Goal: Task Accomplishment & Management: Use online tool/utility

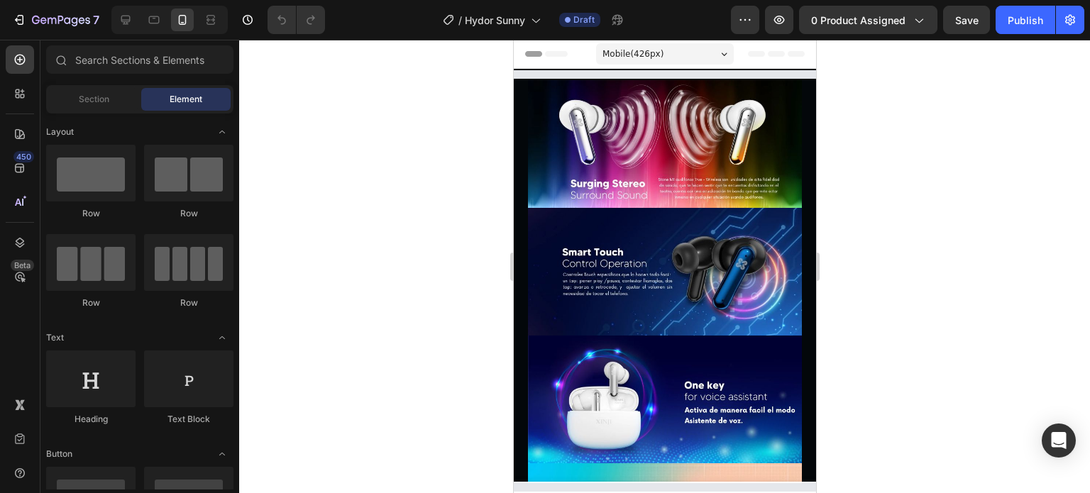
drag, startPoint x: 809, startPoint y: 88, endPoint x: 1337, endPoint y: 114, distance: 528.1
click at [363, 190] on div at bounding box center [664, 267] width 851 height 454
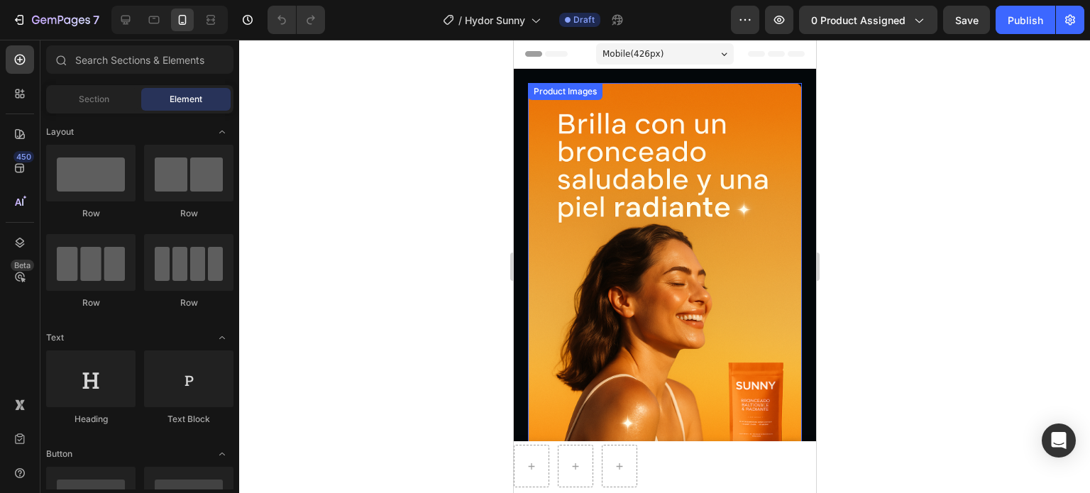
scroll to position [142, 0]
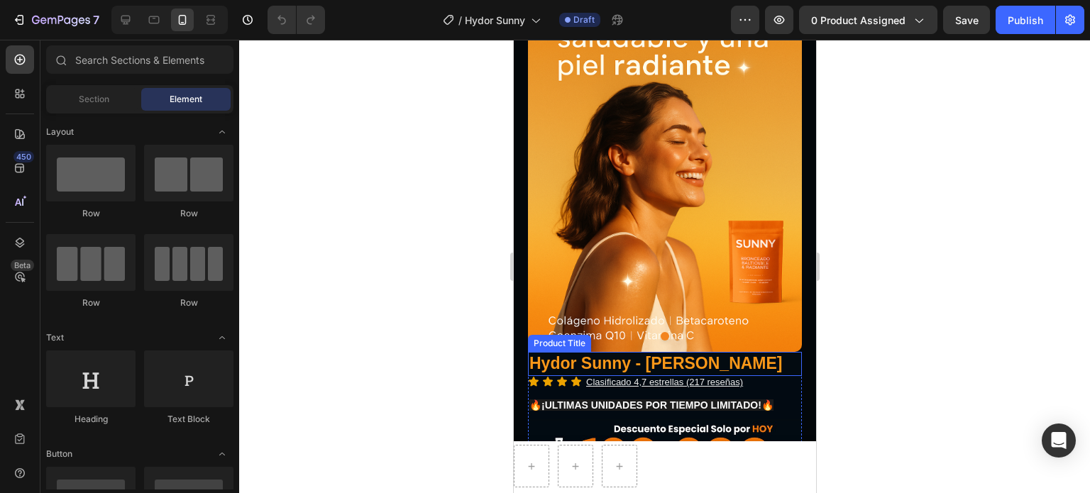
click at [675, 355] on h1 "Hydor Sunny - [PERSON_NAME]" at bounding box center [664, 364] width 274 height 24
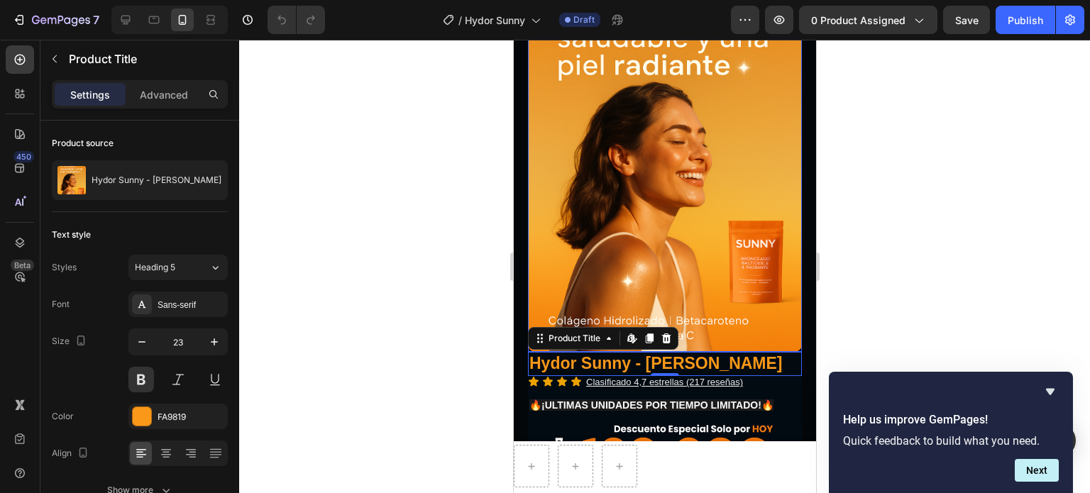
scroll to position [213, 0]
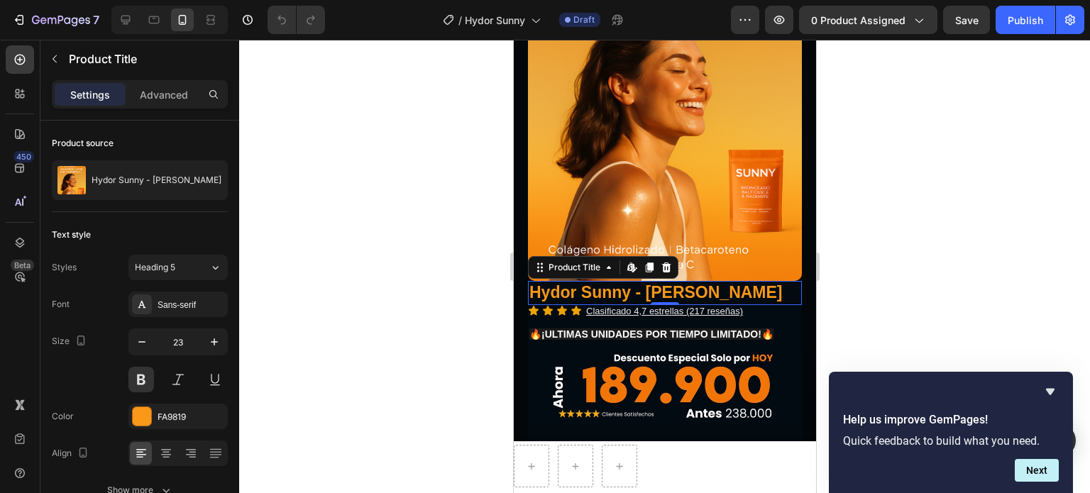
click at [863, 306] on div at bounding box center [664, 267] width 851 height 454
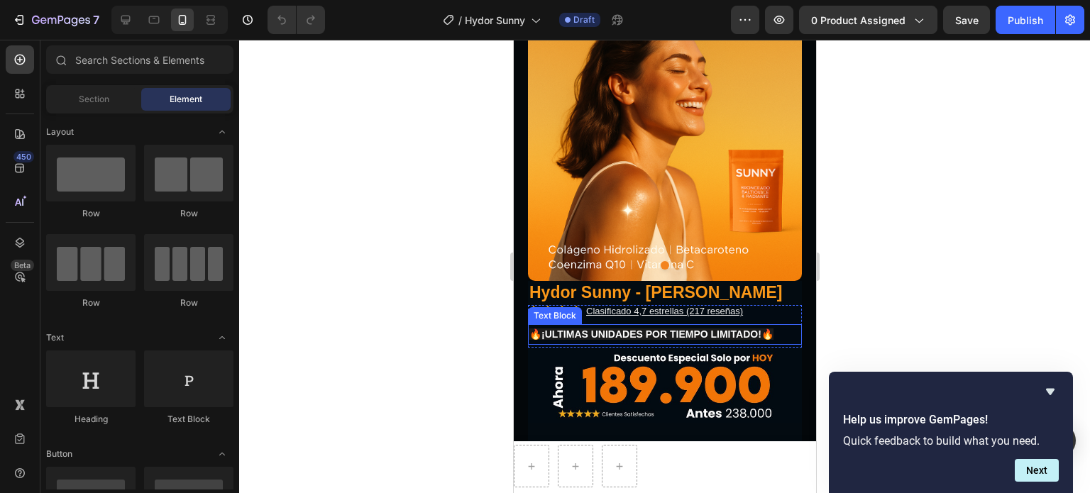
click at [688, 339] on strong "¡ULTIMAS UNIDADES POR TIEMPO LIMITADO!" at bounding box center [651, 334] width 220 height 11
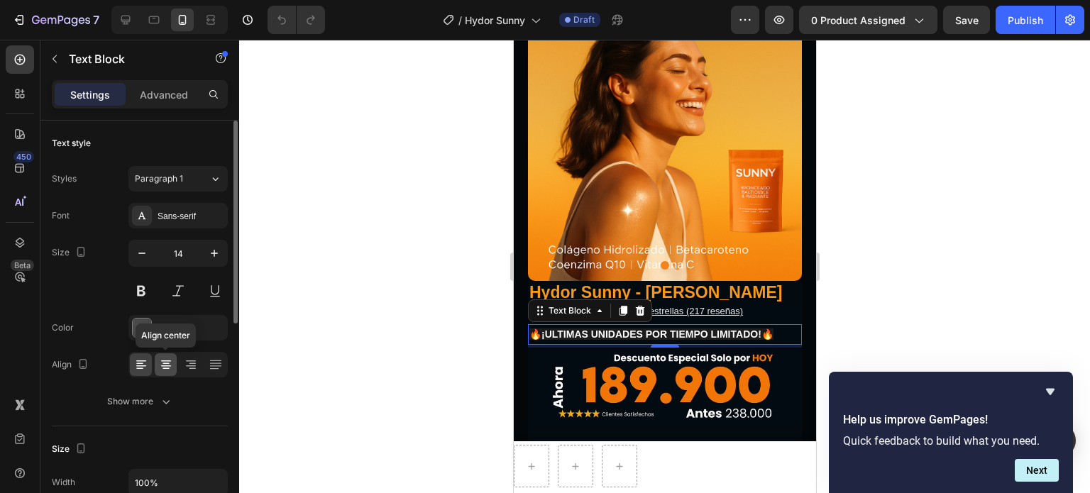
click at [159, 366] on icon at bounding box center [166, 365] width 14 height 14
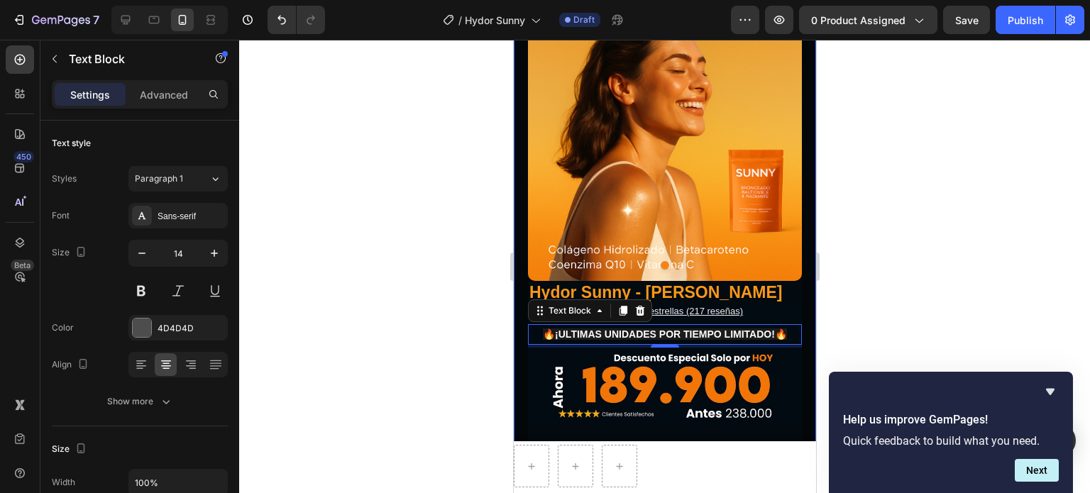
click at [895, 305] on div at bounding box center [664, 267] width 851 height 454
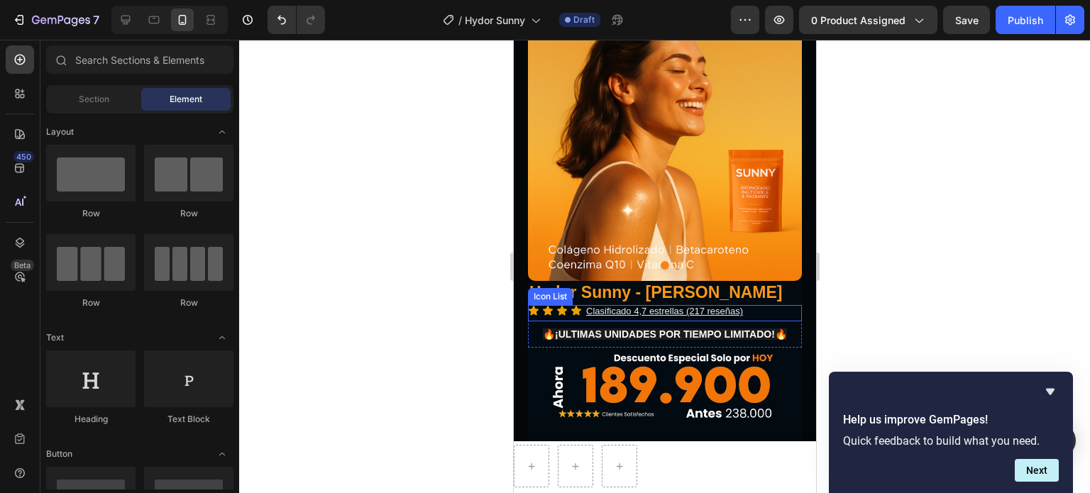
click at [870, 293] on div at bounding box center [664, 267] width 851 height 454
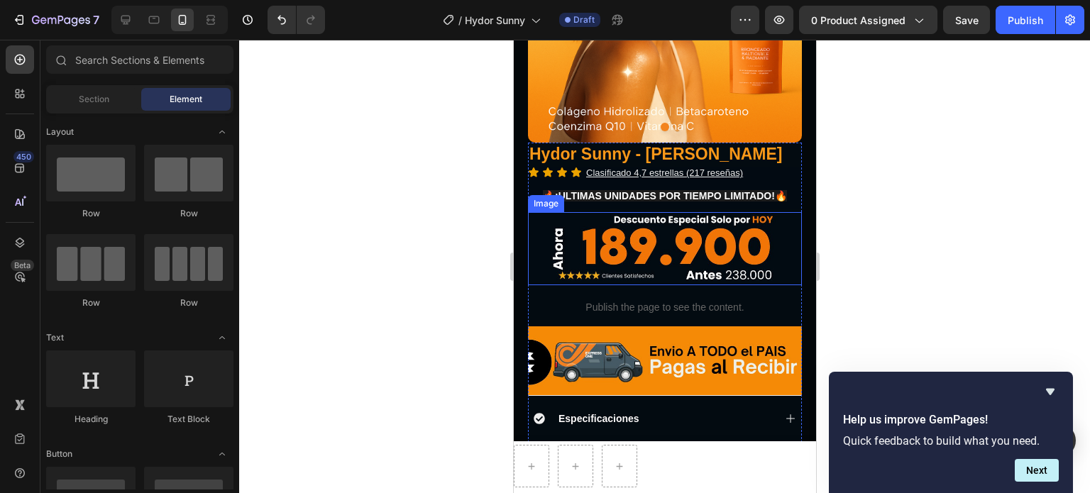
scroll to position [355, 0]
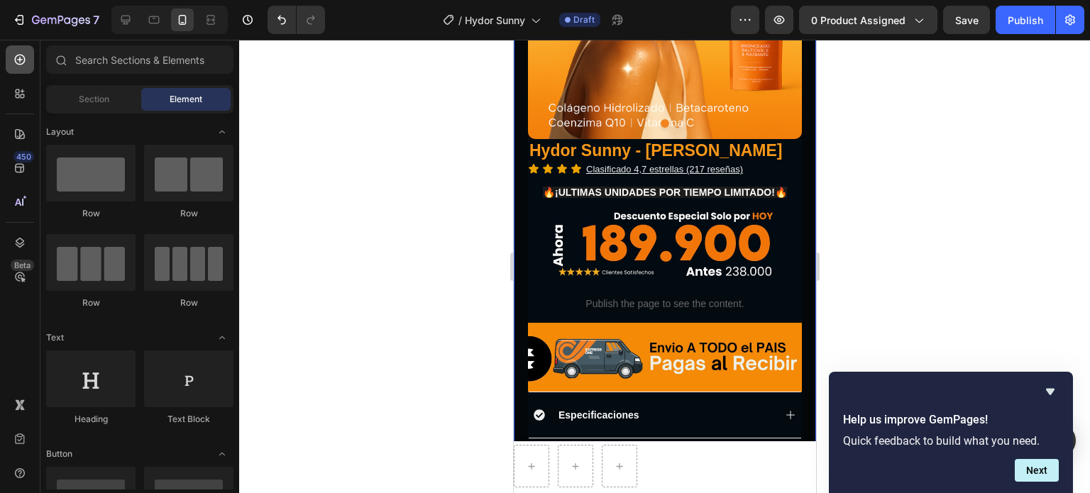
click at [26, 60] on icon at bounding box center [20, 60] width 14 height 14
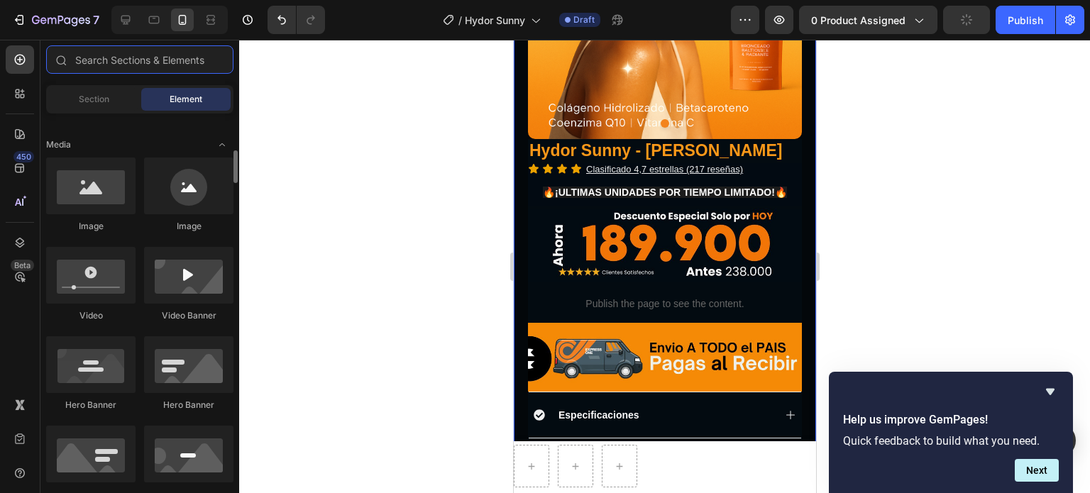
scroll to position [710, 0]
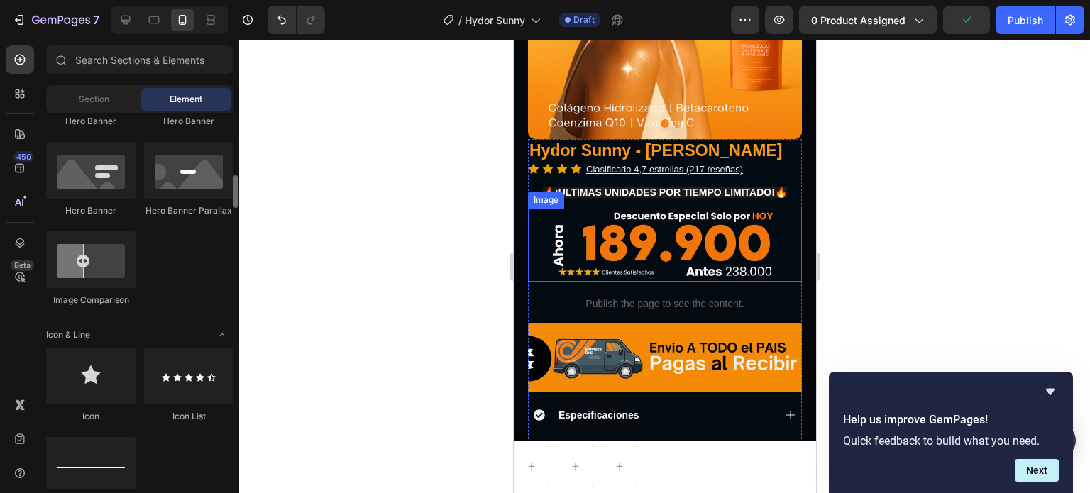
click at [694, 255] on img at bounding box center [664, 245] width 274 height 73
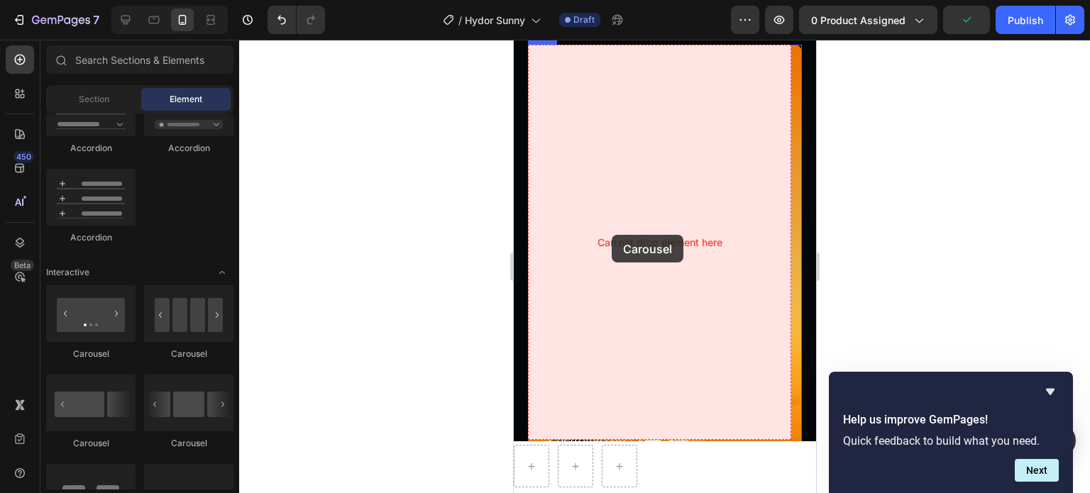
scroll to position [0, 0]
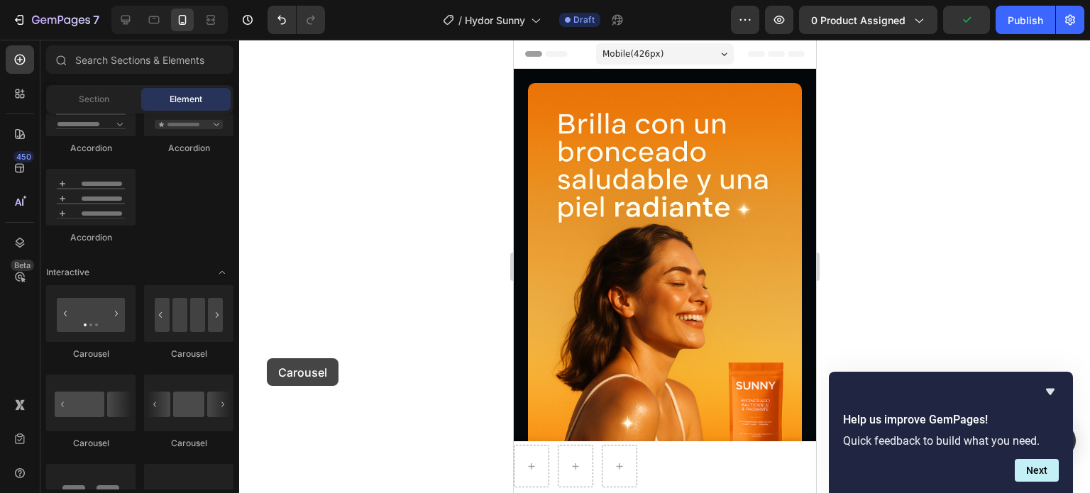
drag, startPoint x: 278, startPoint y: 266, endPoint x: 267, endPoint y: 357, distance: 91.6
click at [267, 0] on div "7 Version history / Hydor Sunny Draft Preview 0 product assigned Publish 450 Be…" at bounding box center [545, 0] width 1090 height 0
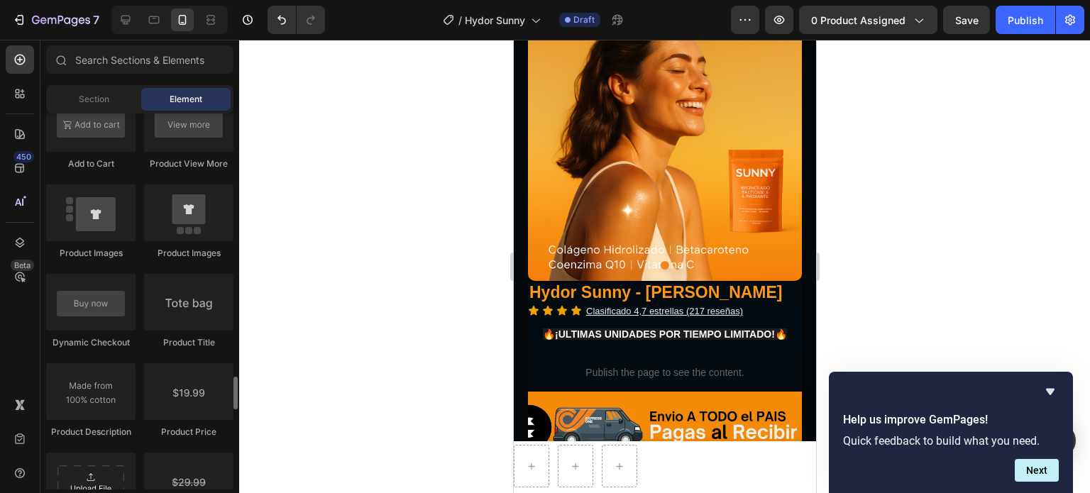
scroll to position [2201, 0]
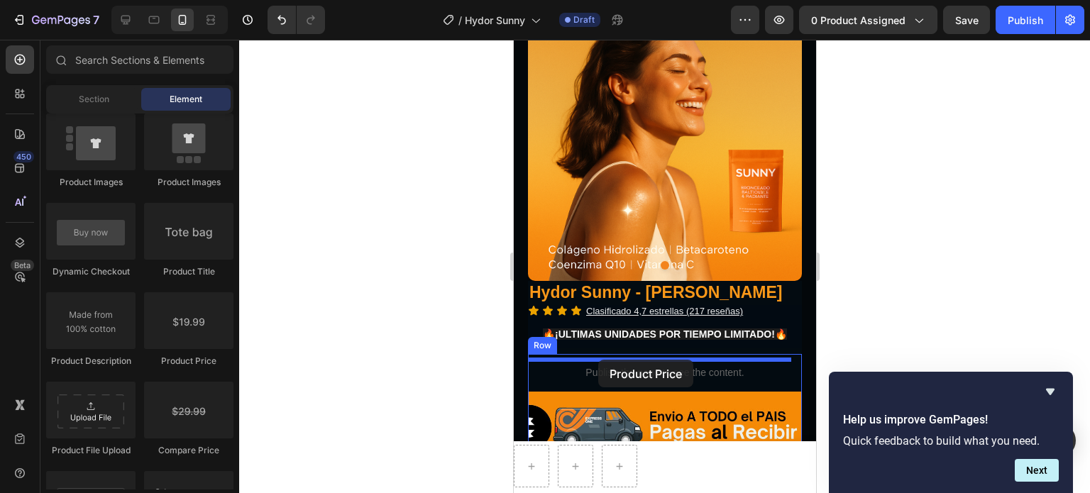
drag, startPoint x: 699, startPoint y: 368, endPoint x: 598, endPoint y: 361, distance: 101.8
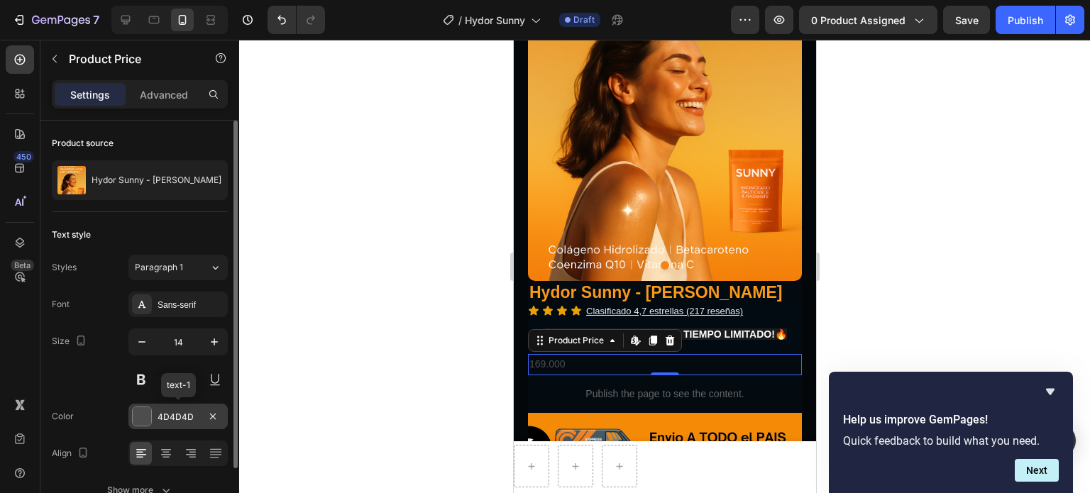
scroll to position [71, 0]
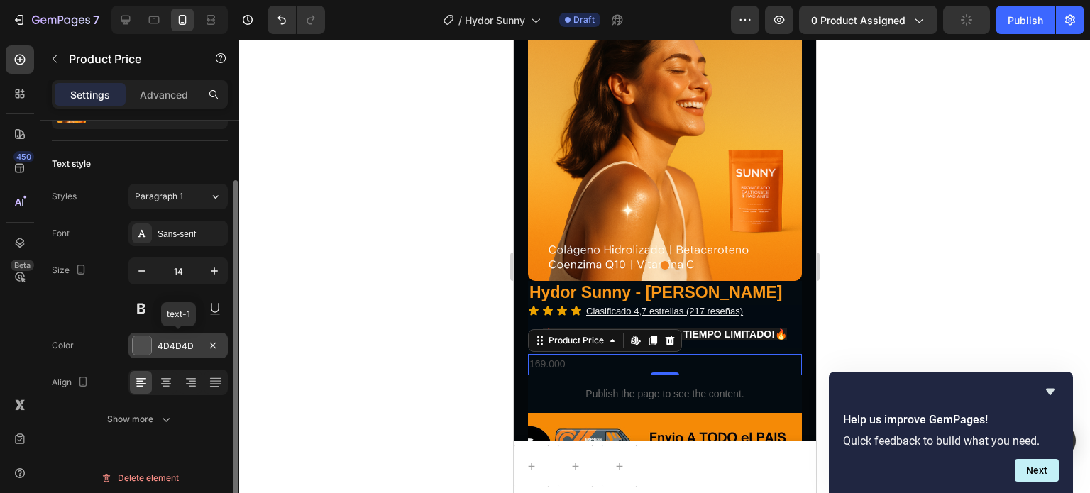
click at [146, 346] on div at bounding box center [142, 345] width 18 height 18
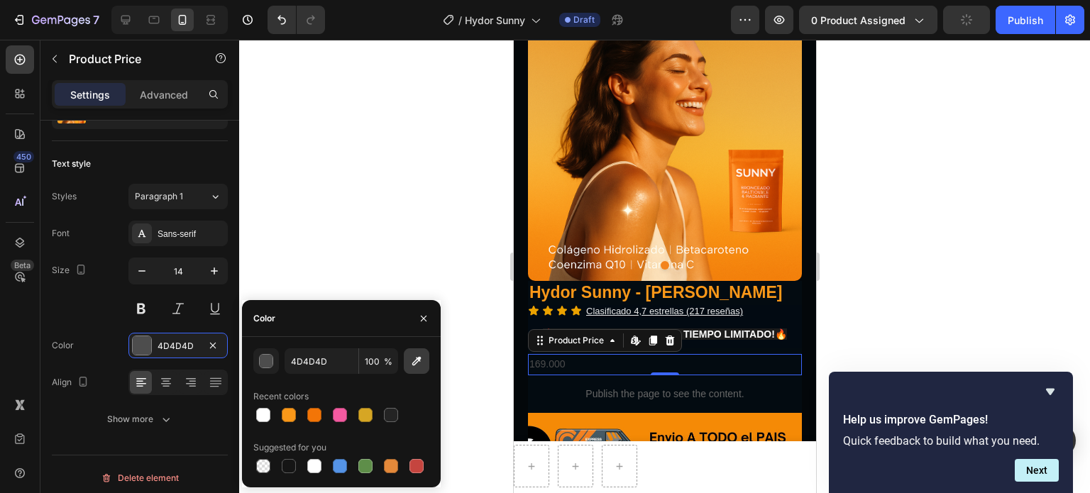
click at [419, 364] on icon "button" at bounding box center [417, 361] width 14 height 14
type input "E55D02"
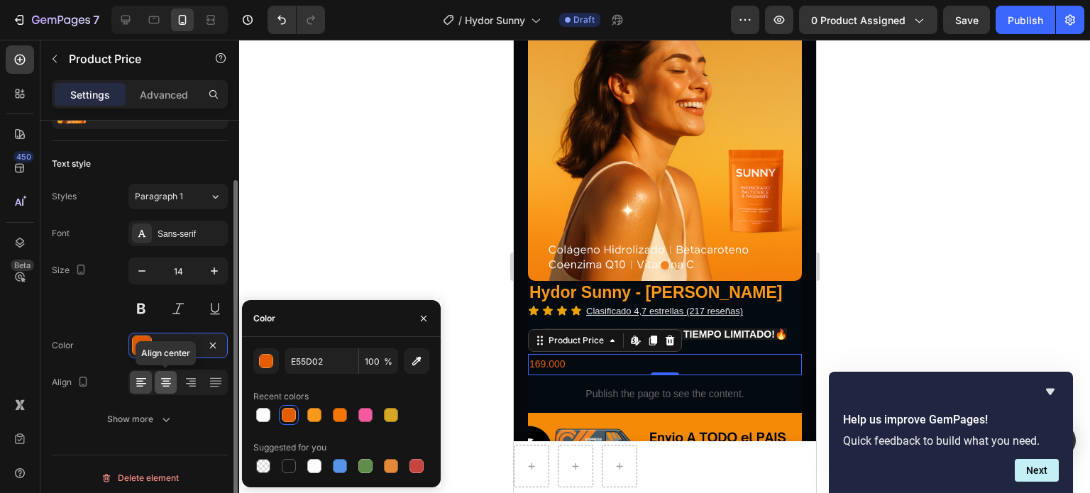
click at [165, 388] on icon at bounding box center [166, 383] width 14 height 14
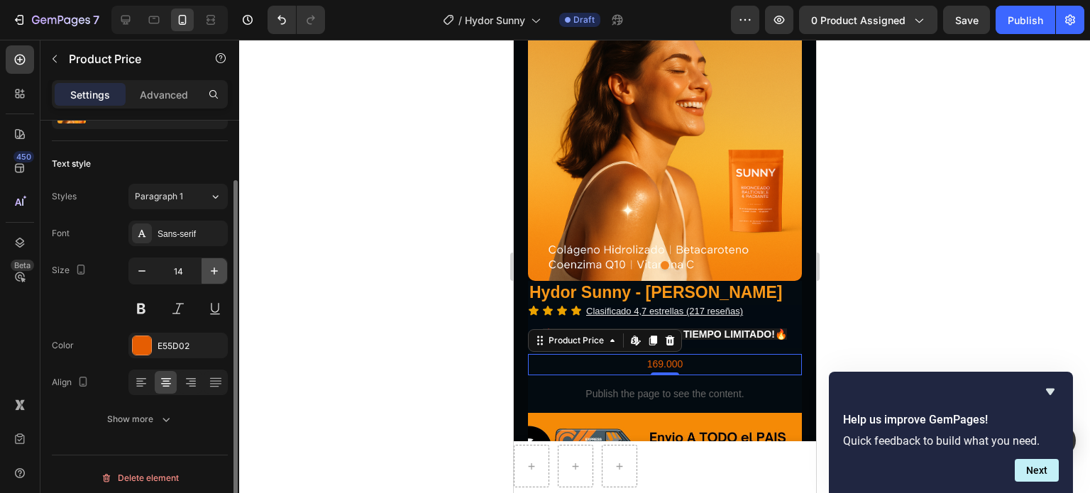
click at [213, 273] on icon "button" at bounding box center [214, 271] width 14 height 14
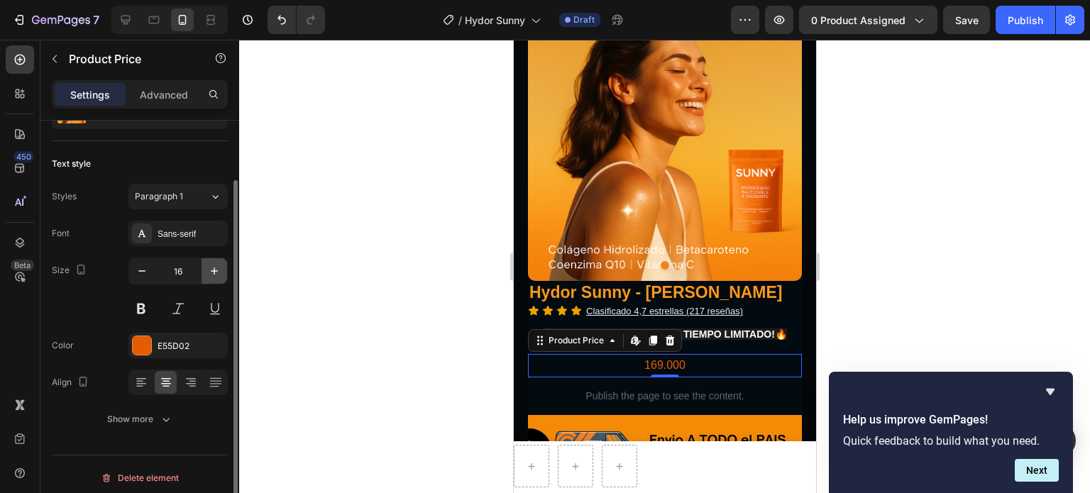
click at [213, 273] on icon "button" at bounding box center [214, 271] width 14 height 14
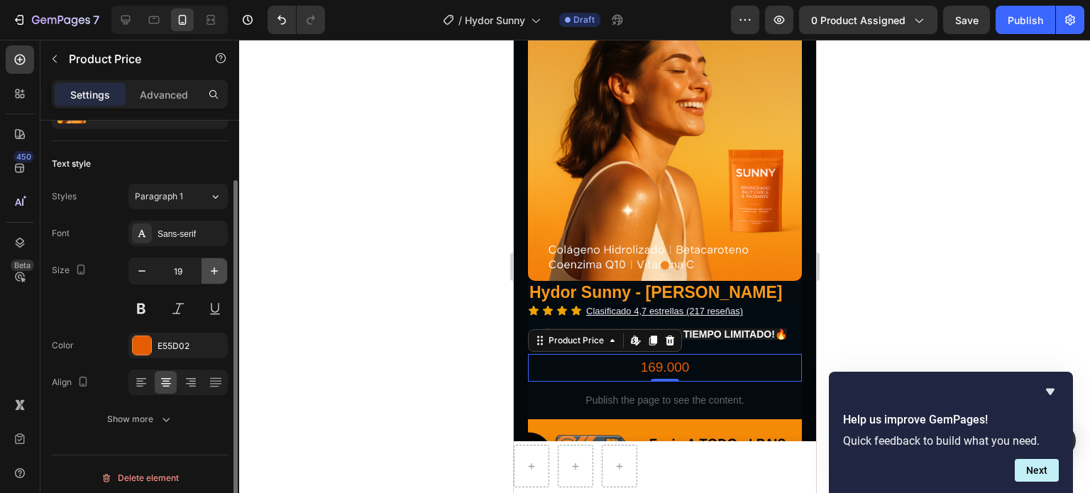
click at [213, 273] on icon "button" at bounding box center [214, 271] width 14 height 14
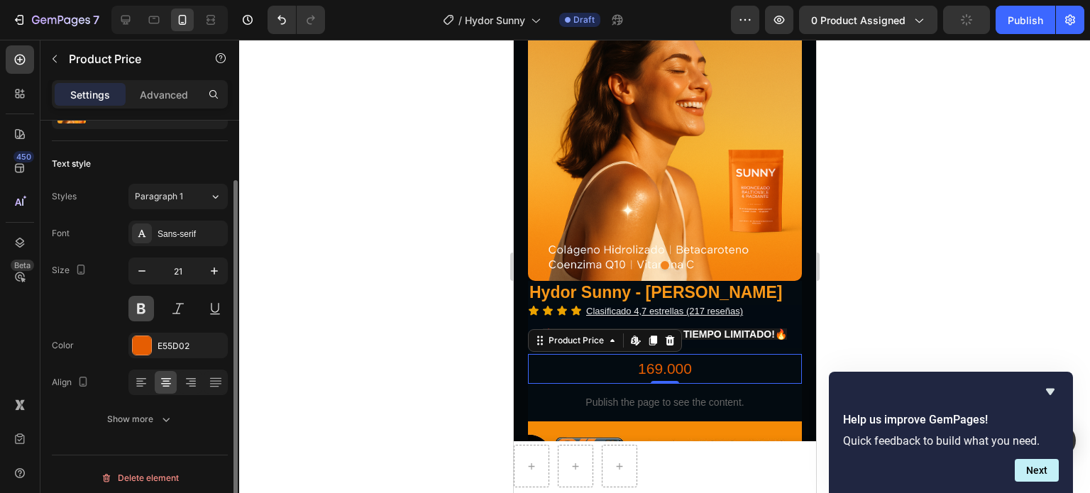
click at [136, 307] on button at bounding box center [141, 309] width 26 height 26
click at [216, 278] on icon "button" at bounding box center [214, 271] width 14 height 14
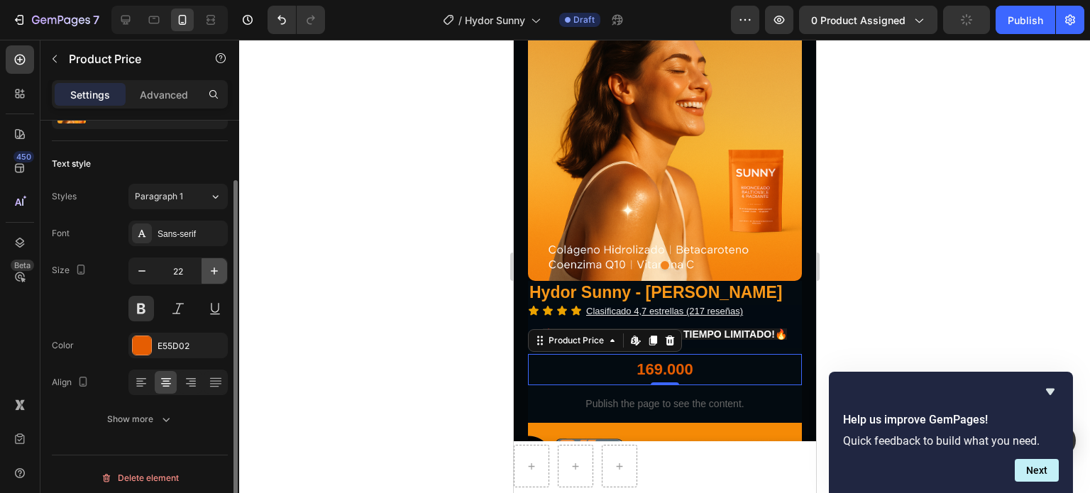
click at [216, 278] on icon "button" at bounding box center [214, 271] width 14 height 14
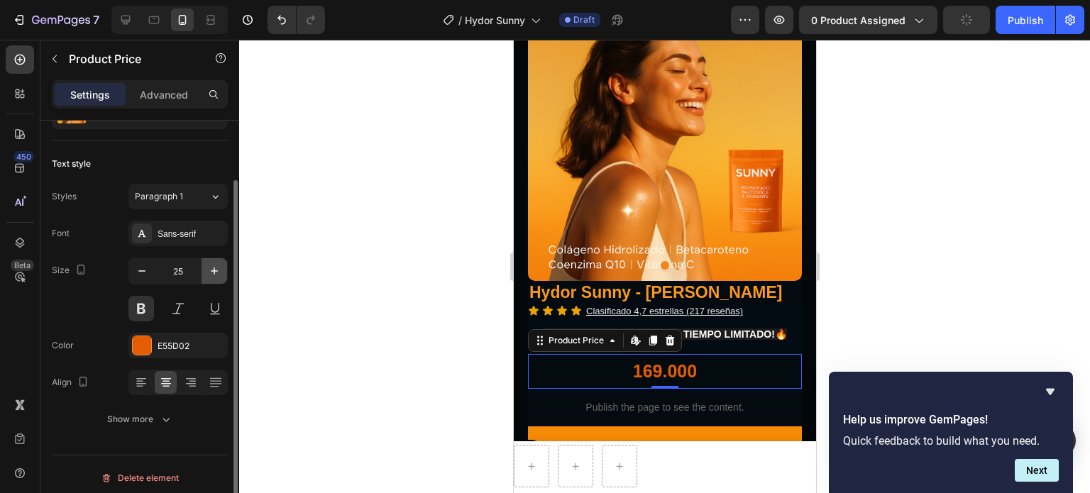
click at [216, 278] on icon "button" at bounding box center [214, 271] width 14 height 14
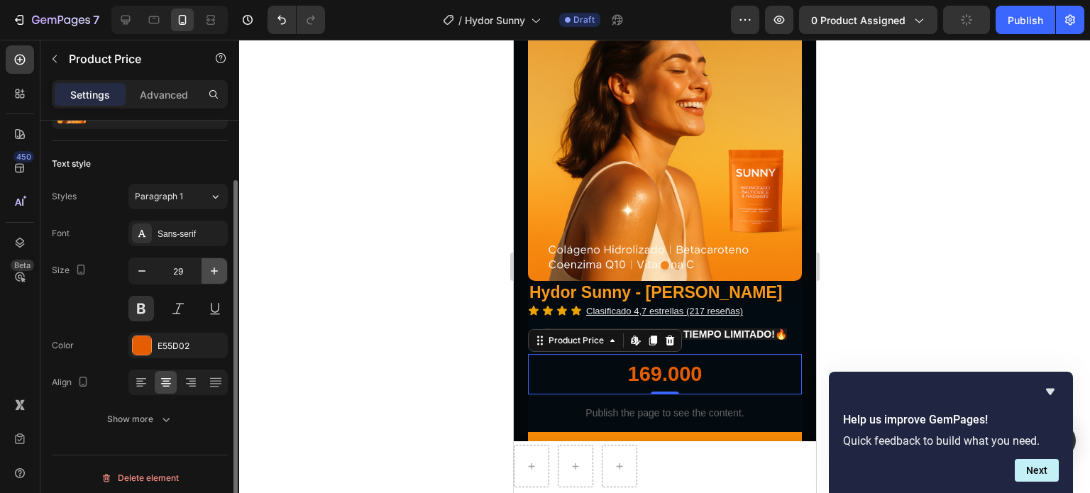
click at [216, 278] on icon "button" at bounding box center [214, 271] width 14 height 14
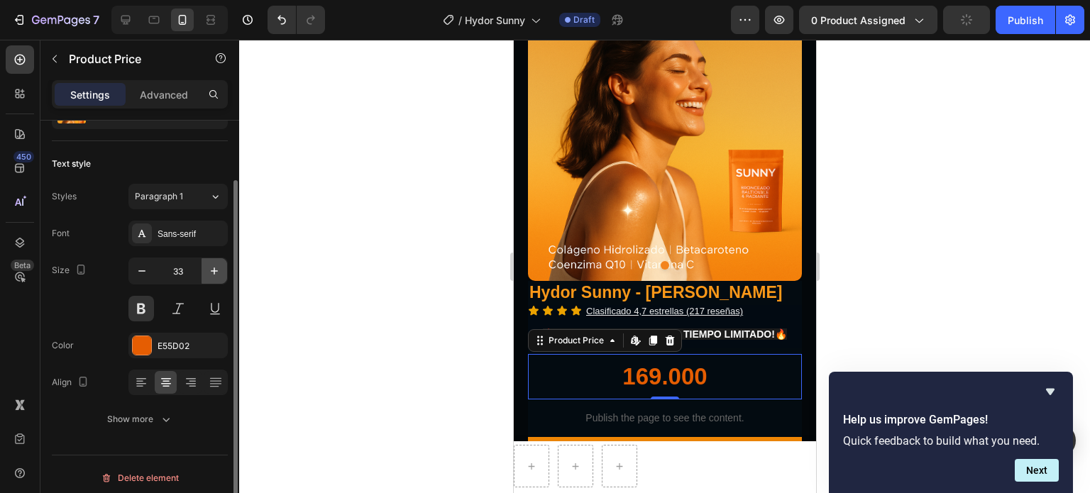
click at [216, 278] on icon "button" at bounding box center [214, 271] width 14 height 14
click at [216, 277] on icon "button" at bounding box center [214, 271] width 14 height 14
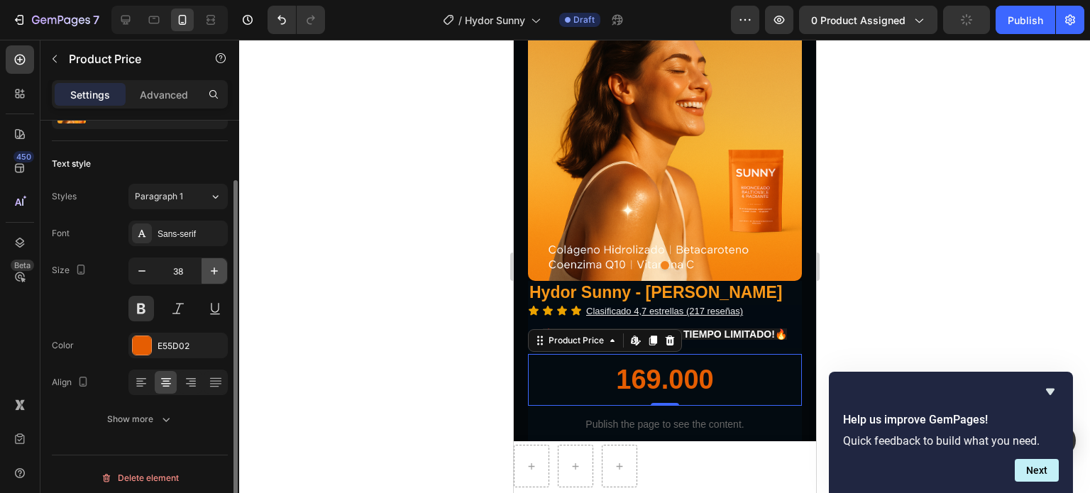
click at [216, 277] on icon "button" at bounding box center [214, 271] width 14 height 14
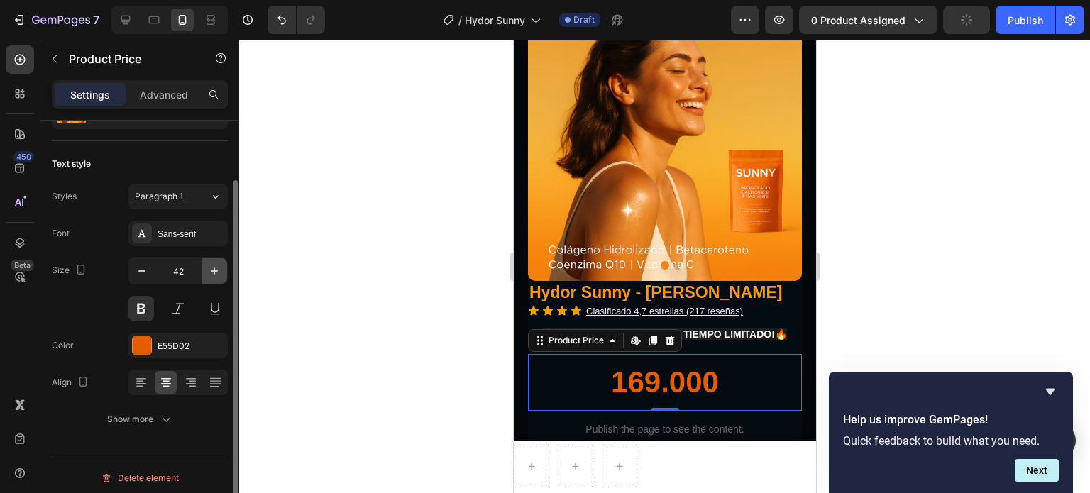
click at [216, 277] on icon "button" at bounding box center [214, 271] width 14 height 14
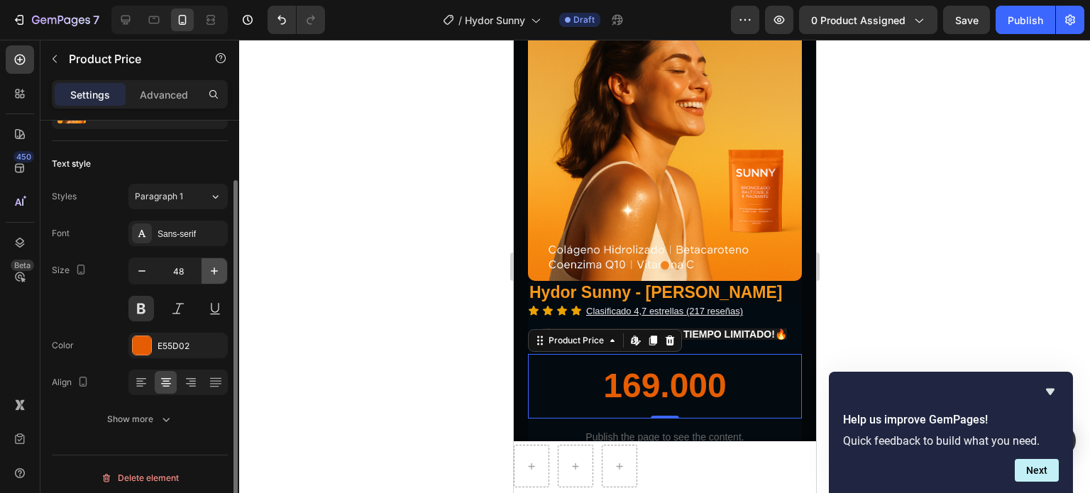
click at [216, 277] on icon "button" at bounding box center [214, 271] width 14 height 14
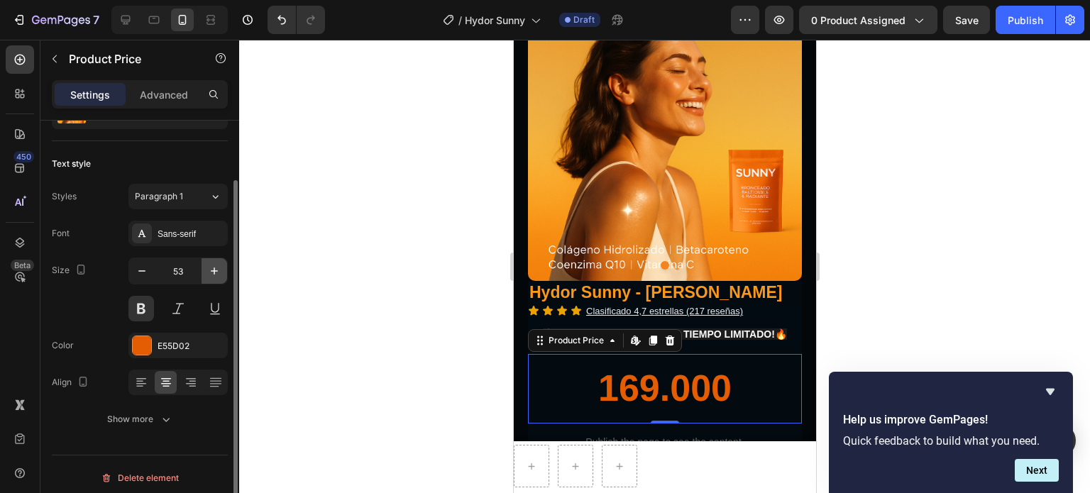
click at [216, 277] on icon "button" at bounding box center [214, 271] width 14 height 14
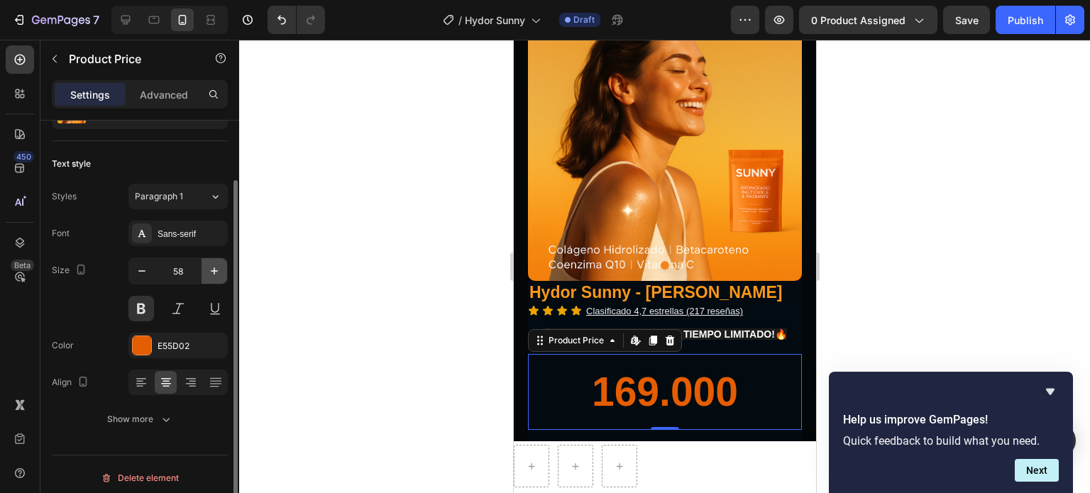
click at [216, 277] on icon "button" at bounding box center [214, 271] width 14 height 14
click at [216, 270] on icon "button" at bounding box center [214, 271] width 7 height 7
type input "61"
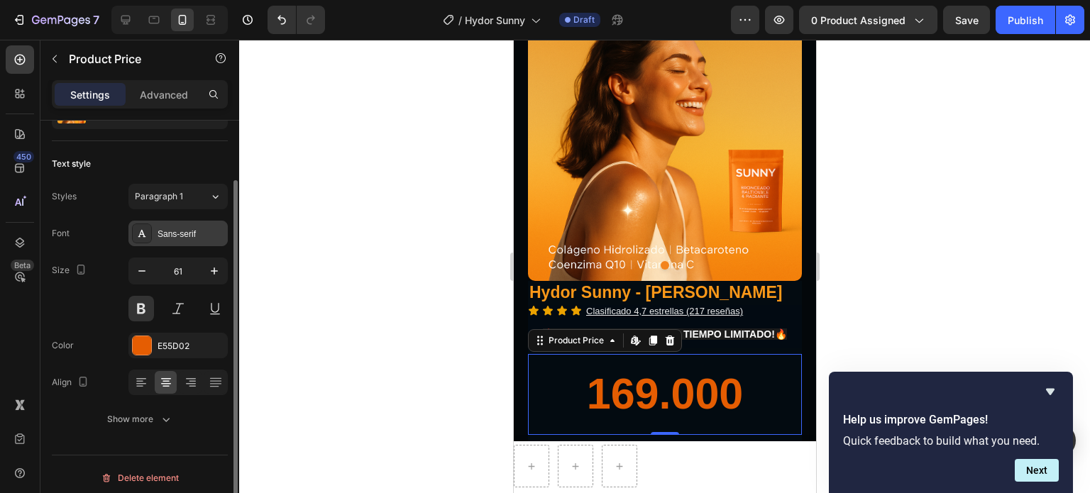
click at [188, 234] on div "Sans-serif" at bounding box center [191, 234] width 67 height 13
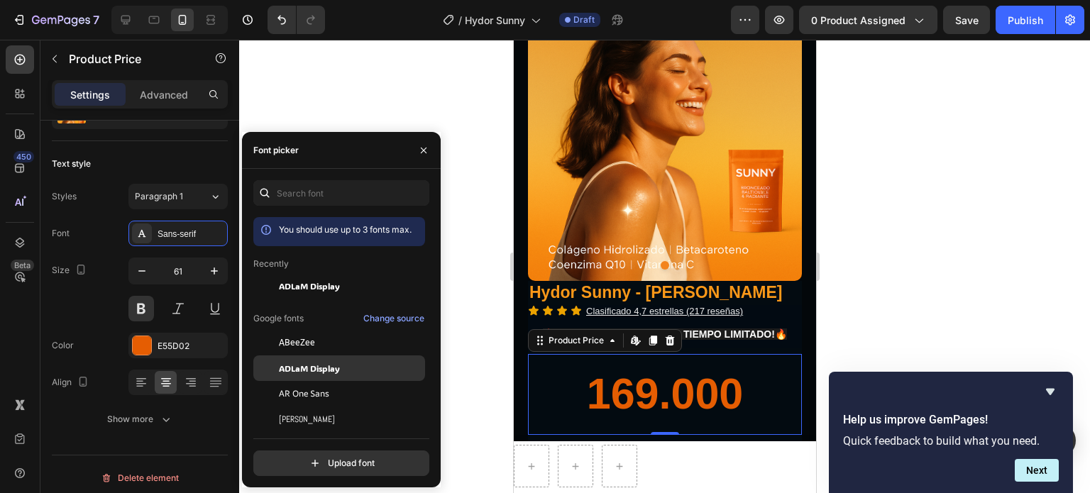
click at [295, 370] on span "ADLaM Display" at bounding box center [309, 368] width 61 height 13
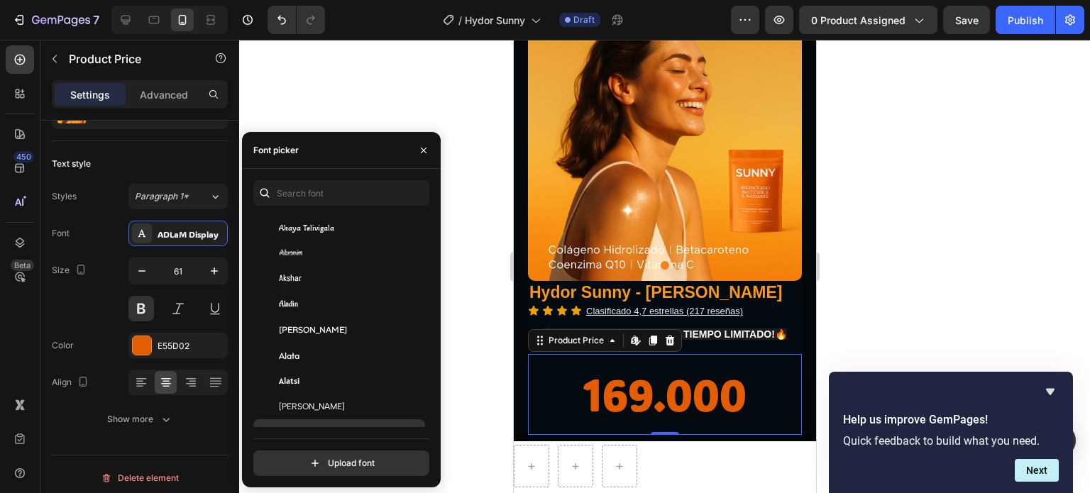
scroll to position [710, 0]
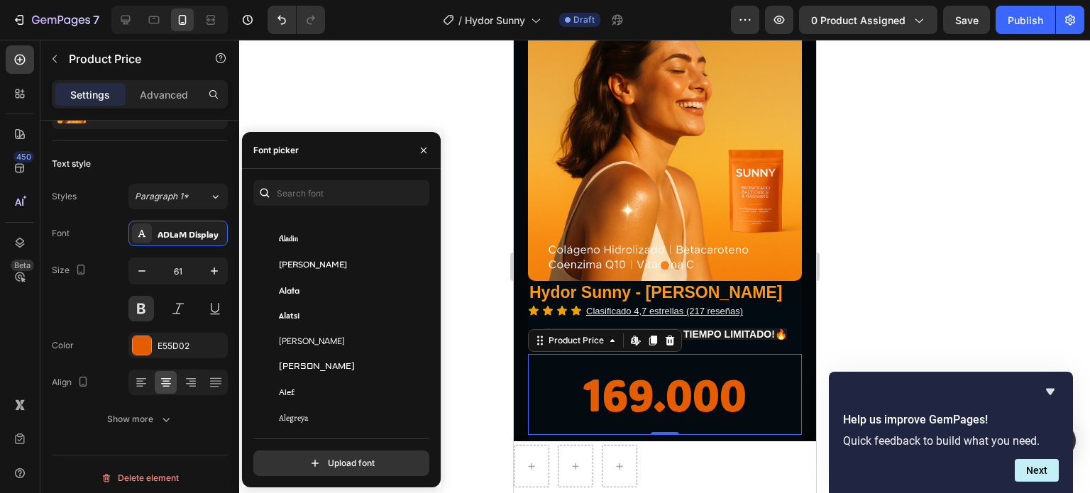
drag, startPoint x: 385, startPoint y: 93, endPoint x: 394, endPoint y: 104, distance: 14.6
click at [385, 93] on div at bounding box center [664, 267] width 851 height 454
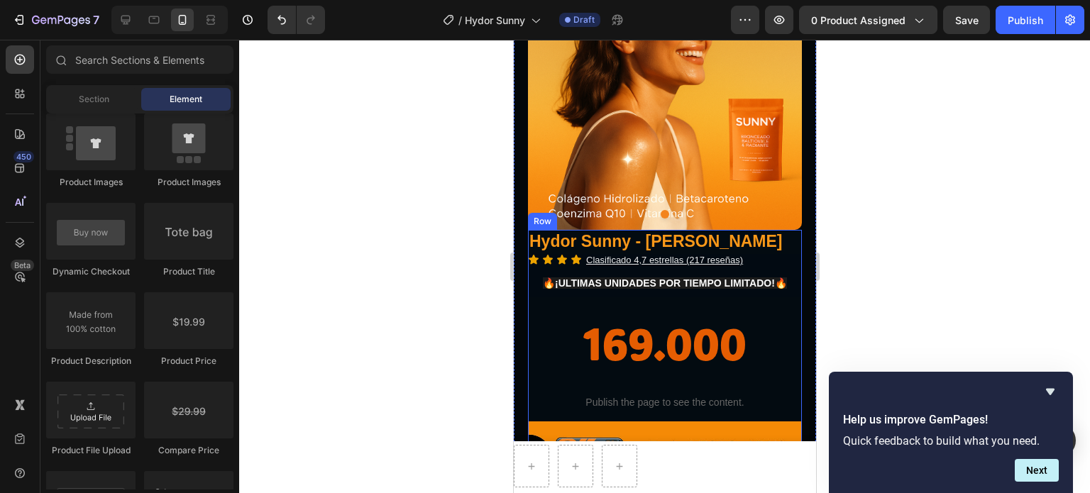
scroll to position [355, 0]
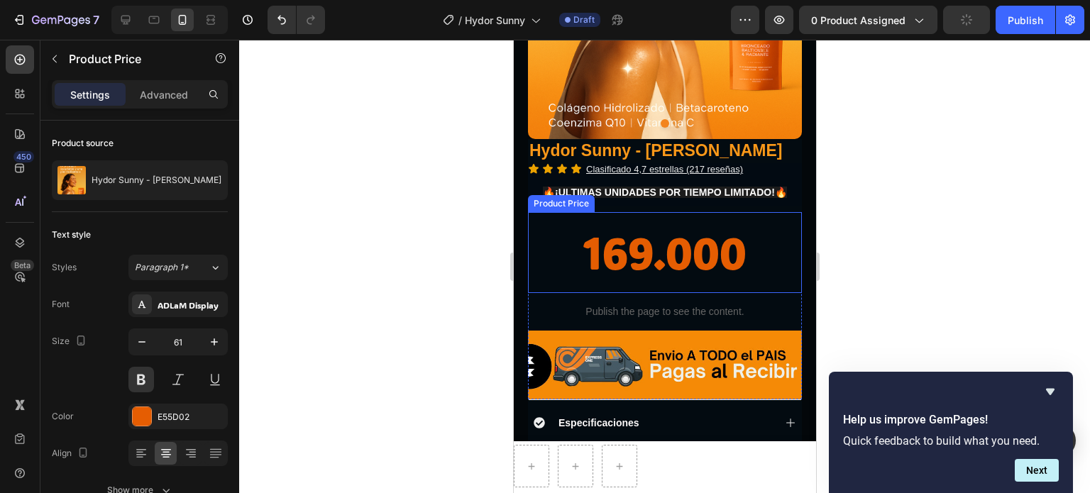
click at [696, 229] on div "169.000" at bounding box center [664, 252] width 274 height 81
drag, startPoint x: 657, startPoint y: 296, endPoint x: 666, endPoint y: 265, distance: 32.6
click at [654, 285] on div "169.000 Product Price Edit content in Shopify 0 Product Price Edit content in S…" at bounding box center [664, 252] width 274 height 81
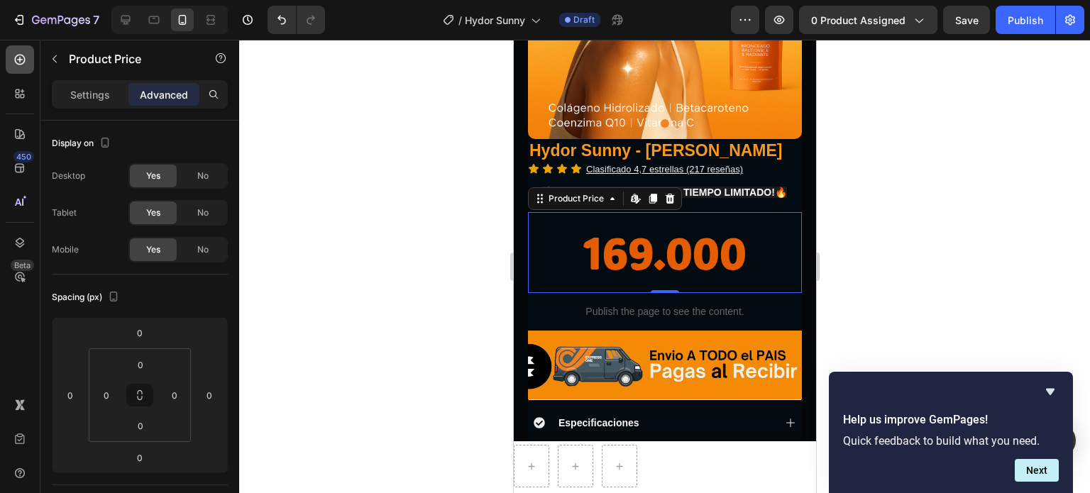
click at [26, 67] on div at bounding box center [20, 59] width 28 height 28
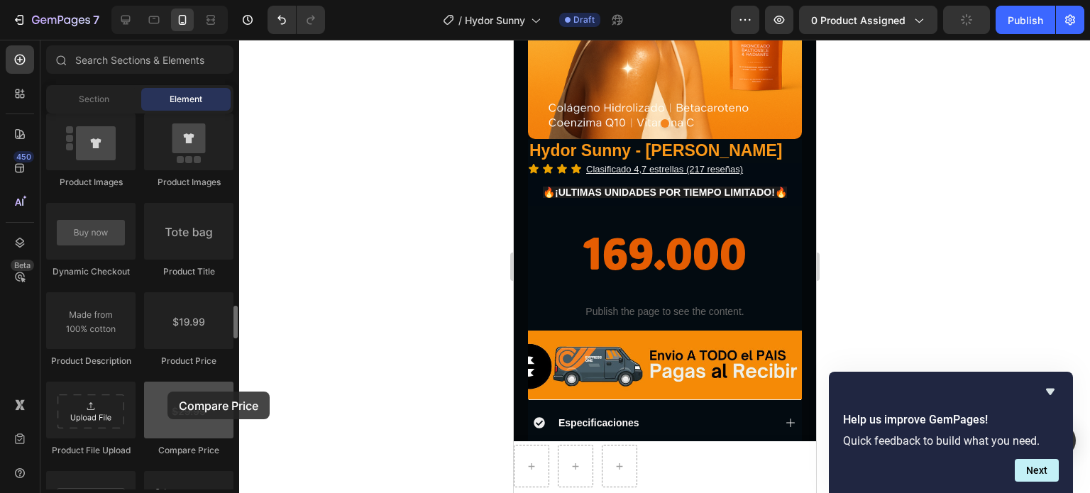
drag, startPoint x: 216, startPoint y: 417, endPoint x: 168, endPoint y: 390, distance: 55.3
click at [168, 392] on div at bounding box center [188, 410] width 89 height 57
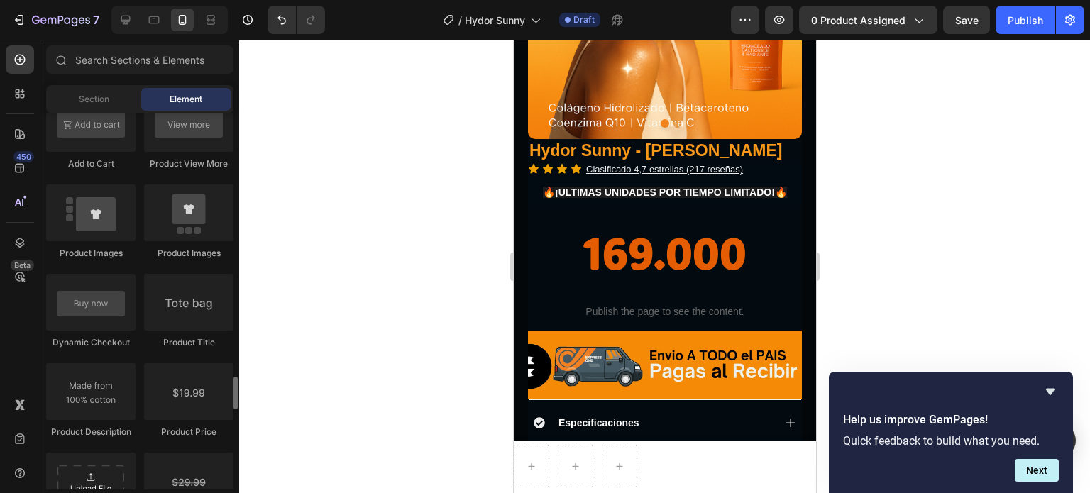
scroll to position [2201, 0]
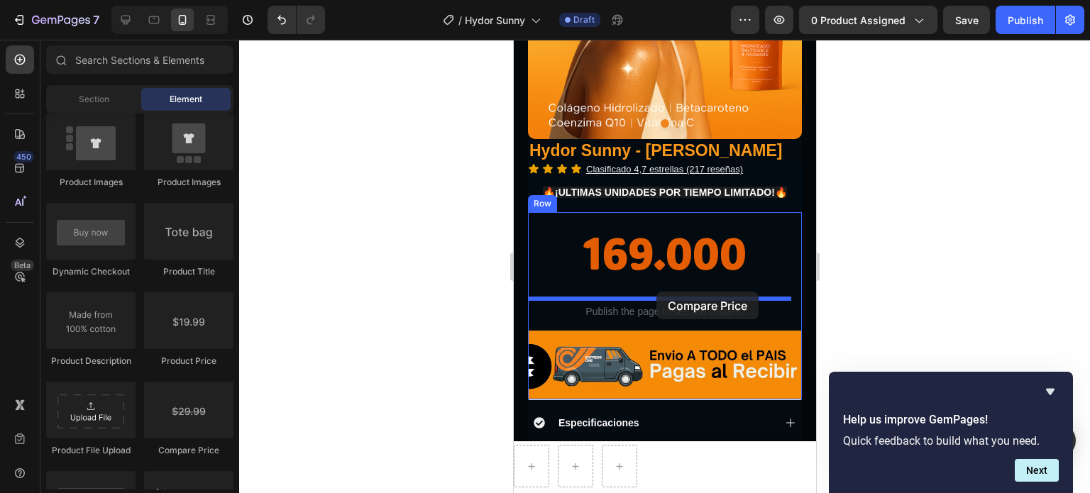
drag, startPoint x: 706, startPoint y: 464, endPoint x: 656, endPoint y: 292, distance: 179.7
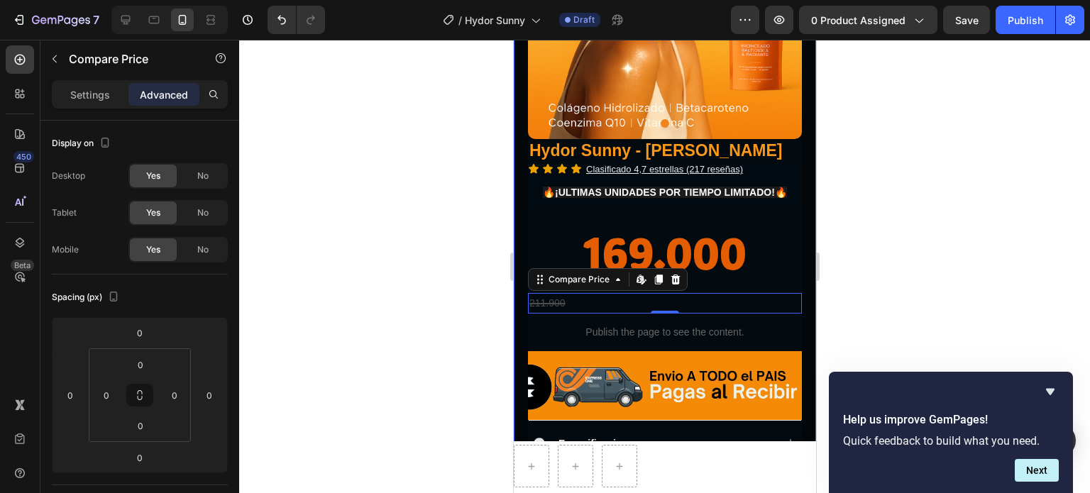
click at [94, 99] on p "Settings" at bounding box center [90, 94] width 40 height 15
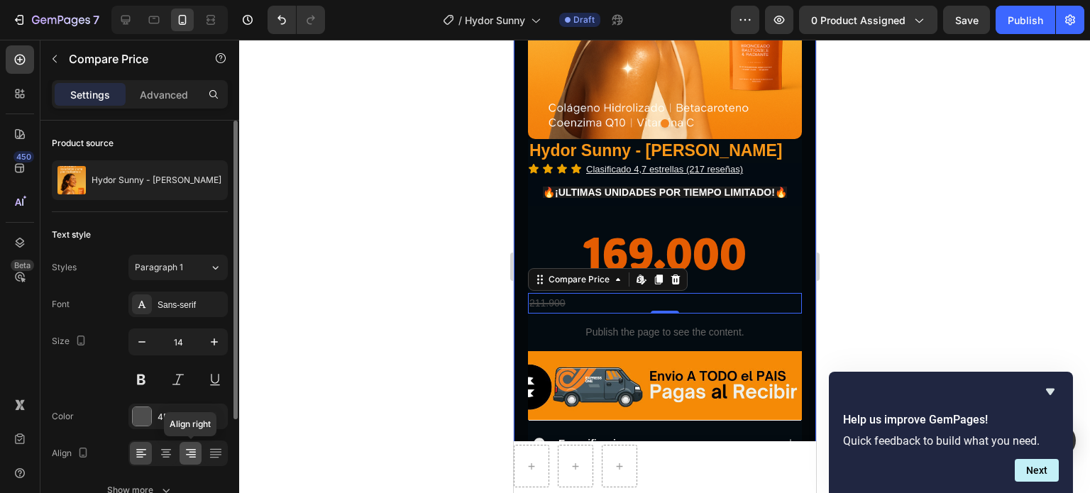
click at [196, 459] on icon at bounding box center [191, 454] width 14 height 14
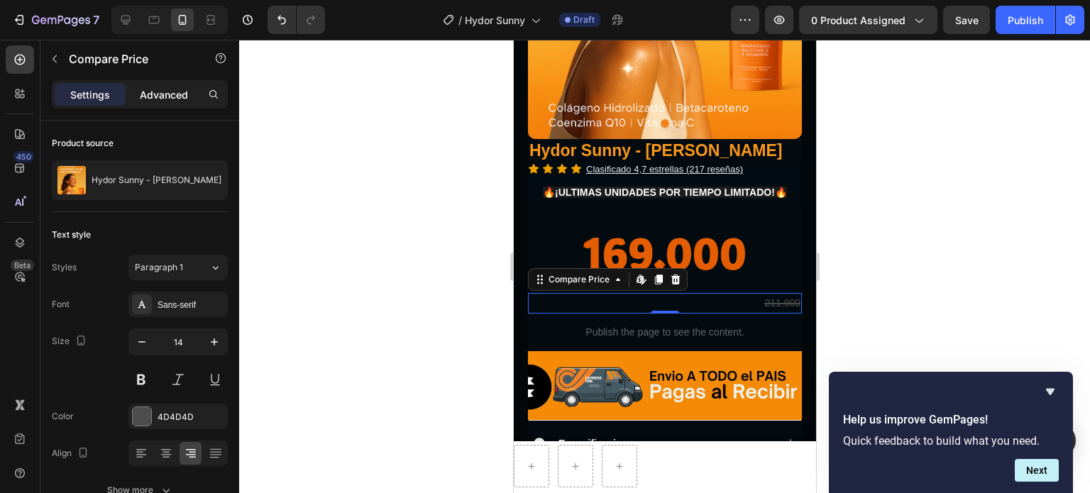
click at [184, 102] on div "Advanced" at bounding box center [163, 94] width 71 height 23
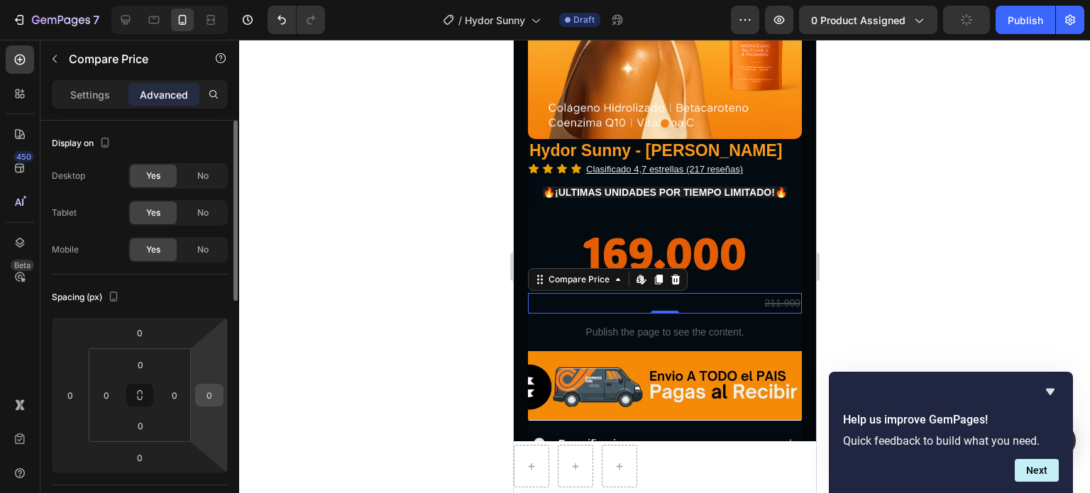
click at [207, 402] on input "0" at bounding box center [209, 395] width 21 height 21
type input "2"
type input "4"
click at [176, 390] on input "0" at bounding box center [174, 395] width 21 height 21
type input "0"
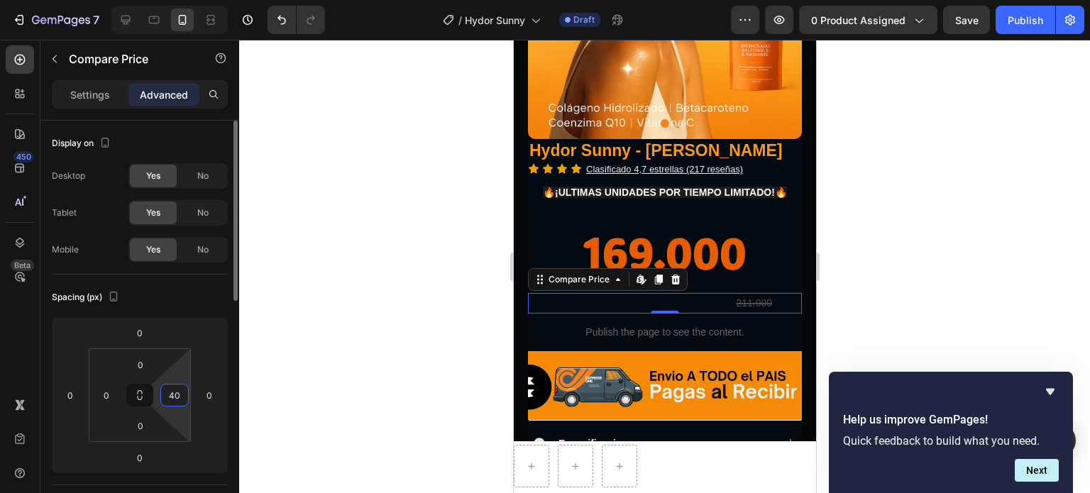
type input "4"
type input "6"
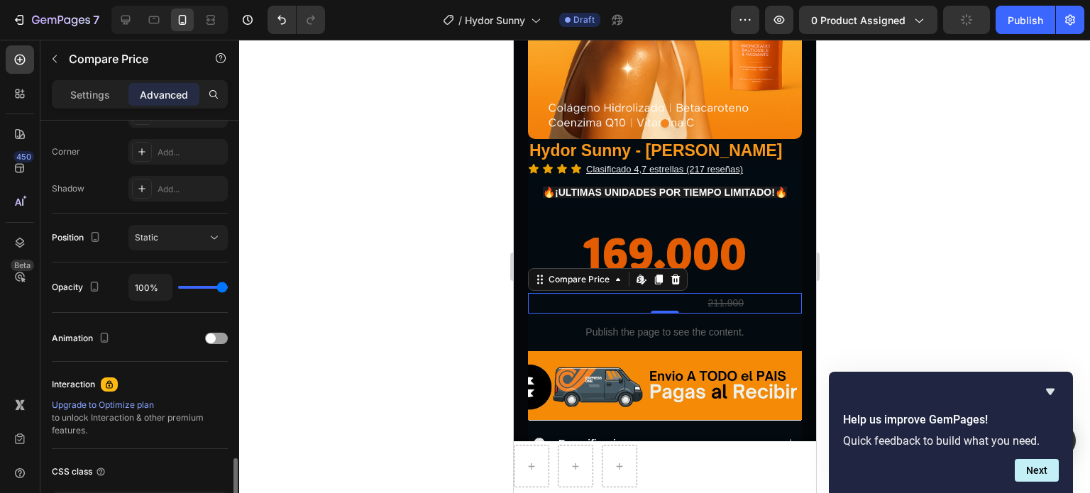
scroll to position [532, 0]
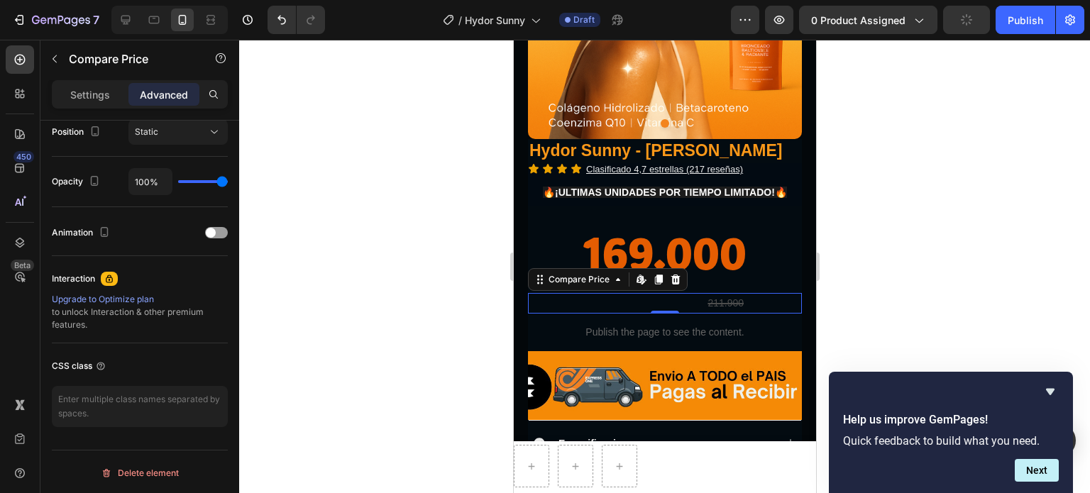
type input "80"
click at [717, 310] on div "211.900" at bounding box center [635, 303] width 217 height 21
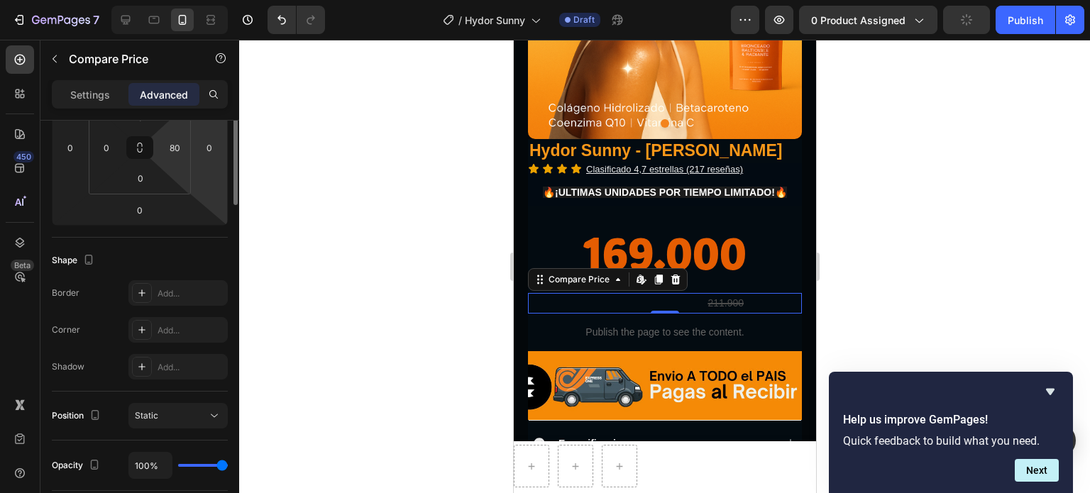
scroll to position [0, 0]
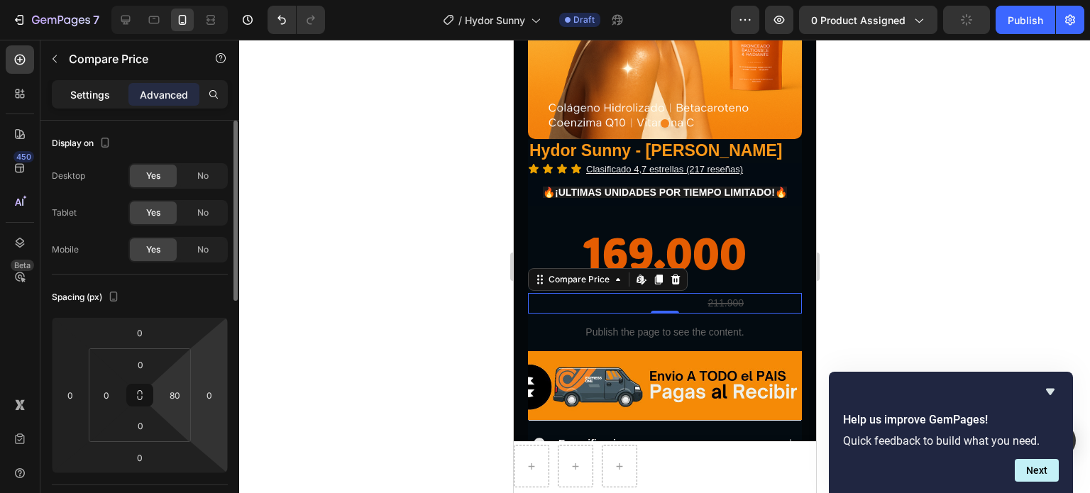
click at [89, 93] on p "Settings" at bounding box center [90, 94] width 40 height 15
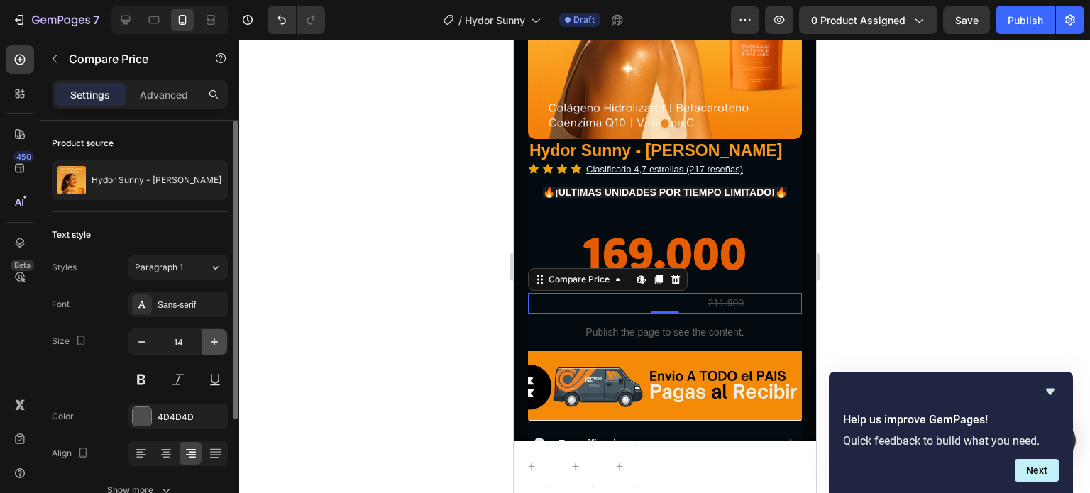
click at [213, 335] on icon "button" at bounding box center [214, 342] width 14 height 14
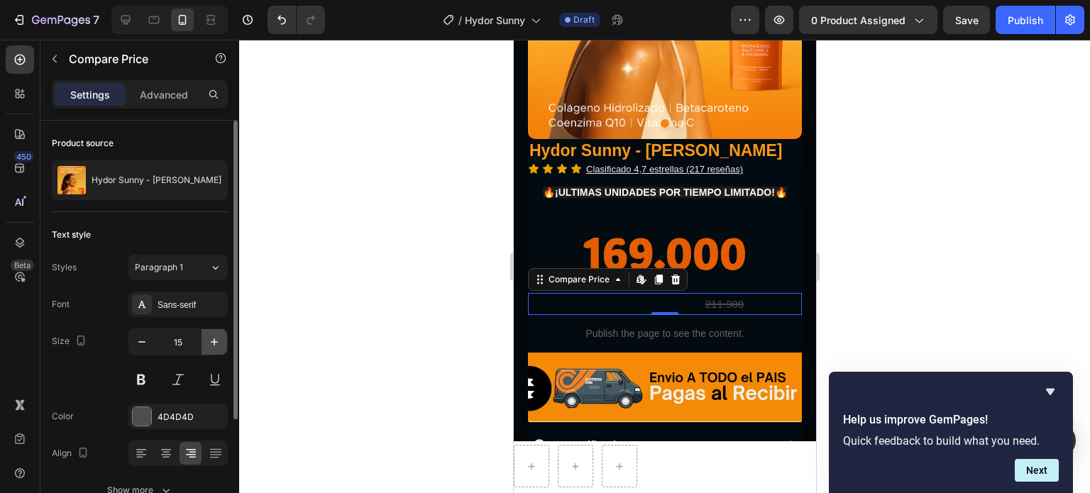
click at [213, 335] on icon "button" at bounding box center [214, 342] width 14 height 14
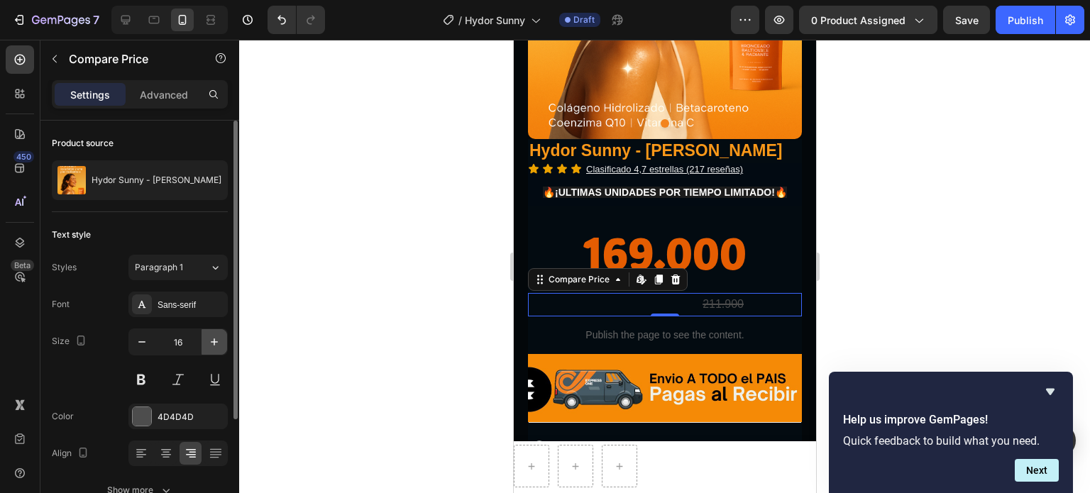
click at [213, 335] on icon "button" at bounding box center [214, 342] width 14 height 14
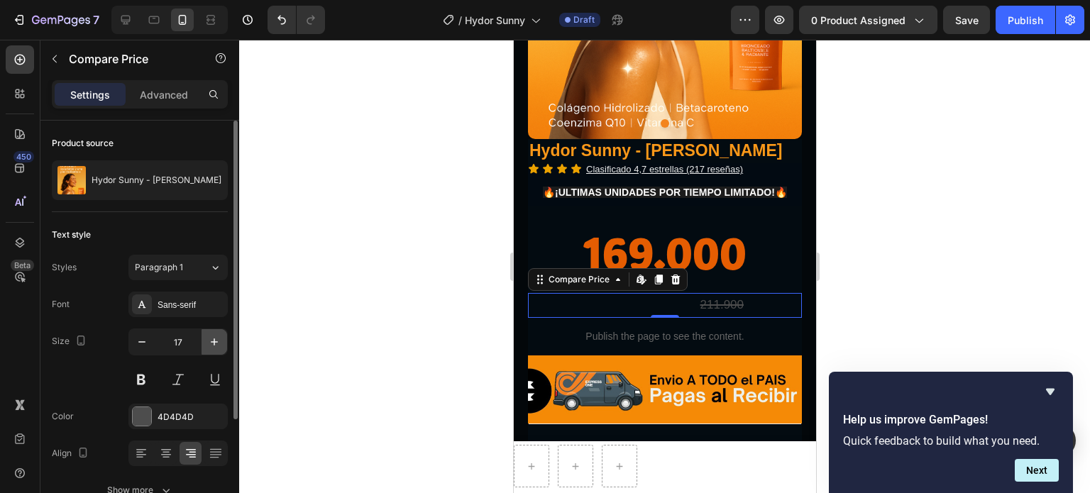
click at [213, 335] on icon "button" at bounding box center [214, 342] width 14 height 14
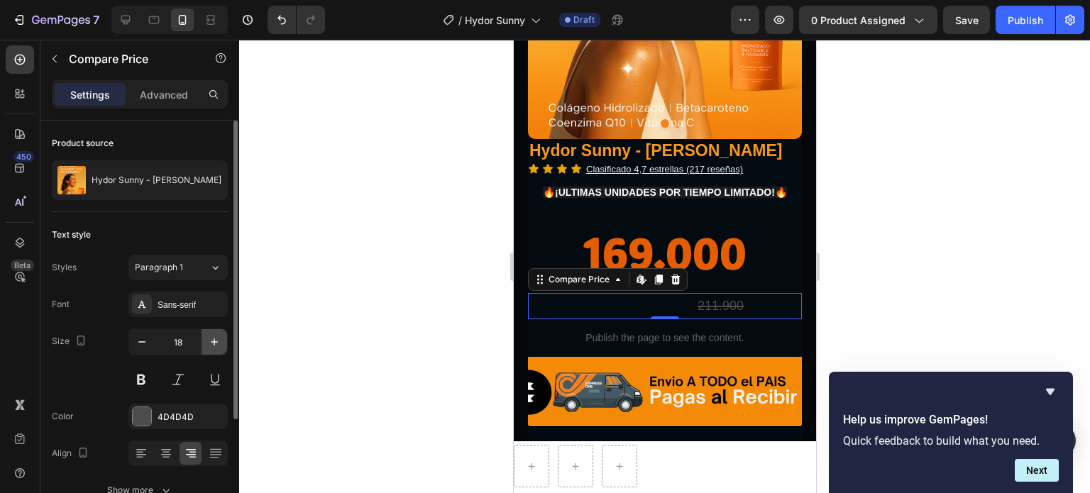
click at [213, 335] on icon "button" at bounding box center [214, 342] width 14 height 14
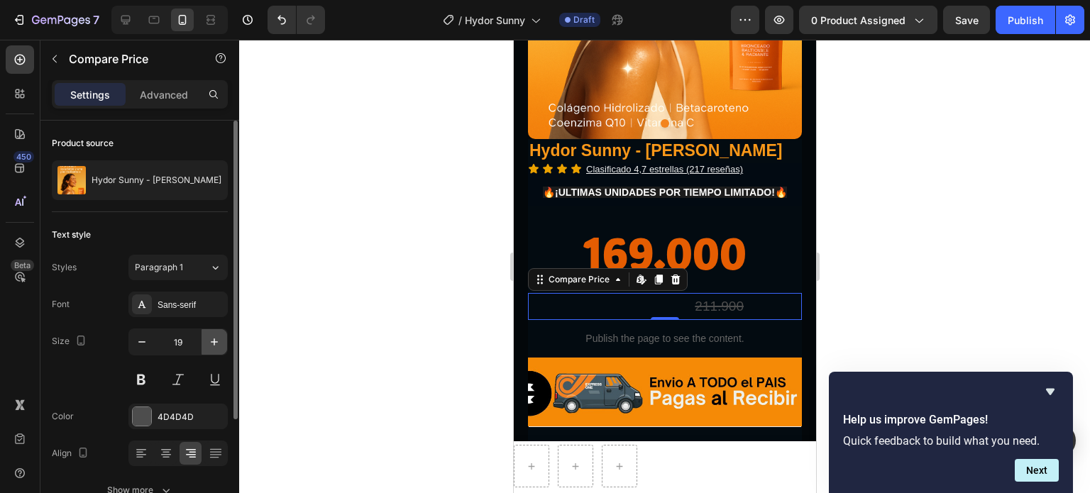
click at [213, 335] on icon "button" at bounding box center [214, 342] width 14 height 14
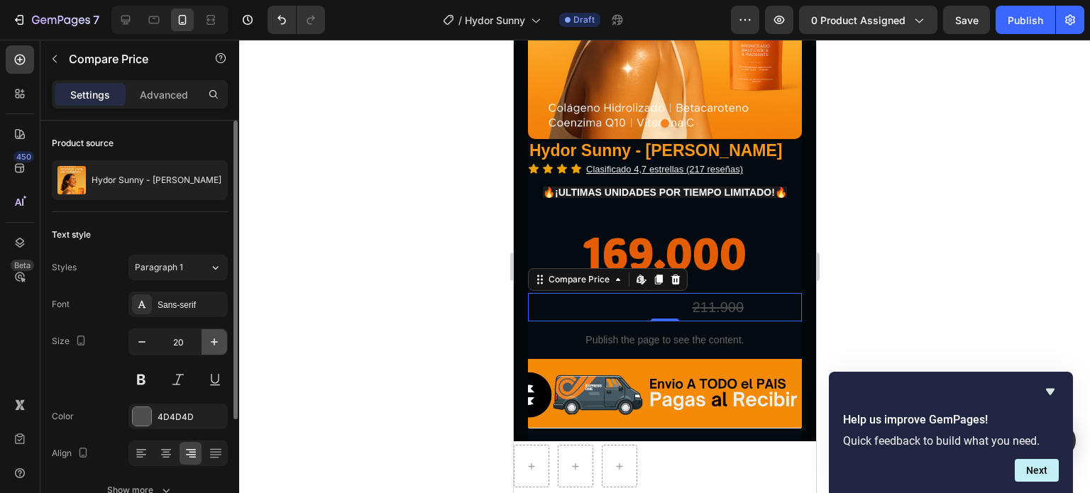
click at [213, 335] on icon "button" at bounding box center [214, 342] width 14 height 14
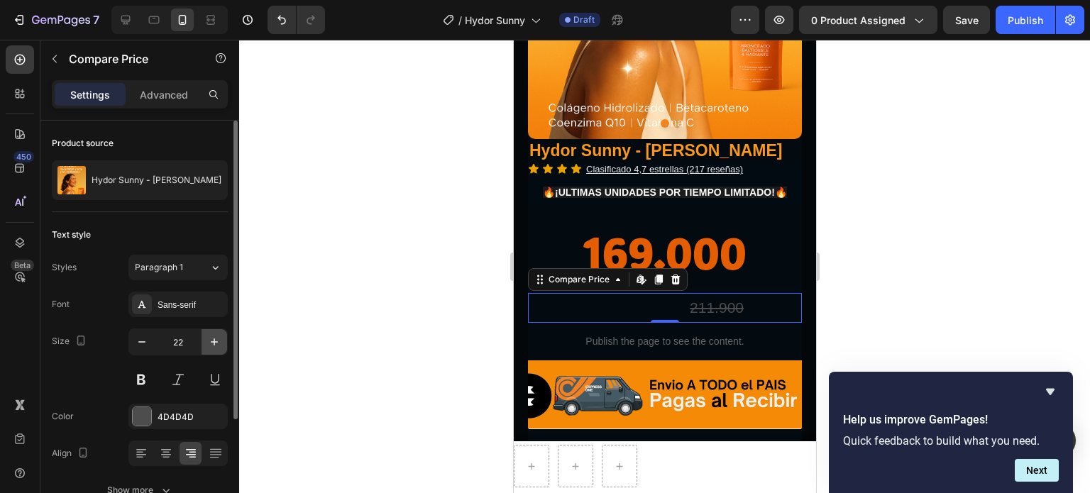
click at [213, 335] on icon "button" at bounding box center [214, 342] width 14 height 14
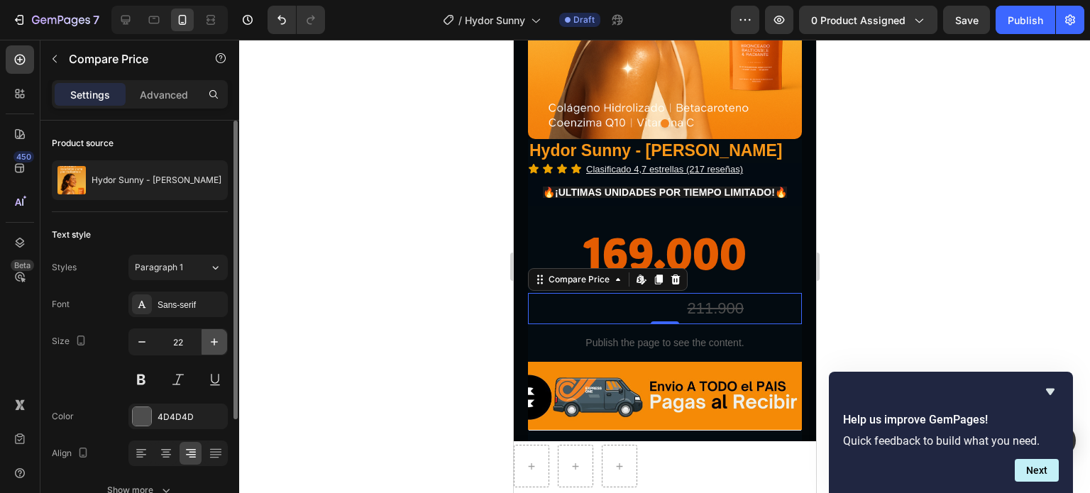
click at [213, 335] on icon "button" at bounding box center [214, 342] width 14 height 14
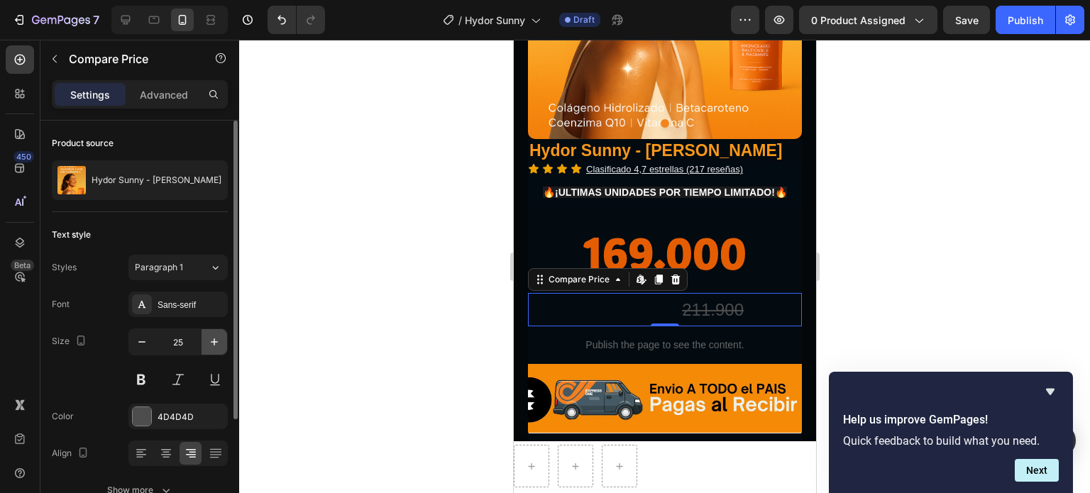
click at [213, 335] on icon "button" at bounding box center [214, 342] width 14 height 14
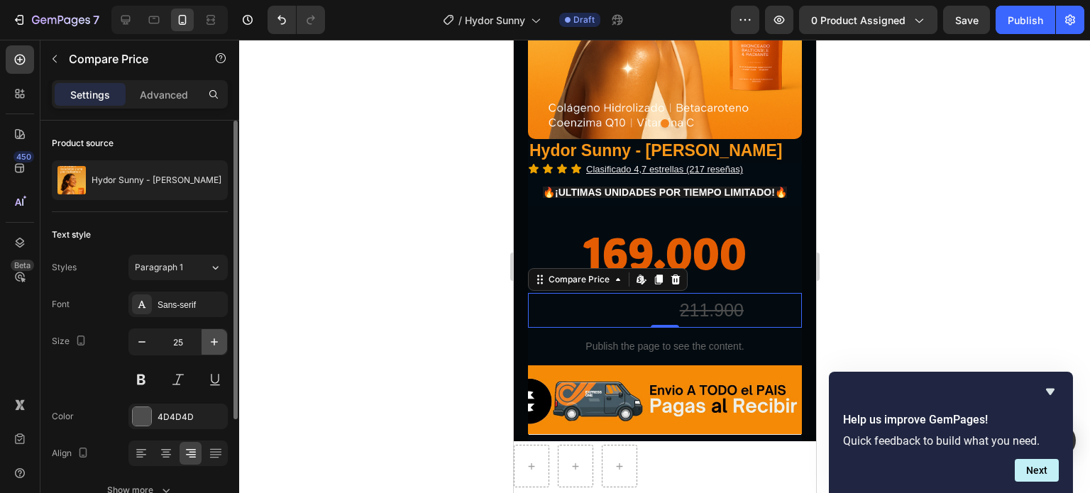
click at [213, 335] on icon "button" at bounding box center [214, 342] width 14 height 14
type input "27"
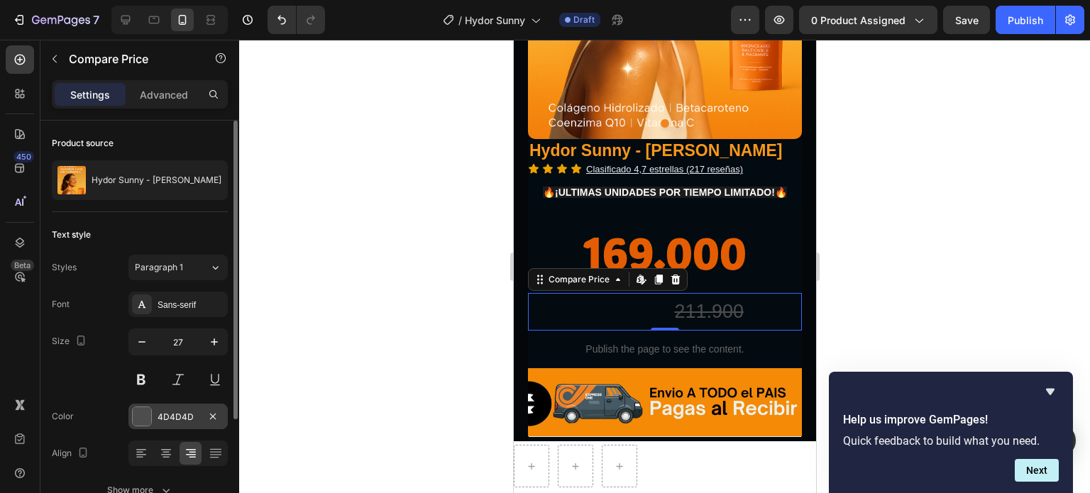
click at [149, 412] on div at bounding box center [142, 416] width 18 height 18
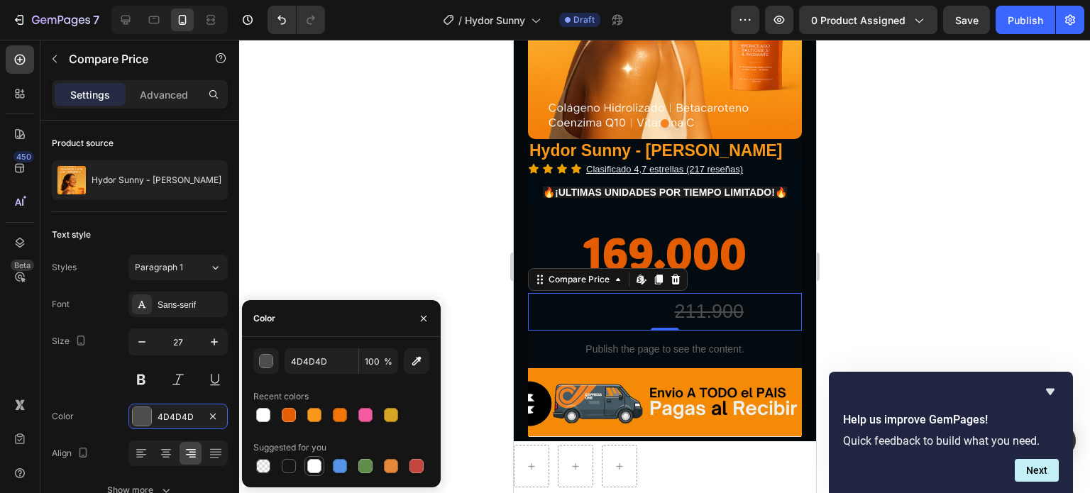
click at [317, 471] on div at bounding box center [314, 466] width 14 height 14
type input "FFFFFF"
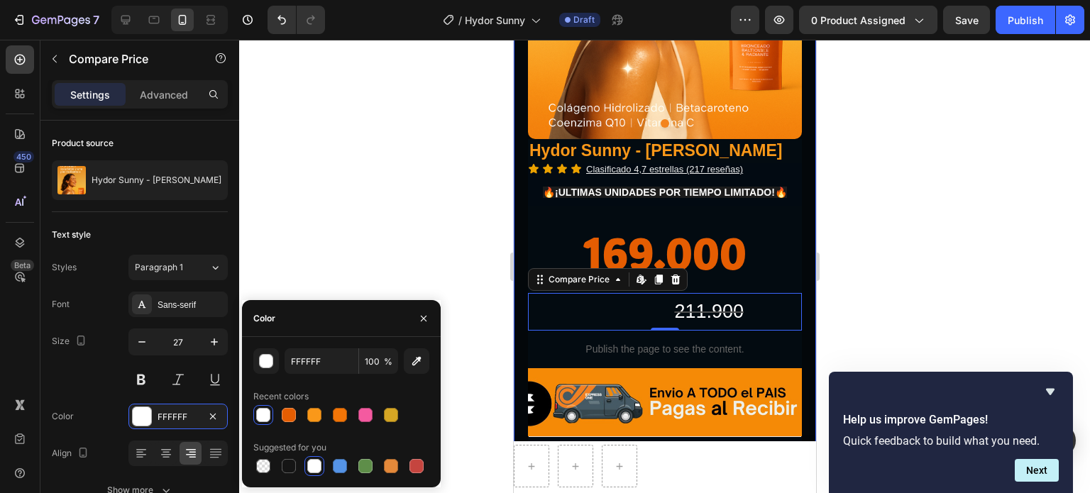
drag, startPoint x: 804, startPoint y: 260, endPoint x: 810, endPoint y: 255, distance: 7.5
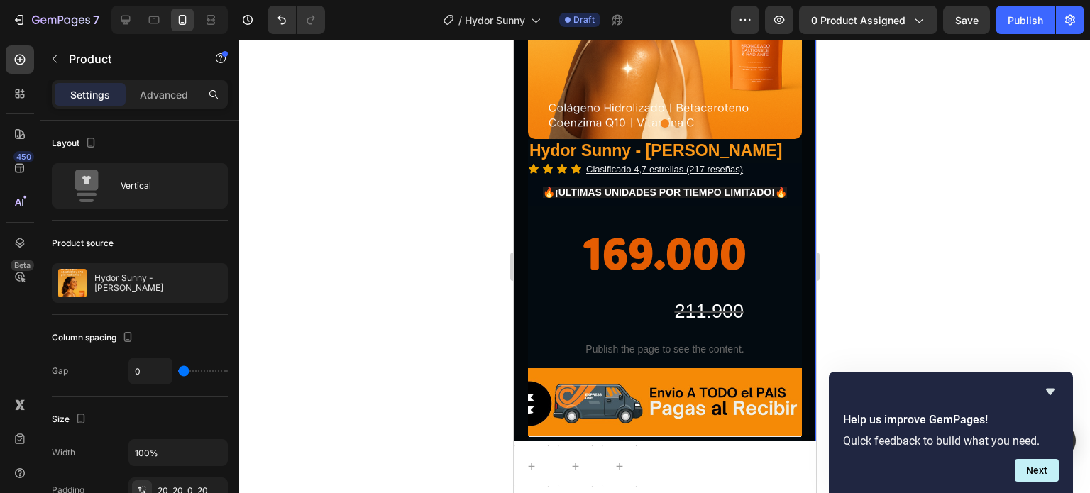
click at [931, 251] on div at bounding box center [664, 267] width 851 height 454
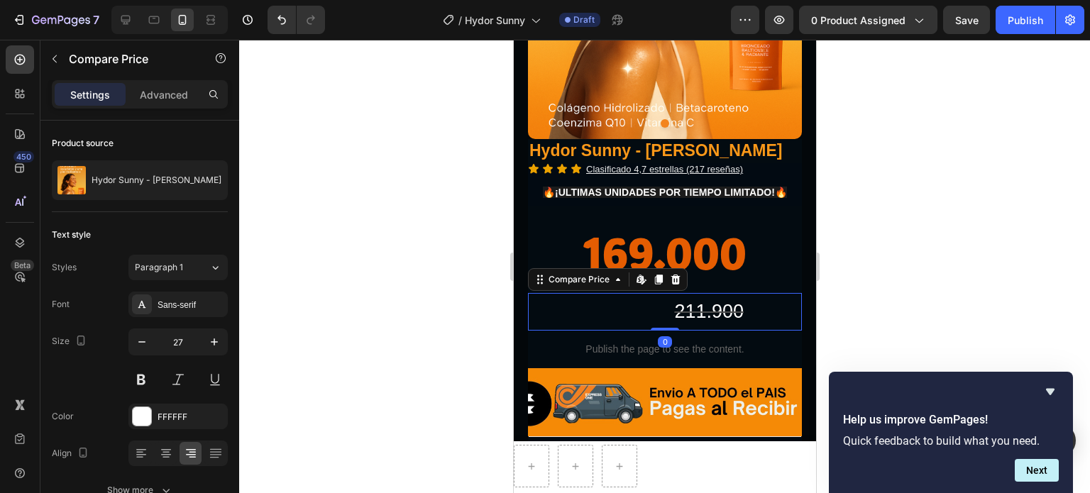
click at [701, 320] on div "211.900" at bounding box center [635, 312] width 217 height 38
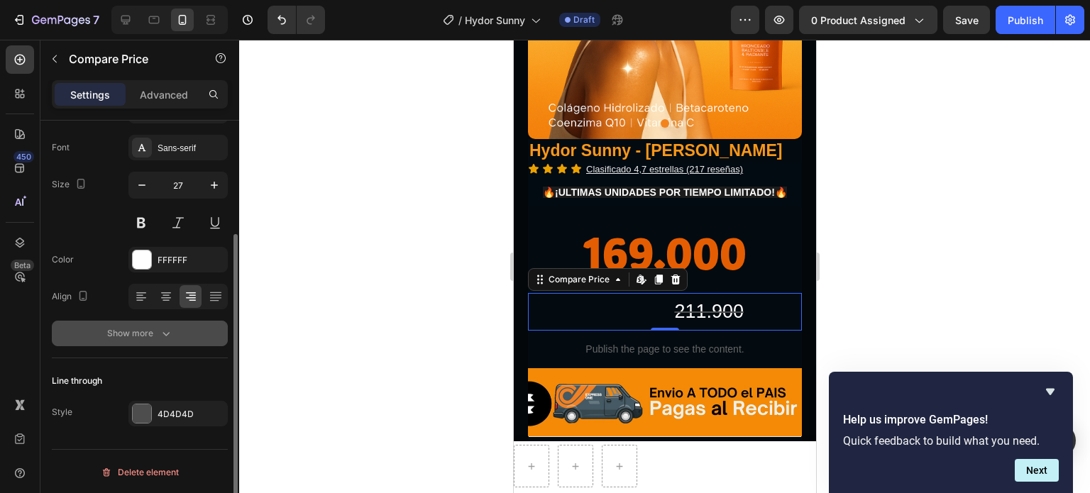
scroll to position [157, 0]
click at [167, 334] on icon "button" at bounding box center [166, 334] width 14 height 14
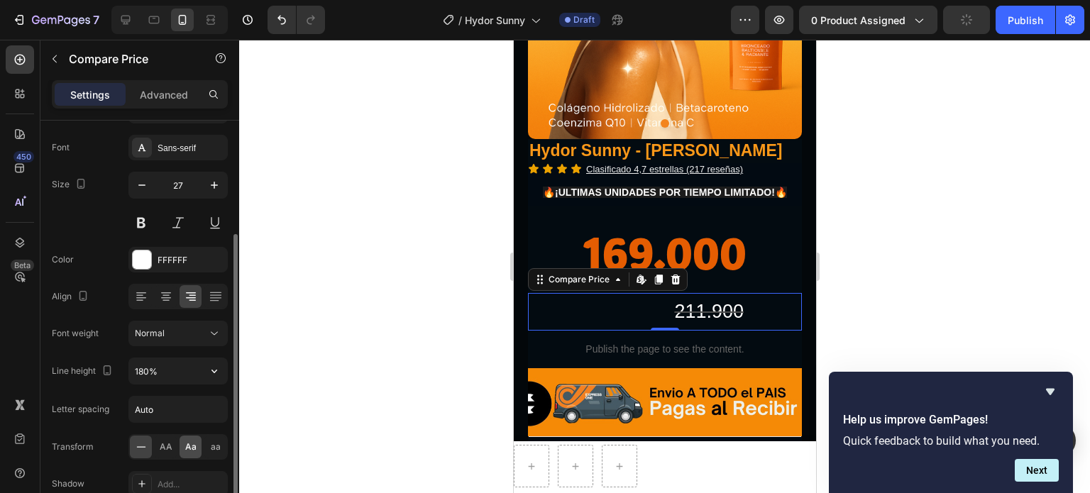
scroll to position [299, 0]
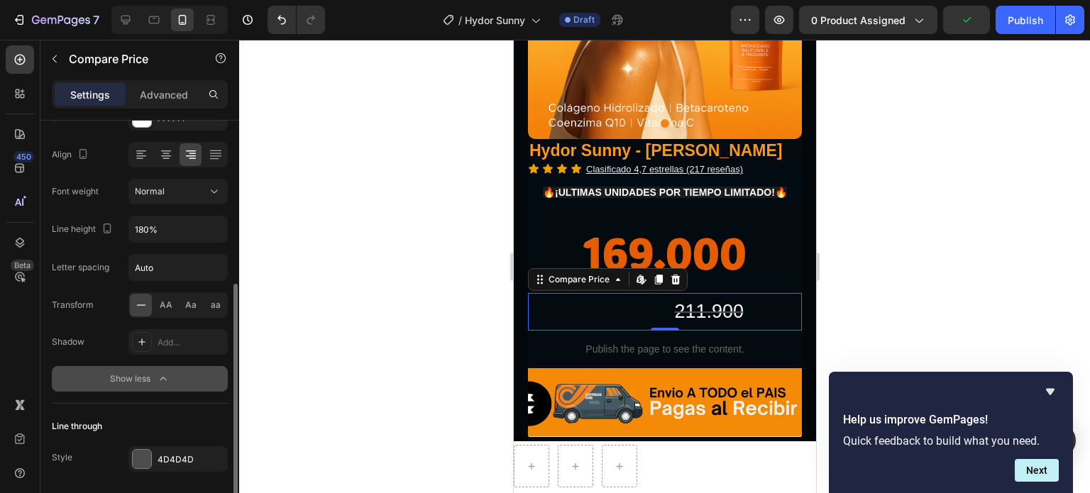
click at [138, 307] on icon at bounding box center [141, 305] width 14 height 14
click at [170, 458] on div "4D4D4D" at bounding box center [178, 460] width 41 height 13
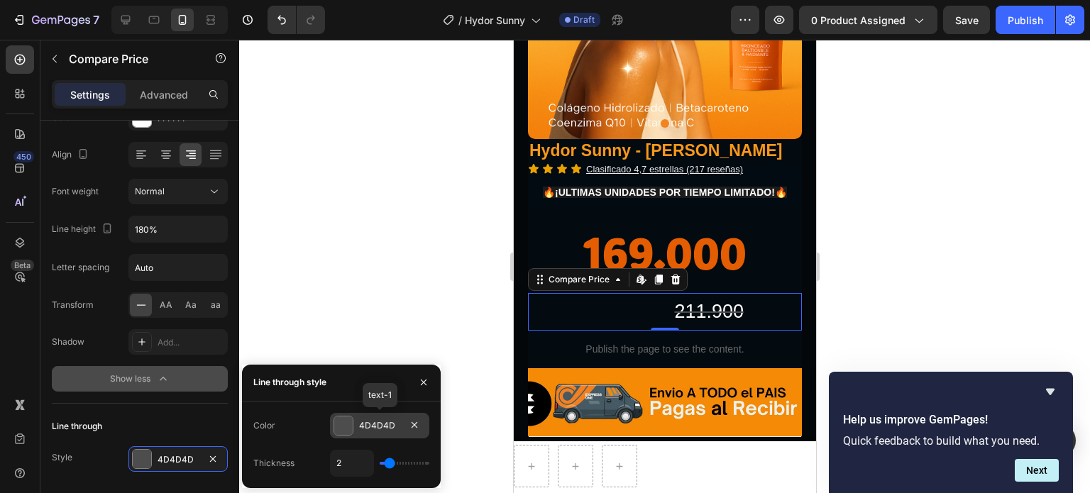
click at [358, 426] on div "4D4D4D" at bounding box center [379, 426] width 99 height 26
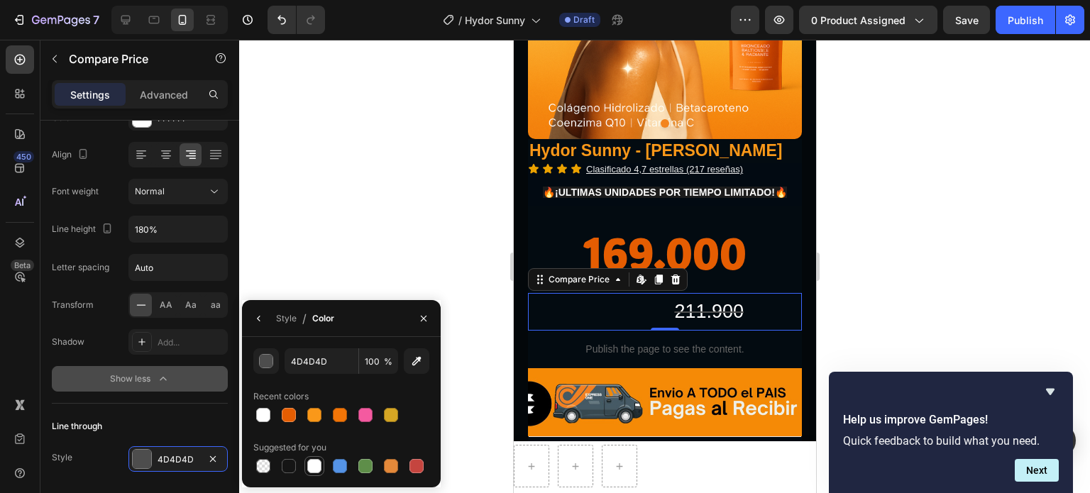
click at [311, 466] on div at bounding box center [314, 466] width 14 height 14
type input "FFFFFF"
click at [845, 247] on div at bounding box center [664, 267] width 851 height 454
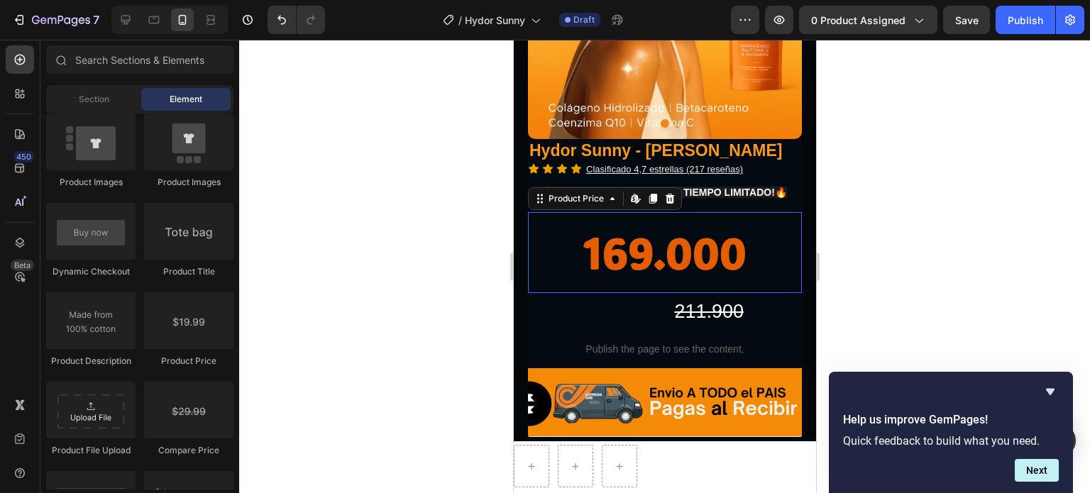
click at [689, 274] on div "169.000" at bounding box center [664, 252] width 274 height 81
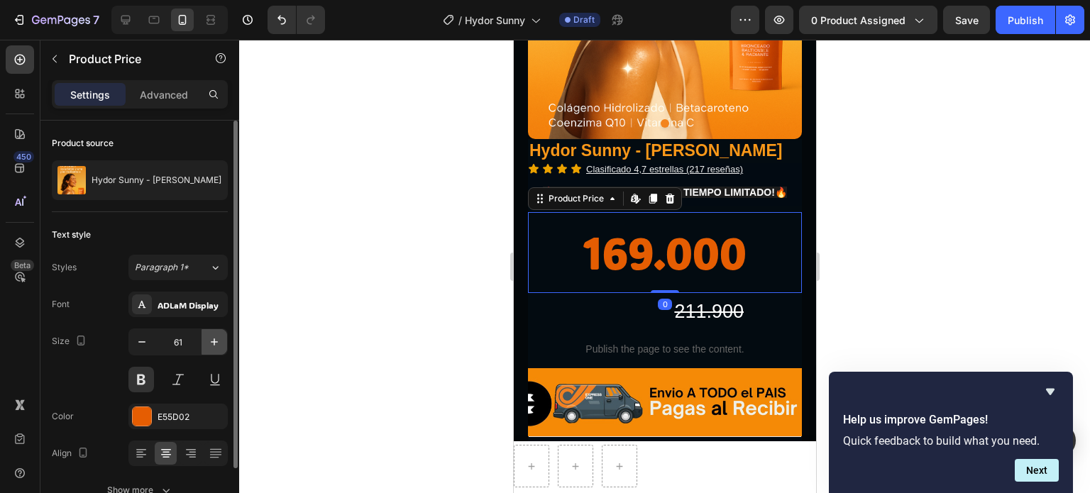
click at [220, 344] on icon "button" at bounding box center [214, 342] width 14 height 14
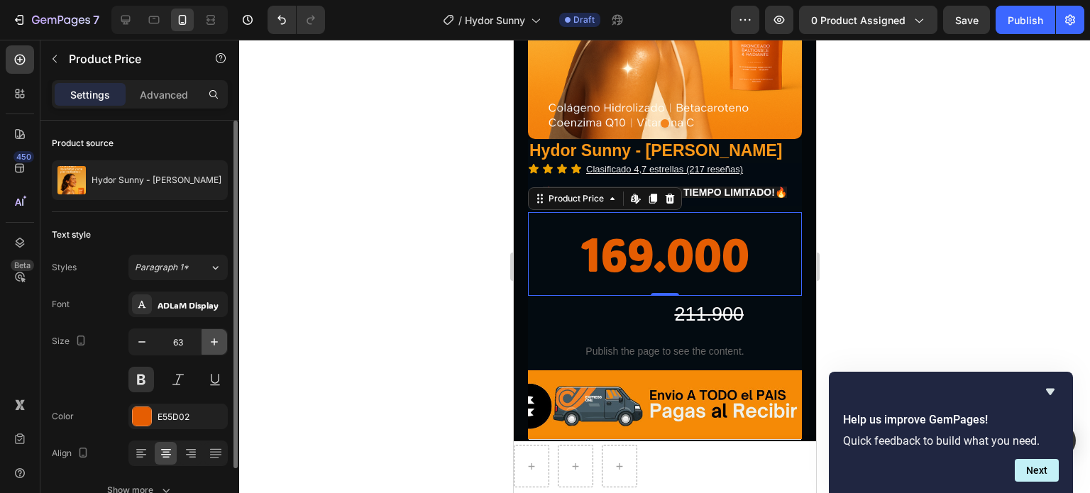
click at [220, 344] on icon "button" at bounding box center [214, 342] width 14 height 14
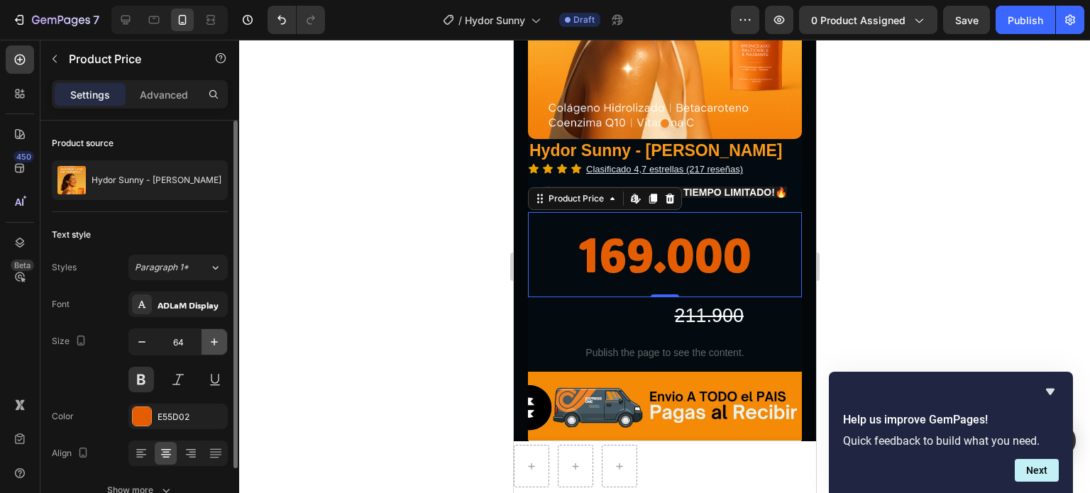
click at [219, 344] on icon "button" at bounding box center [214, 342] width 14 height 14
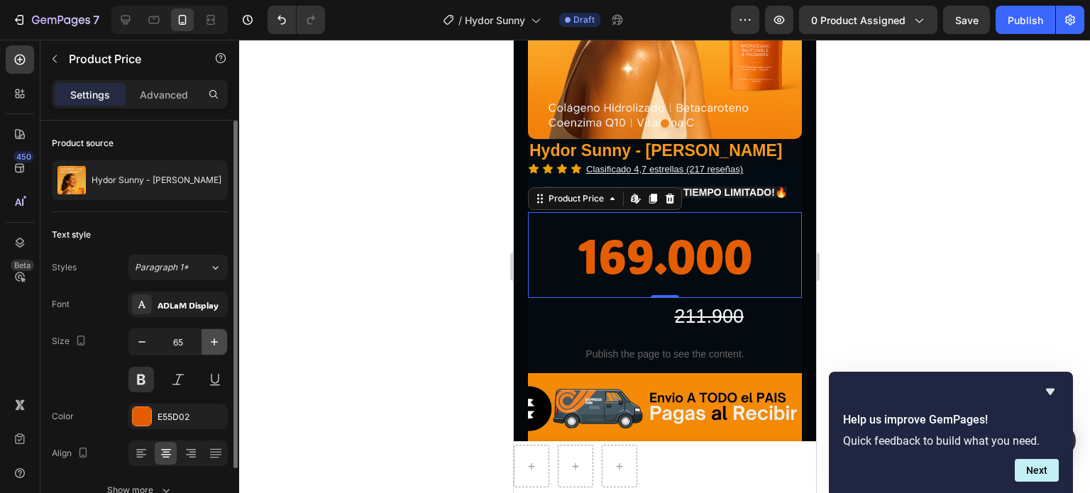
click at [219, 344] on icon "button" at bounding box center [214, 342] width 14 height 14
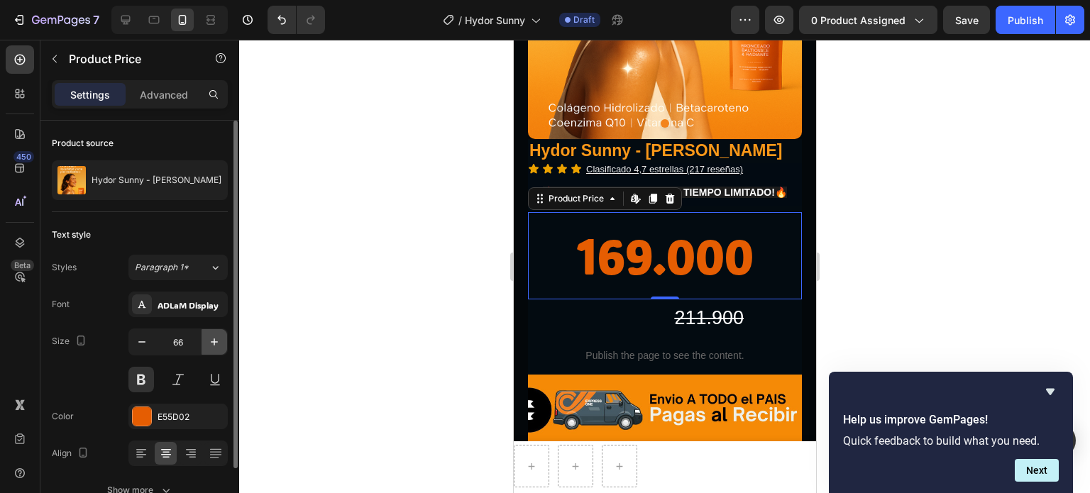
click at [219, 344] on icon "button" at bounding box center [214, 342] width 14 height 14
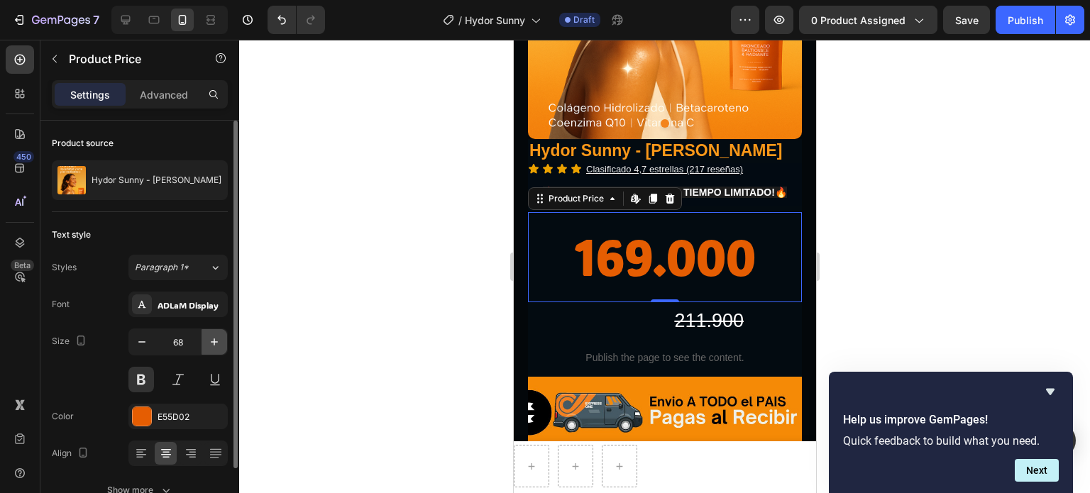
click at [219, 344] on icon "button" at bounding box center [214, 342] width 14 height 14
click at [218, 343] on icon "button" at bounding box center [214, 342] width 14 height 14
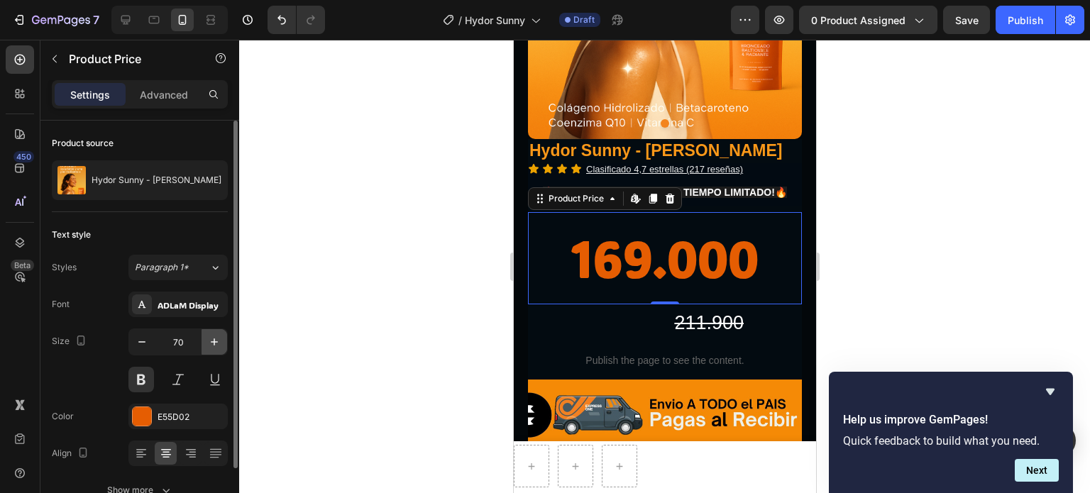
click at [218, 343] on icon "button" at bounding box center [214, 342] width 14 height 14
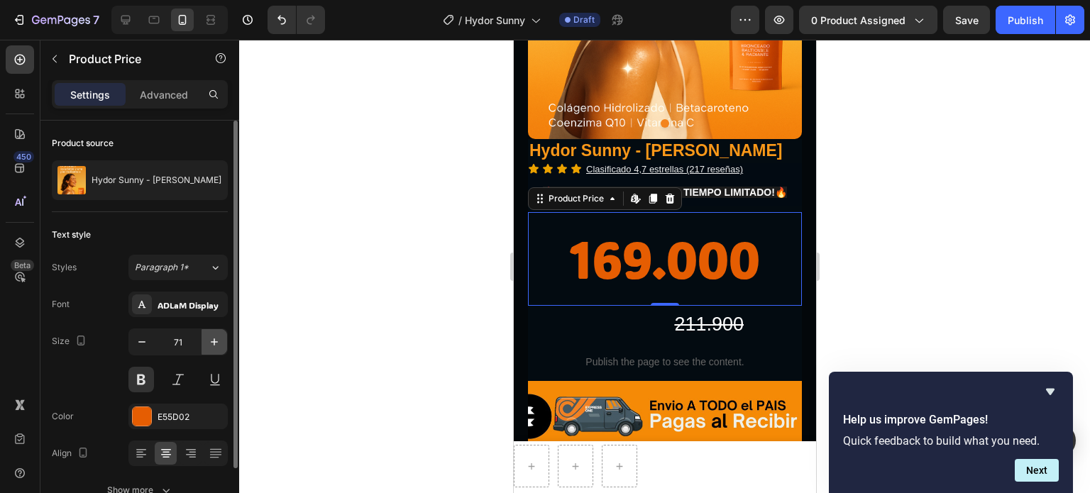
click at [218, 343] on icon "button" at bounding box center [214, 342] width 14 height 14
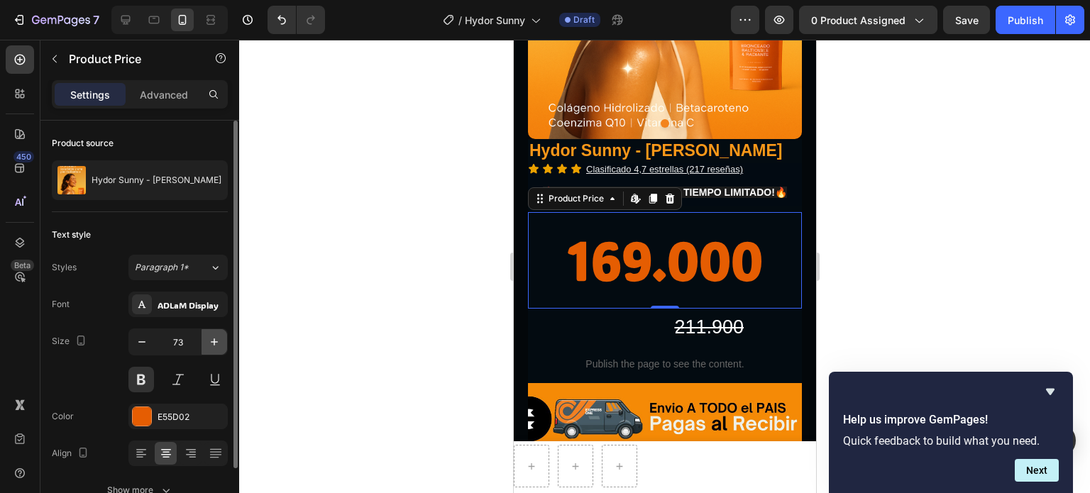
click at [218, 343] on icon "button" at bounding box center [214, 342] width 14 height 14
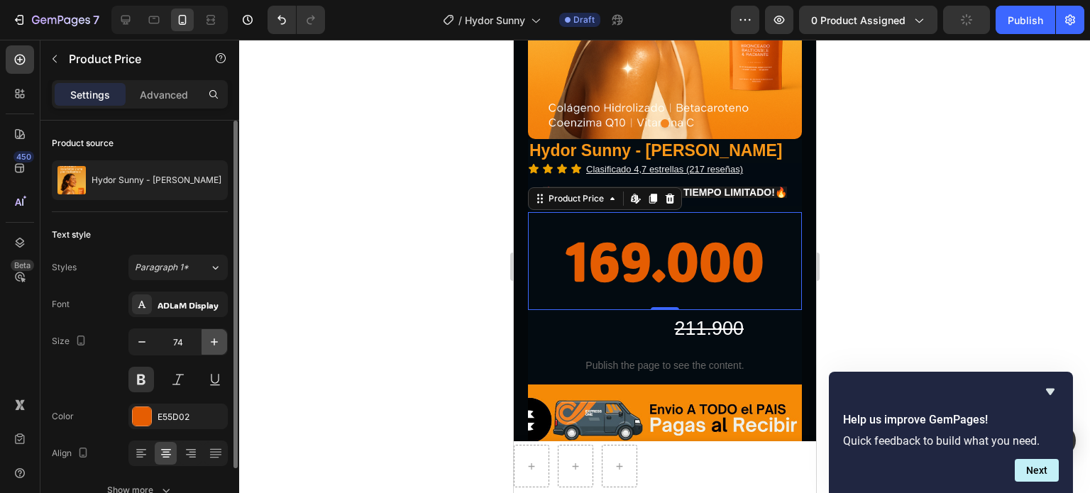
click at [218, 343] on icon "button" at bounding box center [214, 342] width 14 height 14
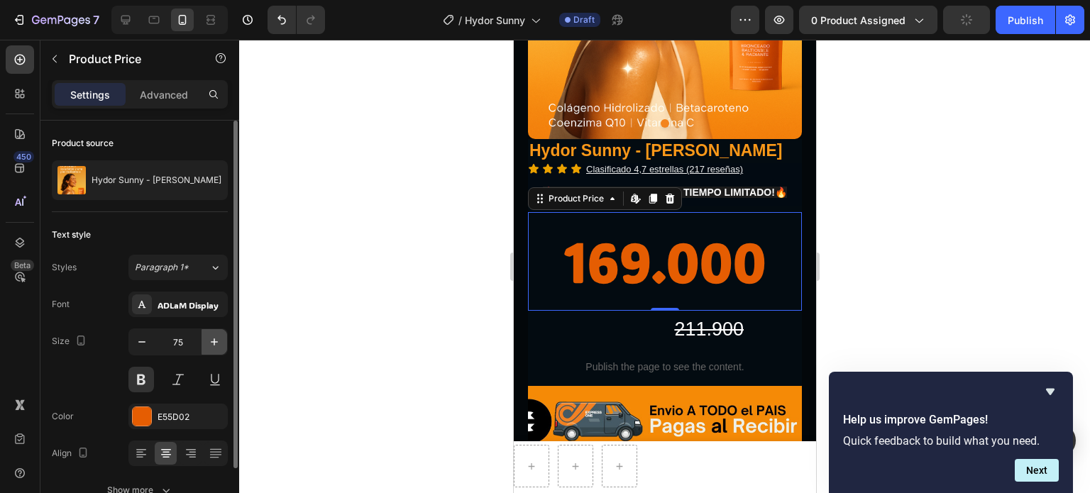
click at [218, 343] on icon "button" at bounding box center [214, 342] width 14 height 14
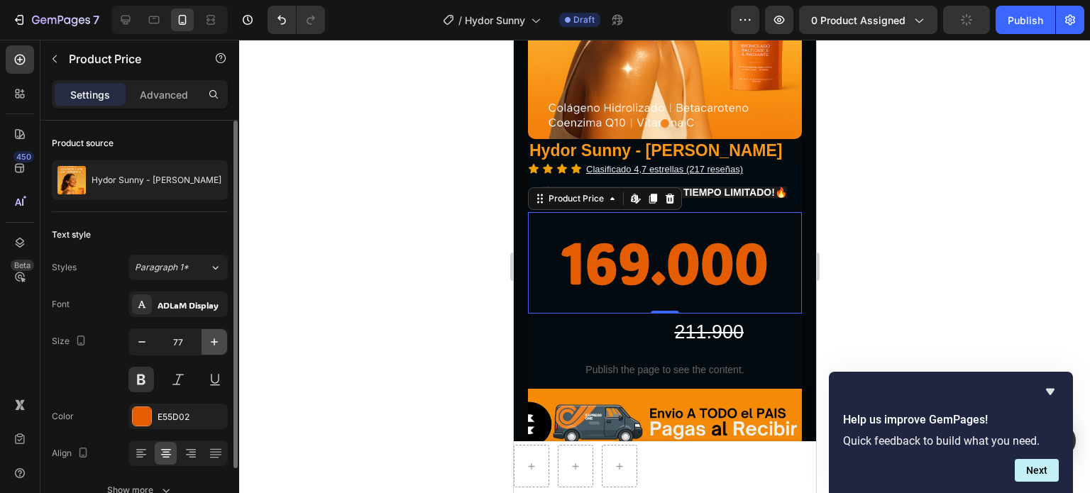
click at [218, 343] on icon "button" at bounding box center [214, 342] width 14 height 14
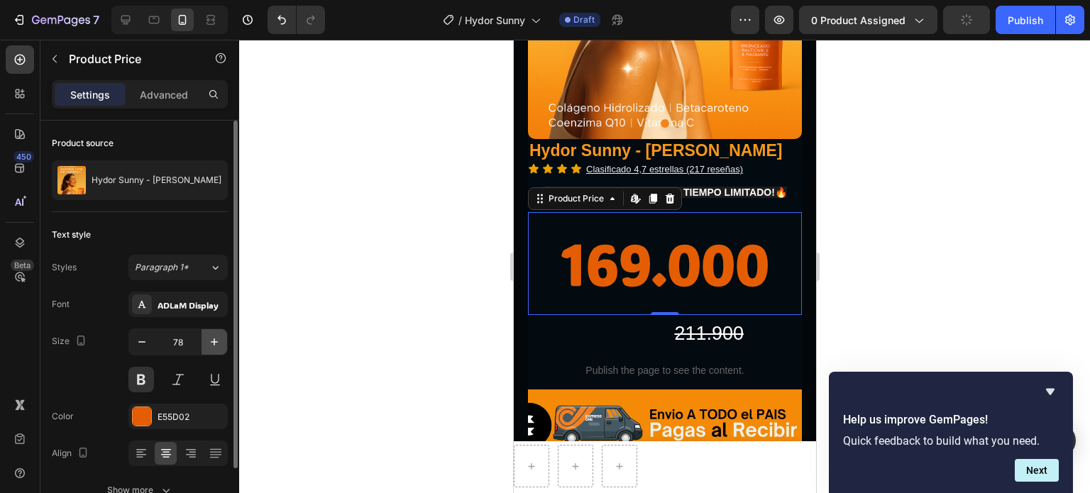
click at [218, 343] on icon "button" at bounding box center [214, 342] width 14 height 14
type input "79"
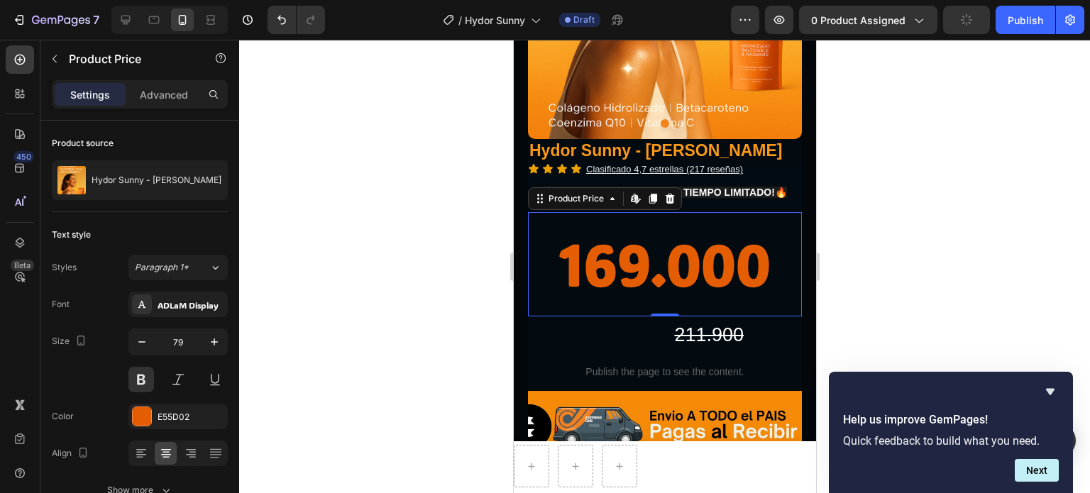
click at [841, 263] on div at bounding box center [664, 267] width 851 height 454
click at [671, 271] on div "169.000" at bounding box center [664, 264] width 274 height 104
click at [648, 283] on div "169.000" at bounding box center [664, 264] width 274 height 104
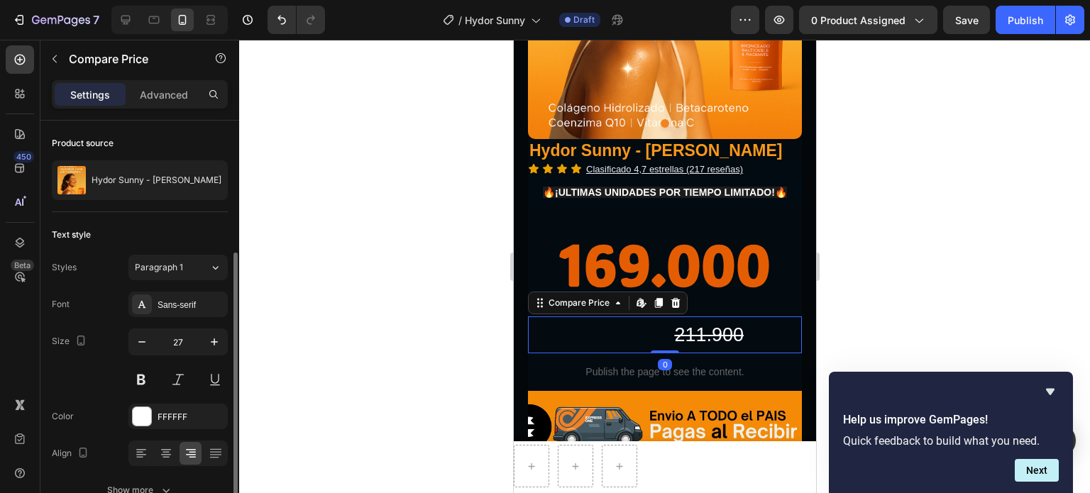
scroll to position [77, 0]
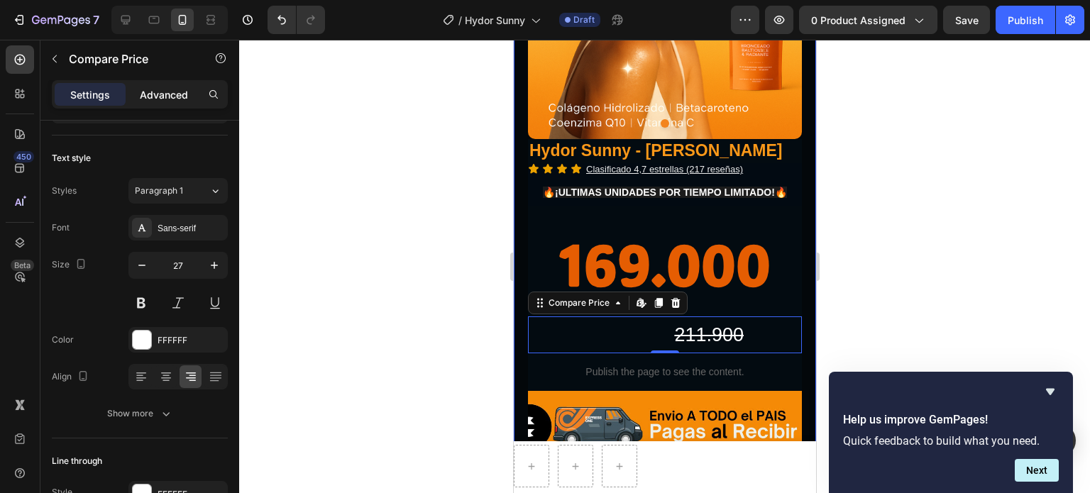
click at [153, 102] on div "Advanced" at bounding box center [163, 94] width 71 height 23
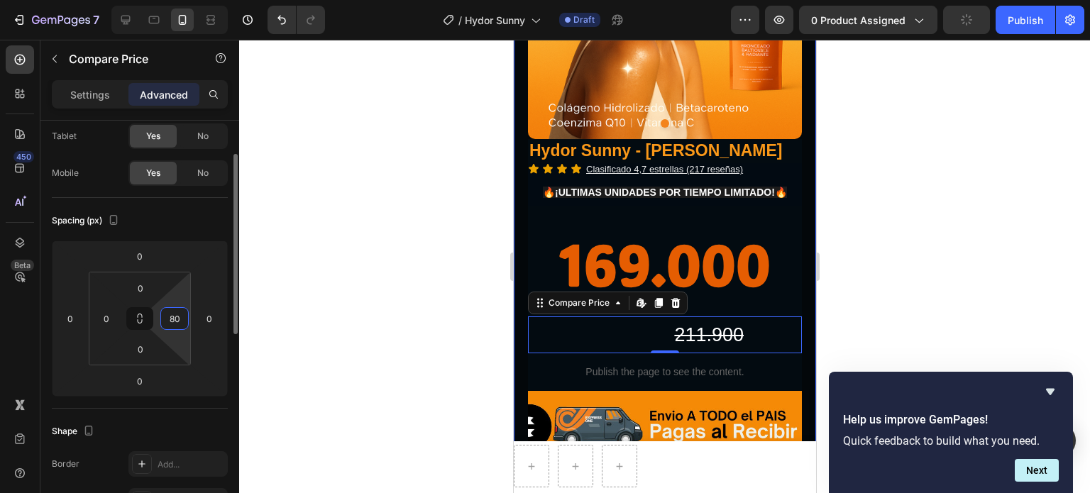
click at [166, 316] on input "80" at bounding box center [174, 318] width 21 height 21
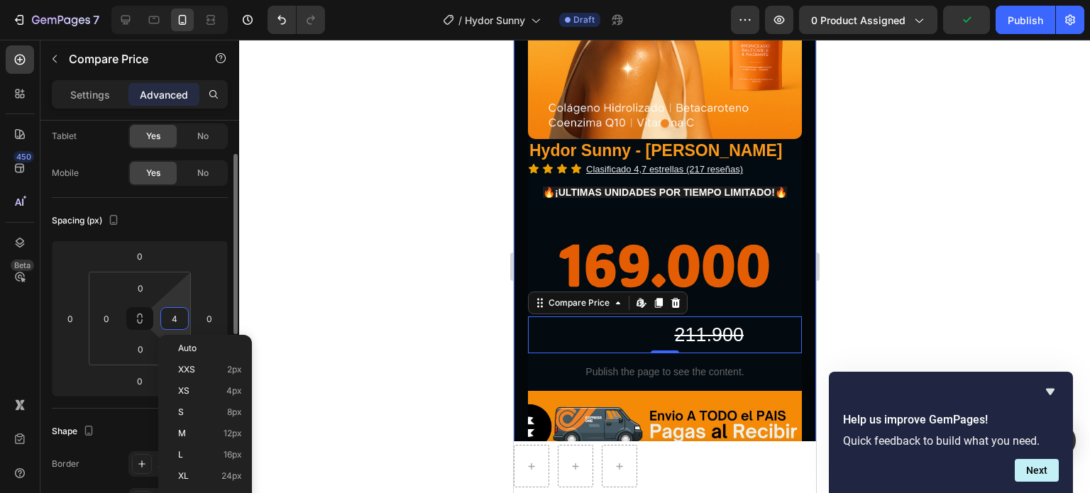
type input "40"
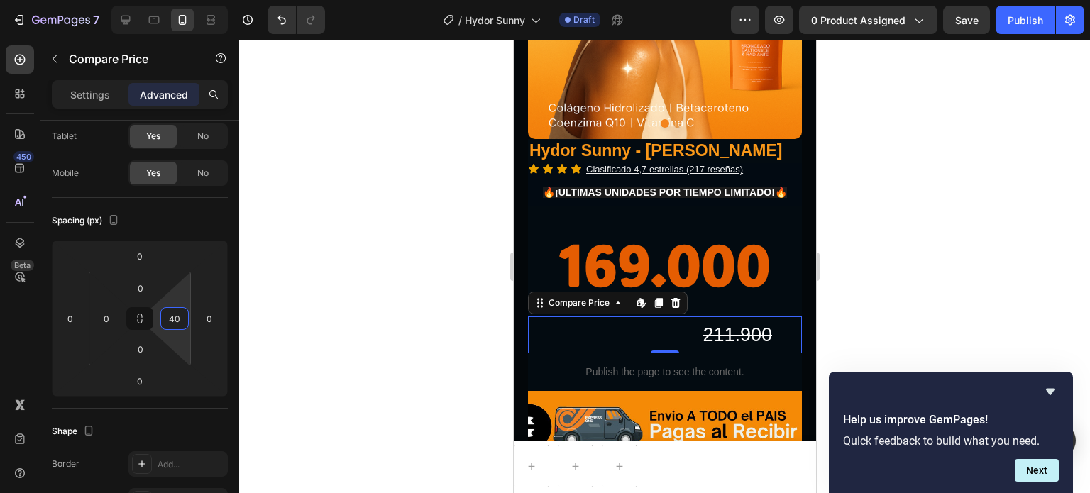
click at [918, 280] on div at bounding box center [664, 267] width 851 height 454
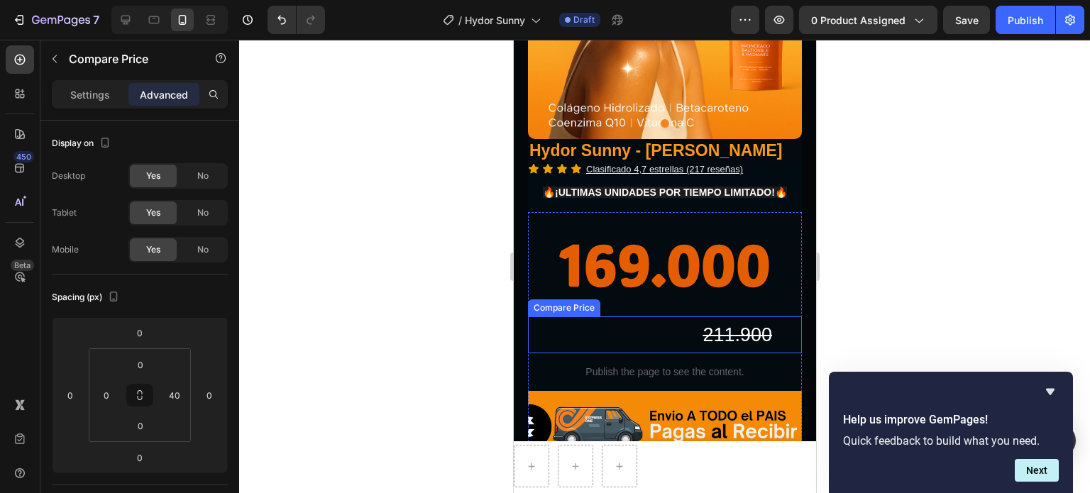
click at [703, 349] on div "211.900" at bounding box center [650, 336] width 246 height 38
click at [17, 59] on icon at bounding box center [20, 60] width 14 height 14
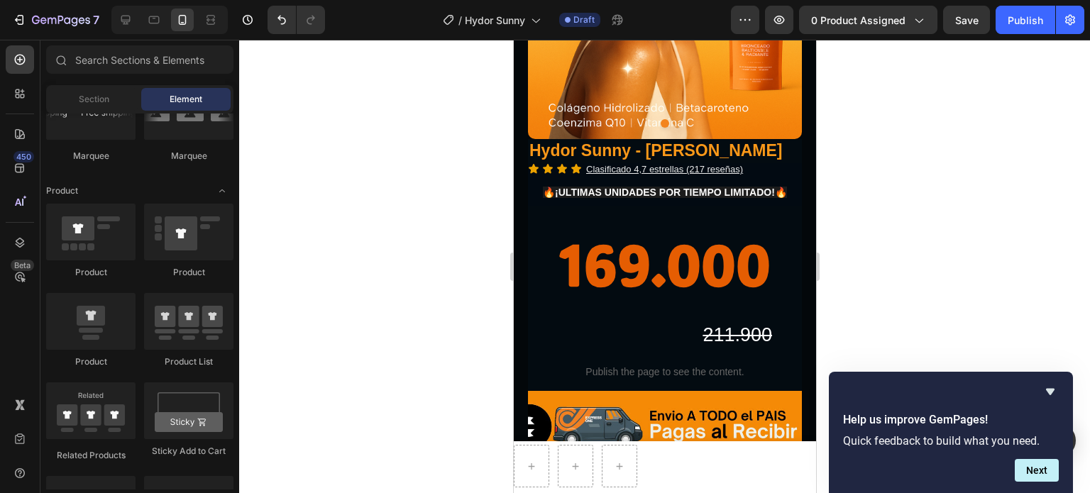
scroll to position [0, 0]
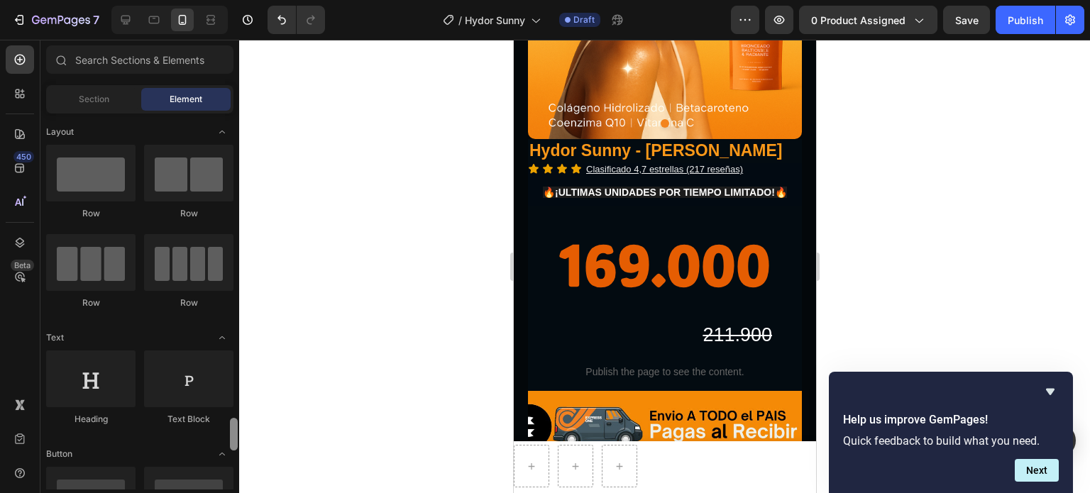
drag, startPoint x: 234, startPoint y: 325, endPoint x: 217, endPoint y: 84, distance: 241.2
click at [217, 85] on div "Sections(18) Elements(84) Section Element Hero Section Product Detail Brands Tr…" at bounding box center [139, 267] width 199 height 444
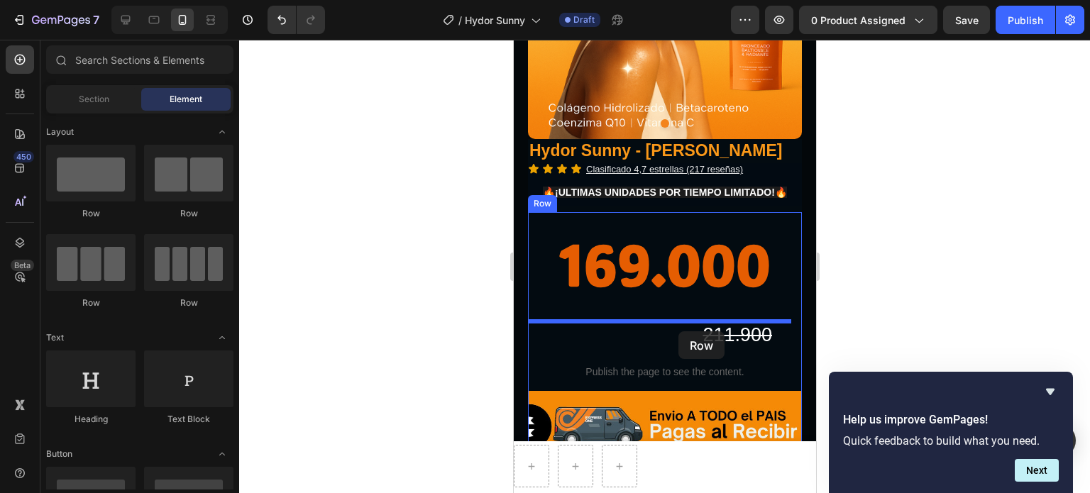
drag, startPoint x: 710, startPoint y: 236, endPoint x: 678, endPoint y: 330, distance: 99.7
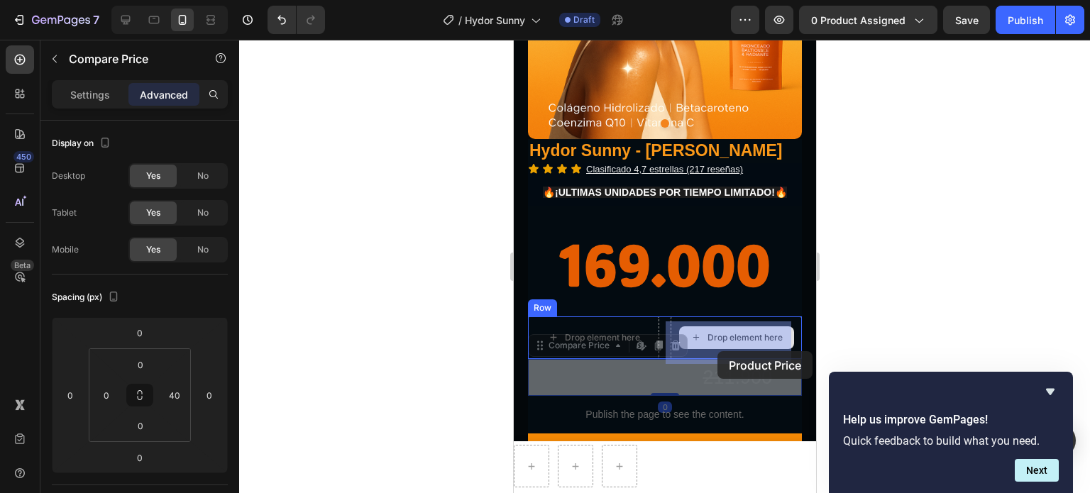
drag, startPoint x: 717, startPoint y: 378, endPoint x: 717, endPoint y: 351, distance: 27.0
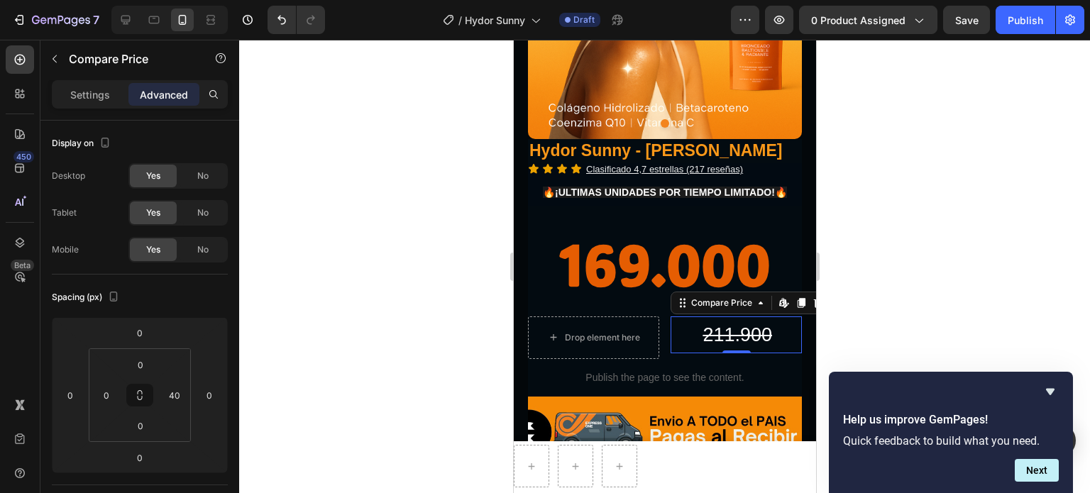
click at [907, 318] on div at bounding box center [664, 267] width 851 height 454
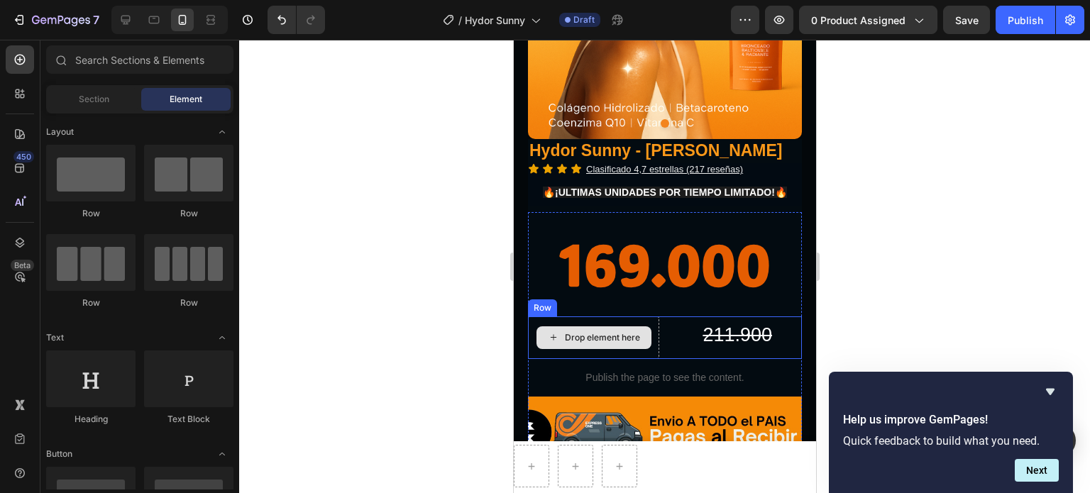
click at [592, 336] on div "Drop element here" at bounding box center [593, 338] width 115 height 23
drag, startPoint x: 696, startPoint y: 405, endPoint x: 548, endPoint y: 332, distance: 164.8
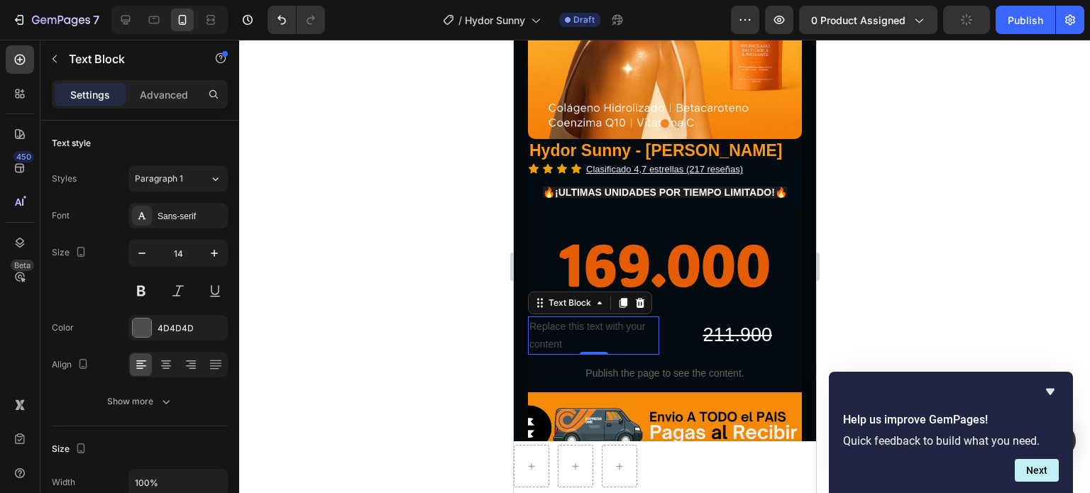
click at [589, 337] on div "Replace this text with your content" at bounding box center [592, 336] width 131 height 38
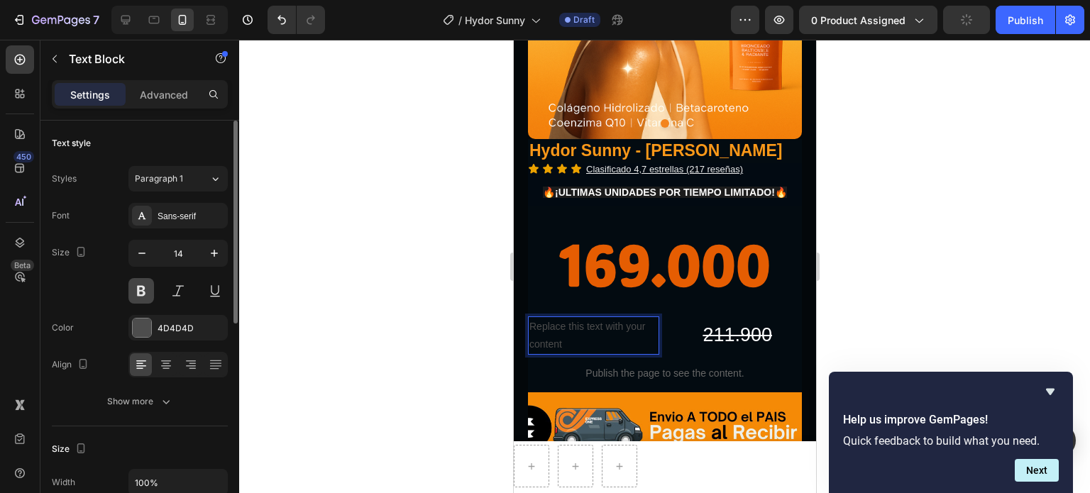
click at [141, 290] on button at bounding box center [141, 291] width 26 height 26
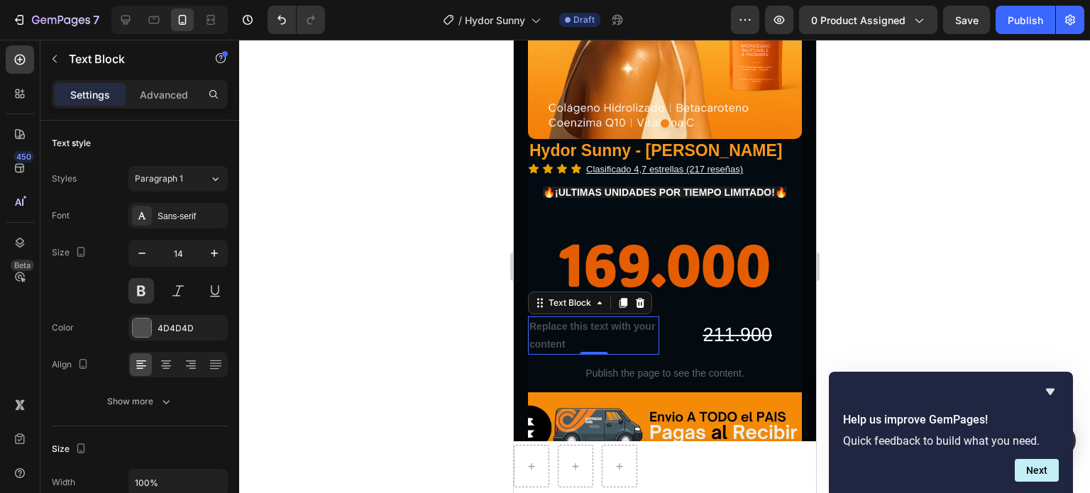
click at [559, 332] on p "Replace this text with your content" at bounding box center [593, 335] width 128 height 35
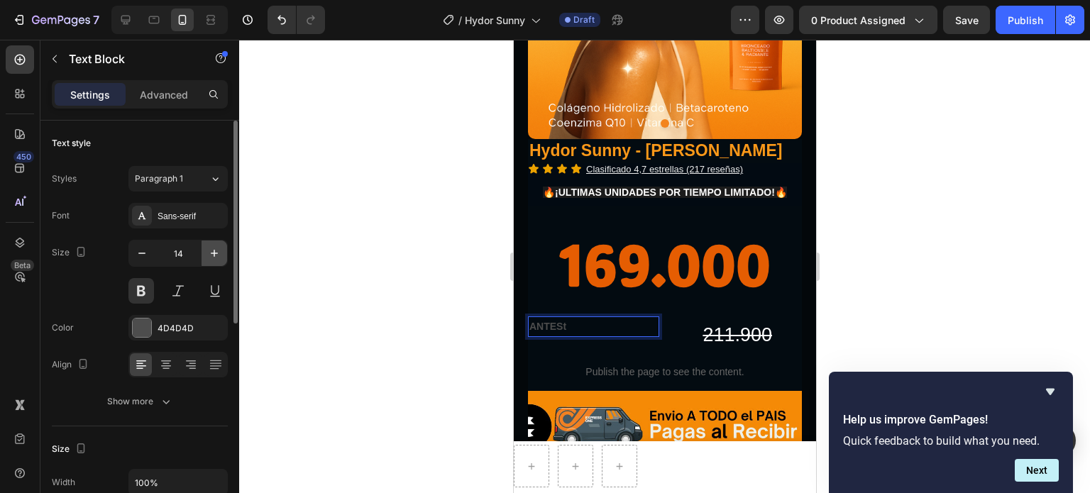
click at [214, 251] on icon "button" at bounding box center [214, 253] width 7 height 7
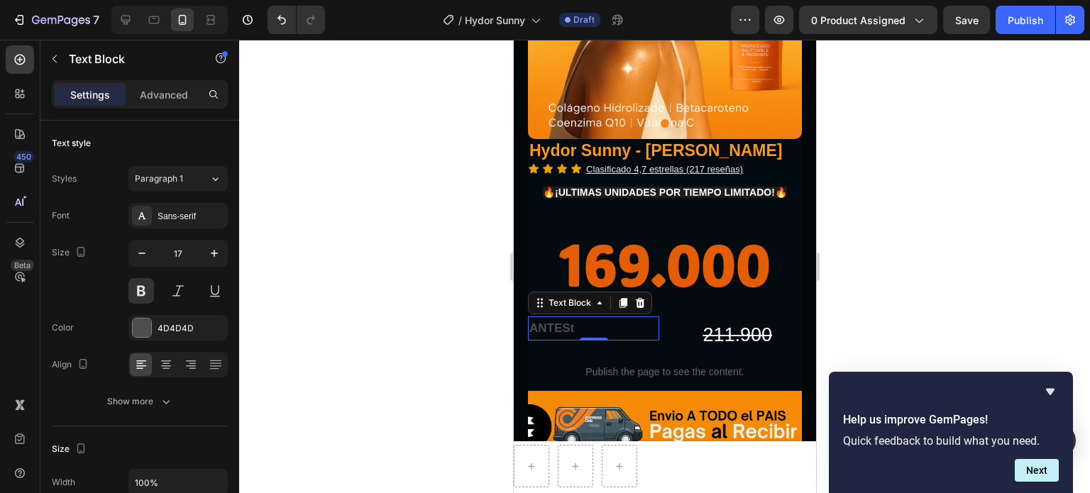
click at [581, 329] on p "ANTESt" at bounding box center [593, 329] width 128 height 22
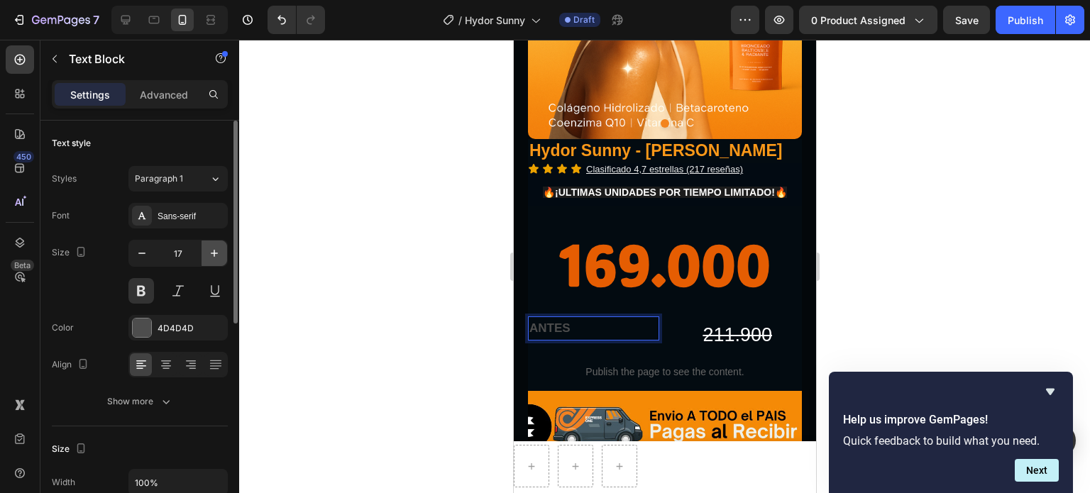
click at [219, 258] on icon "button" at bounding box center [214, 253] width 14 height 14
click at [219, 257] on icon "button" at bounding box center [214, 253] width 14 height 14
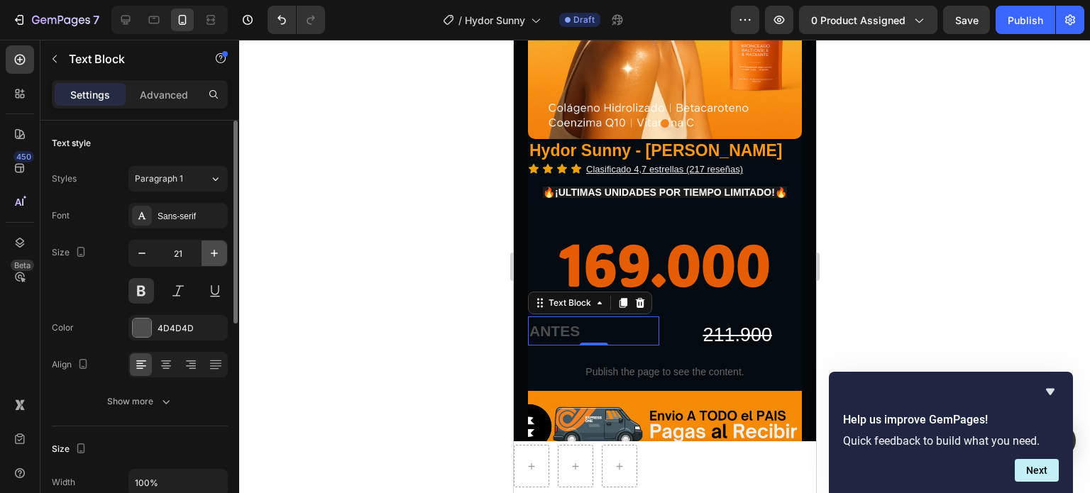
click at [219, 257] on icon "button" at bounding box center [214, 253] width 14 height 14
click at [219, 258] on icon "button" at bounding box center [214, 253] width 14 height 14
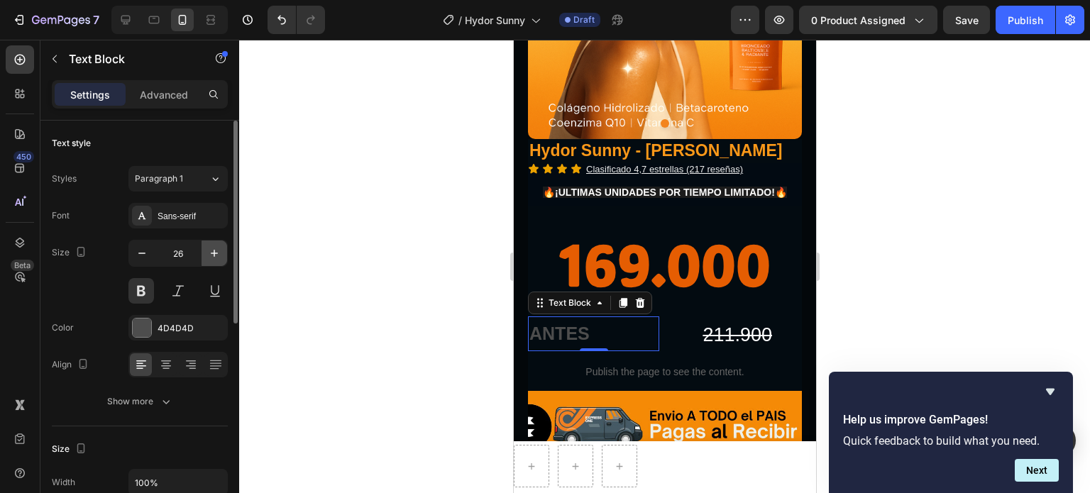
click at [219, 258] on icon "button" at bounding box center [214, 253] width 14 height 14
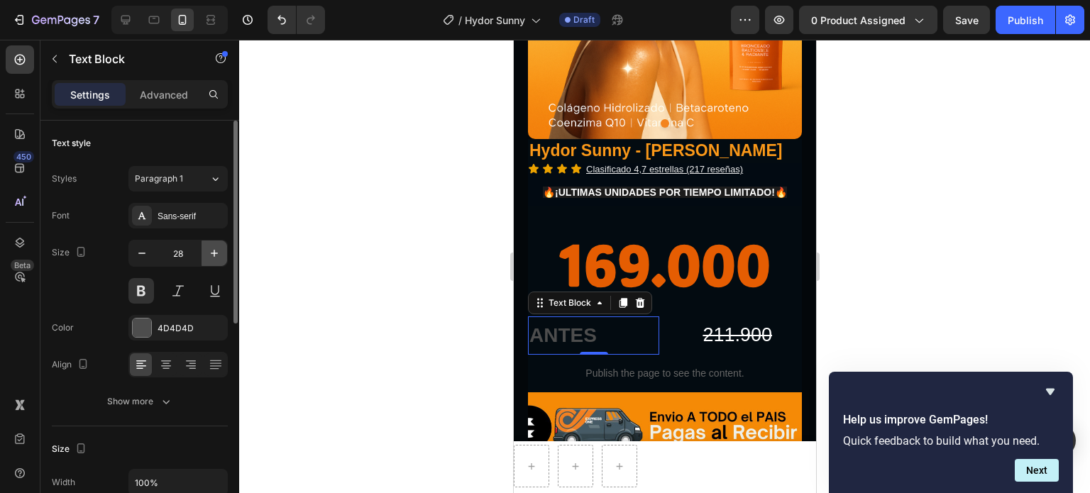
click at [219, 258] on icon "button" at bounding box center [214, 253] width 14 height 14
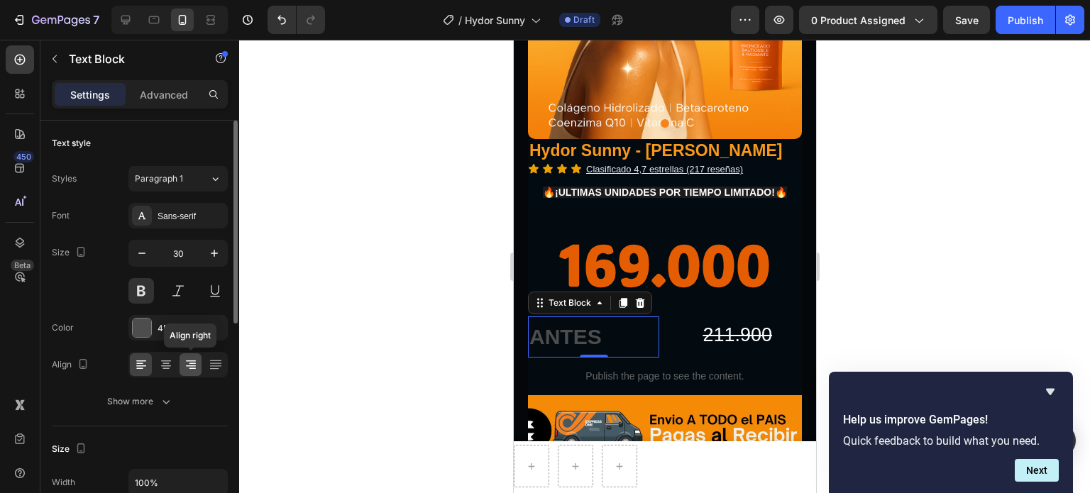
click at [192, 363] on icon at bounding box center [191, 365] width 14 height 14
click at [144, 255] on icon "button" at bounding box center [142, 253] width 14 height 14
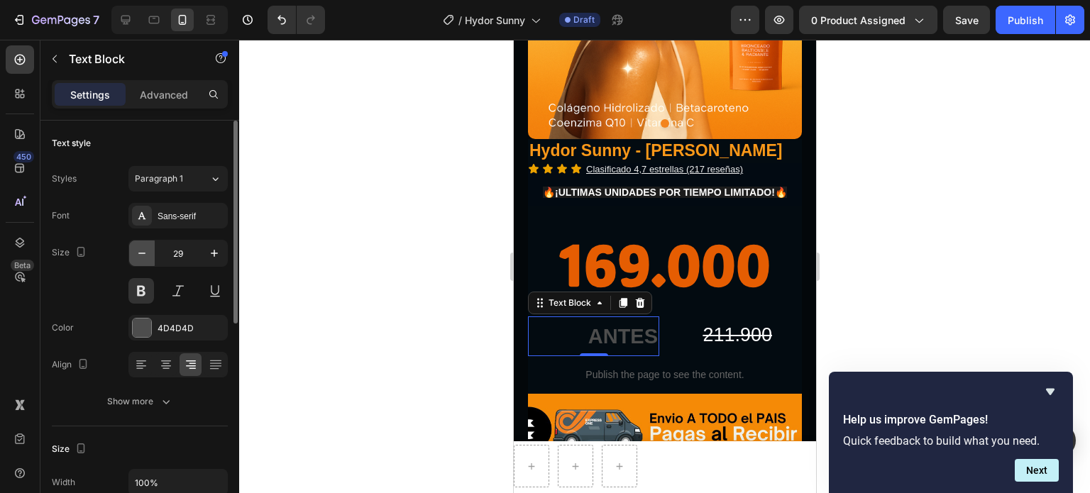
click at [144, 255] on icon "button" at bounding box center [142, 253] width 14 height 14
type input "28"
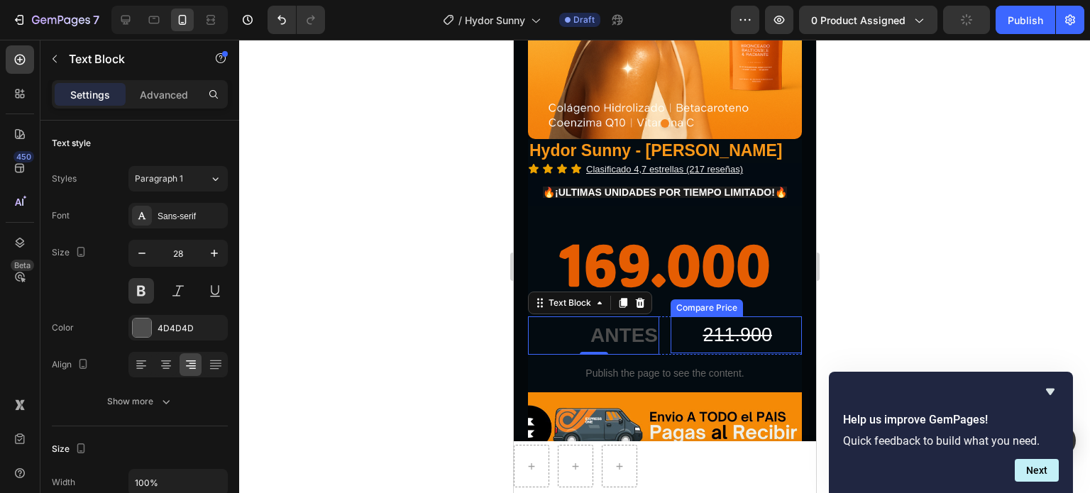
click at [737, 345] on div "211.900" at bounding box center [721, 336] width 103 height 38
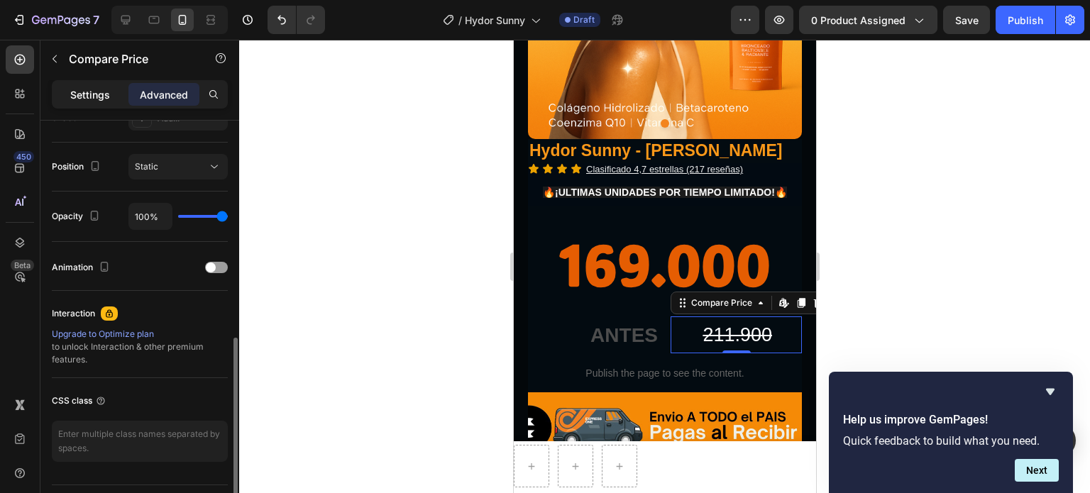
click at [94, 99] on p "Settings" at bounding box center [90, 94] width 40 height 15
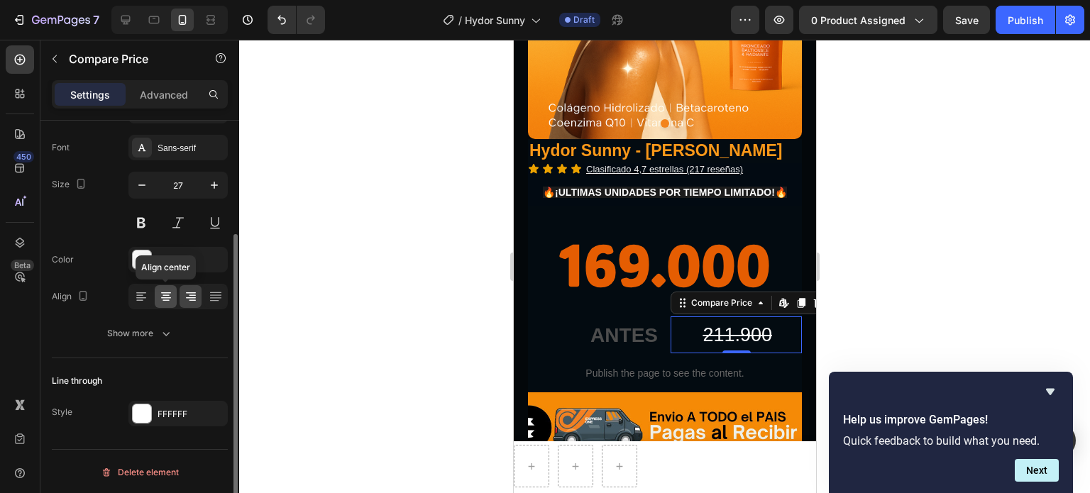
click at [162, 301] on icon at bounding box center [166, 297] width 14 height 14
click at [937, 285] on div at bounding box center [664, 267] width 851 height 454
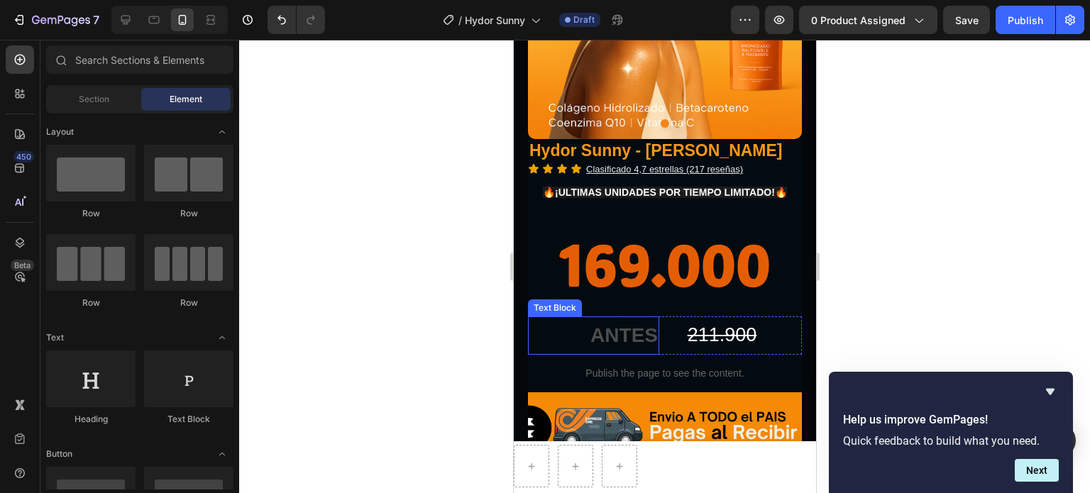
click at [623, 340] on p "ANTES" at bounding box center [593, 335] width 128 height 35
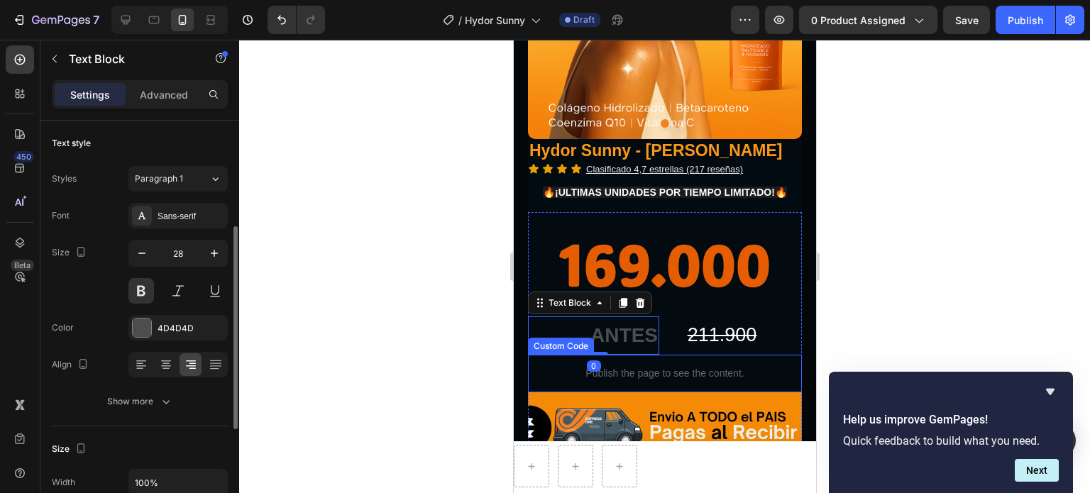
scroll to position [71, 0]
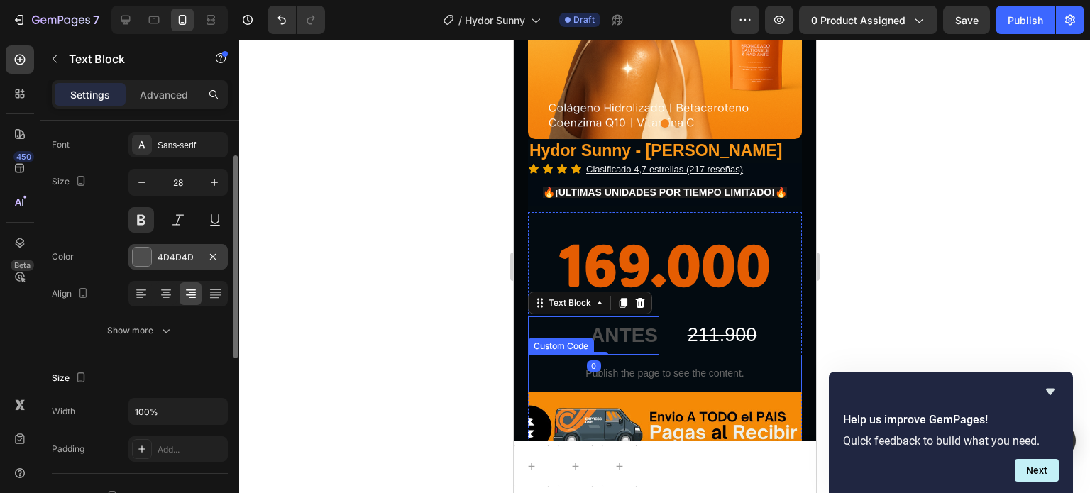
click at [168, 252] on div "4D4D4D" at bounding box center [178, 257] width 41 height 13
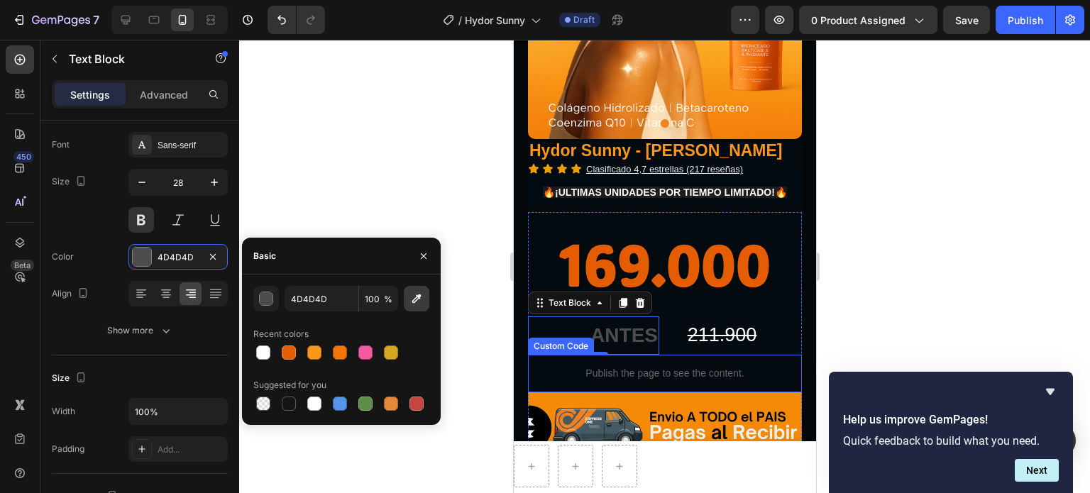
click at [420, 300] on icon "button" at bounding box center [417, 299] width 14 height 14
type input "FFFFFF"
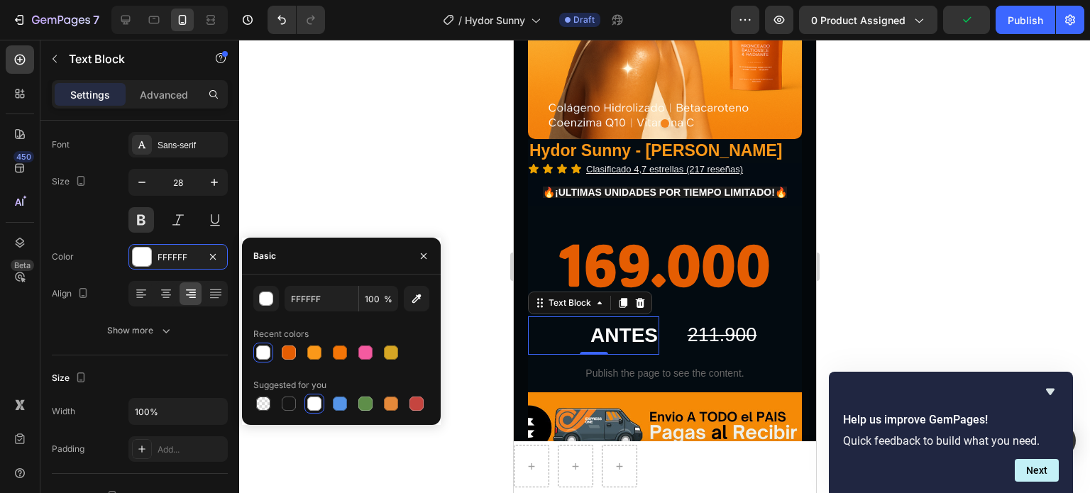
click at [960, 286] on div at bounding box center [664, 267] width 851 height 454
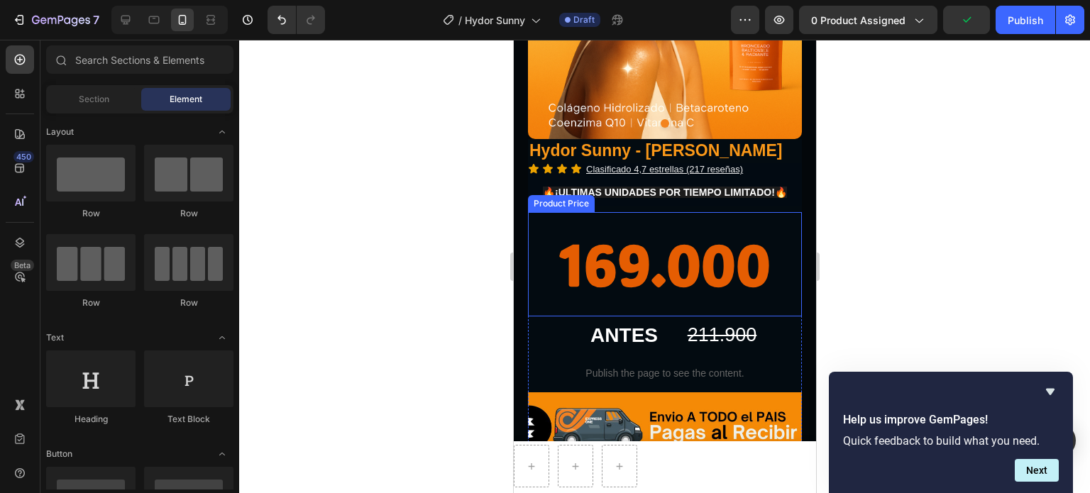
click at [690, 264] on div "169.000" at bounding box center [664, 264] width 274 height 104
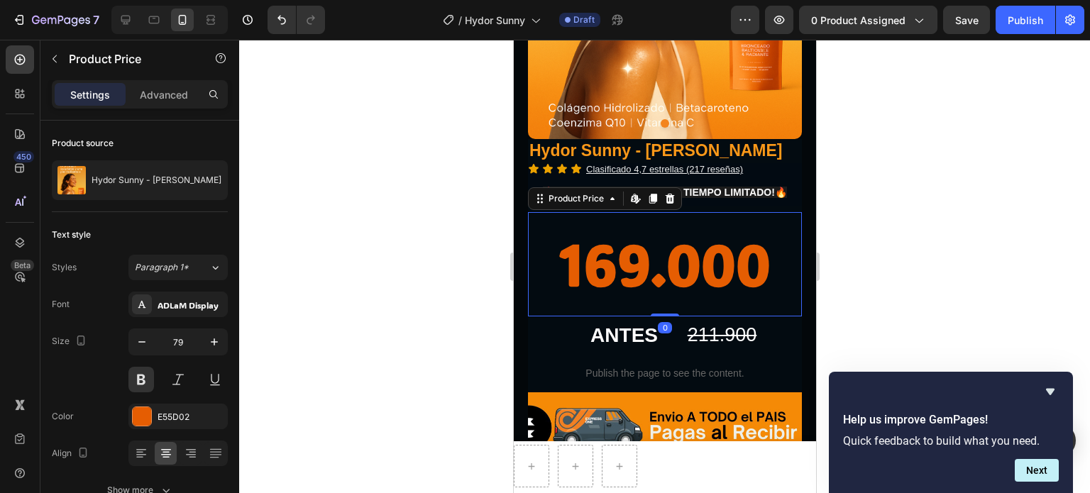
scroll to position [426, 0]
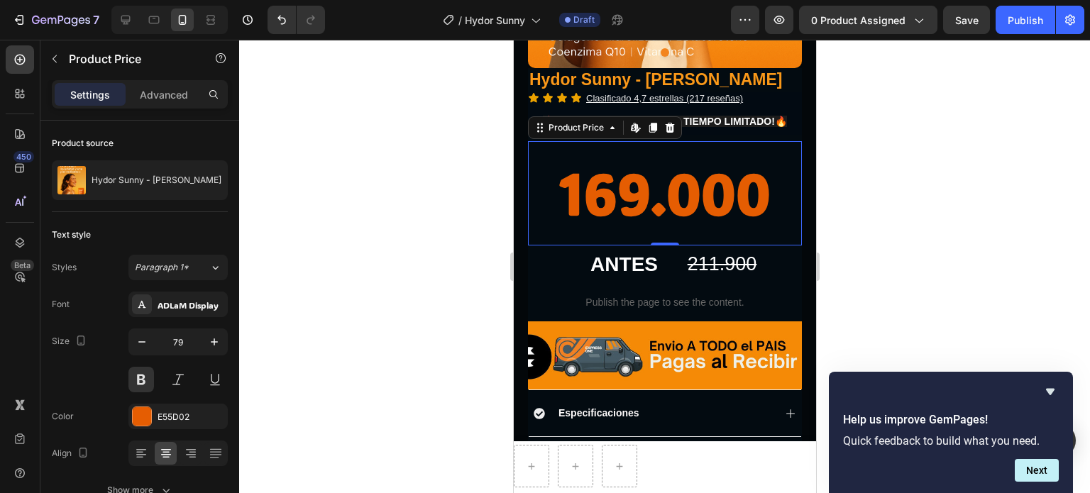
click at [889, 187] on div at bounding box center [664, 267] width 851 height 454
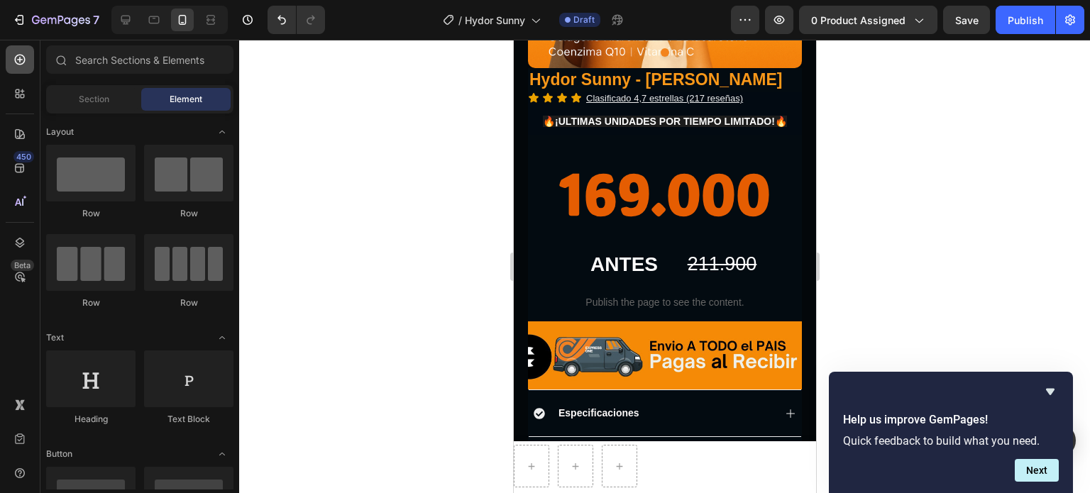
click at [13, 57] on icon at bounding box center [20, 60] width 14 height 14
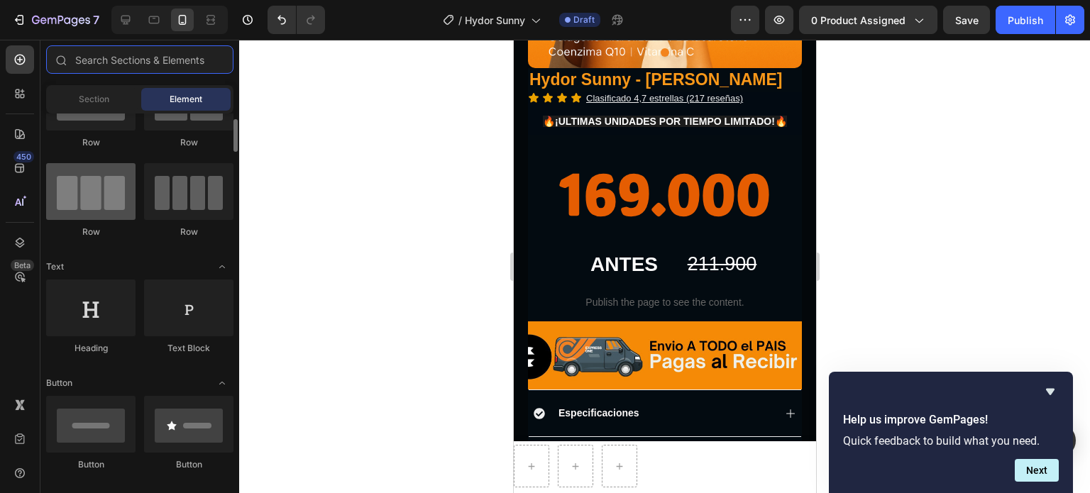
scroll to position [0, 0]
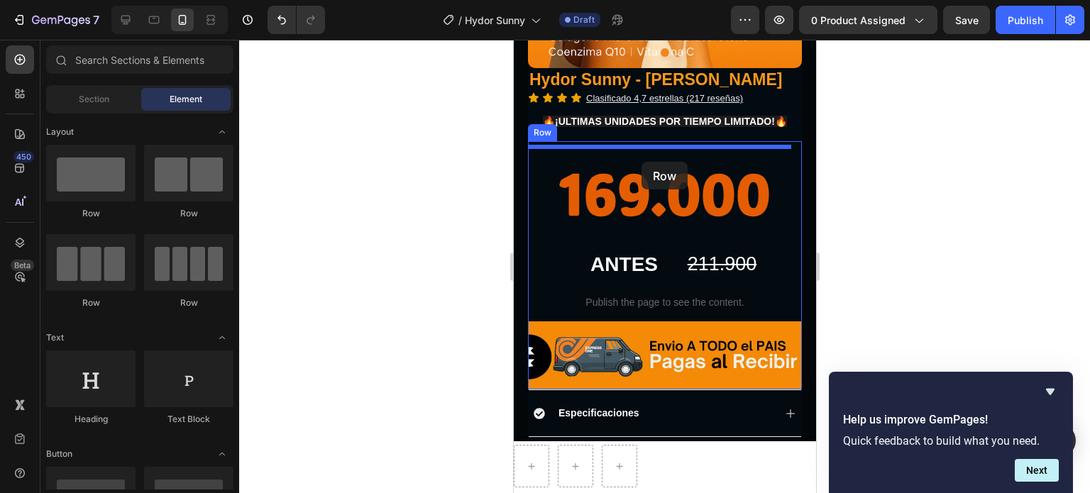
drag, startPoint x: 662, startPoint y: 236, endPoint x: 641, endPoint y: 162, distance: 77.5
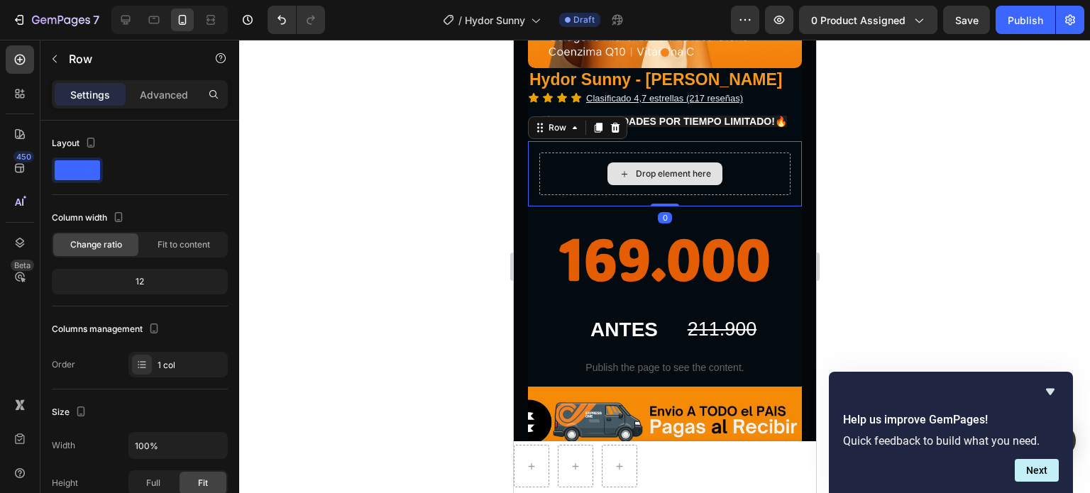
click at [588, 175] on div "Drop element here" at bounding box center [664, 174] width 251 height 43
click at [607, 181] on div "Drop element here" at bounding box center [664, 174] width 115 height 23
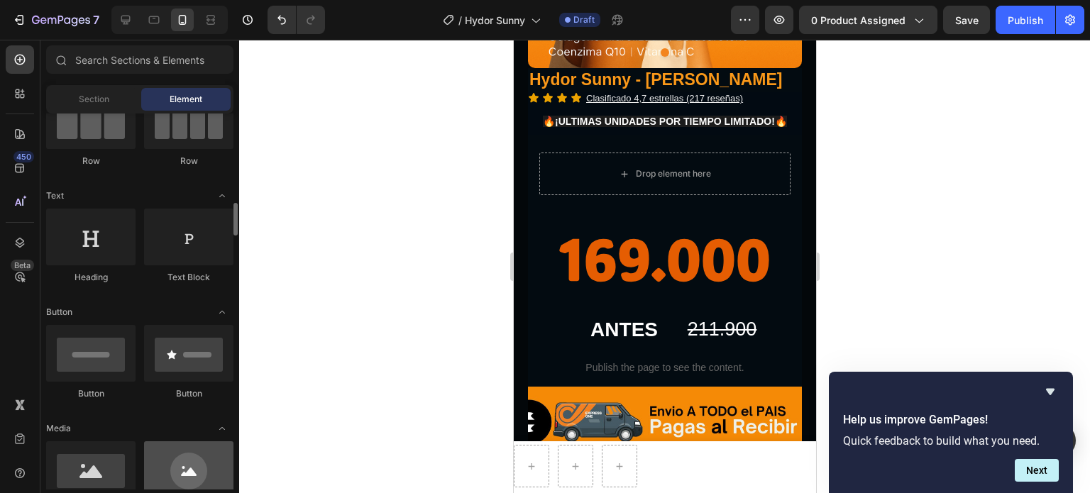
scroll to position [213, 0]
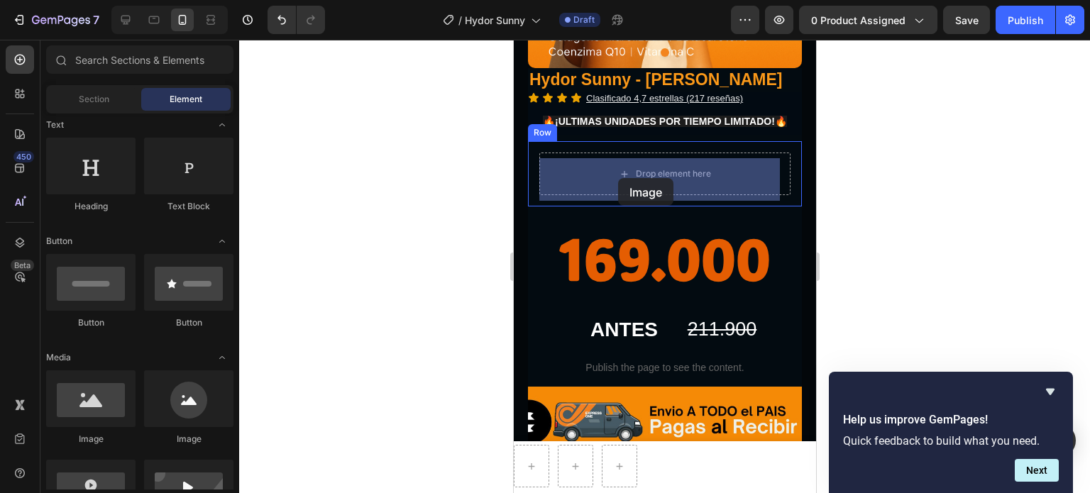
drag, startPoint x: 623, startPoint y: 439, endPoint x: 618, endPoint y: 178, distance: 260.6
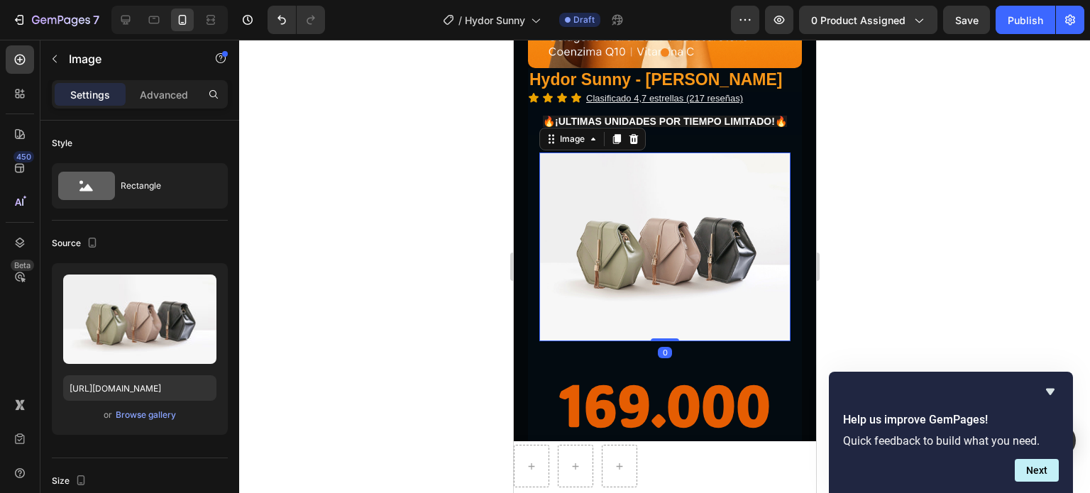
click at [599, 235] on img at bounding box center [664, 247] width 251 height 189
click at [169, 414] on div "Browse gallery" at bounding box center [146, 415] width 60 height 13
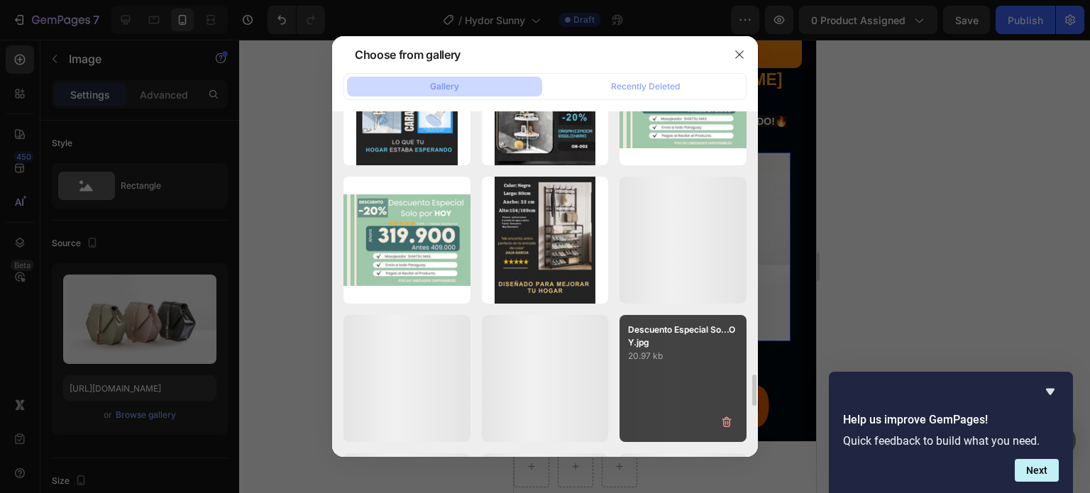
scroll to position [3061, 0]
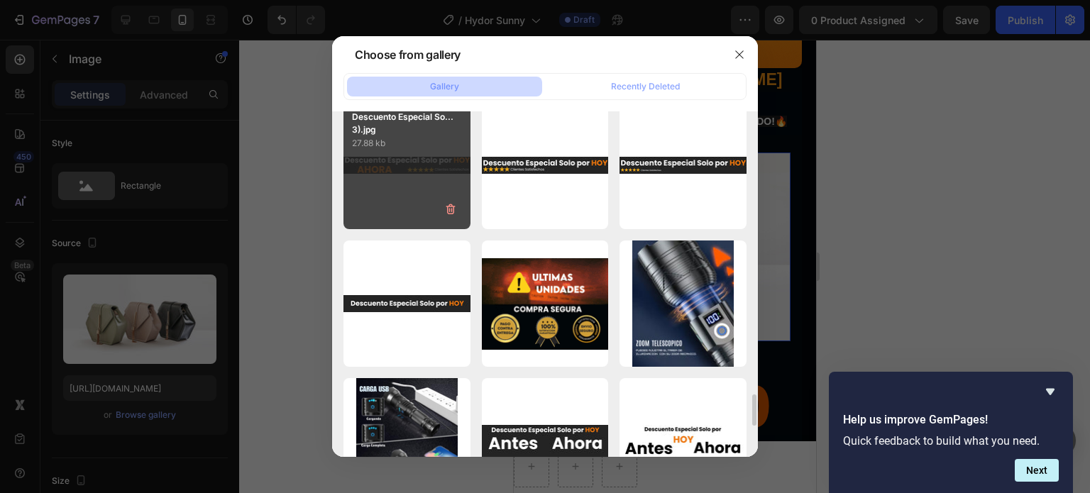
click at [451, 175] on div "Descuento Especial So...3).jpg 27.88 kb" at bounding box center [407, 165] width 127 height 127
type input "[URL][DOMAIN_NAME]"
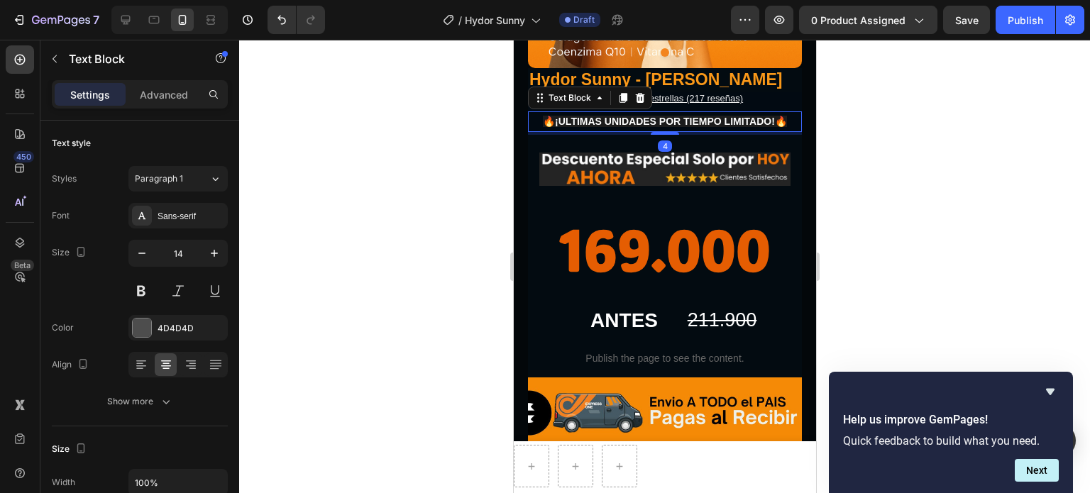
click at [684, 124] on strong "¡ULTIMAS UNIDADES POR TIEMPO LIMITADO!" at bounding box center [664, 121] width 220 height 11
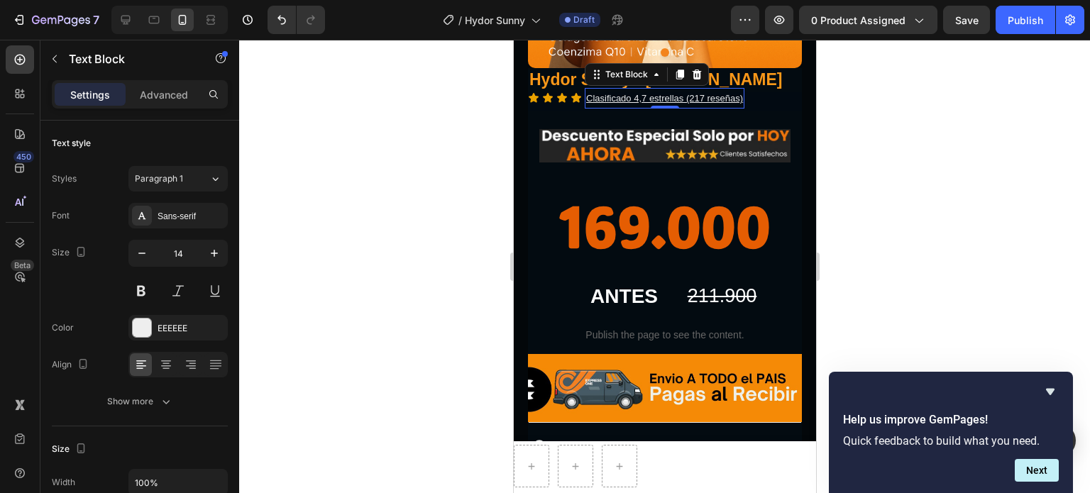
click at [671, 107] on p "Clasificado 4,7 estrellas (217 reseñas)" at bounding box center [664, 98] width 157 height 18
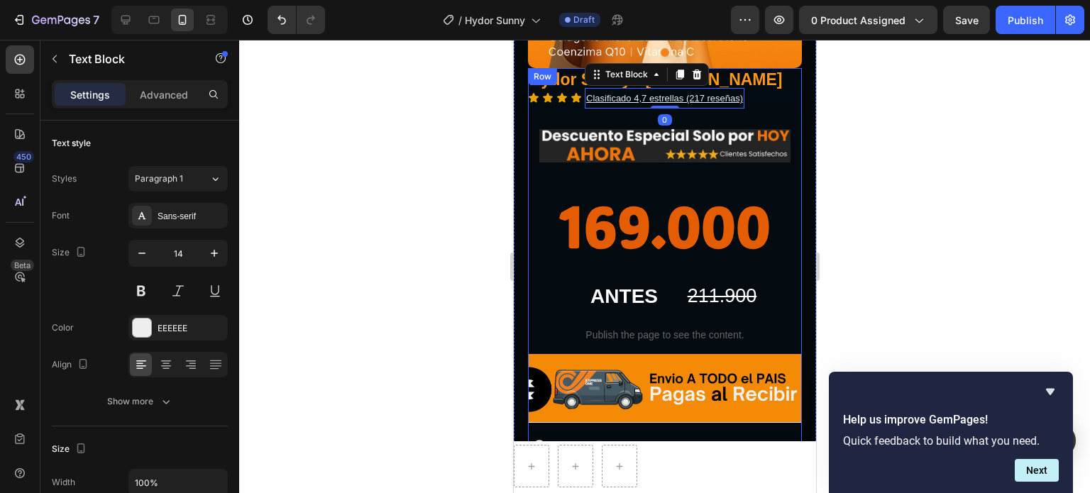
click at [611, 119] on div "Hydor Sunny - Colageno Hidrolizado Product Title Icon Icon Icon Icon Clasificad…" at bounding box center [664, 322] width 274 height 509
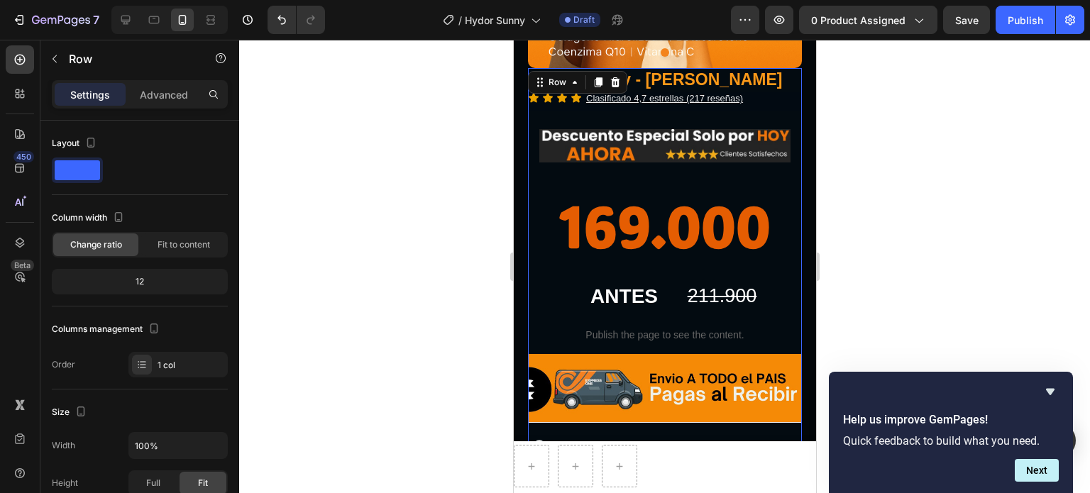
drag, startPoint x: 606, startPoint y: 121, endPoint x: 620, endPoint y: 109, distance: 17.6
click at [609, 119] on div "Hydor Sunny - Colageno Hidrolizado Product Title Icon Icon Icon Icon Clasificad…" at bounding box center [664, 322] width 274 height 509
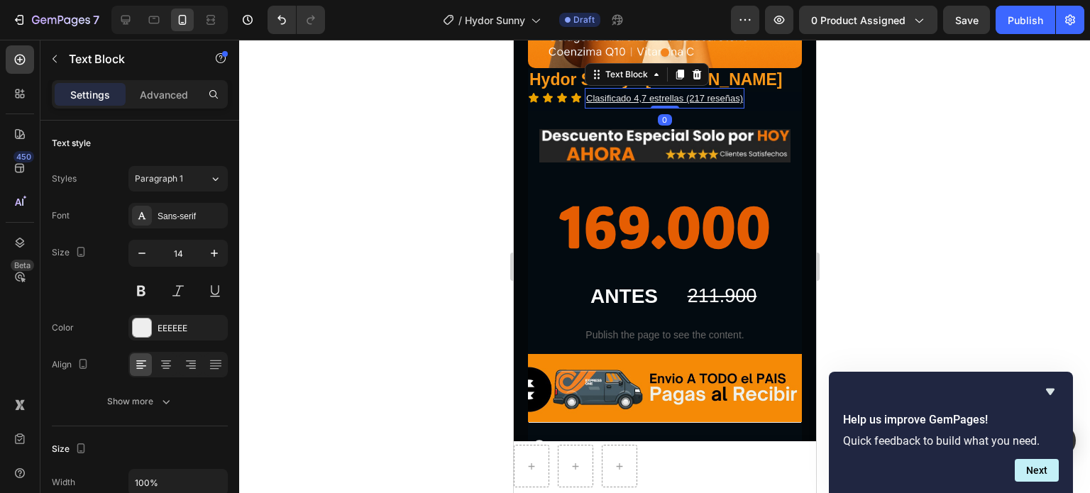
click at [622, 104] on u "Clasificado 4,7 estrellas (217 reseñas)" at bounding box center [664, 98] width 157 height 11
click at [869, 124] on div at bounding box center [664, 267] width 851 height 454
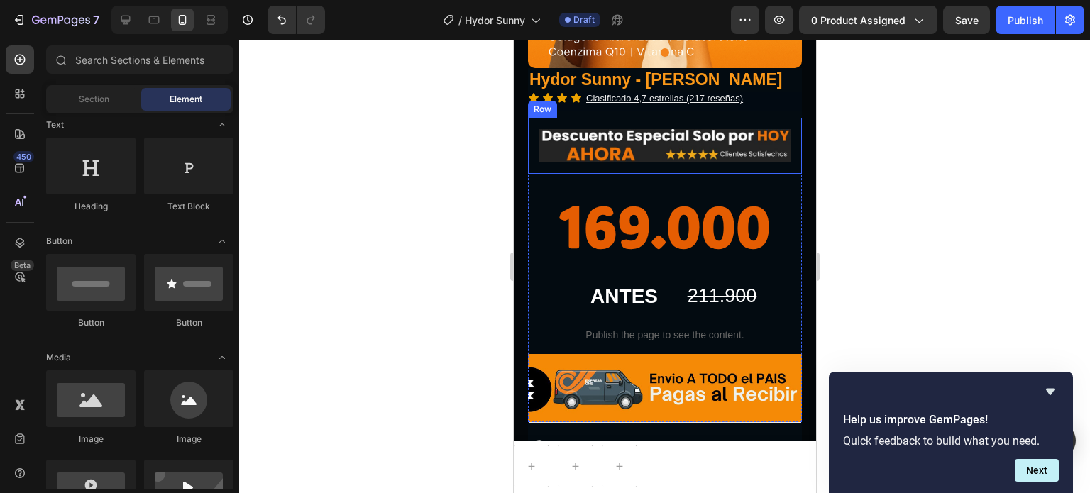
click at [664, 131] on div "Image Row" at bounding box center [664, 146] width 274 height 56
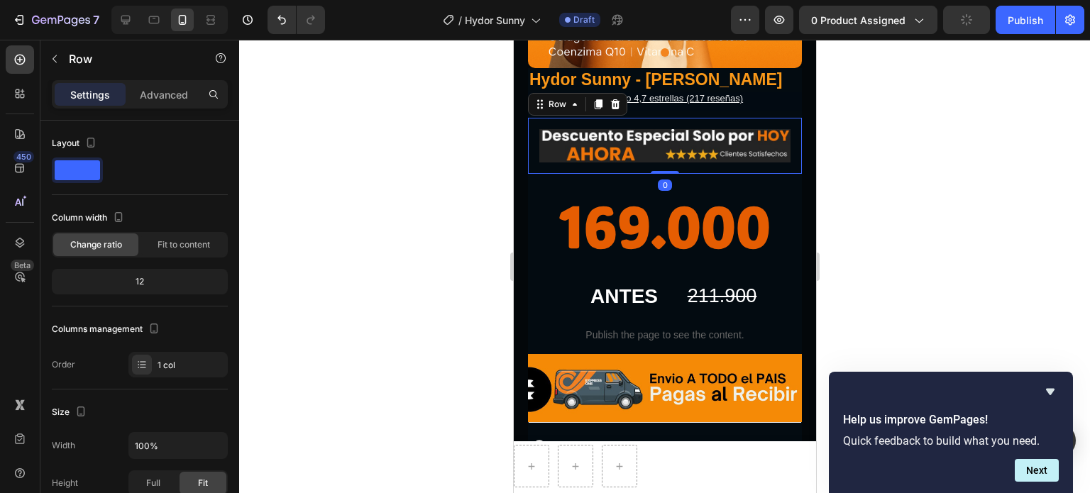
drag, startPoint x: 659, startPoint y: 173, endPoint x: 657, endPoint y: 160, distance: 13.0
click at [656, 163] on div "Image Row 0" at bounding box center [664, 146] width 274 height 56
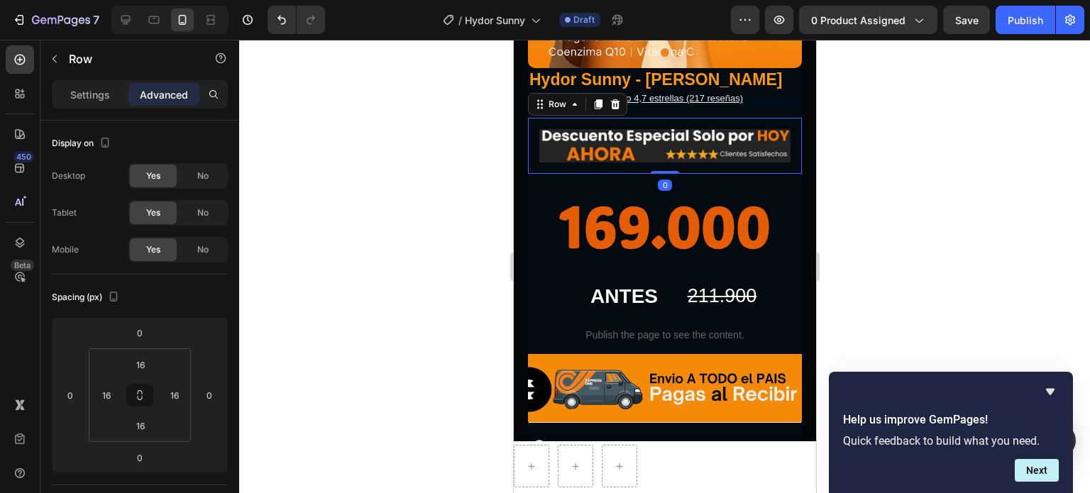
click at [668, 127] on div "Image Row 0" at bounding box center [664, 146] width 274 height 56
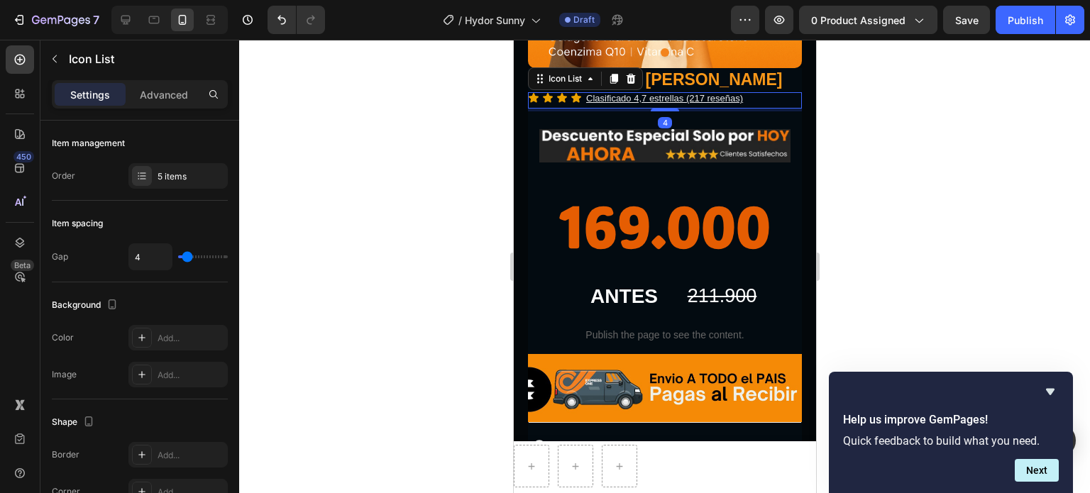
click at [755, 105] on div "Icon Icon Icon Icon Clasificado 4,7 estrellas (217 reseñas) Text Block" at bounding box center [664, 100] width 274 height 16
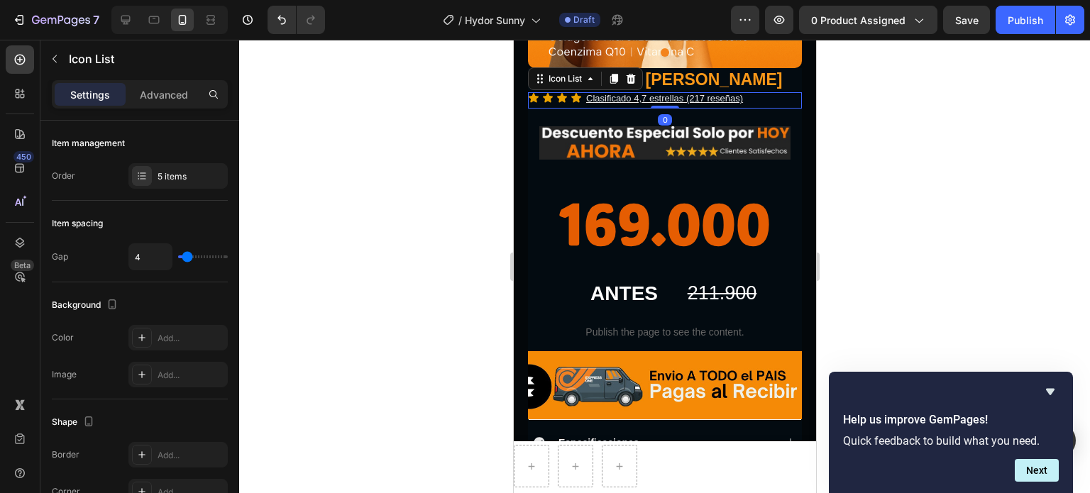
drag, startPoint x: 668, startPoint y: 115, endPoint x: 668, endPoint y: 101, distance: 14.2
click at [668, 101] on div "Icon Icon Icon Icon Clasificado 4,7 estrellas (217 reseñas) Text Block Icon Lis…" at bounding box center [664, 100] width 274 height 16
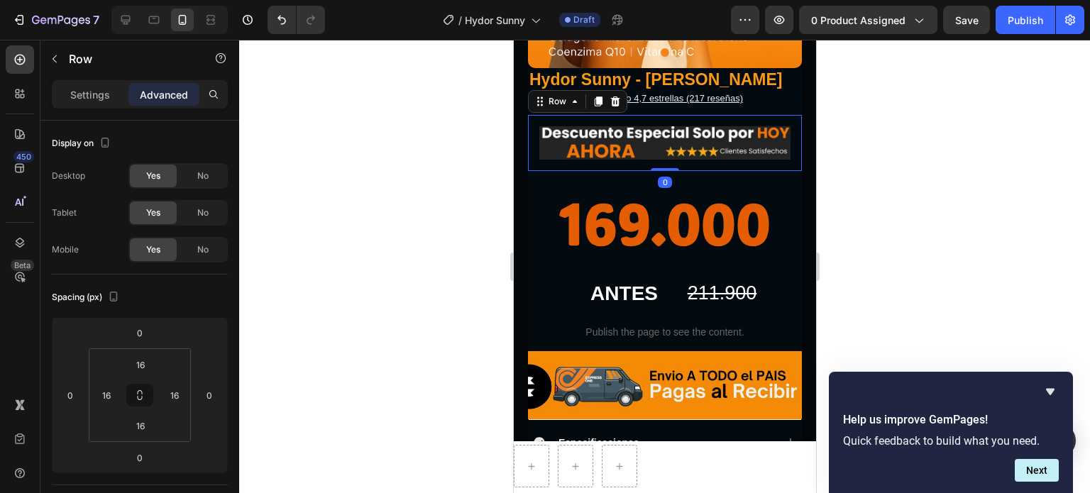
click at [687, 124] on div "Image Row 0" at bounding box center [664, 143] width 274 height 56
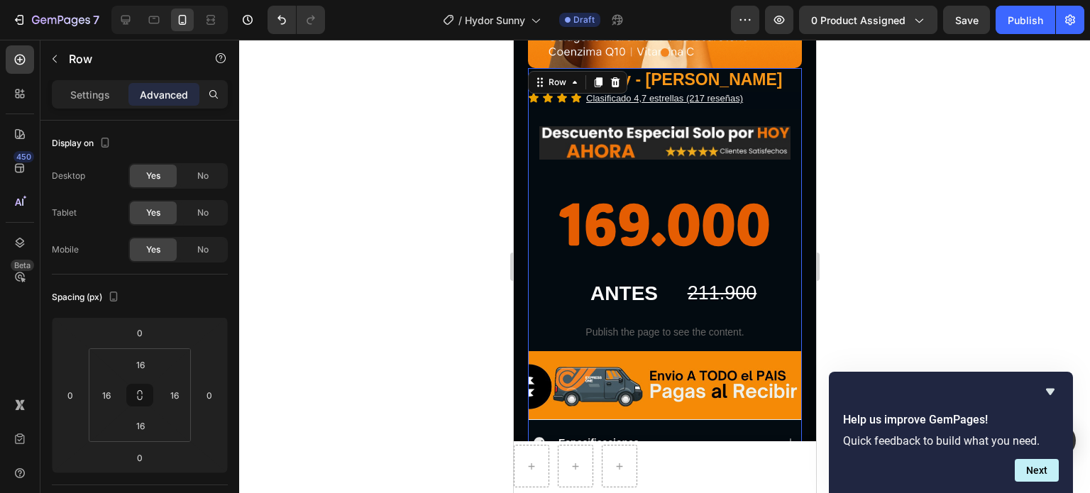
click at [657, 119] on div "Hydor Sunny - Colageno Hidrolizado Product Title Icon Icon Icon Icon Clasificad…" at bounding box center [664, 321] width 274 height 506
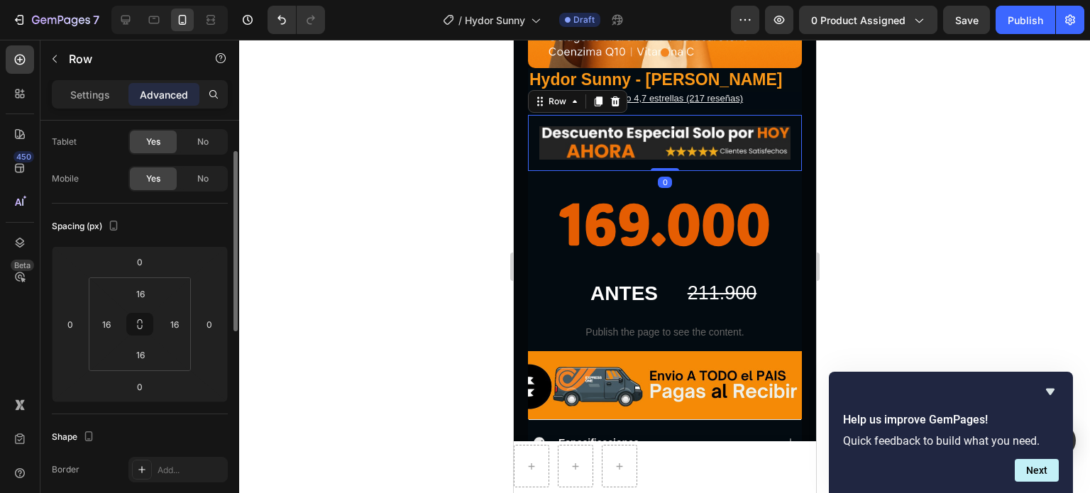
click at [651, 124] on div "Image Row 0" at bounding box center [664, 143] width 274 height 56
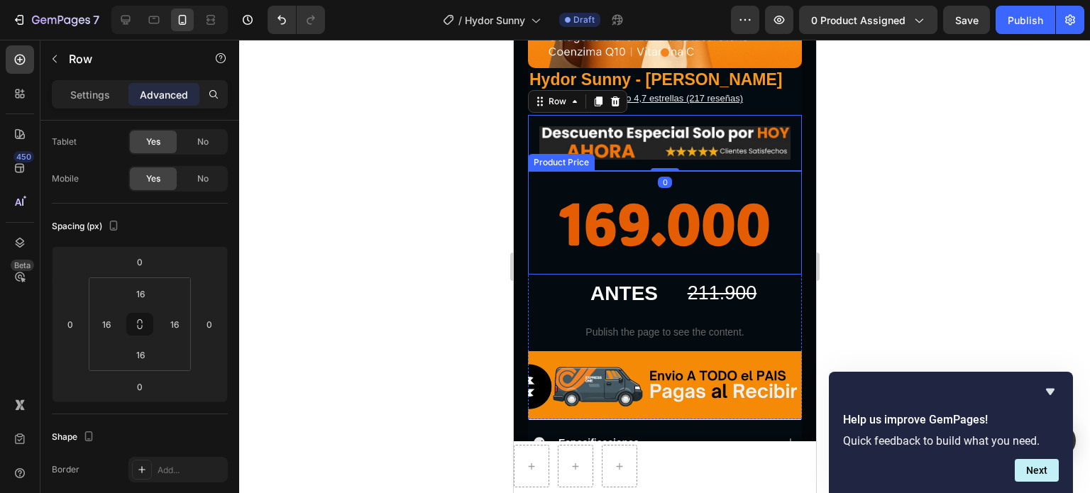
click at [700, 214] on div "169.000" at bounding box center [664, 223] width 274 height 104
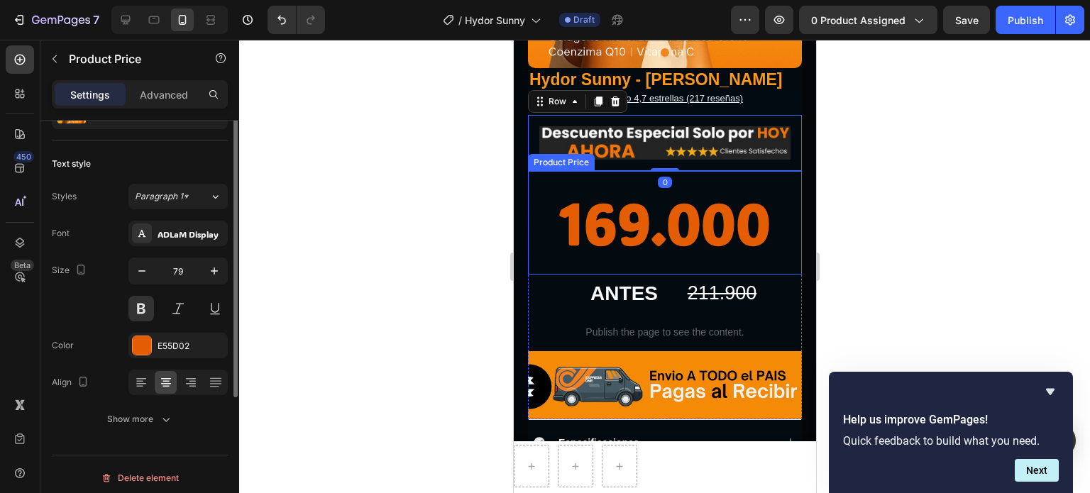
scroll to position [0, 0]
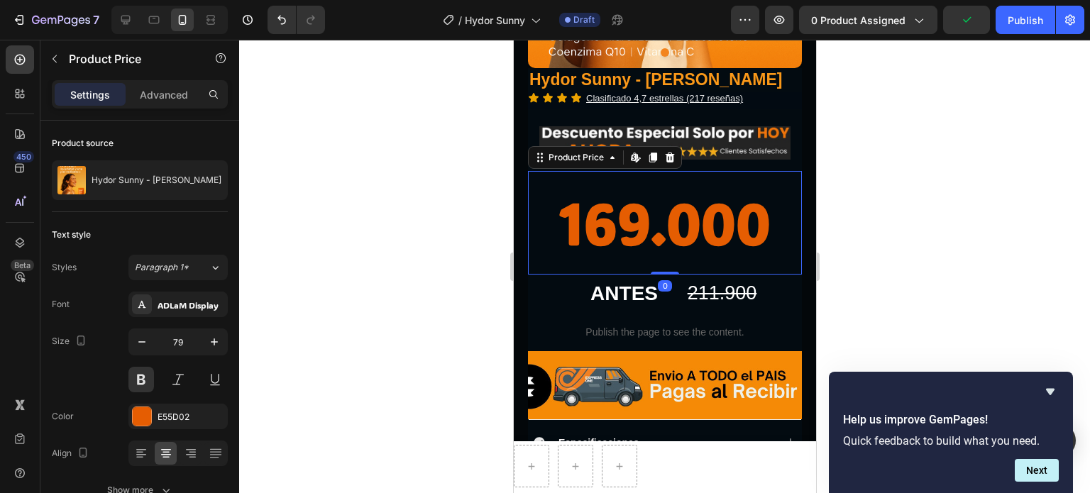
drag, startPoint x: 657, startPoint y: 278, endPoint x: 654, endPoint y: 255, distance: 22.9
click at [652, 256] on div "169.000 Product Price Edit content in Shopify 0 Product Price Edit content in S…" at bounding box center [664, 223] width 274 height 104
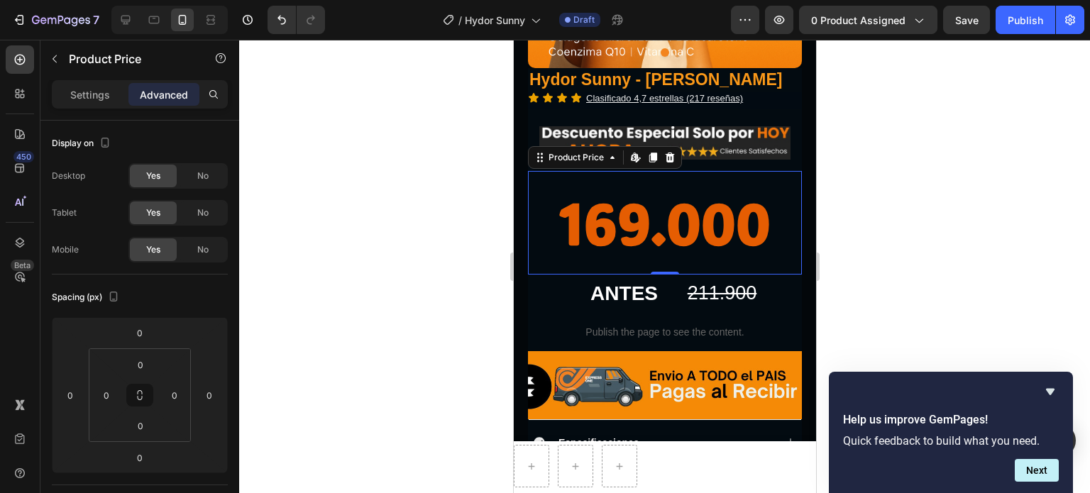
click at [880, 267] on div at bounding box center [664, 267] width 851 height 454
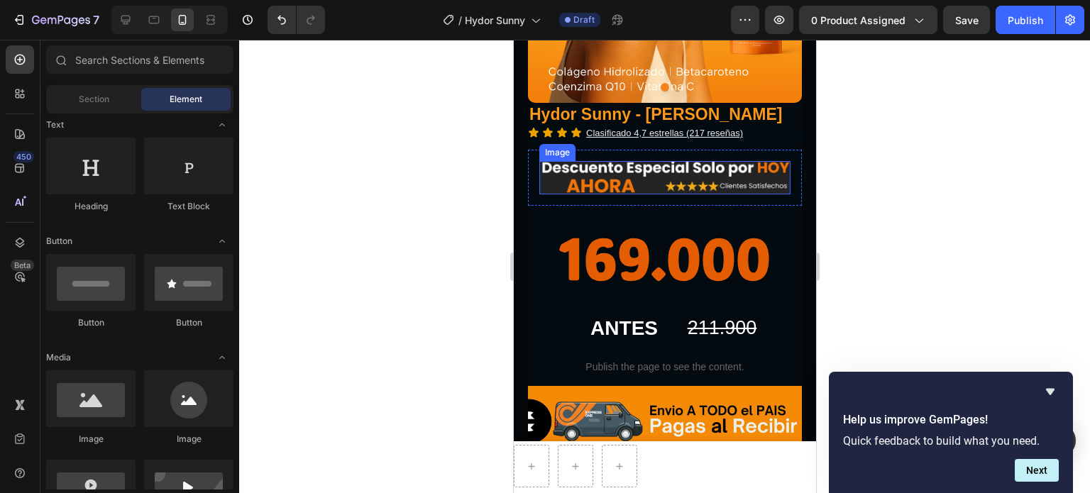
scroll to position [213, 0]
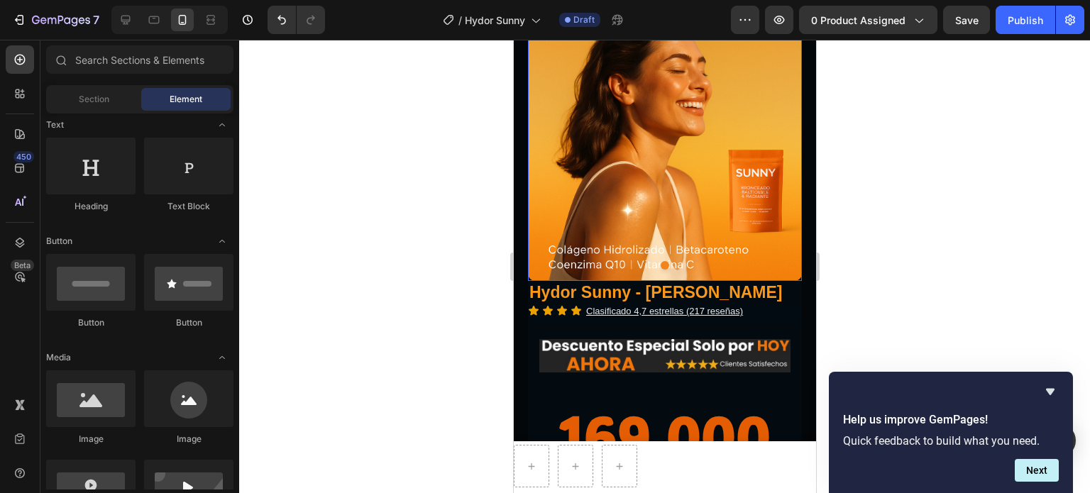
click at [675, 134] on img at bounding box center [664, 75] width 274 height 411
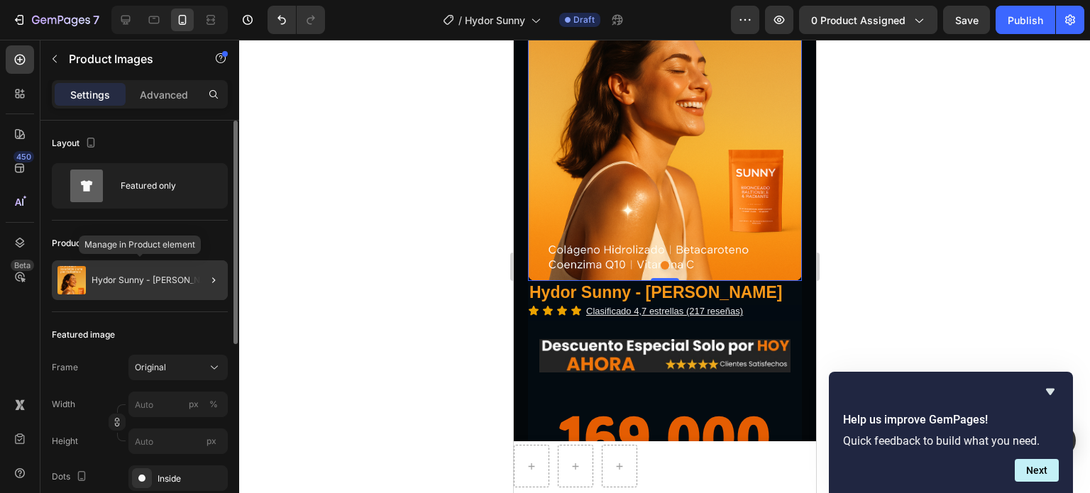
click at [176, 278] on p "Hydor Sunny - [PERSON_NAME]" at bounding box center [157, 280] width 130 height 10
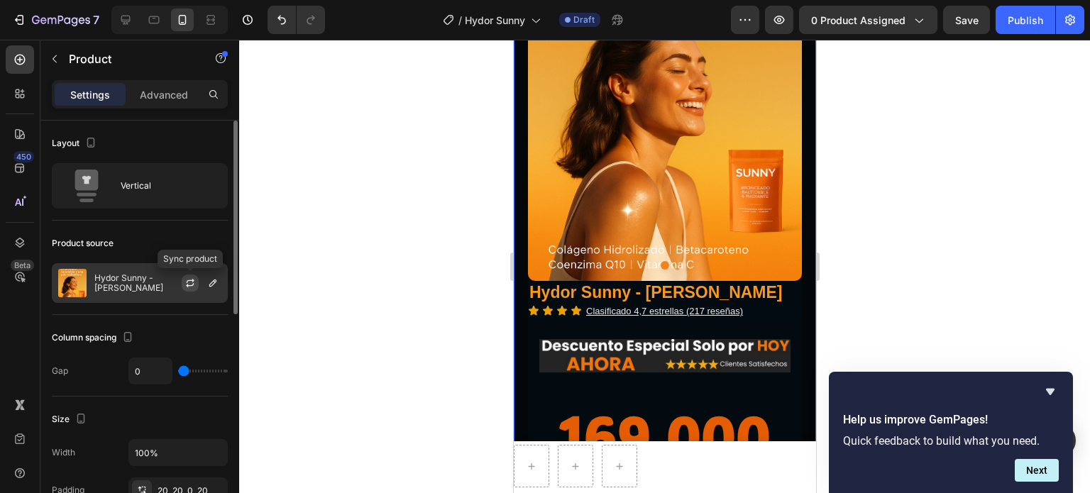
click at [190, 285] on icon "button" at bounding box center [190, 285] width 8 height 4
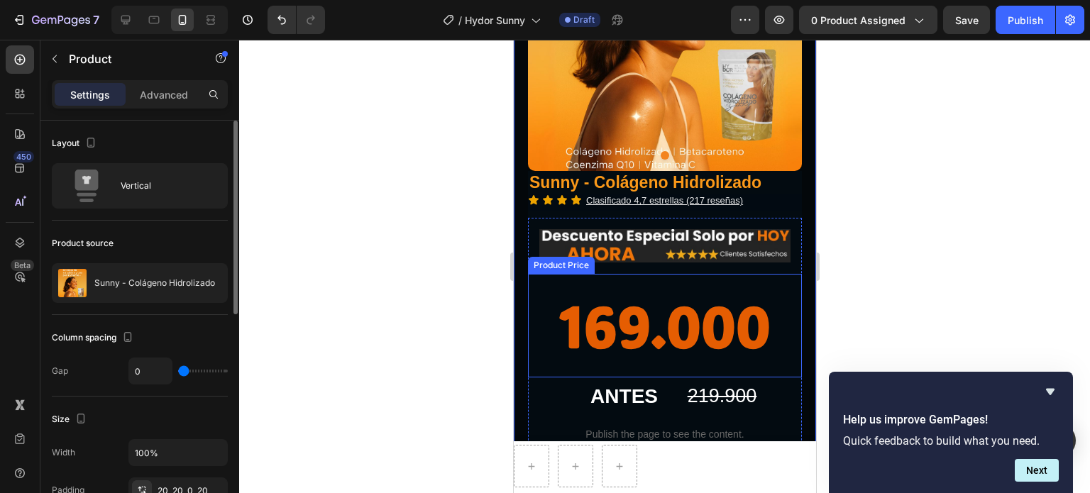
scroll to position [142, 0]
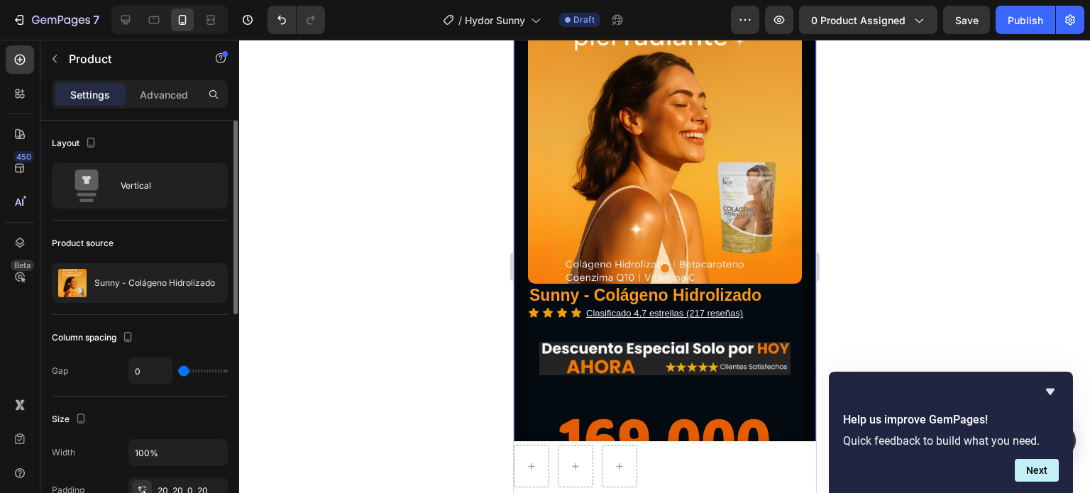
click at [519, 192] on div "Product Images Row Sunny - Colágeno Hidrolizado Product Title Icon Icon Icon Ic…" at bounding box center [664, 358] width 302 height 862
click at [517, 192] on div "Product Images Row Sunny - Colágeno Hidrolizado Product Title Icon Icon Icon Ic…" at bounding box center [664, 358] width 302 height 862
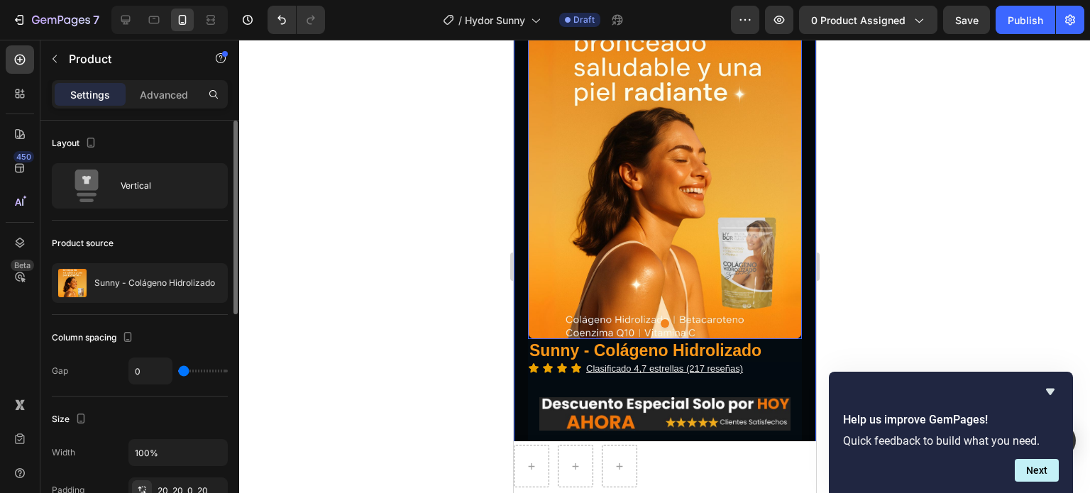
scroll to position [0, 0]
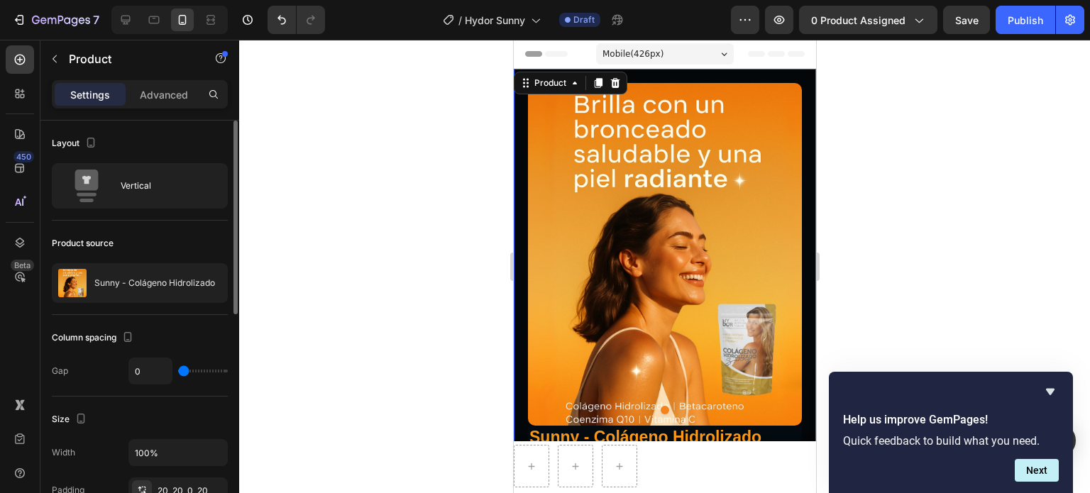
click at [800, 150] on div "Product Images Row Sunny - Colágeno Hidrolizado Product Title Icon Icon Icon Ic…" at bounding box center [664, 500] width 302 height 862
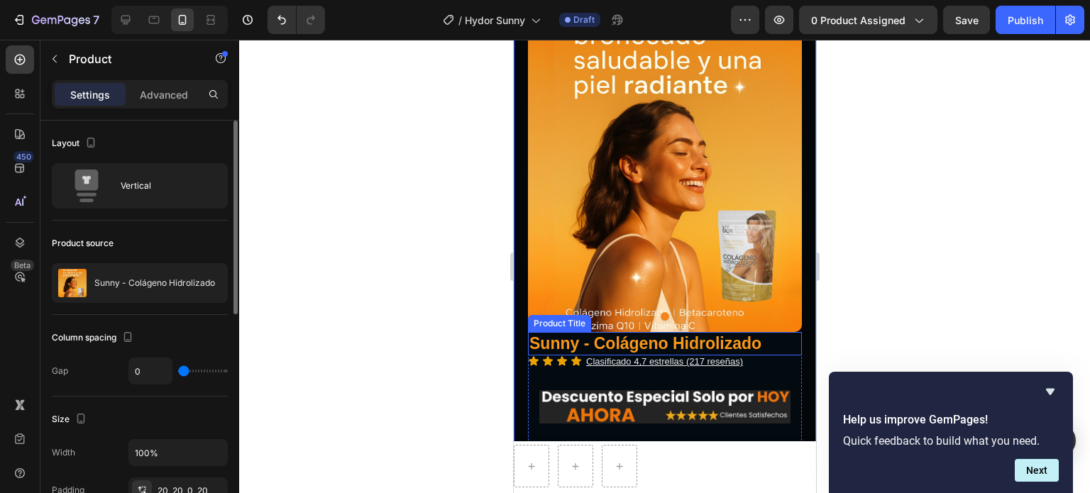
scroll to position [213, 0]
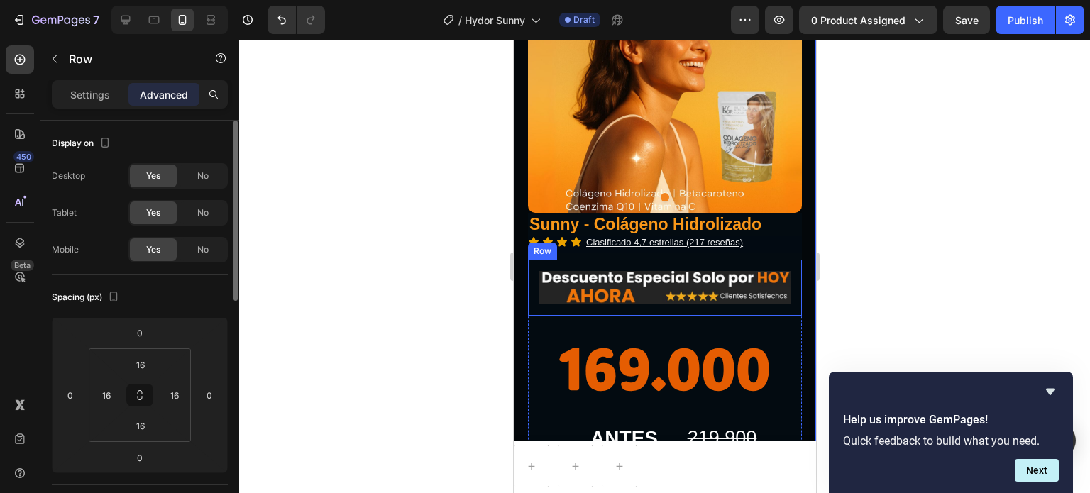
click at [775, 260] on div "Image Row" at bounding box center [664, 288] width 274 height 56
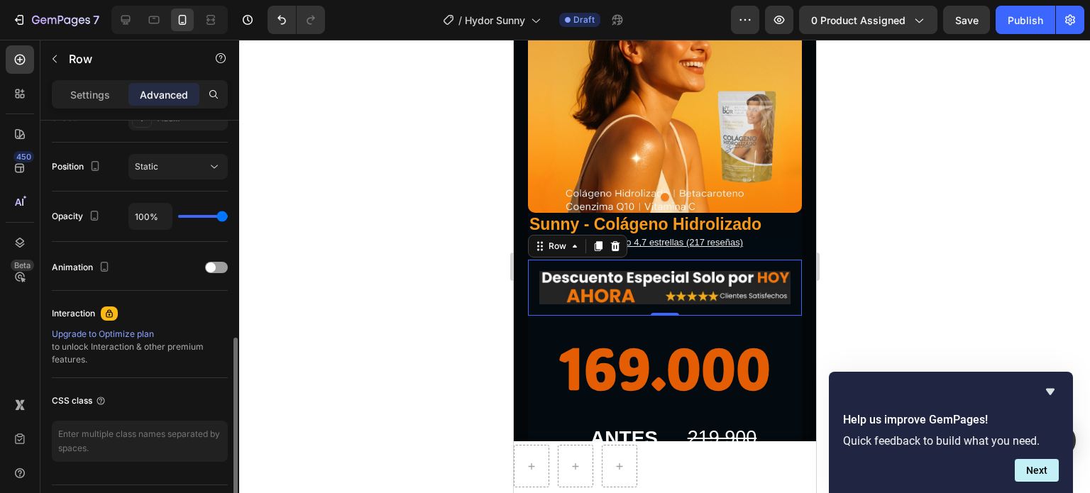
scroll to position [532, 0]
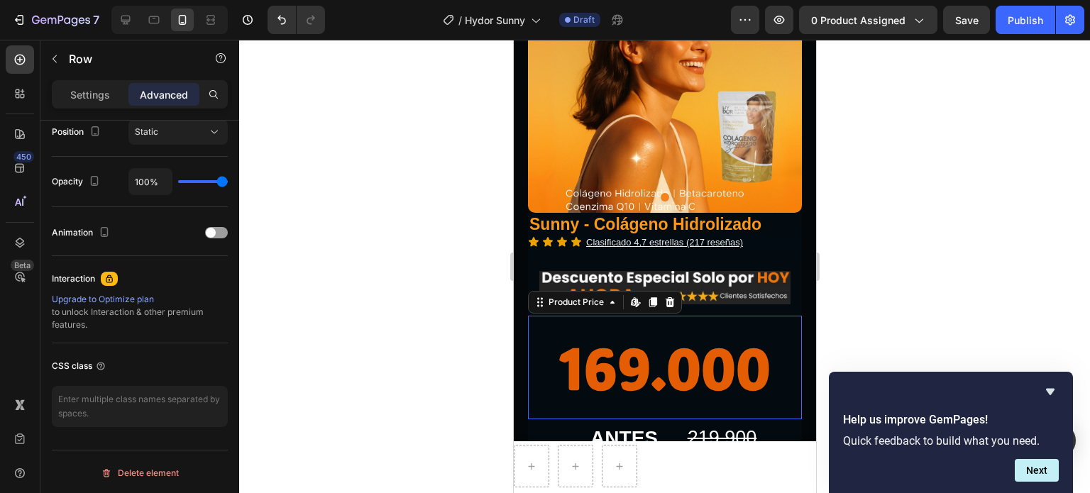
click at [769, 320] on div "169.000" at bounding box center [664, 368] width 274 height 104
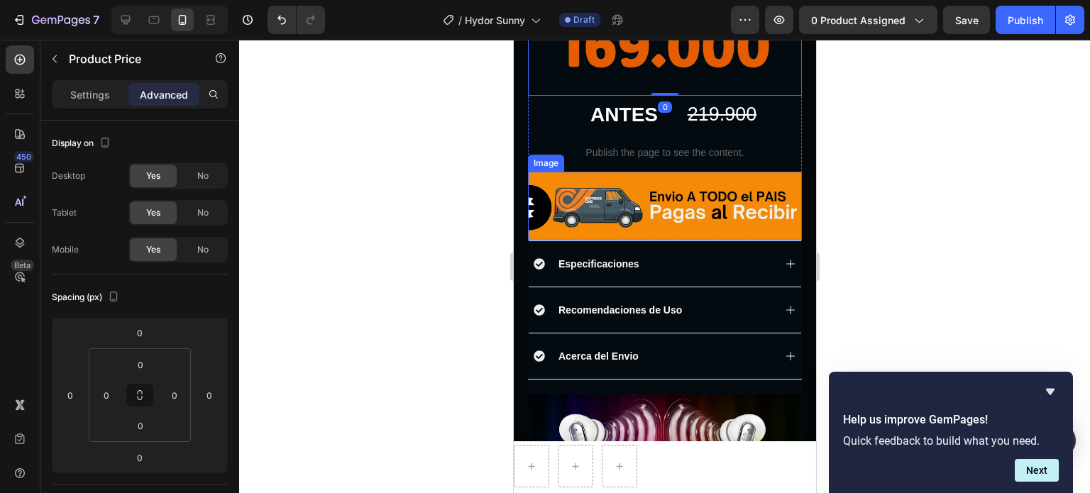
scroll to position [568, 0]
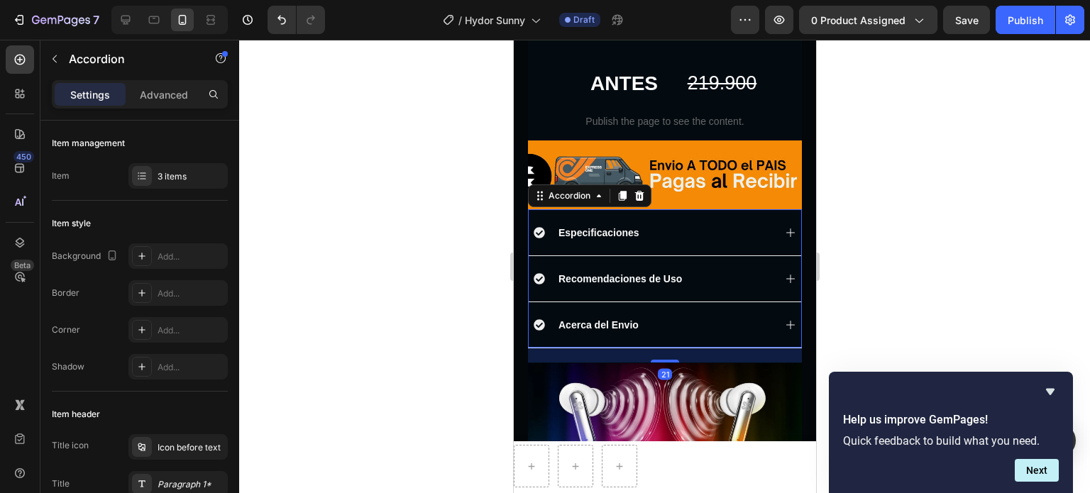
click at [716, 224] on div "Especificaciones" at bounding box center [653, 232] width 240 height 17
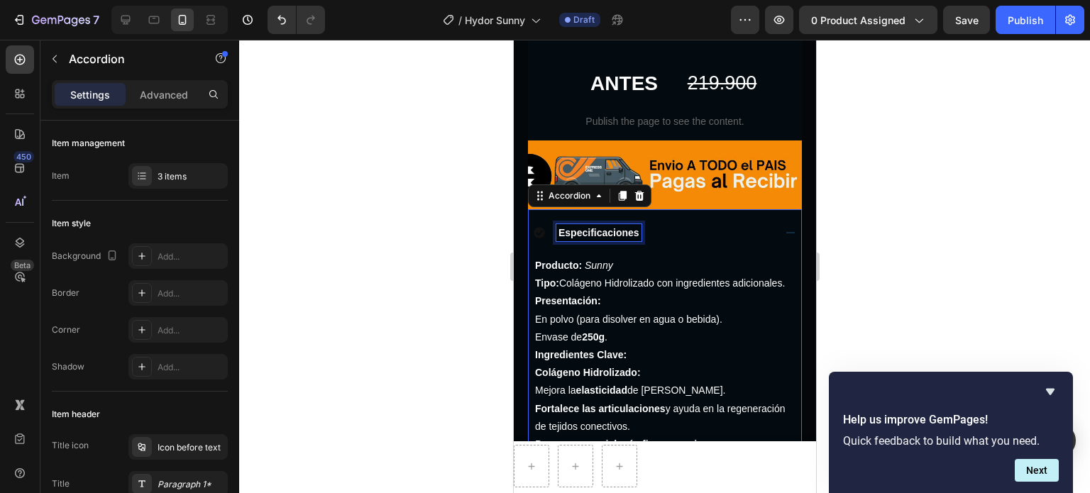
click at [630, 227] on span "Especificaciones" at bounding box center [598, 232] width 81 height 11
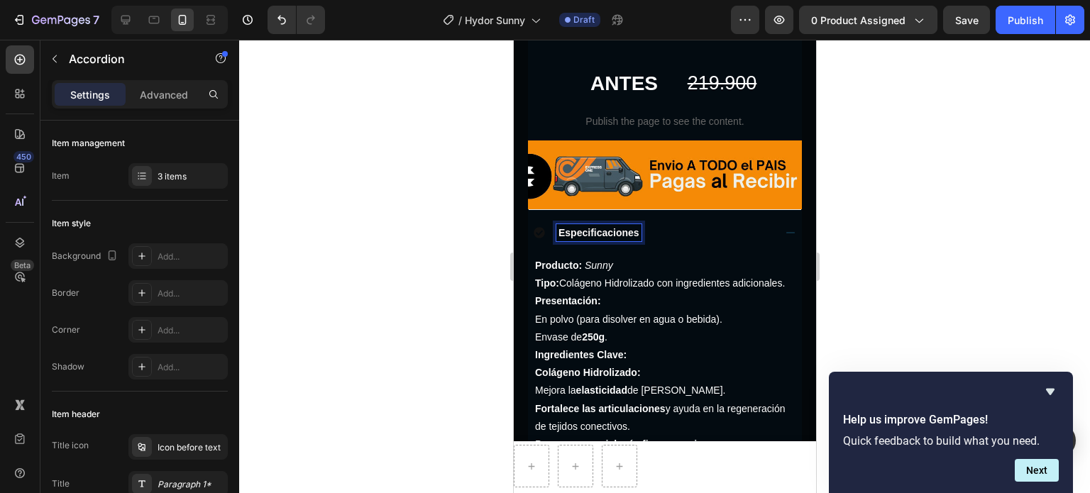
click at [664, 224] on div "Especificaciones" at bounding box center [653, 232] width 240 height 17
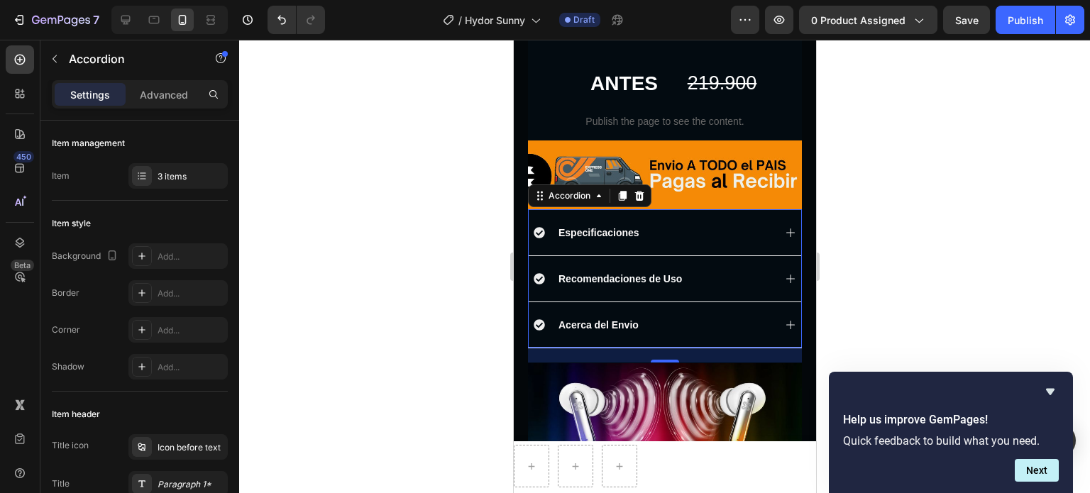
click at [676, 224] on div "Especificaciones" at bounding box center [653, 232] width 240 height 17
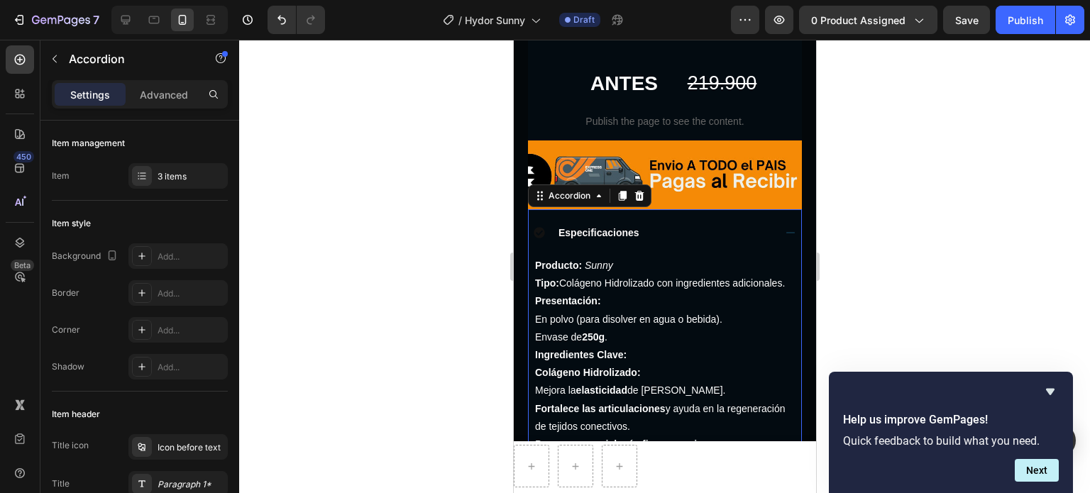
click at [676, 224] on div "Especificaciones" at bounding box center [653, 232] width 240 height 17
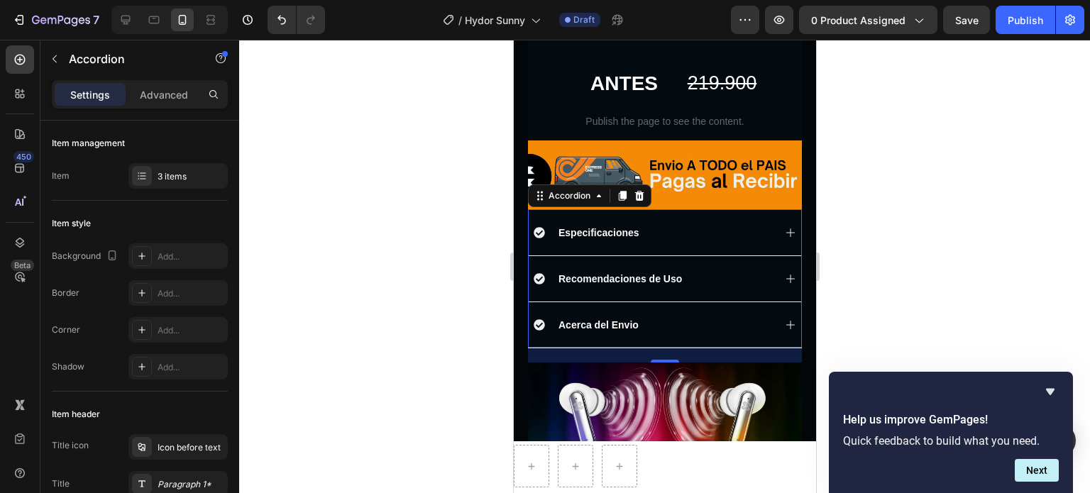
click at [745, 224] on div "Especificaciones" at bounding box center [653, 232] width 240 height 17
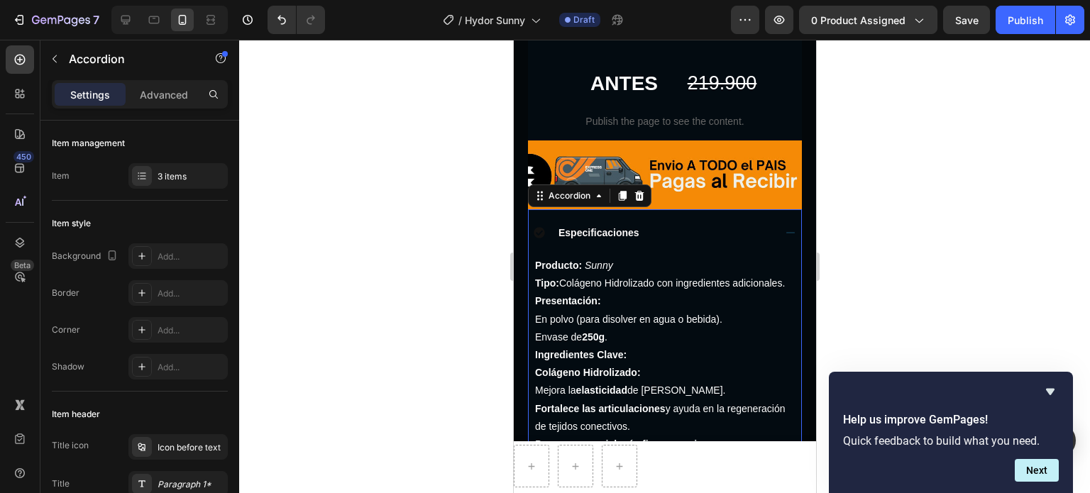
click at [708, 224] on div "Especificaciones" at bounding box center [653, 232] width 240 height 17
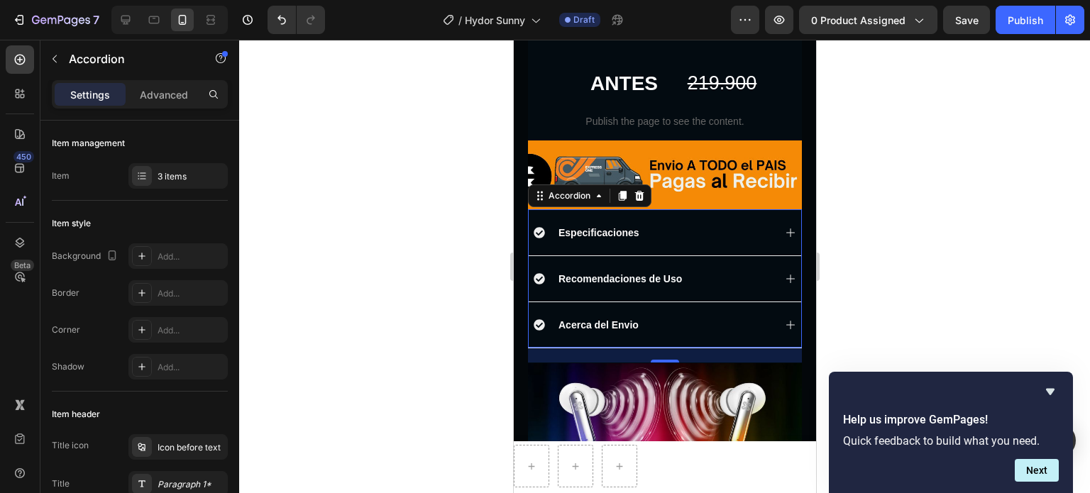
click at [765, 212] on div "Especificaciones" at bounding box center [664, 232] width 273 height 46
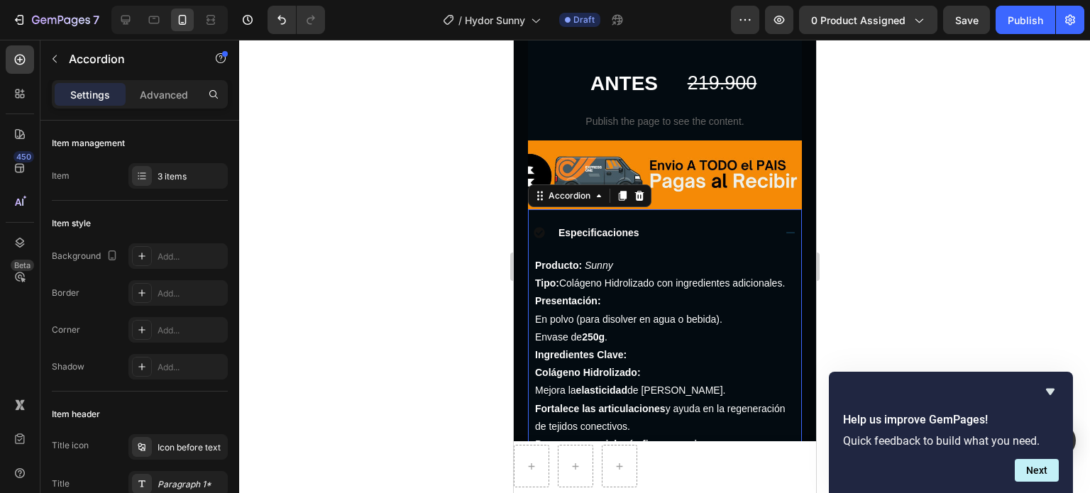
click at [765, 211] on div "Especificaciones" at bounding box center [664, 232] width 273 height 46
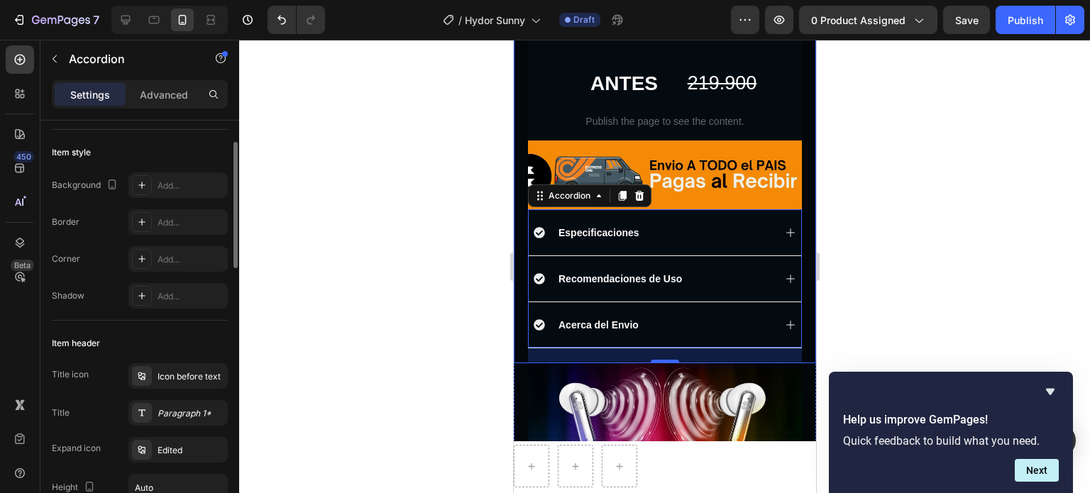
scroll to position [0, 0]
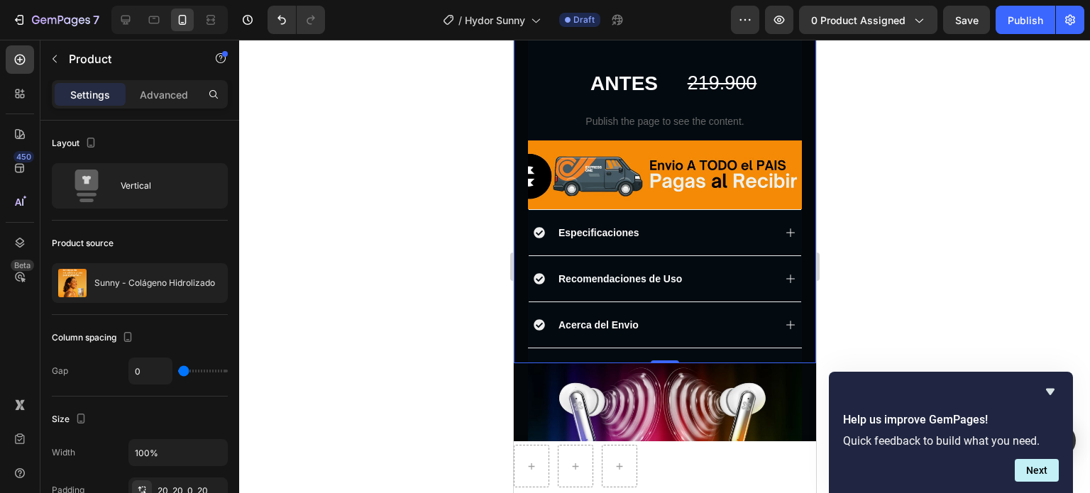
click at [190, 92] on div "Advanced" at bounding box center [163, 94] width 71 height 23
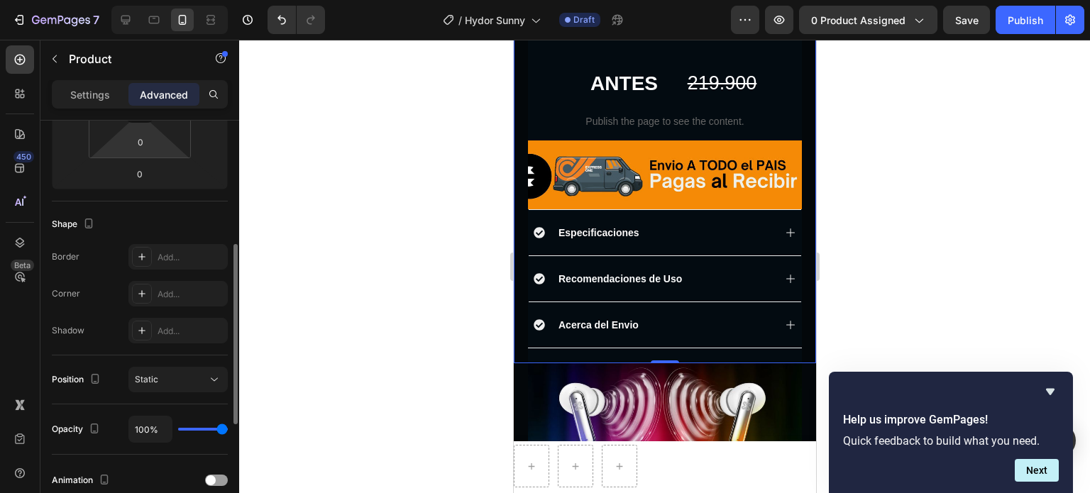
scroll to position [355, 0]
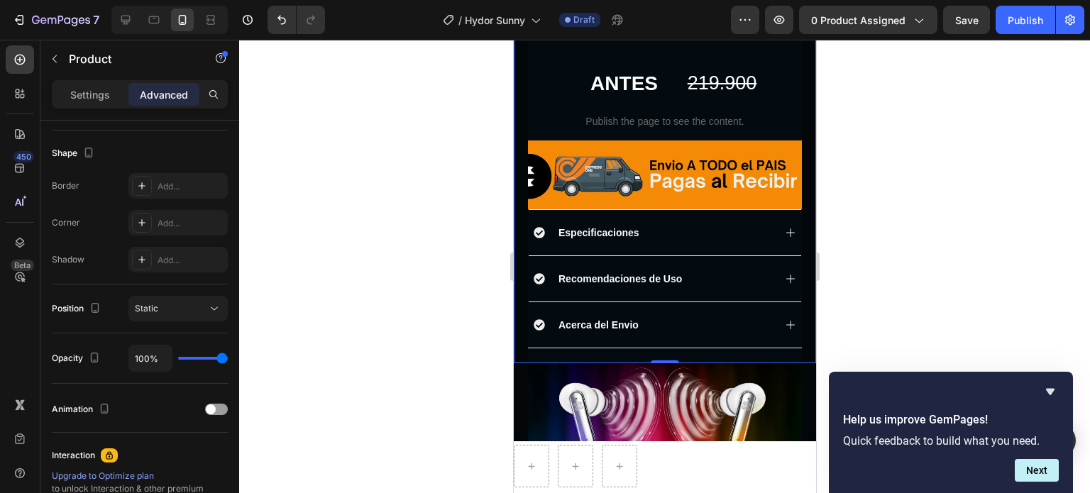
click at [926, 217] on div at bounding box center [664, 267] width 851 height 454
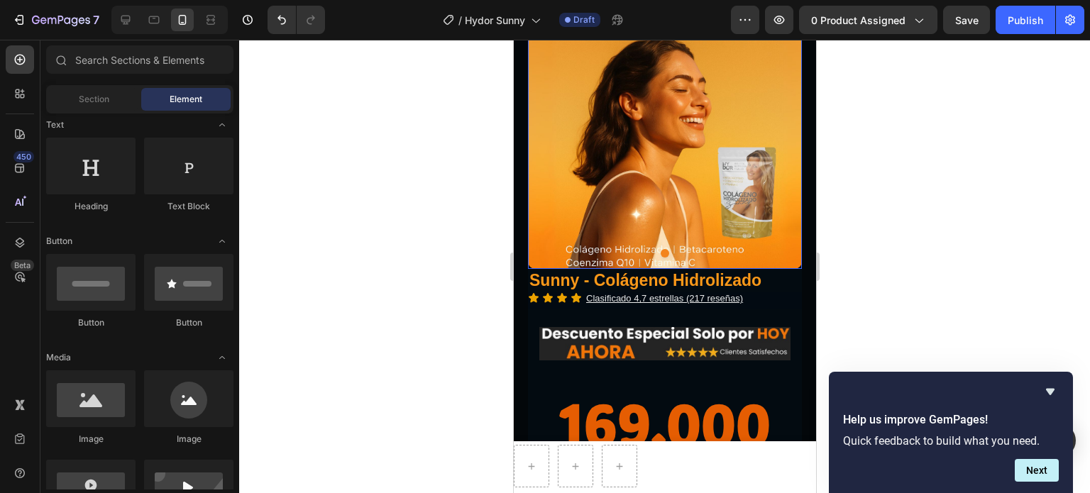
scroll to position [284, 0]
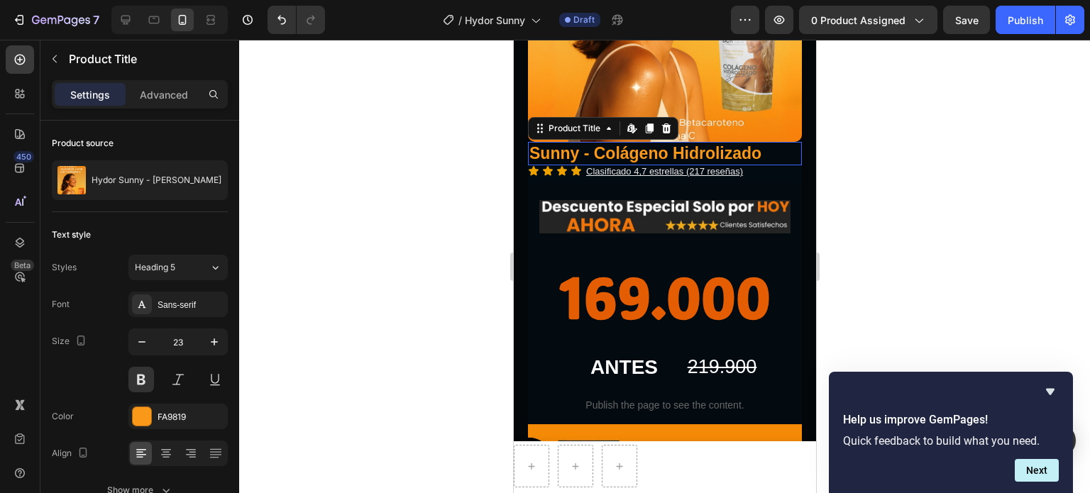
click at [662, 143] on h1 "Sunny - Colágeno Hidrolizado" at bounding box center [664, 154] width 274 height 24
click at [167, 453] on icon at bounding box center [166, 454] width 14 height 14
click at [944, 182] on div at bounding box center [664, 267] width 851 height 454
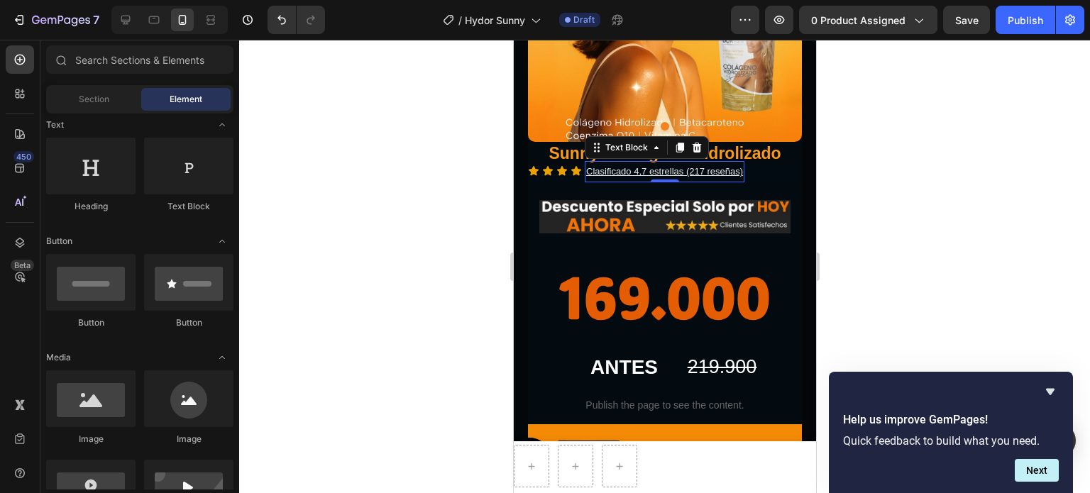
click at [730, 166] on u "Clasificado 4,7 estrellas (217 reseñas)" at bounding box center [664, 171] width 157 height 11
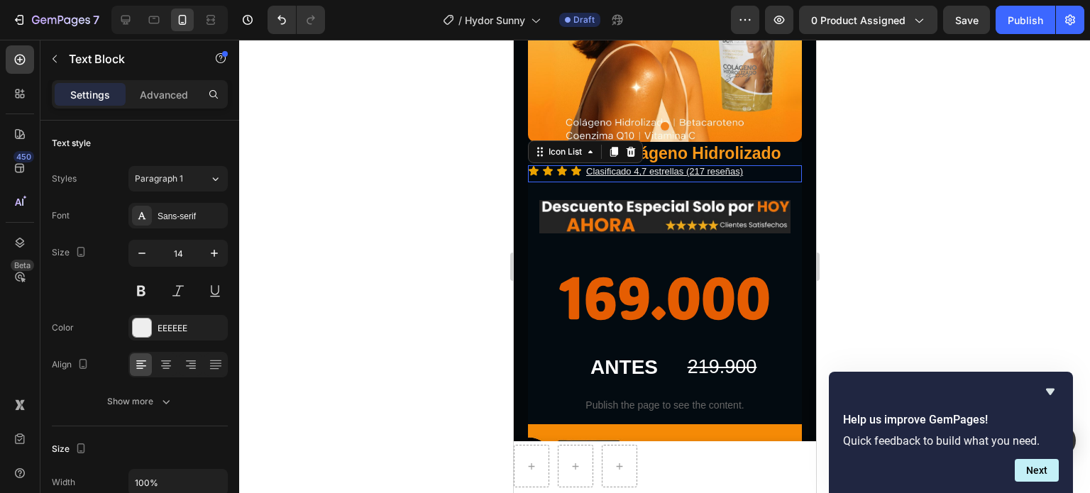
click at [569, 165] on div "Icon Icon Icon Icon Clasificado 4,7 estrellas (217 reseñas) Text Block" at bounding box center [664, 173] width 274 height 16
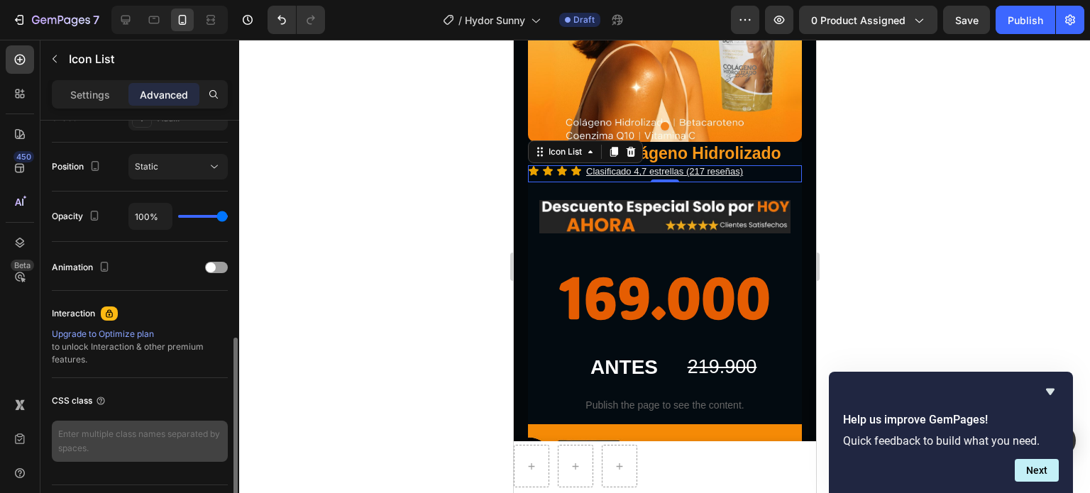
scroll to position [532, 0]
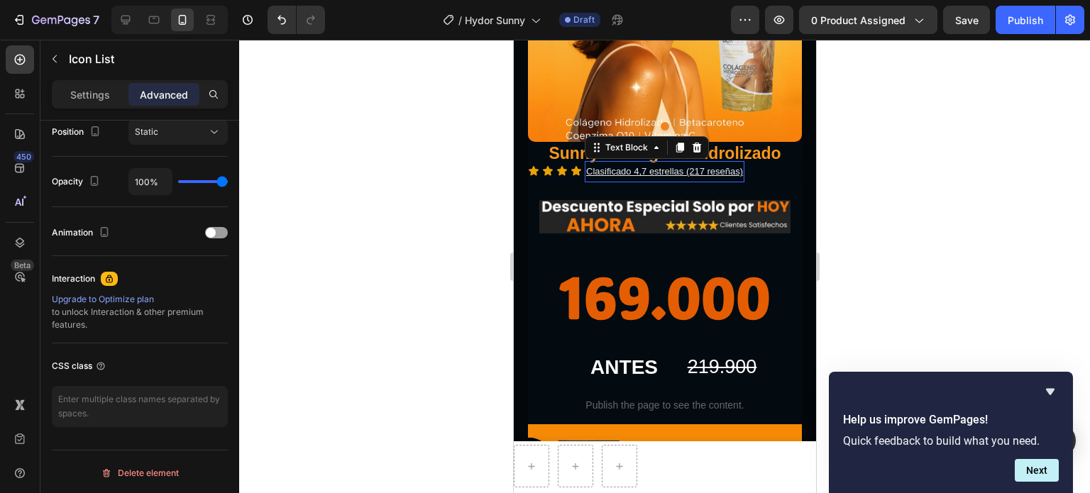
click at [688, 166] on u "Clasificado 4,7 estrellas (217 reseñas)" at bounding box center [664, 171] width 157 height 11
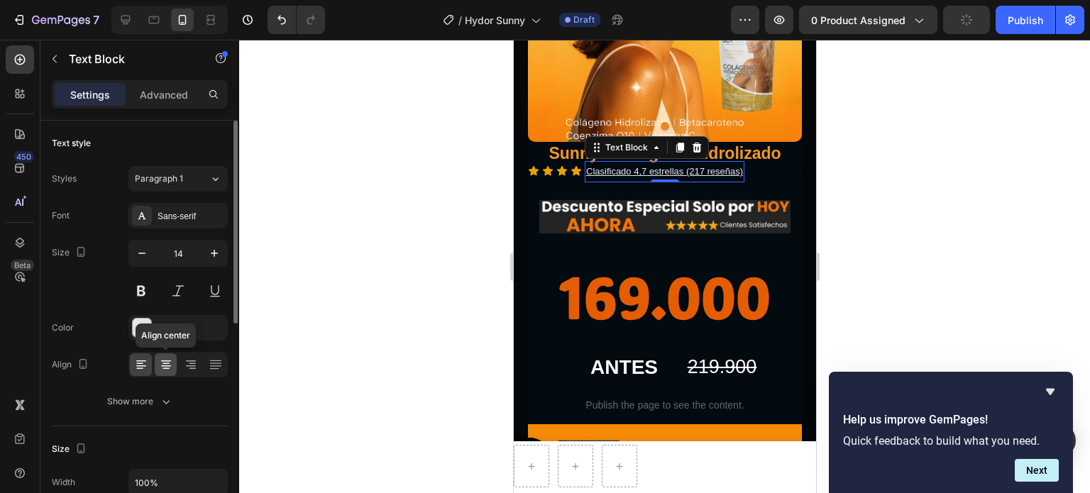
click at [169, 366] on icon at bounding box center [166, 365] width 14 height 14
click at [848, 283] on div at bounding box center [664, 267] width 851 height 454
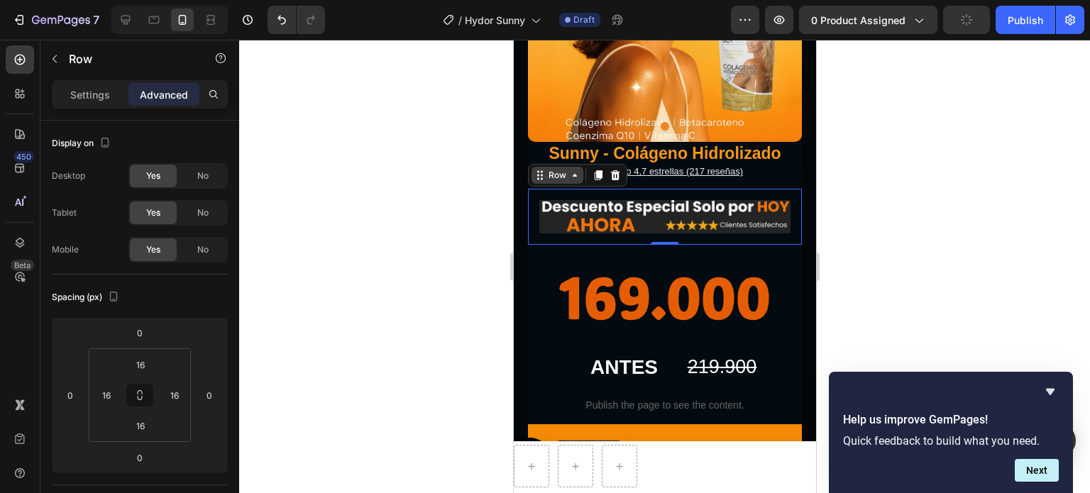
click at [576, 170] on icon at bounding box center [574, 175] width 11 height 11
click at [885, 161] on div at bounding box center [664, 267] width 851 height 454
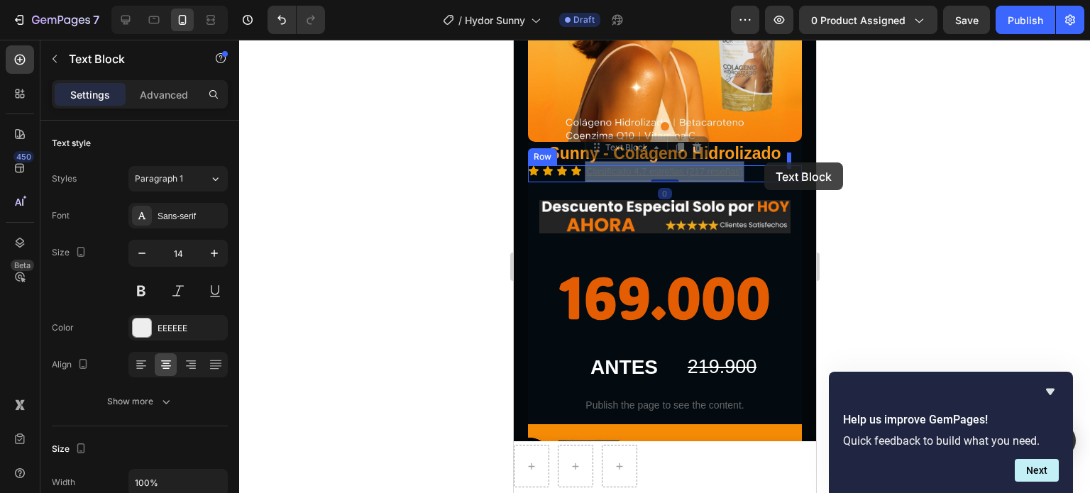
drag, startPoint x: 735, startPoint y: 155, endPoint x: 764, endPoint y: 163, distance: 30.3
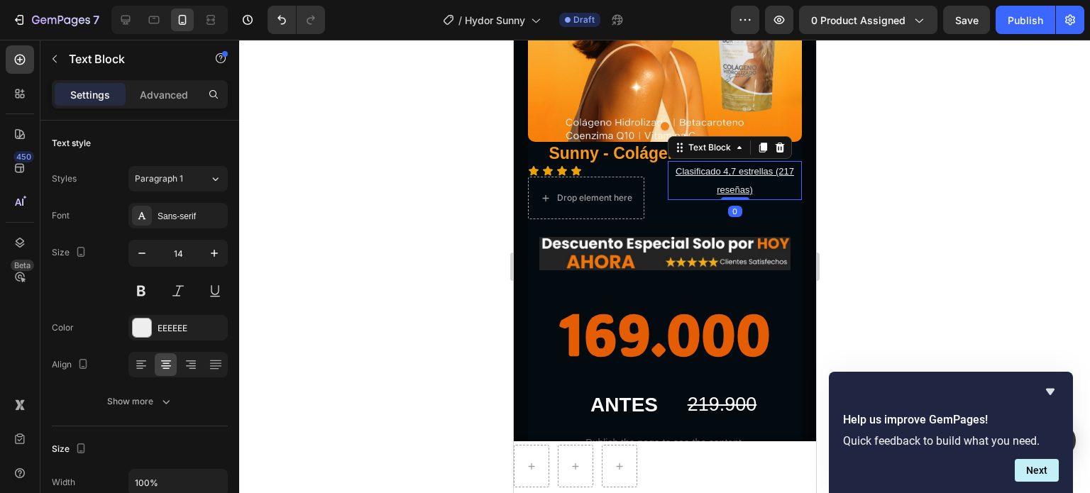
drag, startPoint x: 867, startPoint y: 158, endPoint x: 848, endPoint y: 160, distance: 20.0
click at [867, 158] on div at bounding box center [664, 267] width 851 height 454
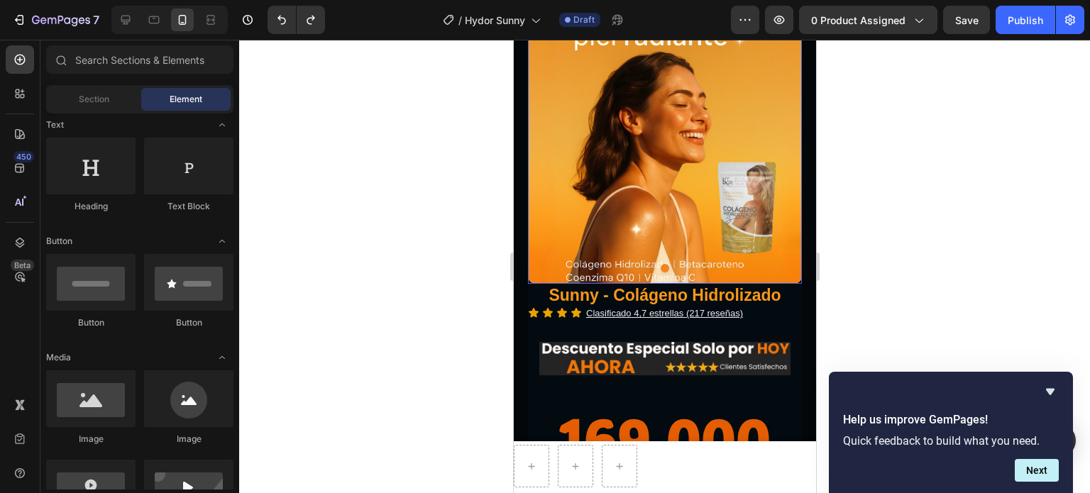
scroll to position [213, 0]
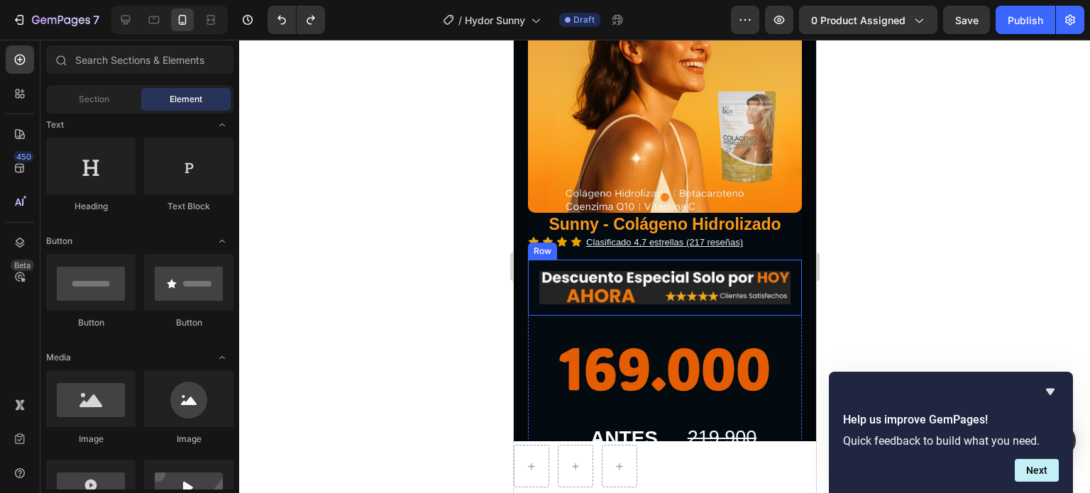
click at [772, 297] on div "Image Row" at bounding box center [664, 288] width 274 height 56
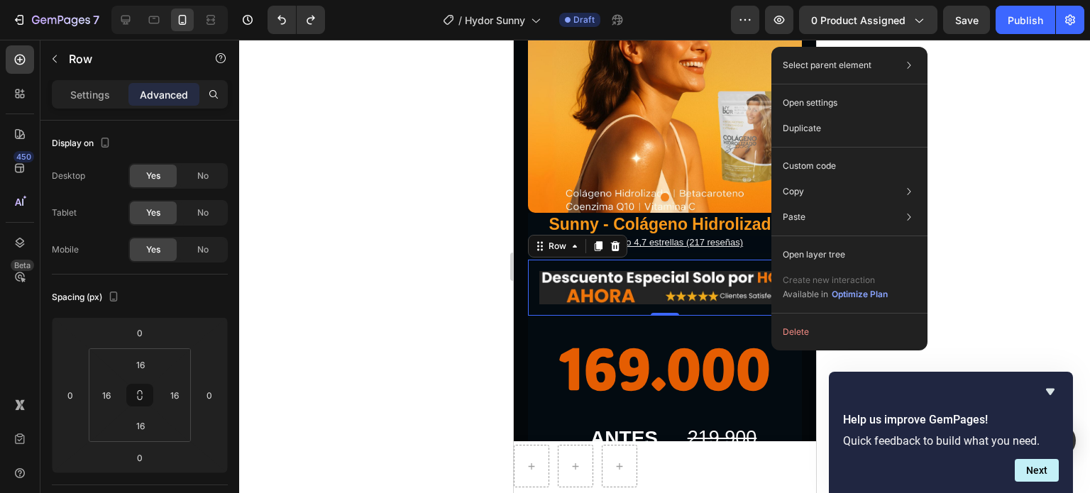
click at [711, 288] on img at bounding box center [664, 287] width 251 height 33
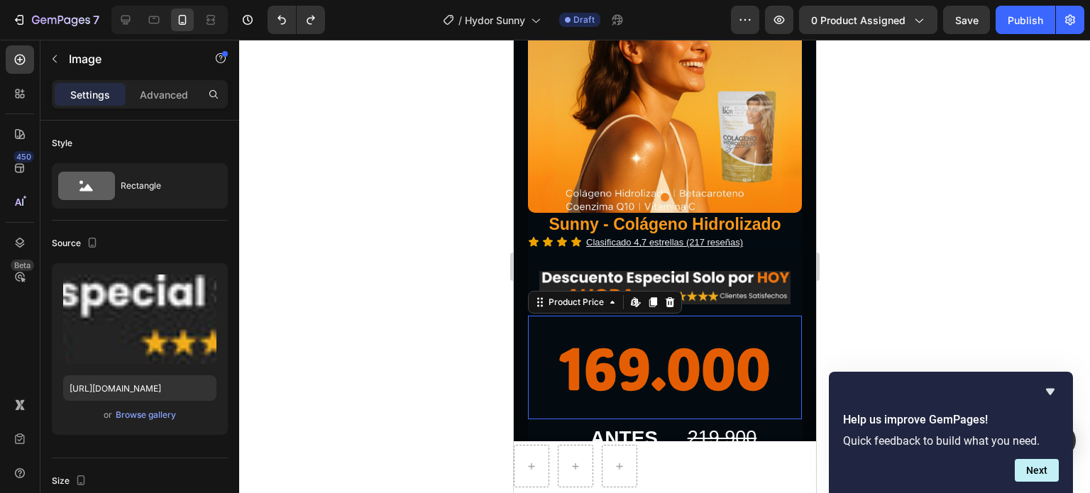
click at [781, 316] on div "169.000" at bounding box center [664, 368] width 274 height 104
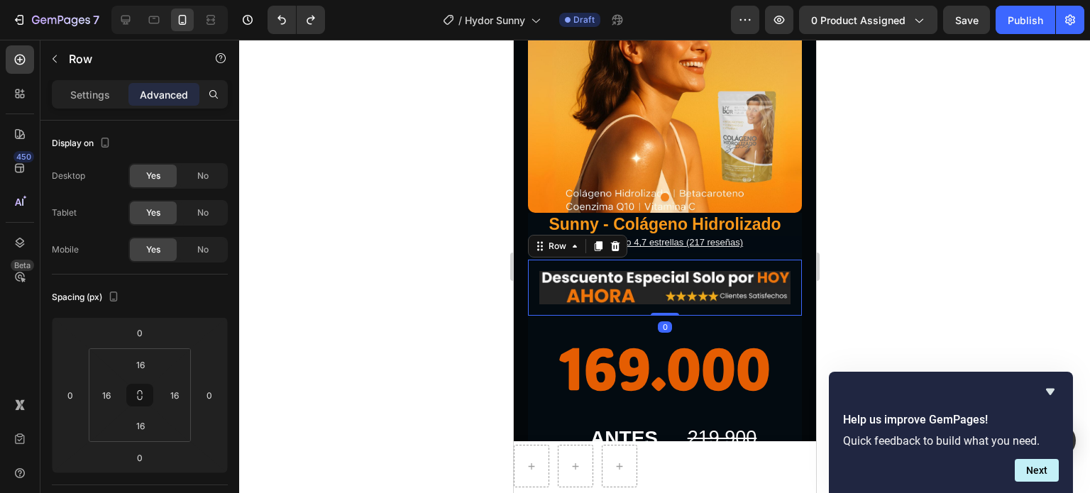
click at [784, 295] on div "Image Row 0" at bounding box center [664, 288] width 274 height 56
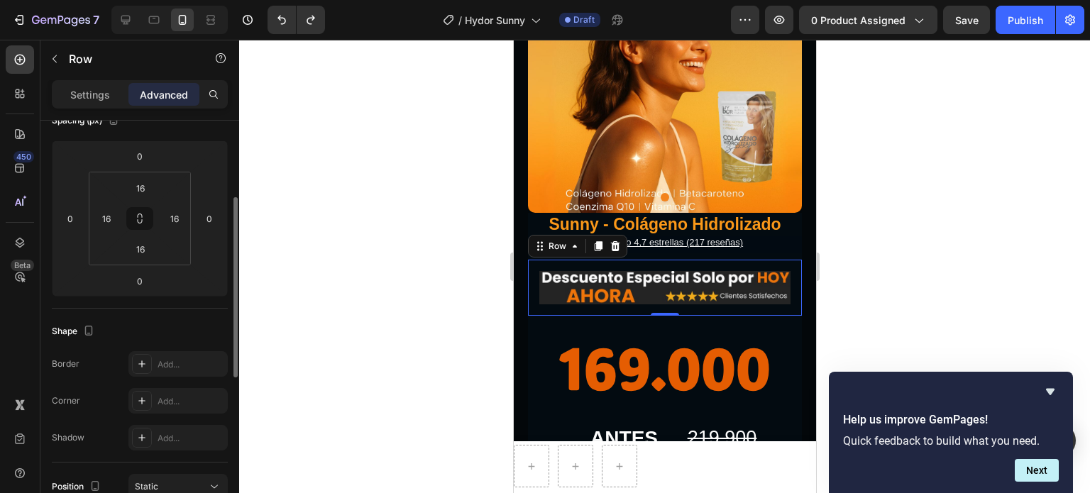
scroll to position [0, 0]
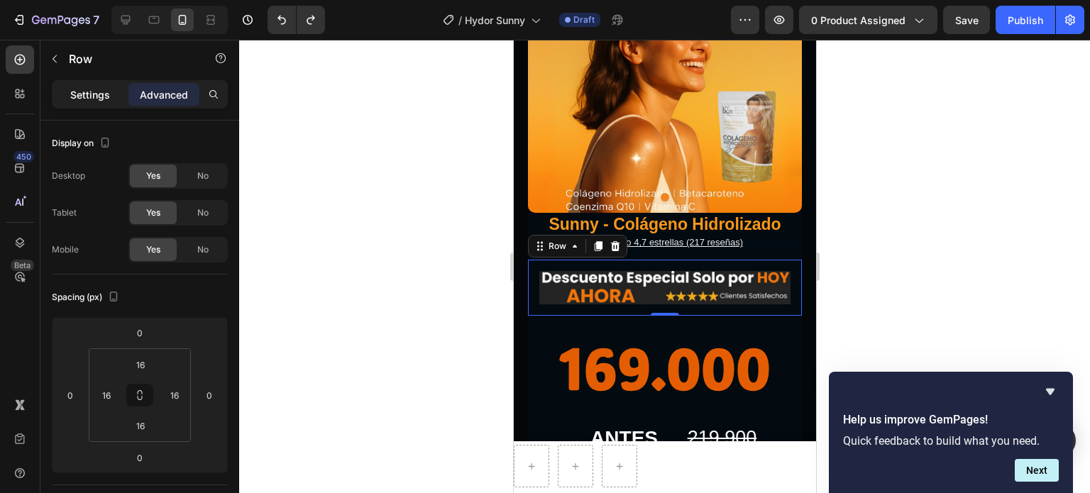
click at [77, 95] on p "Settings" at bounding box center [90, 94] width 40 height 15
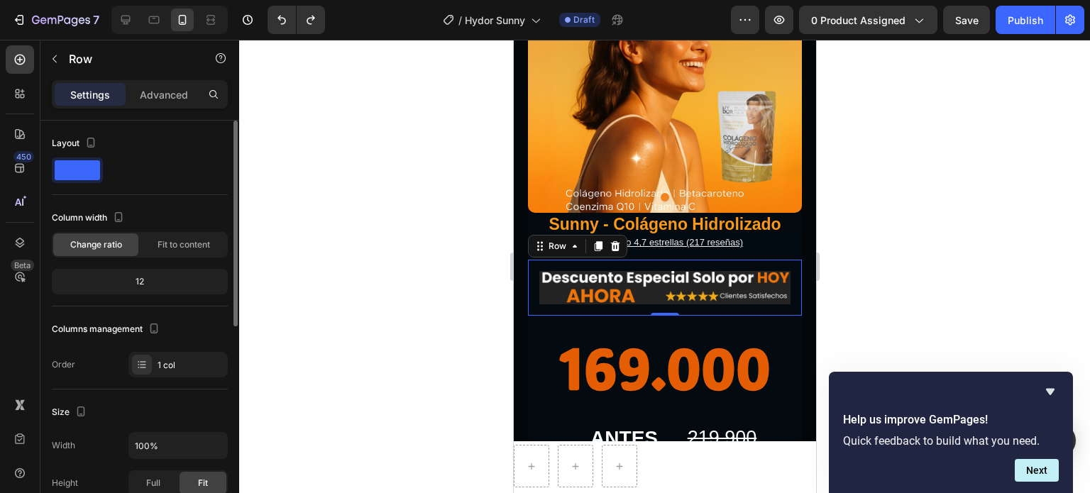
click at [65, 162] on span at bounding box center [77, 170] width 45 height 20
click at [94, 168] on span at bounding box center [77, 170] width 45 height 20
click at [94, 164] on span at bounding box center [77, 170] width 45 height 20
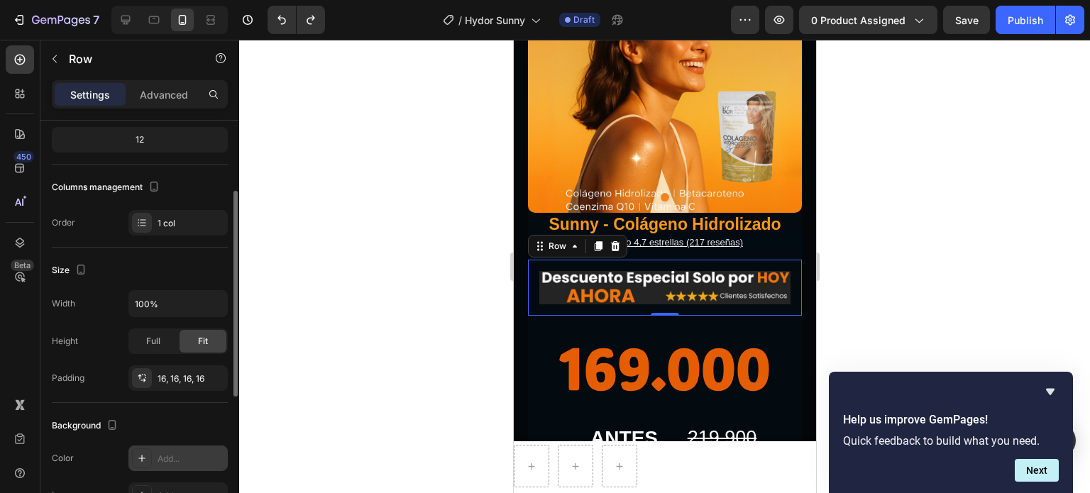
scroll to position [284, 0]
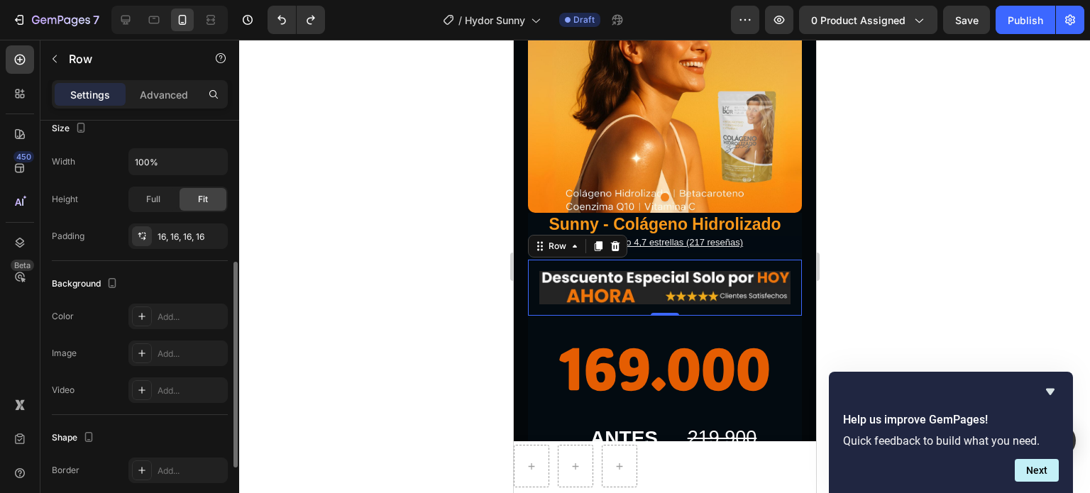
click at [94, 281] on div "Background" at bounding box center [86, 284] width 69 height 19
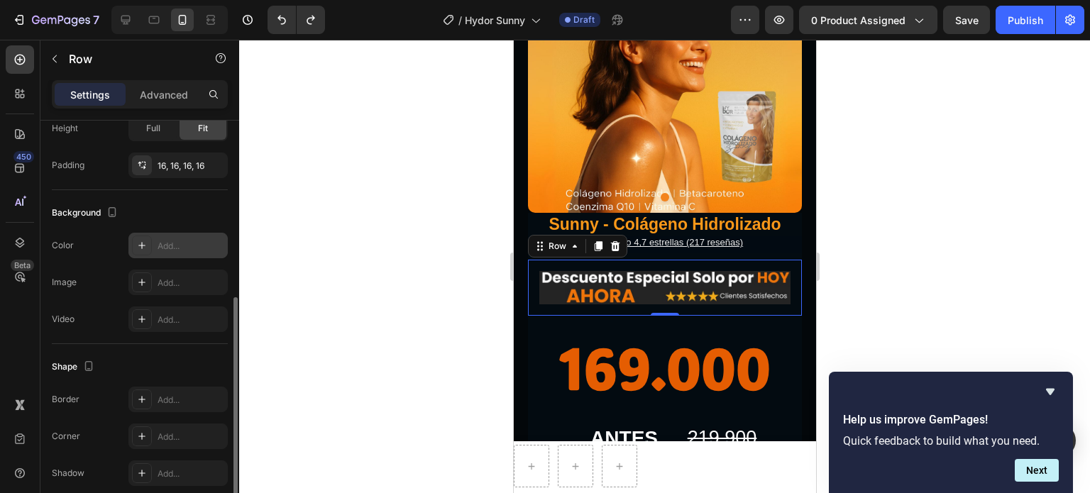
click at [146, 242] on icon at bounding box center [141, 245] width 11 height 11
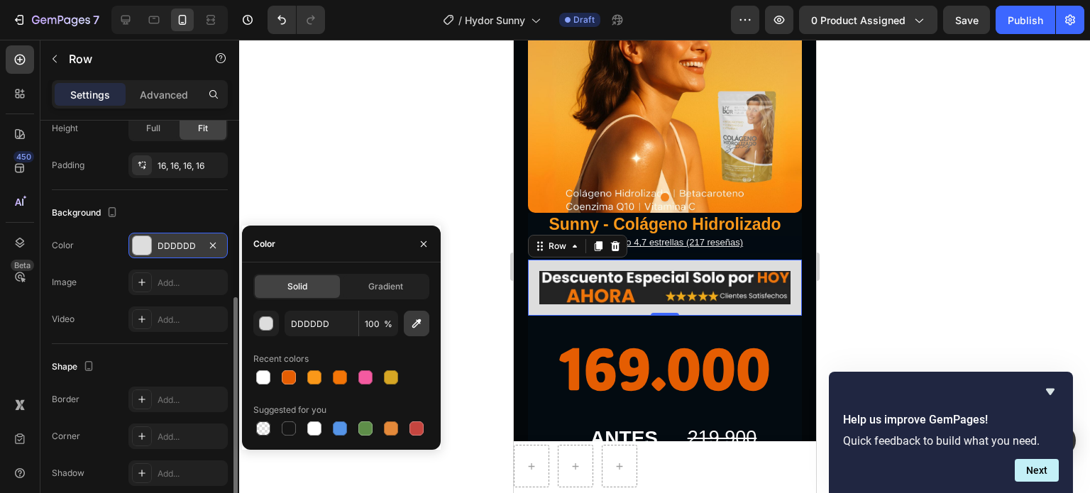
click at [417, 326] on icon "button" at bounding box center [417, 324] width 14 height 14
type input "F8820F"
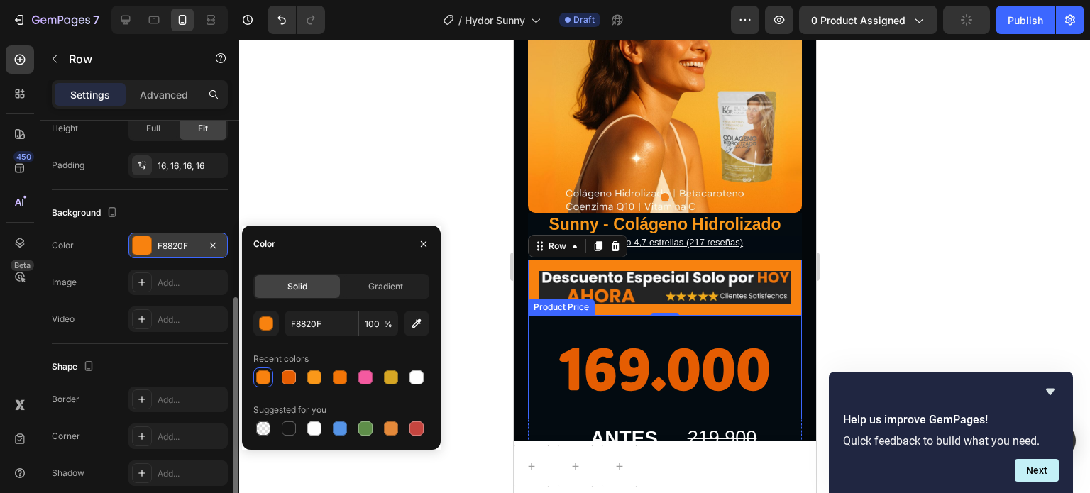
click at [557, 316] on div "169.000" at bounding box center [664, 368] width 274 height 104
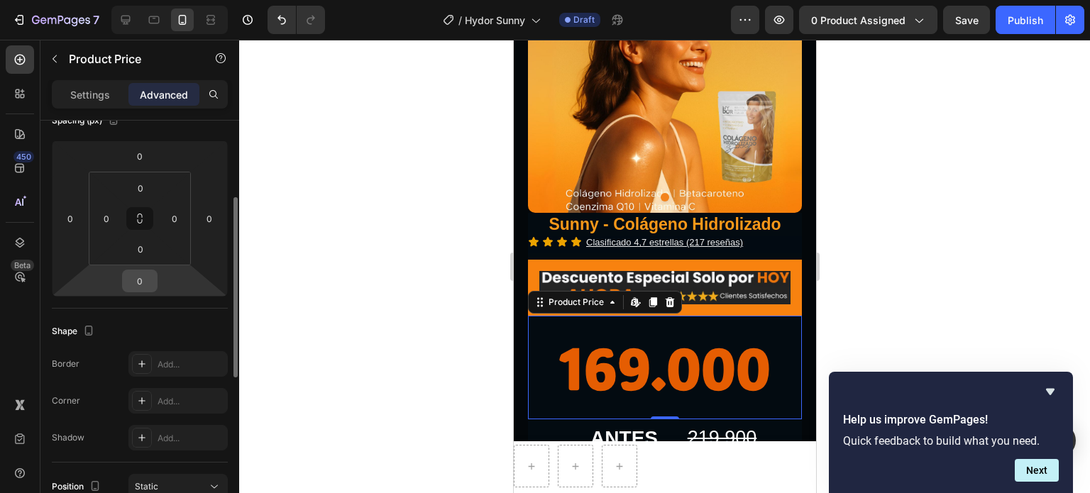
scroll to position [0, 0]
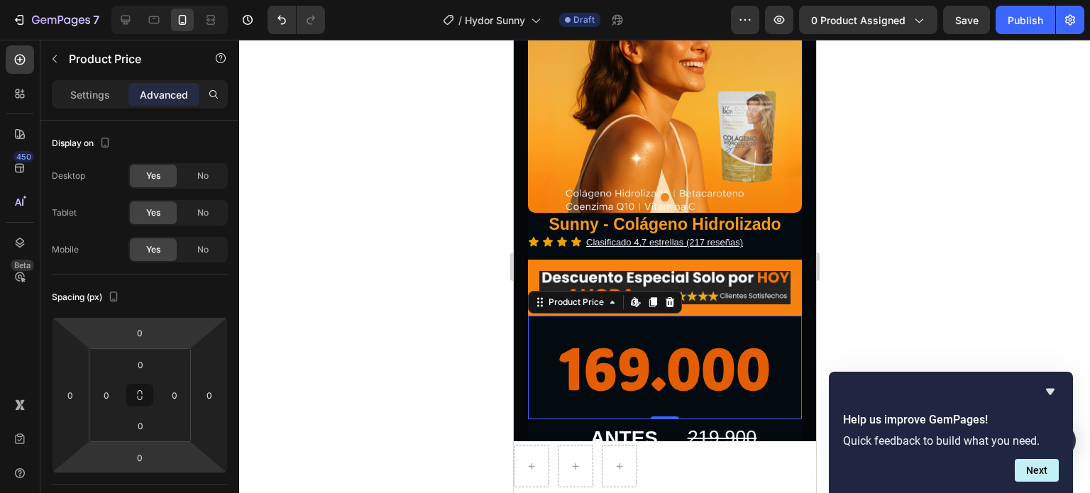
click at [89, 100] on p "Settings" at bounding box center [90, 94] width 40 height 15
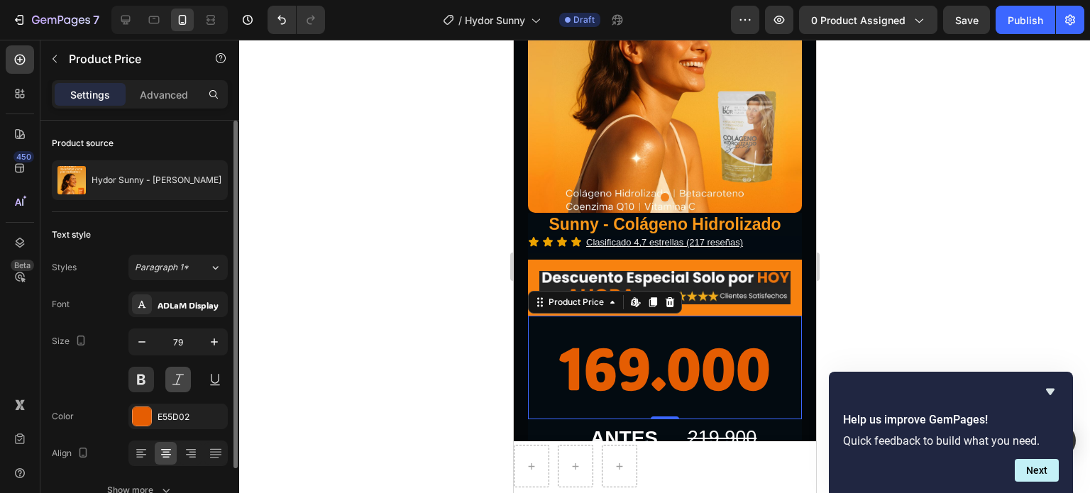
scroll to position [77, 0]
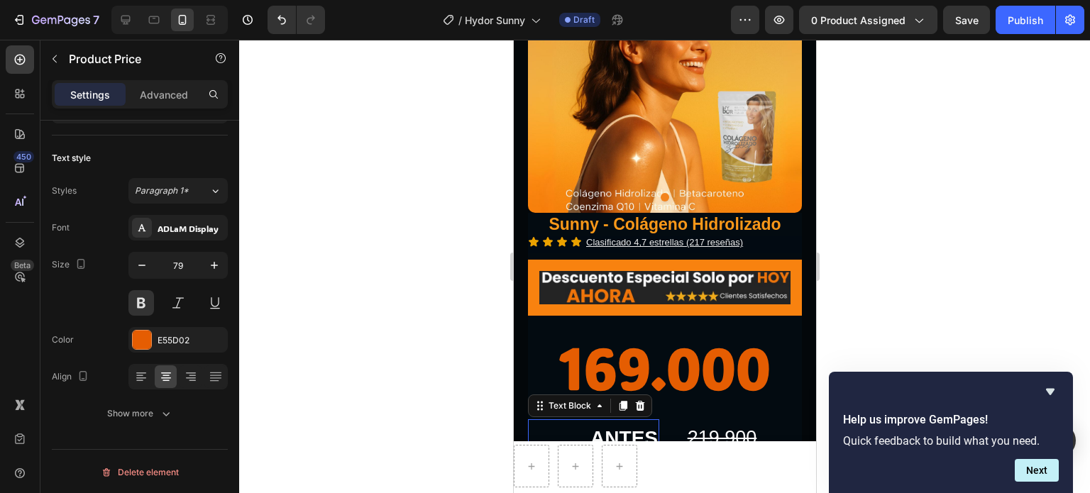
click at [563, 431] on p "ANTES" at bounding box center [593, 438] width 128 height 35
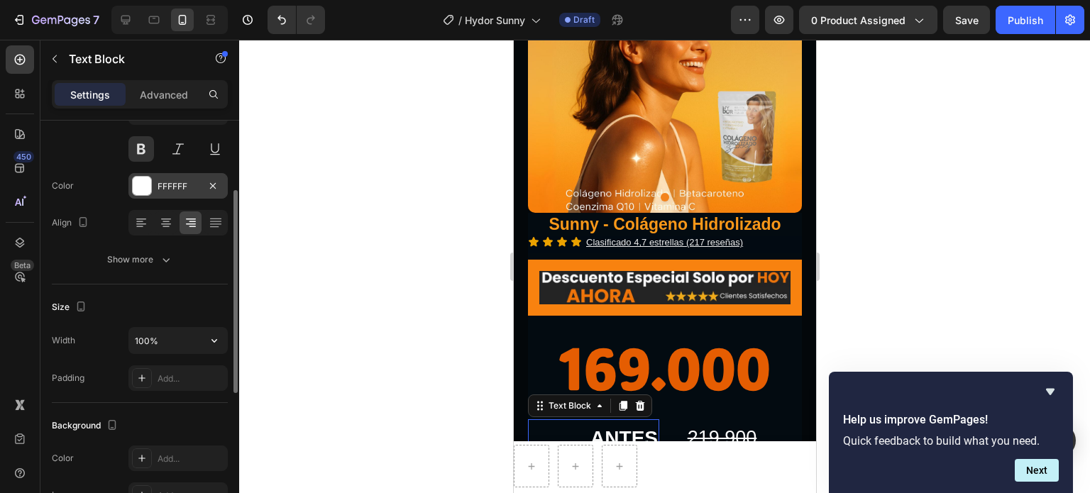
scroll to position [213, 0]
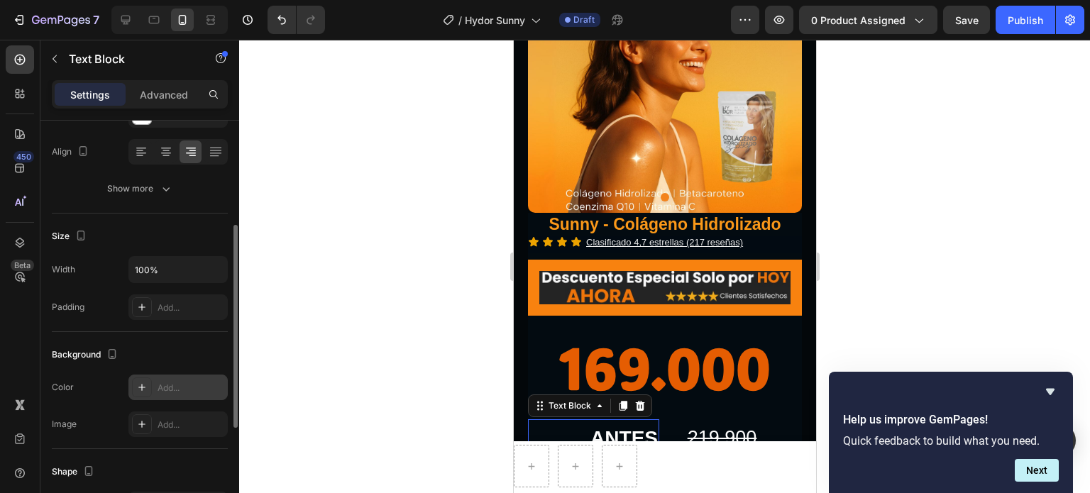
click at [153, 384] on div "Add..." at bounding box center [177, 388] width 99 height 26
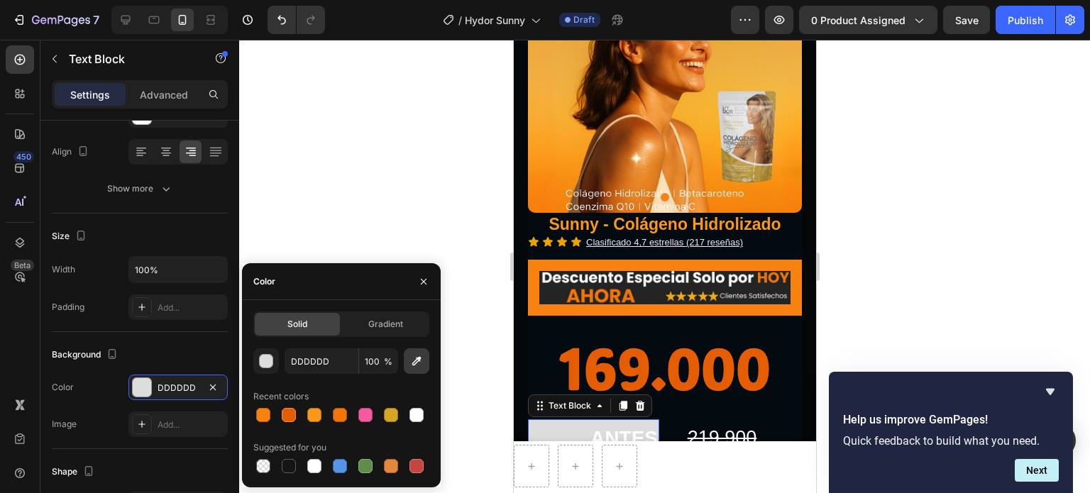
click at [421, 357] on icon "button" at bounding box center [417, 361] width 14 height 14
type input "F8820F"
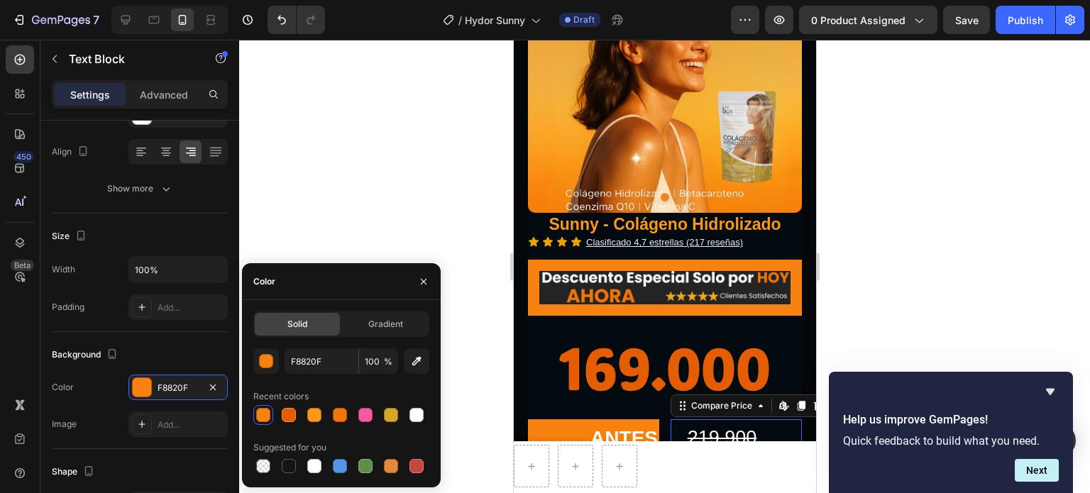
scroll to position [0, 0]
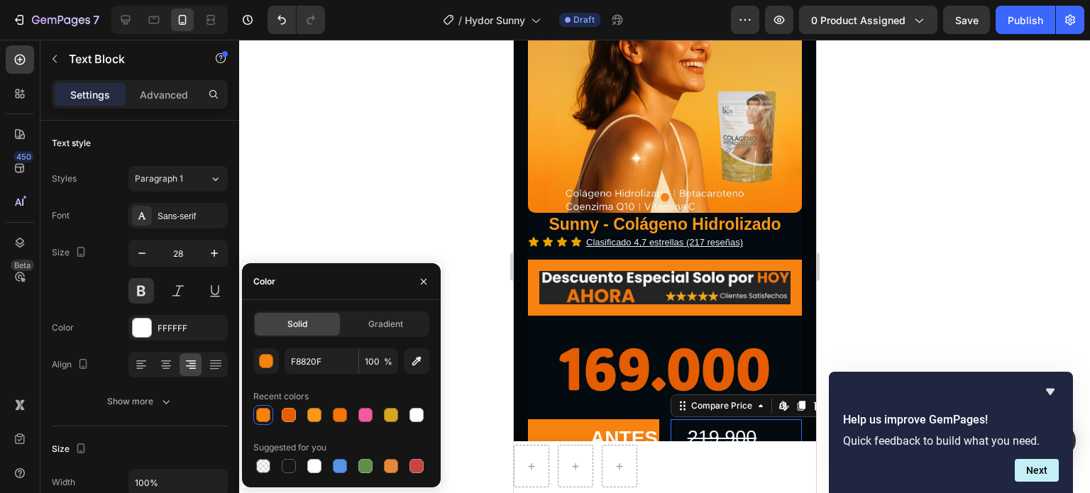
click at [670, 420] on div "219.900" at bounding box center [721, 439] width 103 height 38
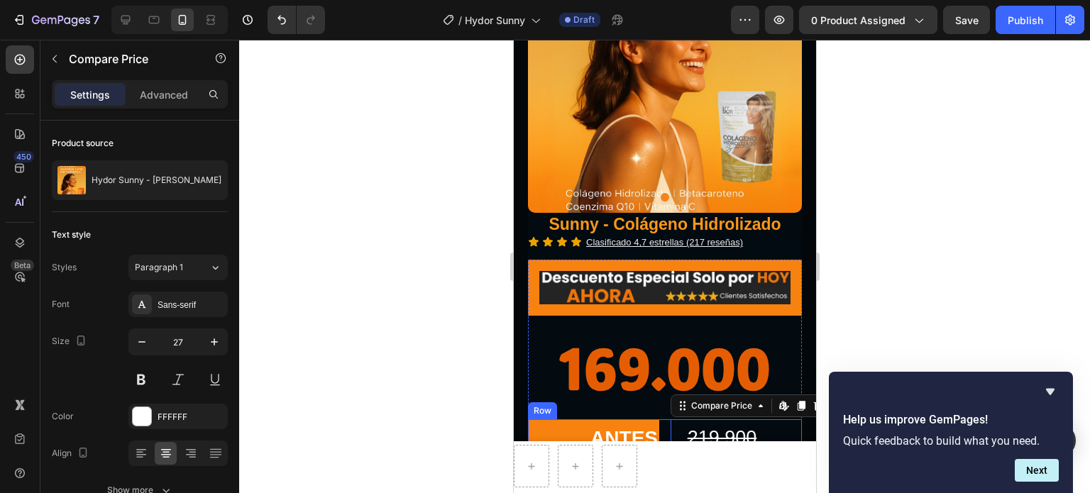
click at [656, 422] on div "ANTES Text Block 219.900 Compare Price Edit content in Shopify 0 Compare Price …" at bounding box center [664, 439] width 274 height 38
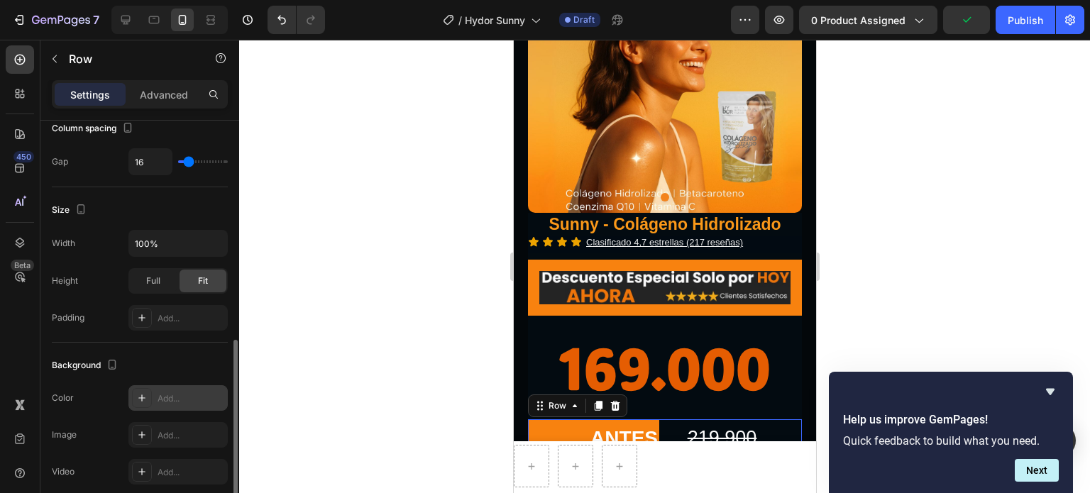
scroll to position [426, 0]
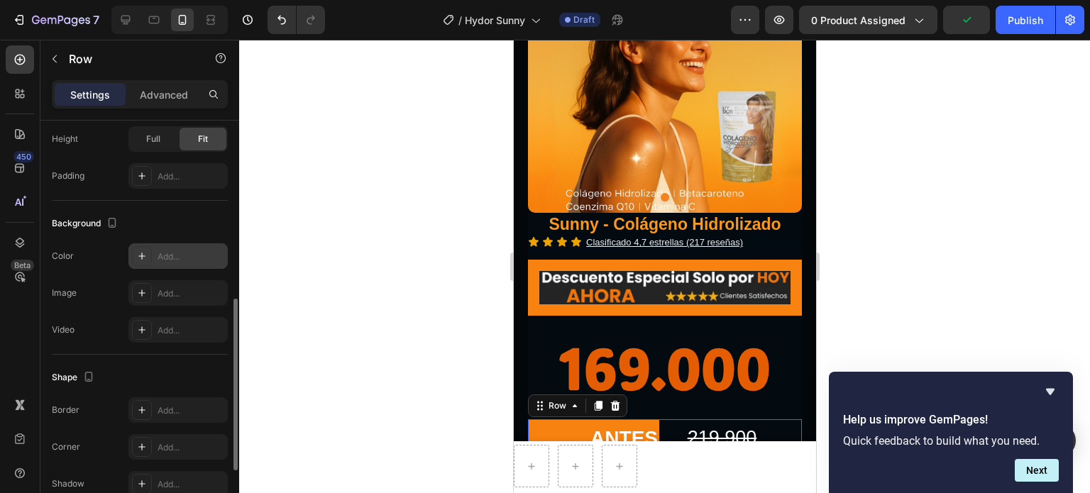
click at [150, 258] on div at bounding box center [142, 256] width 20 height 20
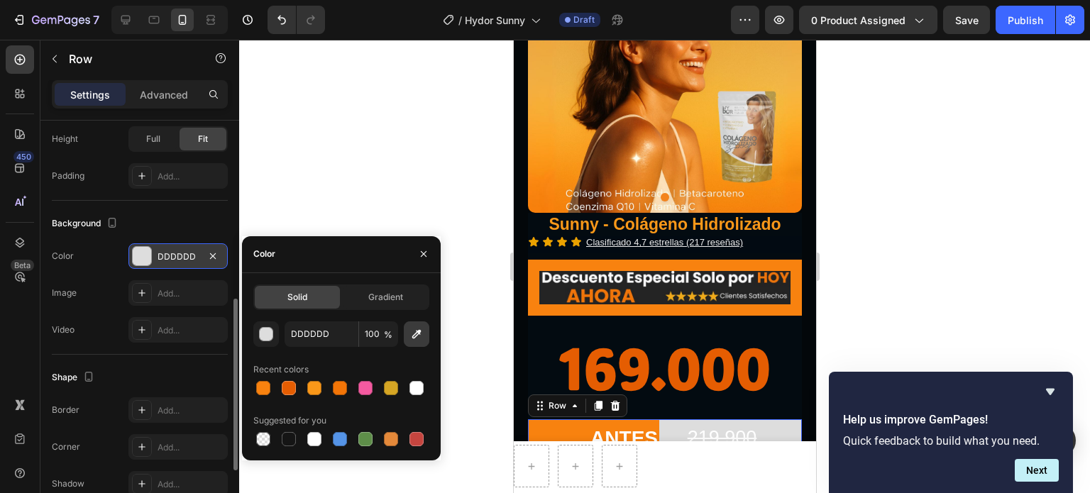
click at [412, 336] on icon "button" at bounding box center [417, 334] width 14 height 14
type input "F8820F"
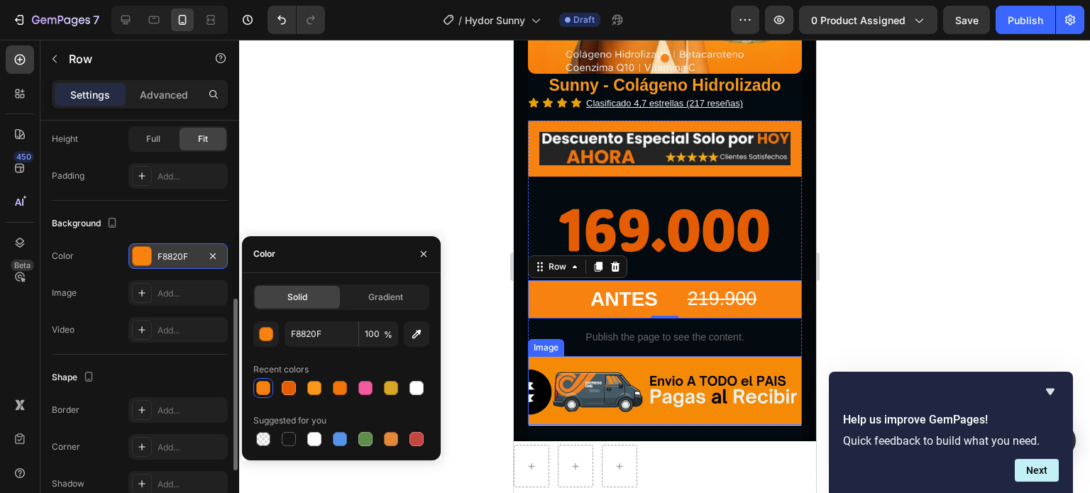
scroll to position [355, 0]
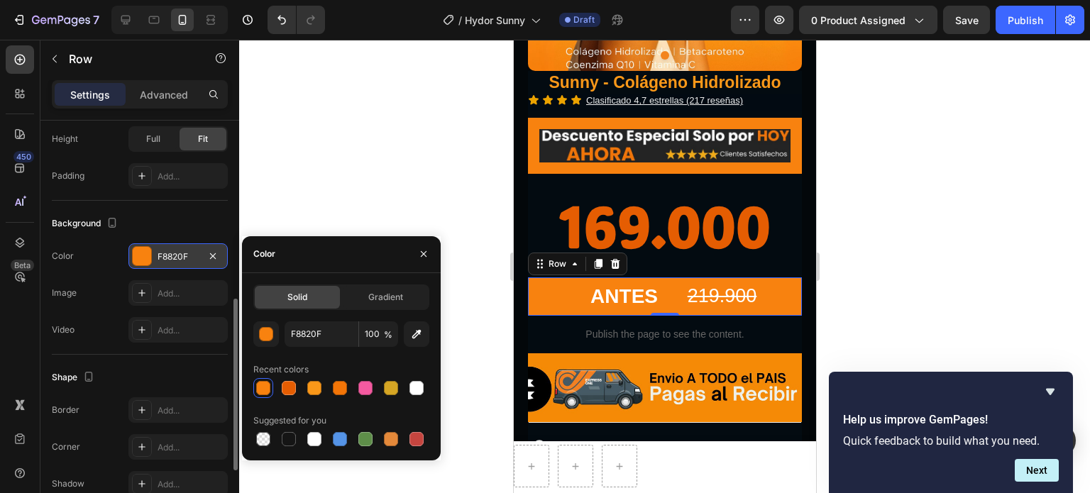
drag, startPoint x: 887, startPoint y: 309, endPoint x: 872, endPoint y: 323, distance: 20.6
click at [888, 306] on div at bounding box center [664, 267] width 851 height 454
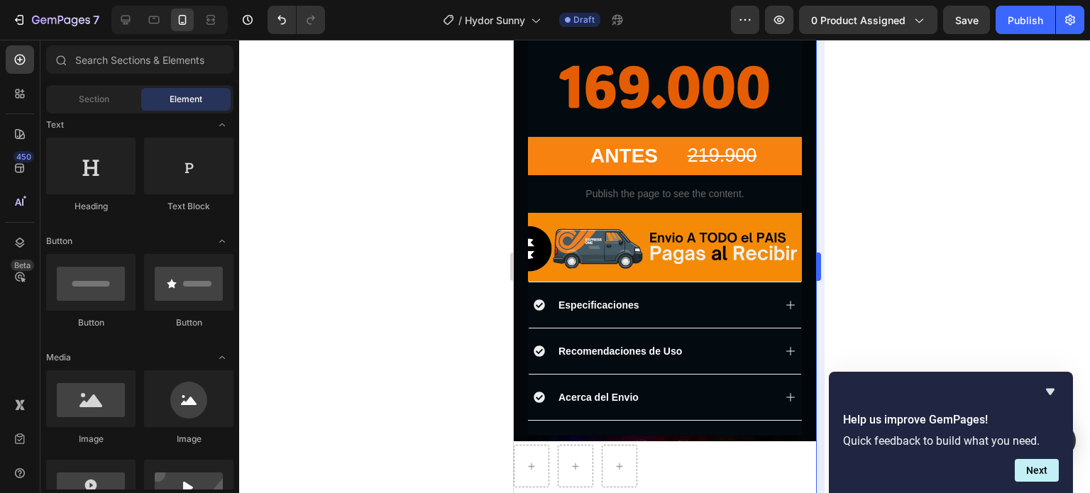
scroll to position [497, 0]
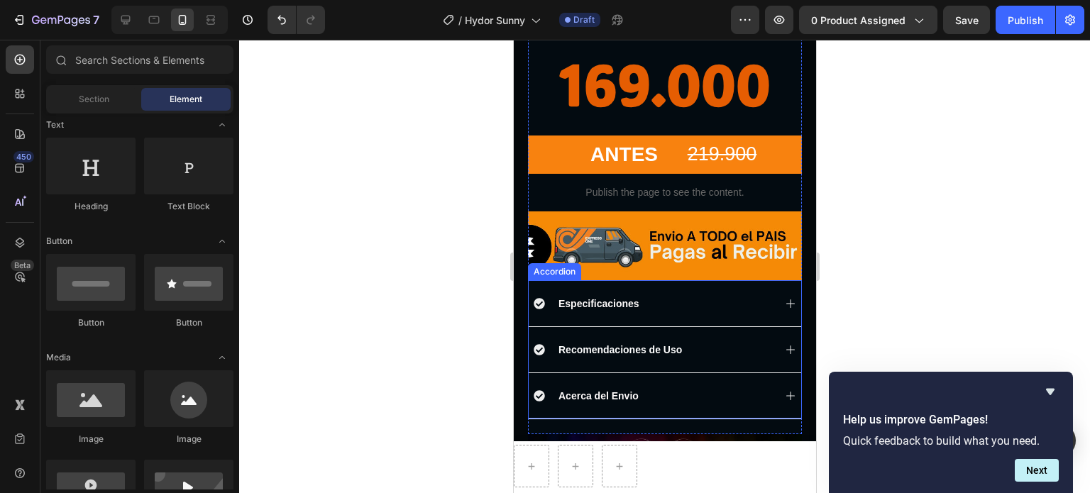
click at [728, 295] on div "Especificaciones" at bounding box center [653, 303] width 240 height 17
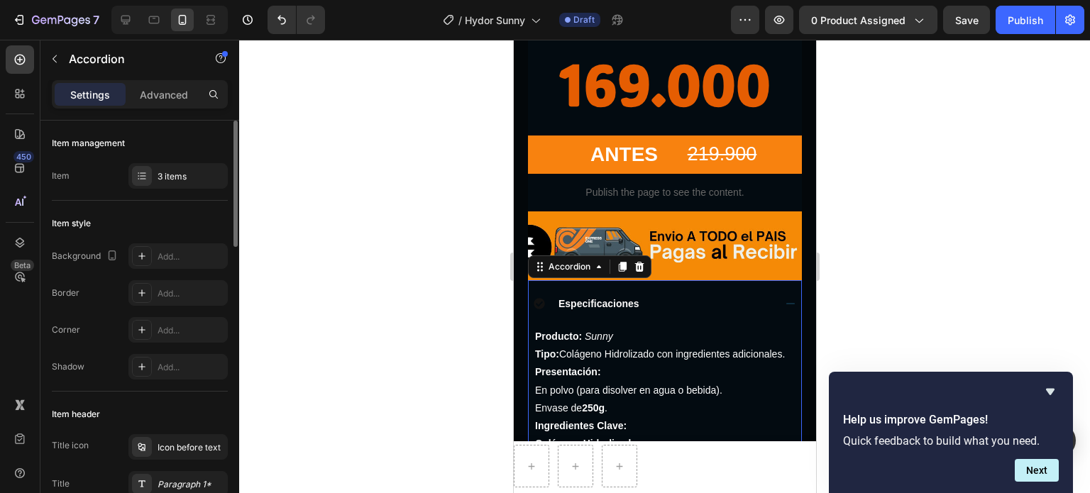
scroll to position [71, 0]
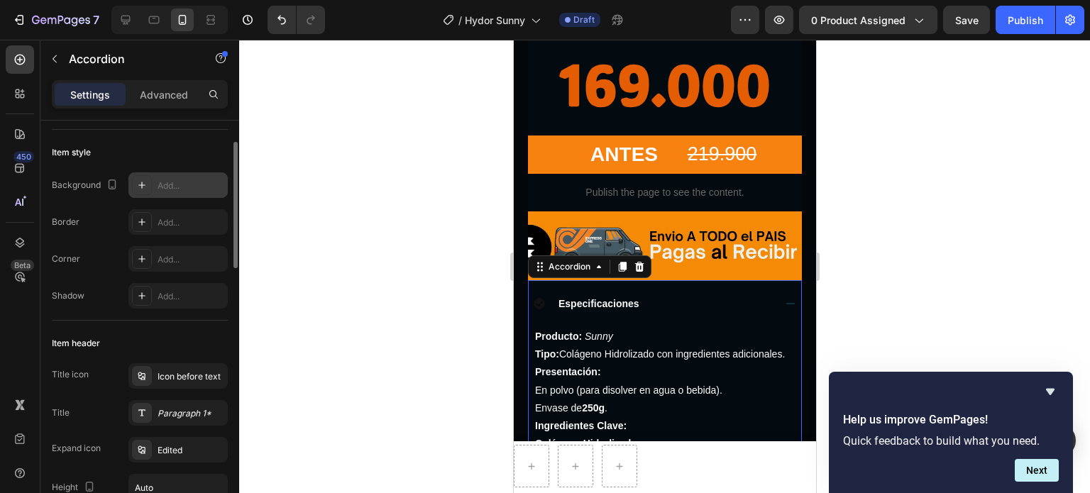
click at [168, 181] on div "Add..." at bounding box center [191, 186] width 67 height 13
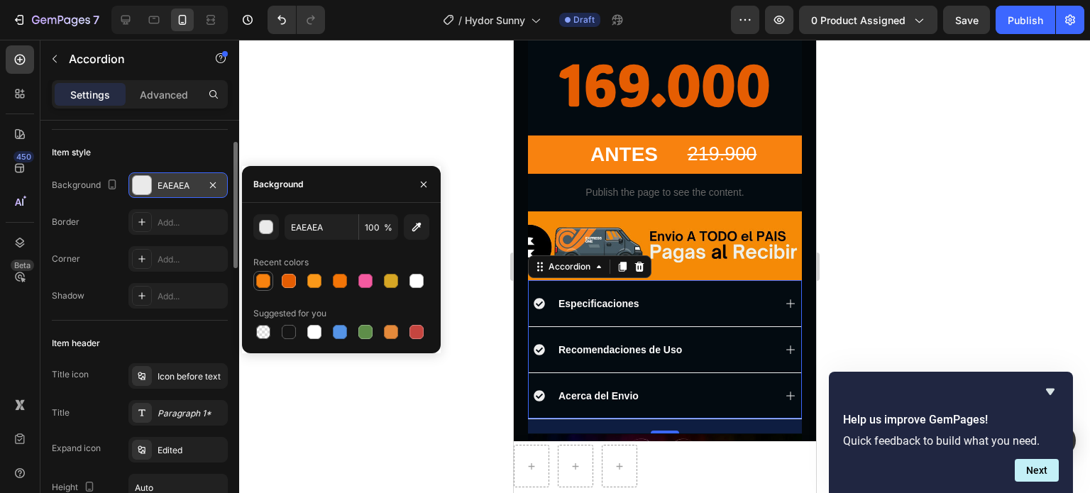
click at [261, 283] on div at bounding box center [263, 281] width 14 height 14
type input "F8820F"
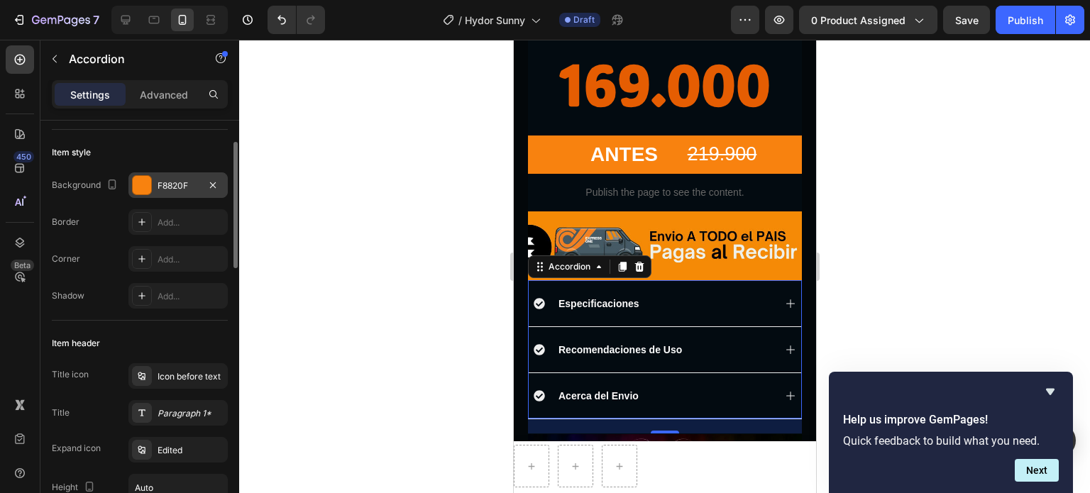
click at [463, 195] on div at bounding box center [664, 267] width 851 height 454
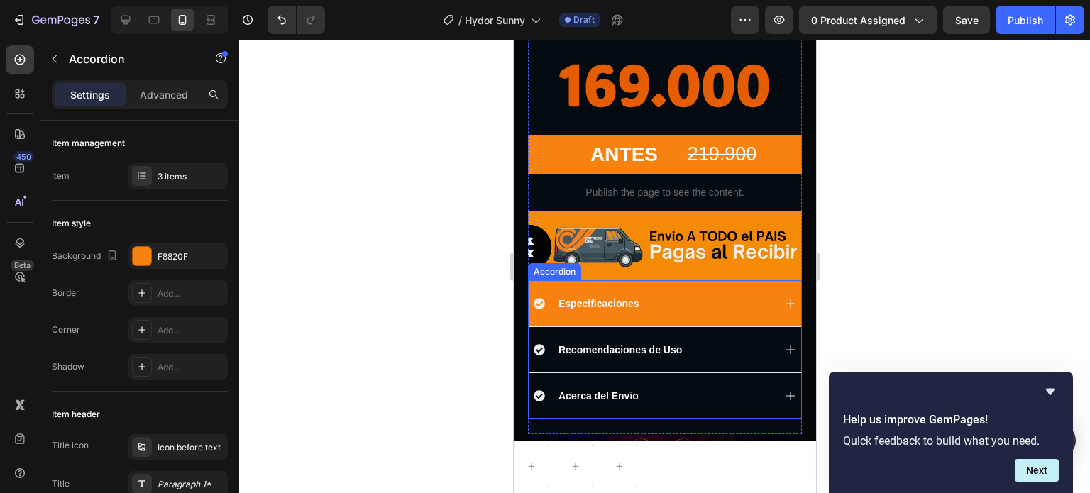
click at [672, 295] on div "Especificaciones" at bounding box center [664, 303] width 273 height 46
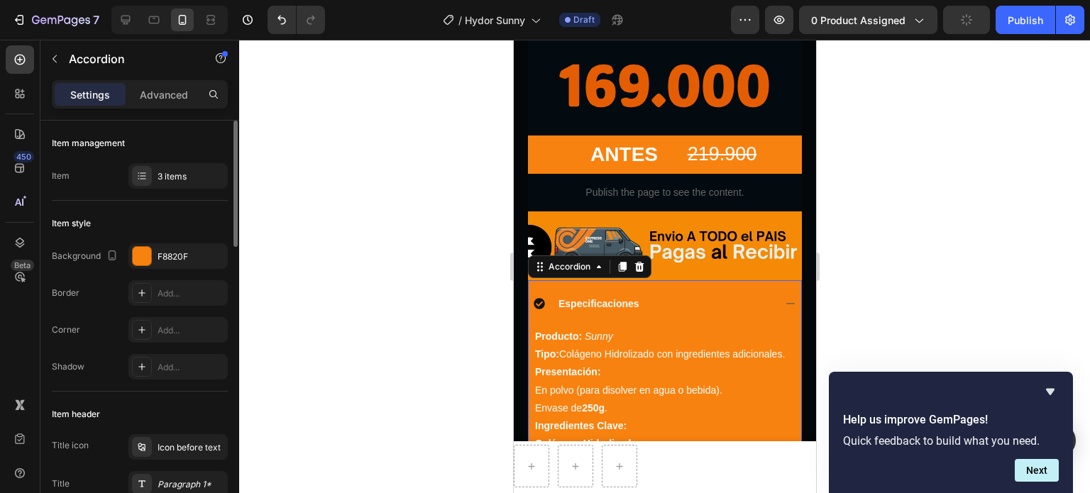
scroll to position [142, 0]
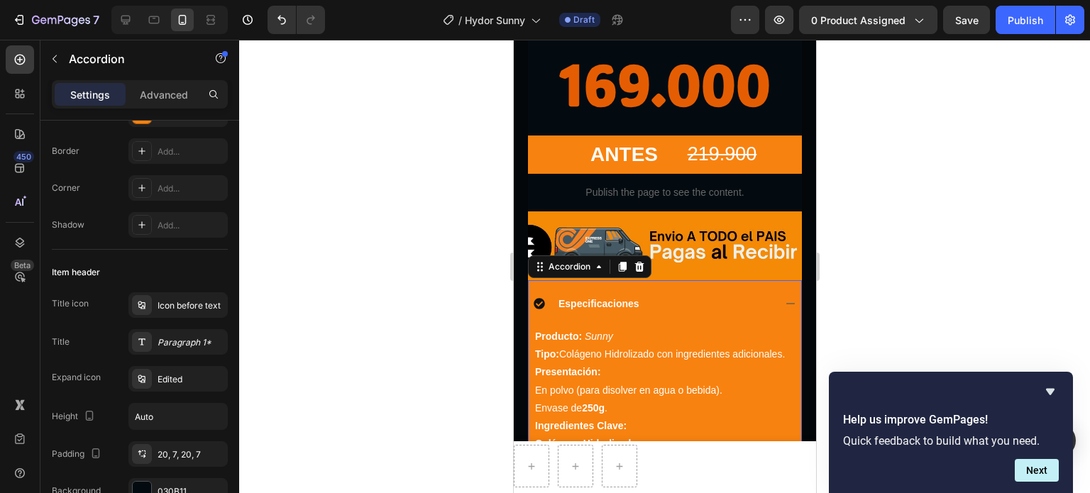
click at [784, 298] on icon at bounding box center [789, 303] width 11 height 11
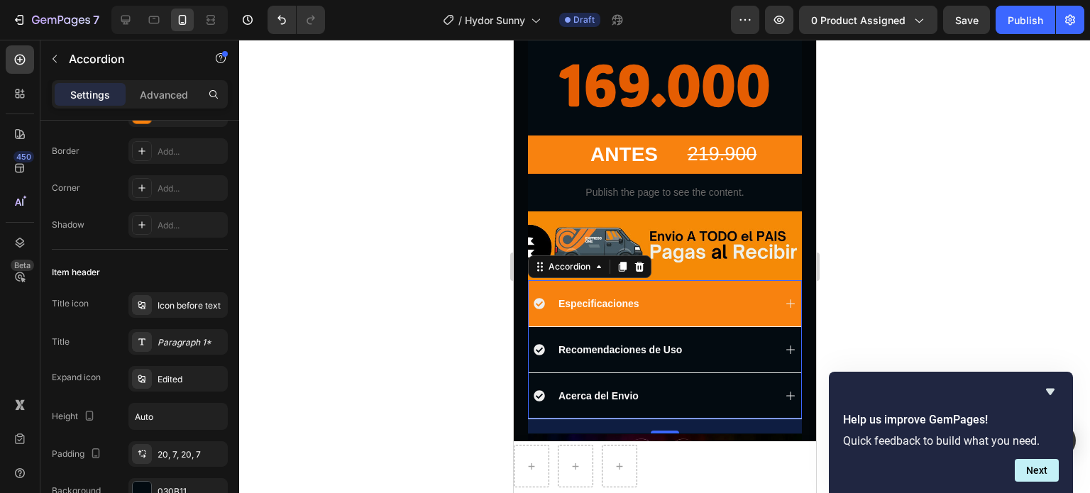
click at [755, 280] on div "Especificaciones" at bounding box center [664, 303] width 273 height 46
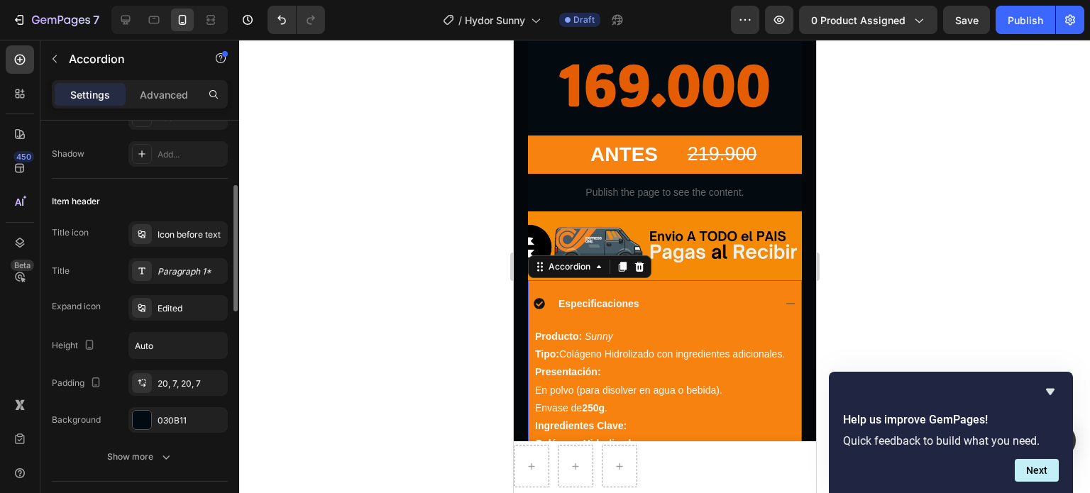
scroll to position [284, 0]
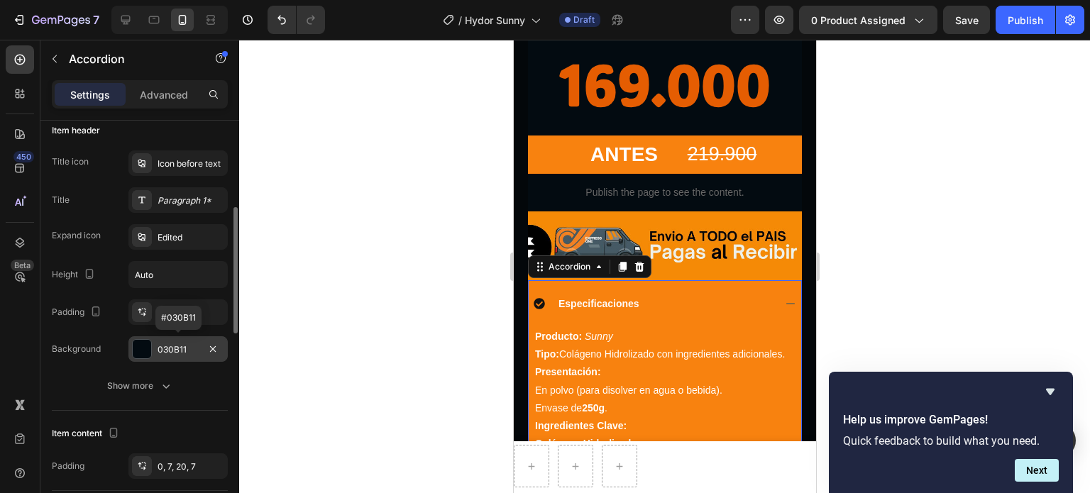
click at [183, 349] on div "030B11" at bounding box center [178, 350] width 41 height 13
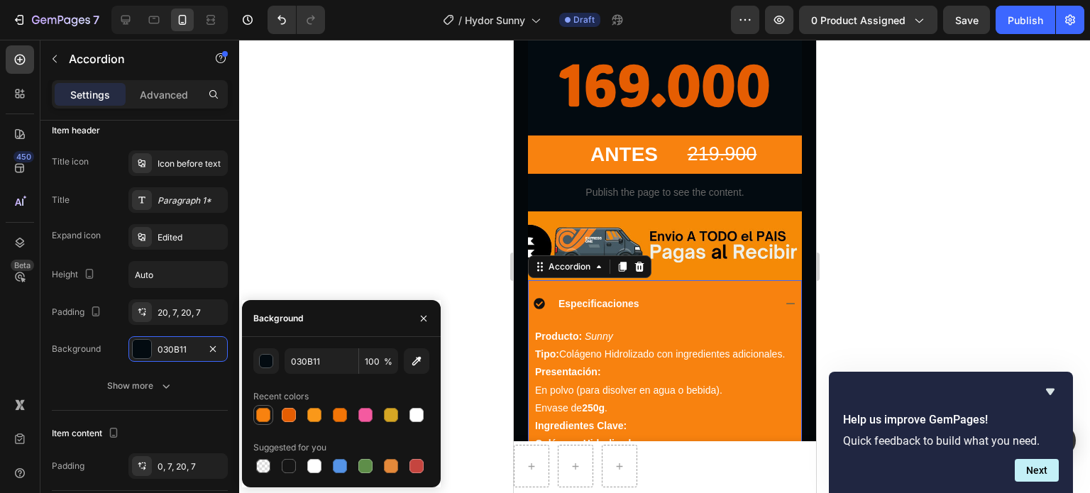
click at [269, 417] on div at bounding box center [263, 415] width 14 height 14
type input "F8820F"
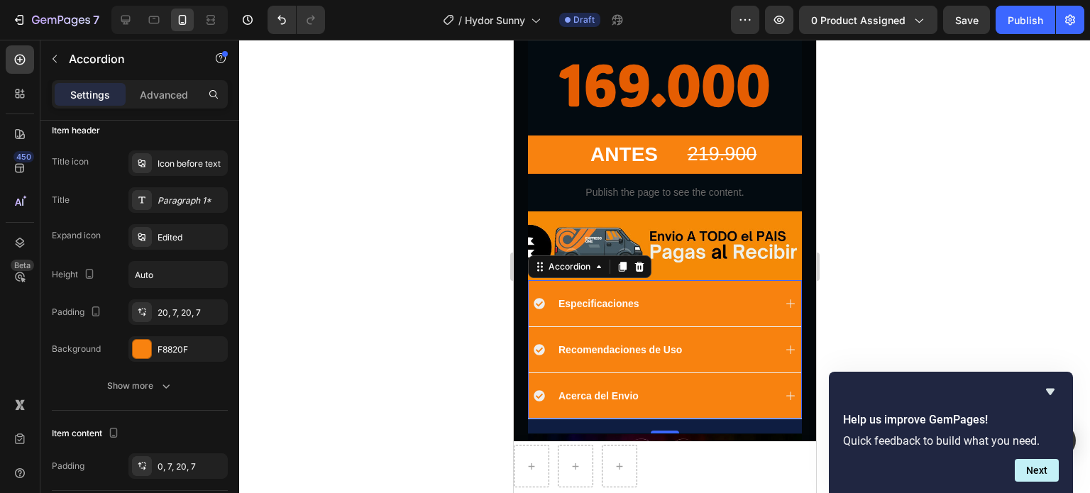
click at [897, 297] on div at bounding box center [664, 267] width 851 height 454
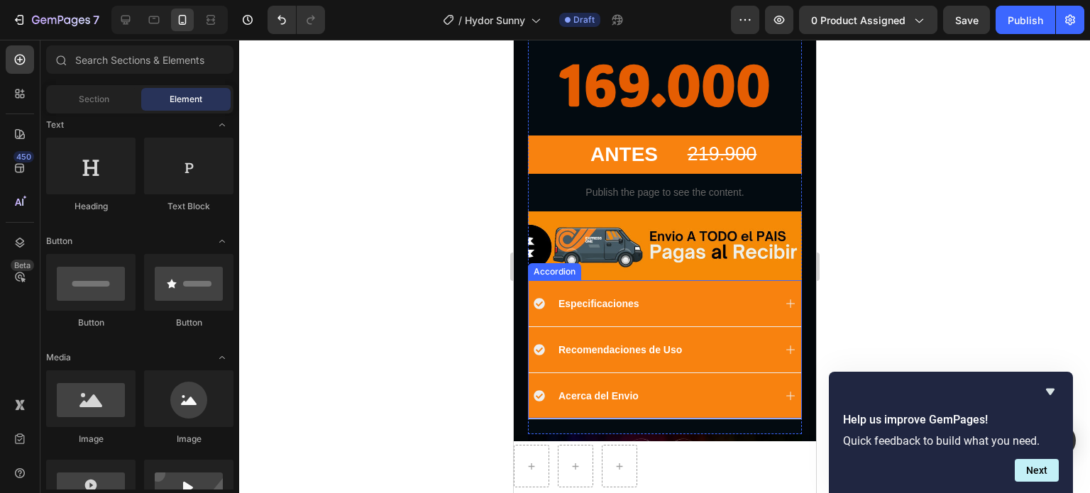
click at [784, 298] on icon at bounding box center [789, 303] width 11 height 11
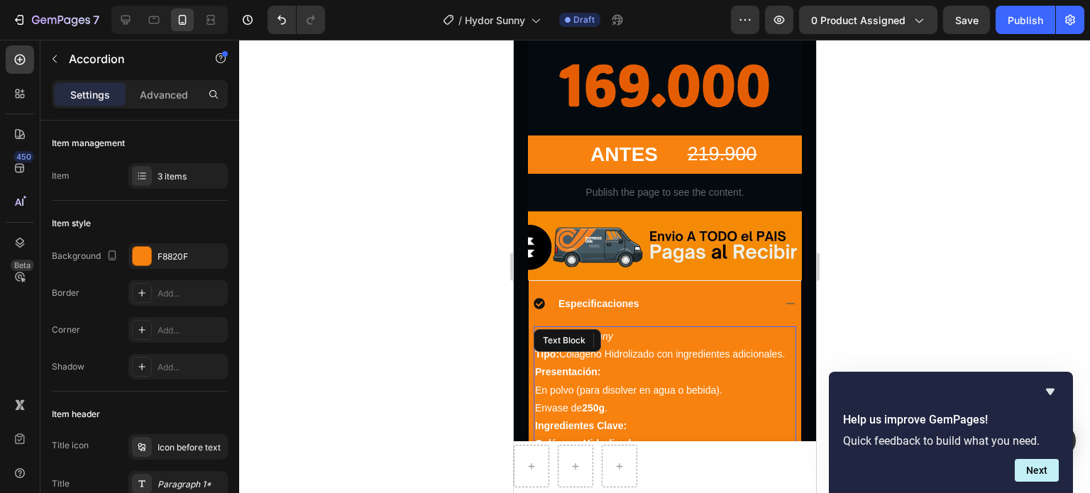
click at [710, 346] on p "Tipo: Colágeno Hidrolizado con ingredientes adicionales." at bounding box center [665, 355] width 260 height 18
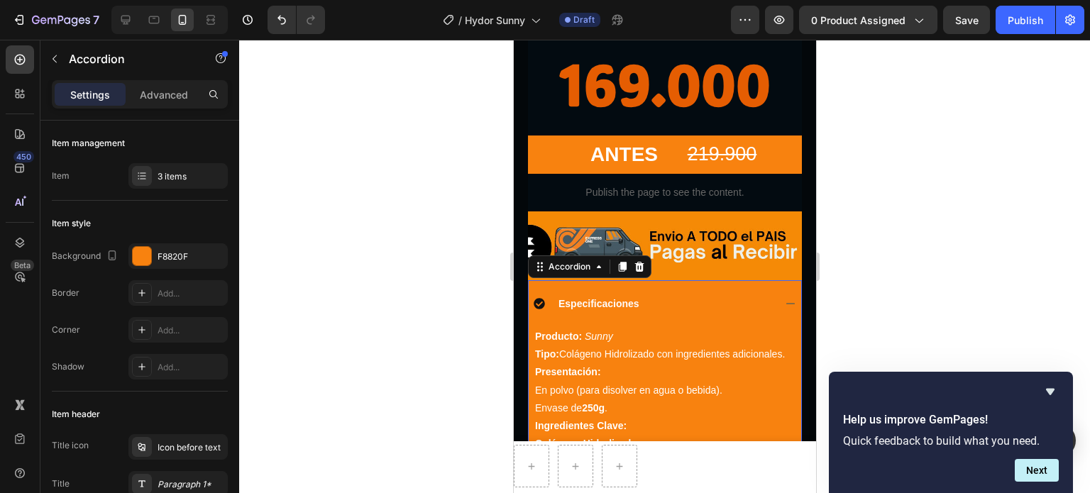
click at [711, 295] on div "Especificaciones" at bounding box center [653, 303] width 240 height 17
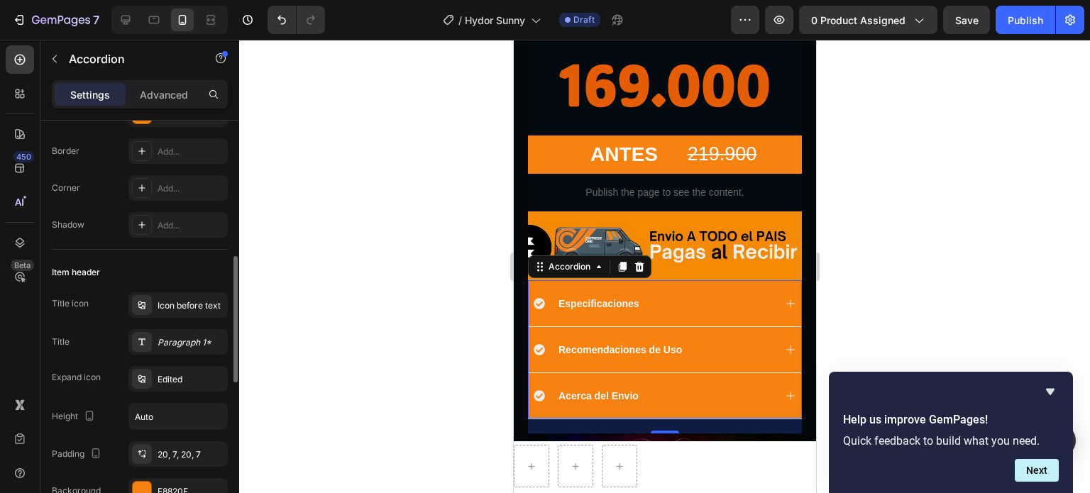
scroll to position [213, 0]
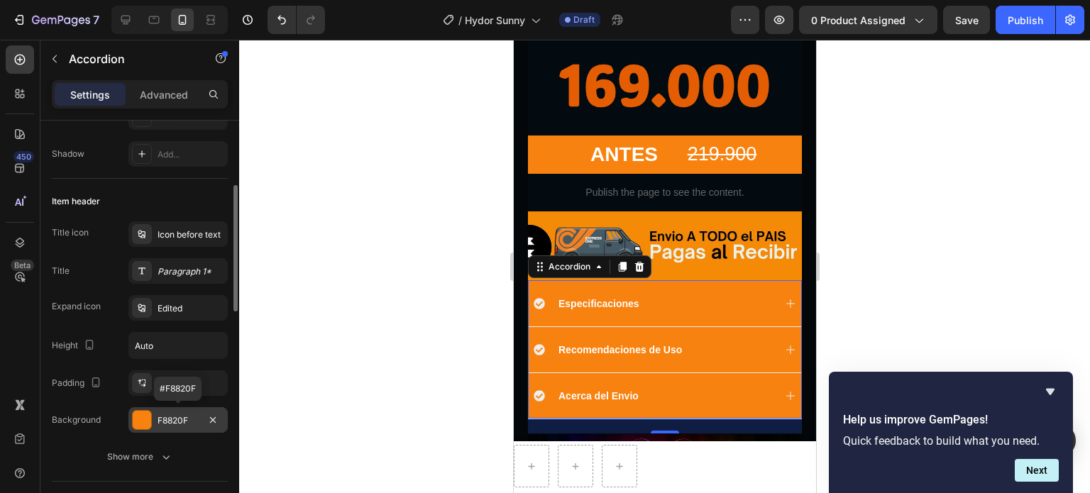
click at [165, 424] on div "F8820F" at bounding box center [178, 421] width 41 height 13
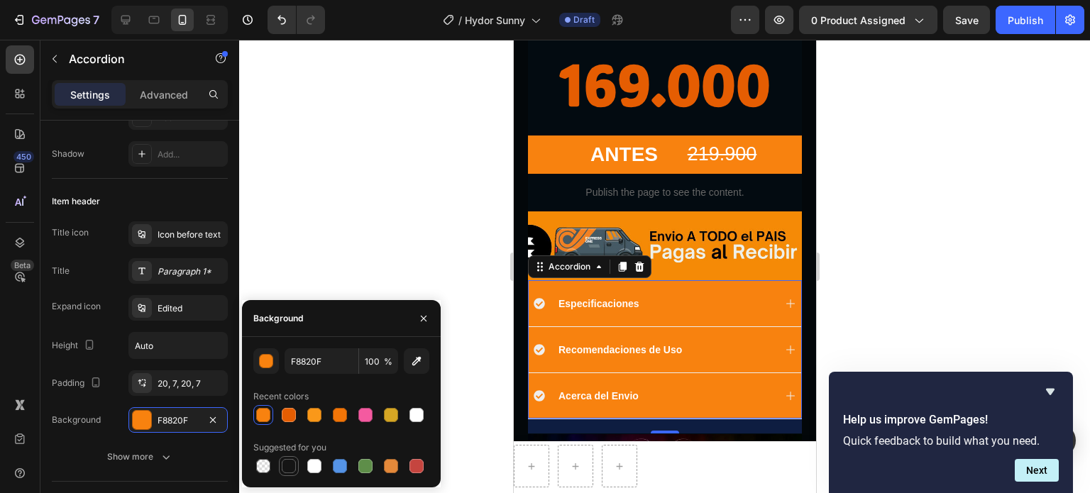
click at [291, 462] on div at bounding box center [289, 466] width 14 height 14
type input "151515"
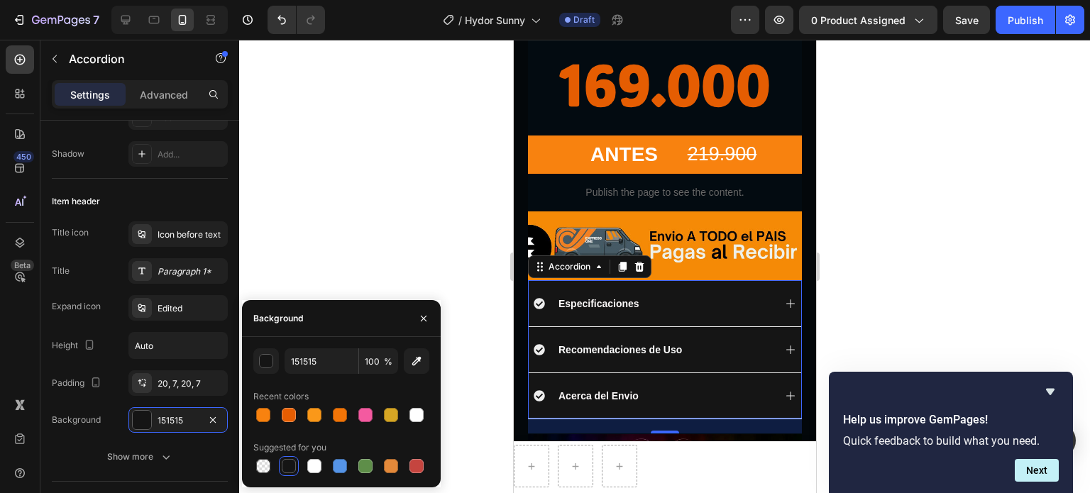
drag, startPoint x: 920, startPoint y: 241, endPoint x: 932, endPoint y: 246, distance: 12.8
click at [921, 241] on div at bounding box center [664, 267] width 851 height 454
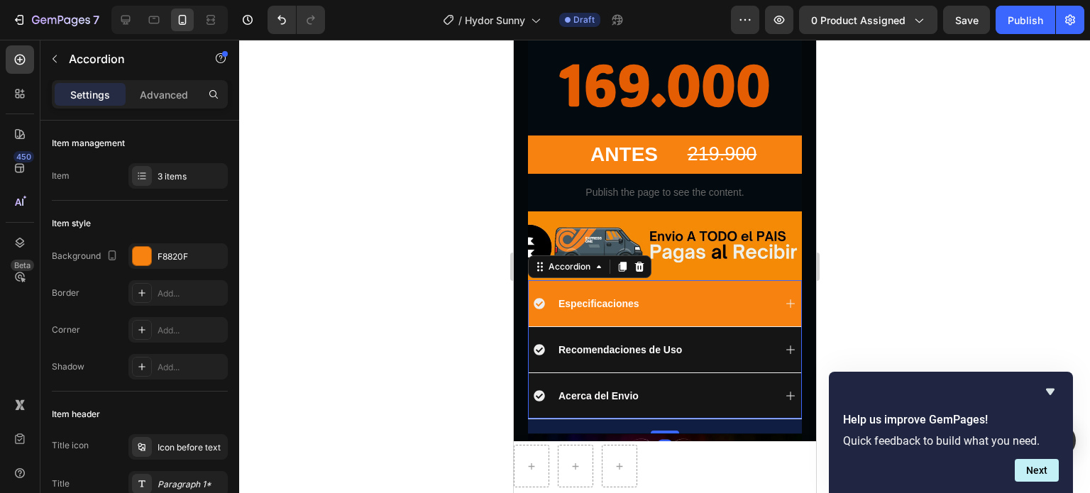
click at [670, 295] on div "Especificaciones" at bounding box center [653, 303] width 240 height 17
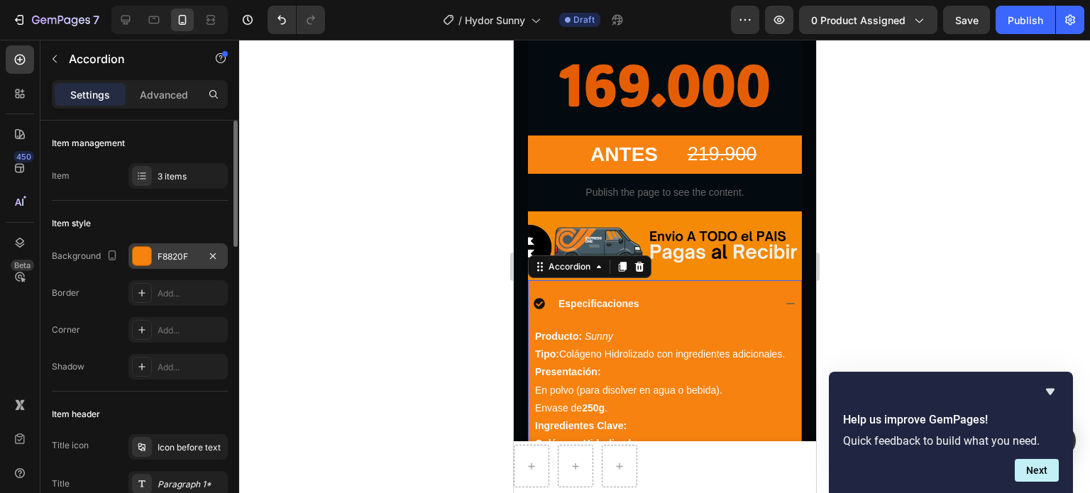
click at [175, 258] on div "F8820F" at bounding box center [178, 257] width 41 height 13
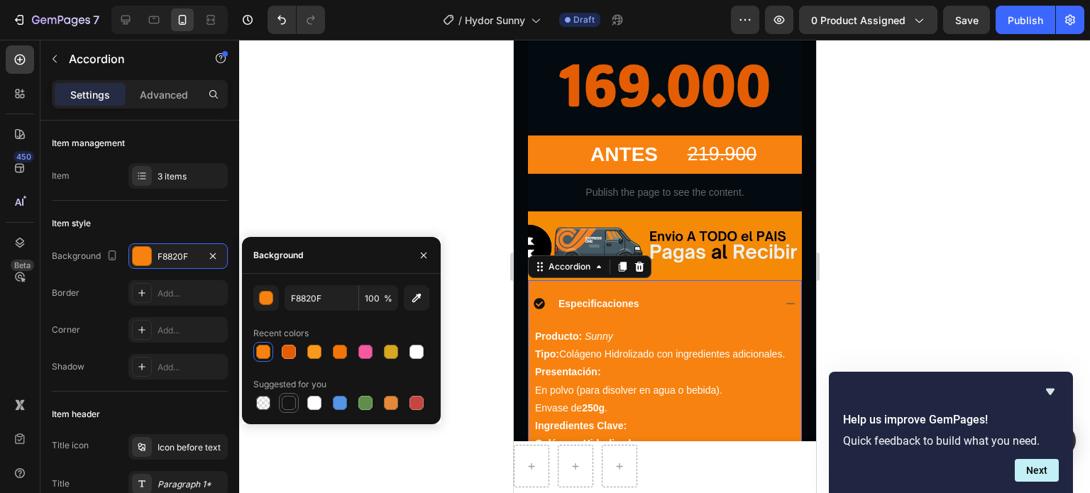
click at [287, 403] on div at bounding box center [289, 403] width 14 height 14
type input "151515"
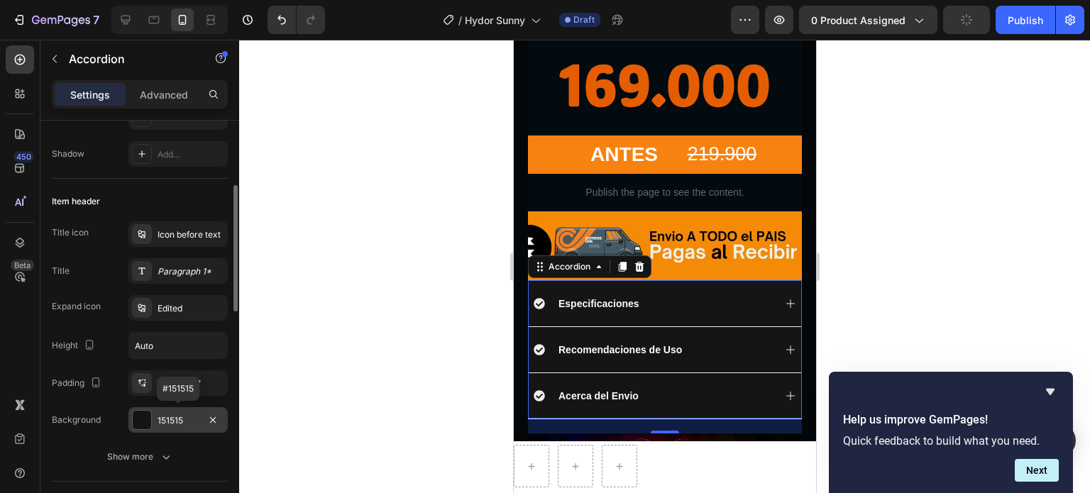
click at [187, 417] on div "151515" at bounding box center [178, 421] width 41 height 13
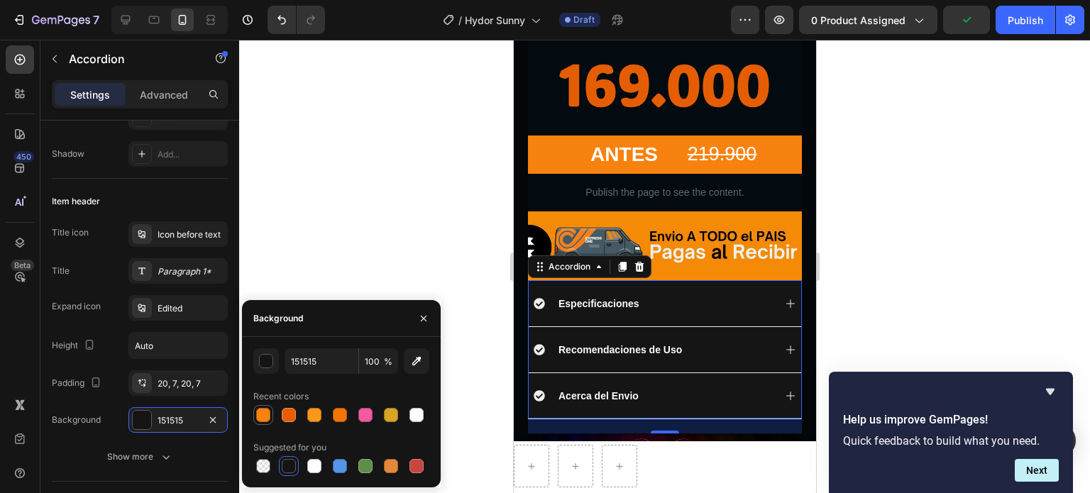
click at [261, 420] on div at bounding box center [263, 415] width 14 height 14
type input "F8820F"
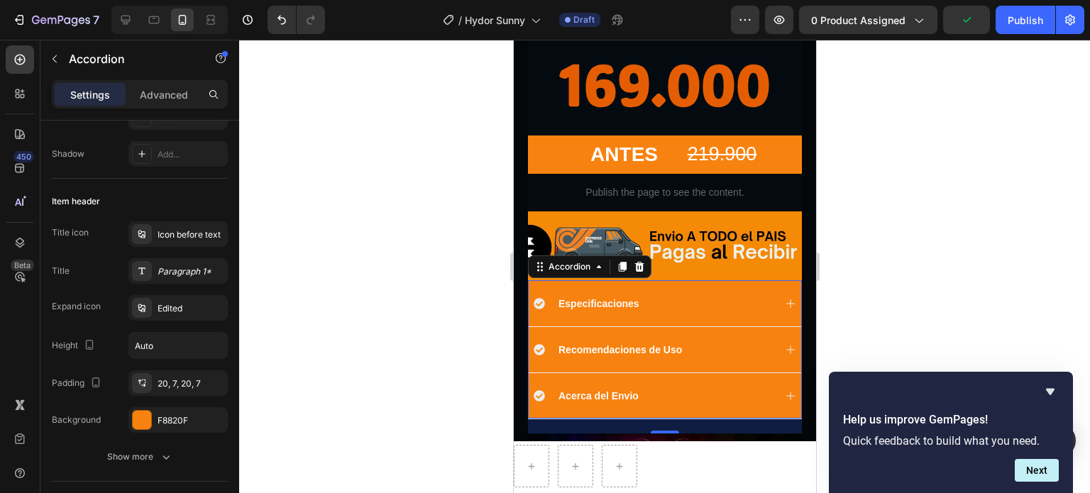
click at [987, 232] on div at bounding box center [664, 267] width 851 height 454
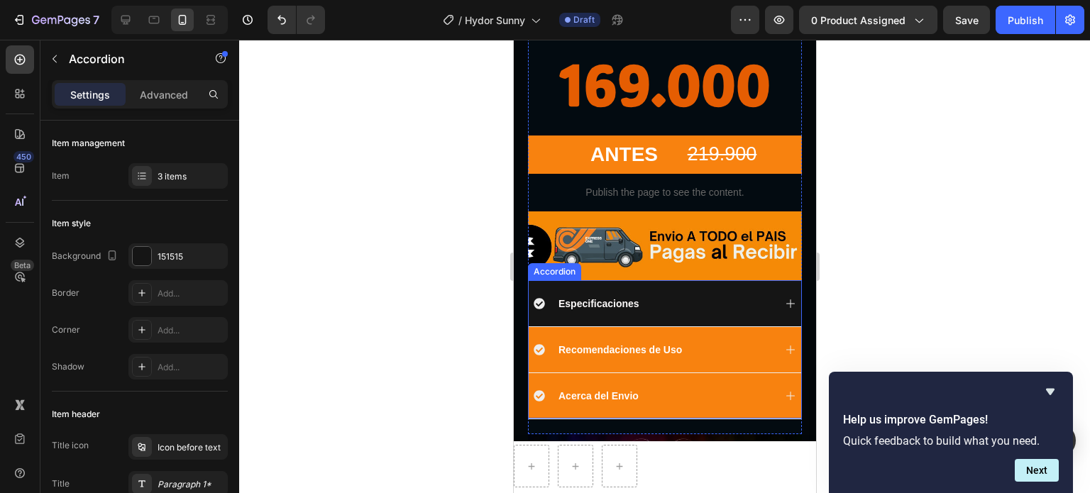
click at [748, 295] on div "Especificaciones" at bounding box center [653, 303] width 240 height 17
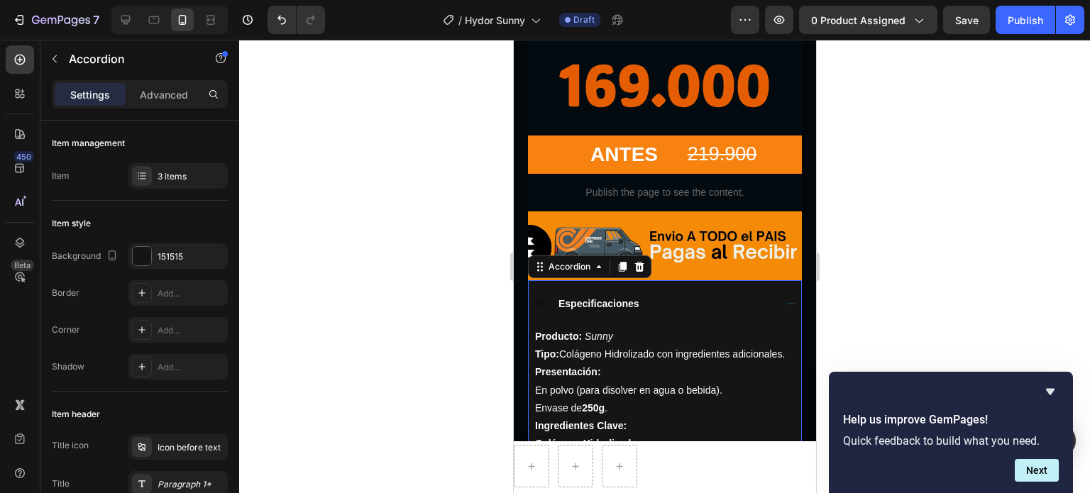
click at [751, 295] on div "Especificaciones" at bounding box center [653, 303] width 240 height 17
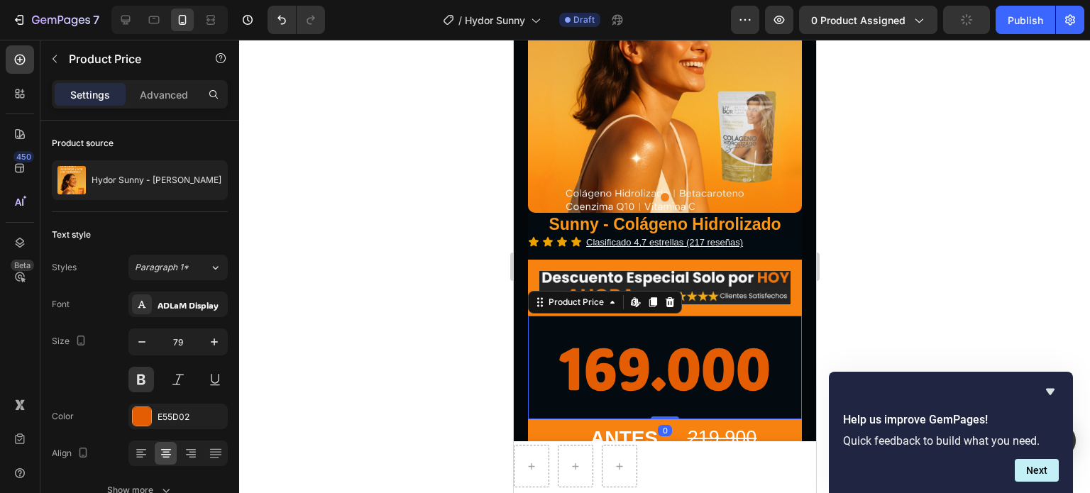
click at [696, 360] on div "169.000" at bounding box center [664, 368] width 274 height 104
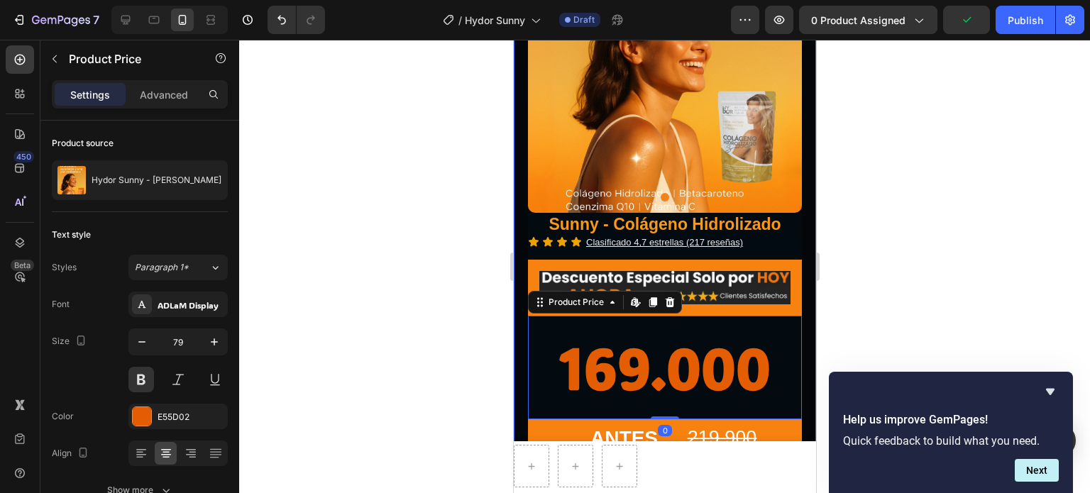
click at [883, 266] on div at bounding box center [664, 267] width 851 height 454
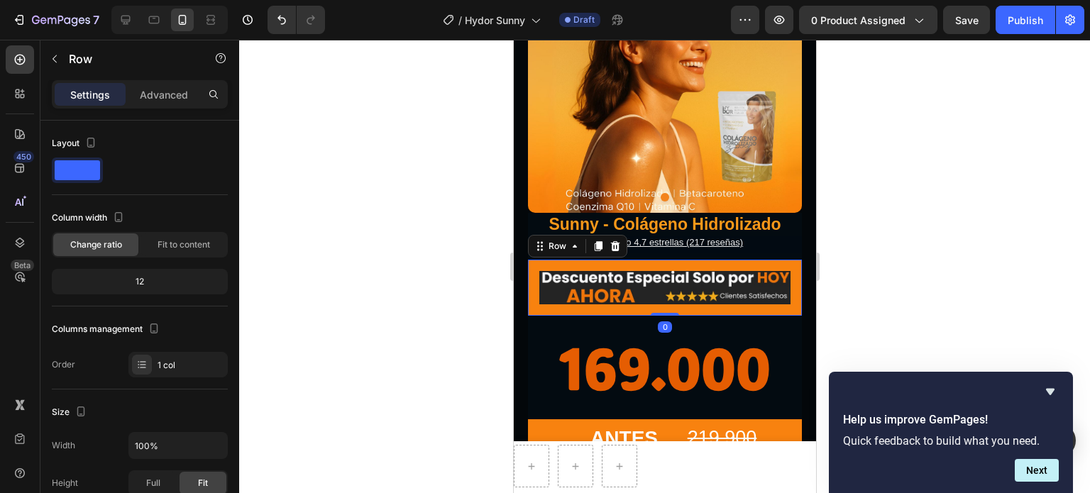
click at [698, 296] on div "Image Row 0" at bounding box center [664, 288] width 274 height 56
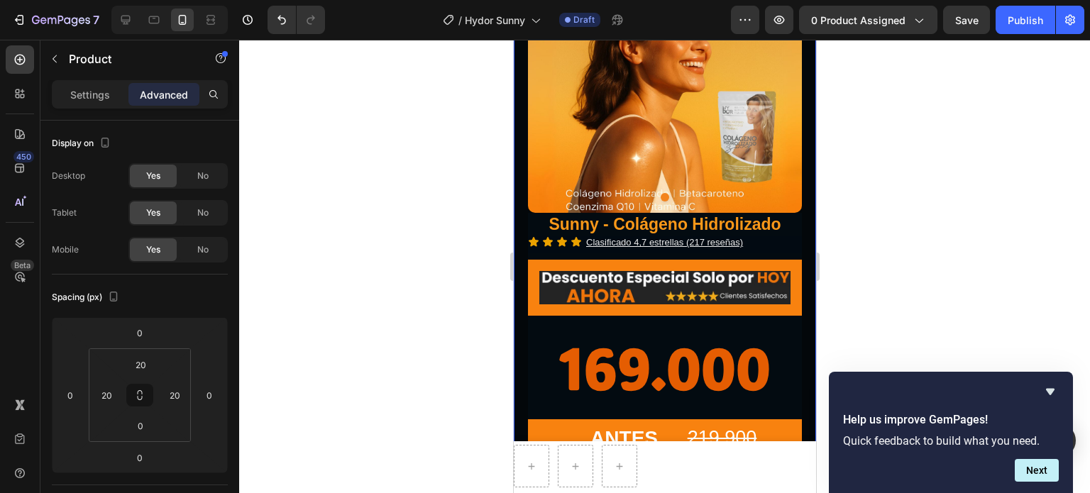
click at [797, 263] on div "Product Images Row Sunny - Colágeno Hidrolizado Product Title Icon Icon Icon Ic…" at bounding box center [664, 287] width 302 height 862
click at [94, 101] on p "Settings" at bounding box center [90, 94] width 40 height 15
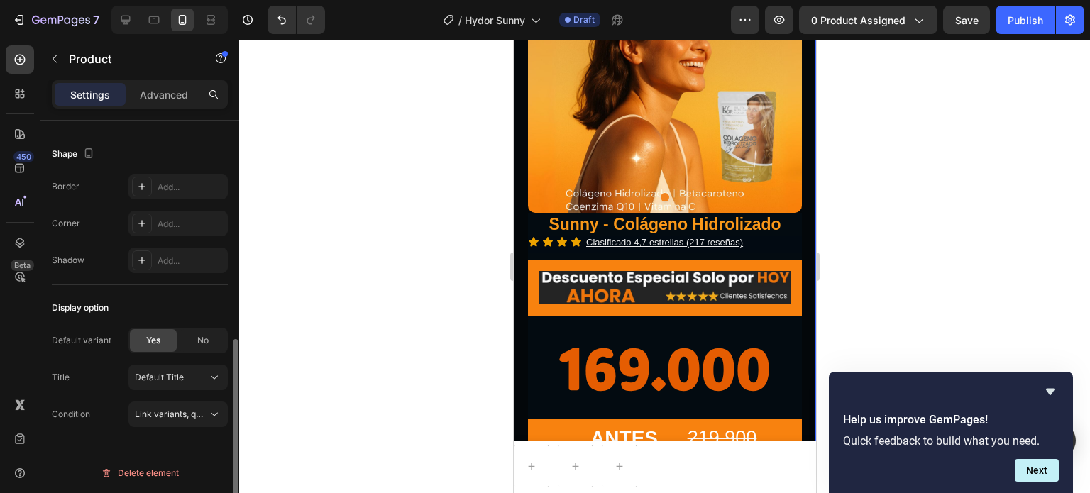
scroll to position [322, 0]
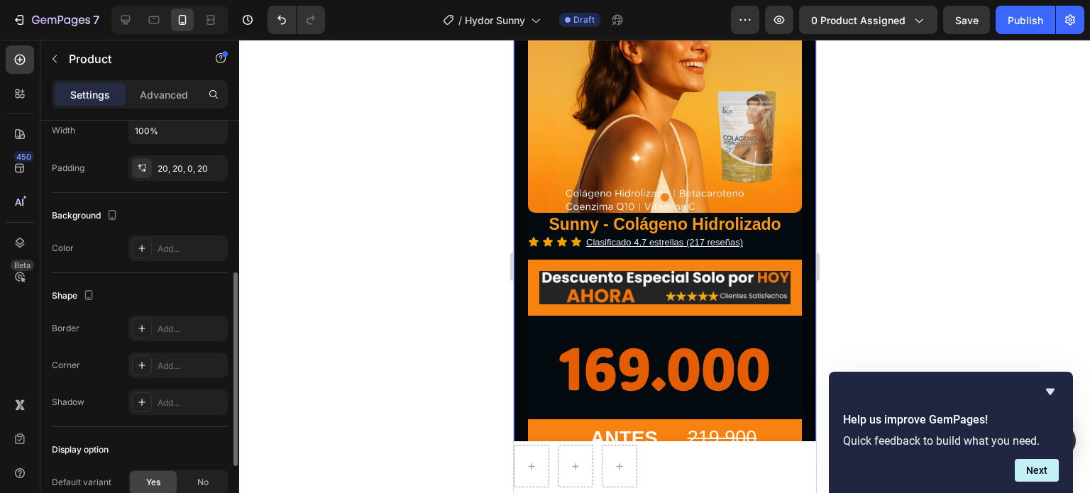
click at [146, 239] on div at bounding box center [142, 249] width 20 height 20
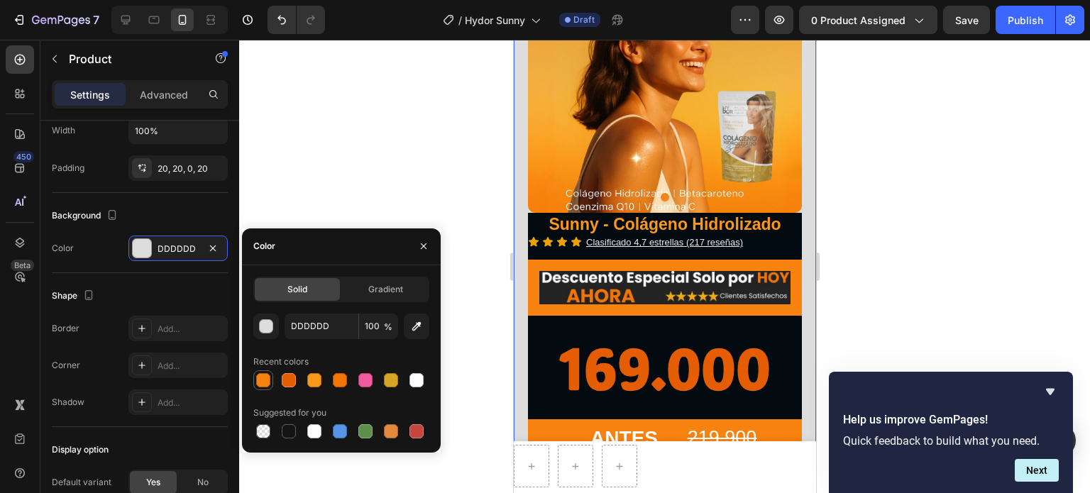
click at [263, 387] on div at bounding box center [263, 380] width 14 height 14
type input "F8820F"
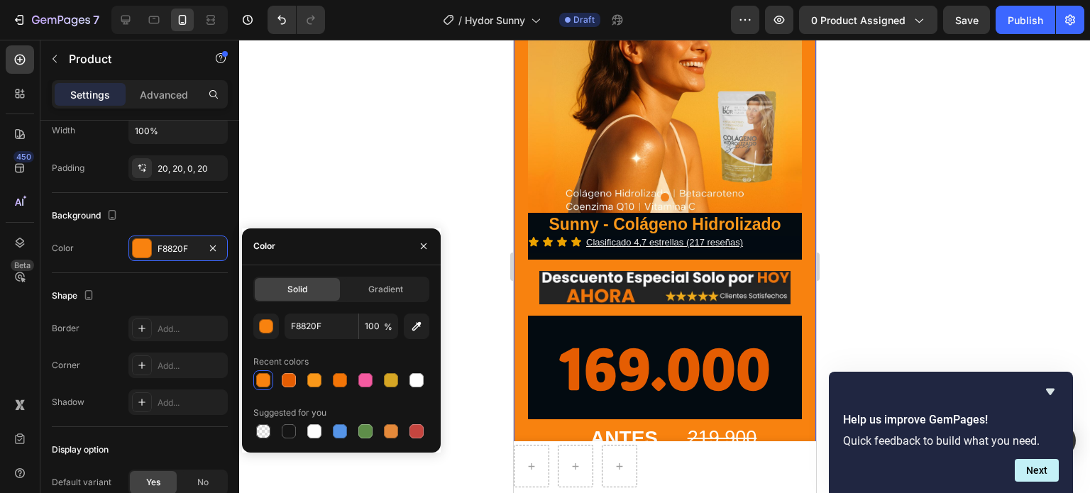
drag, startPoint x: 902, startPoint y: 298, endPoint x: 857, endPoint y: 295, distance: 45.6
click at [900, 298] on div at bounding box center [664, 267] width 851 height 454
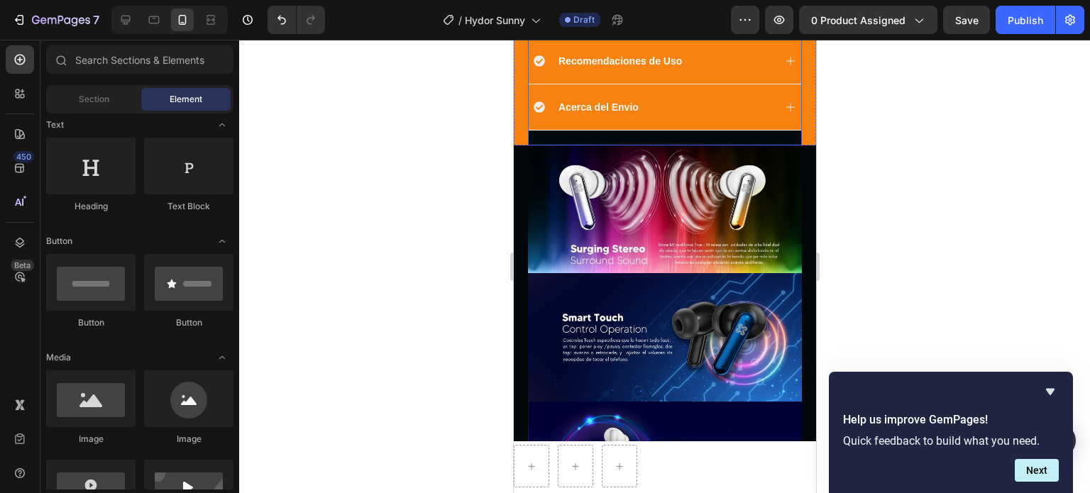
scroll to position [639, 0]
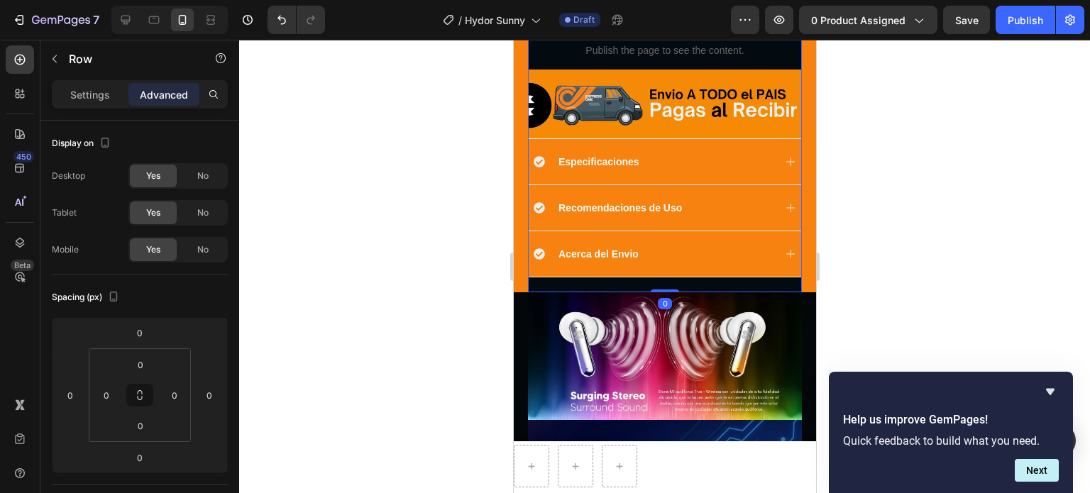
click at [691, 266] on div "Sunny - Colágeno Hidrolizado Product Title Icon Icon Icon Icon Clasificado 4,7 …" at bounding box center [664, 40] width 274 height 506
click at [915, 229] on div at bounding box center [664, 267] width 851 height 454
click at [718, 264] on div "Sunny - Colágeno Hidrolizado Product Title Icon Icon Icon Icon Clasificado 4,7 …" at bounding box center [664, 40] width 274 height 506
click at [119, 99] on div "Settings" at bounding box center [90, 94] width 71 height 23
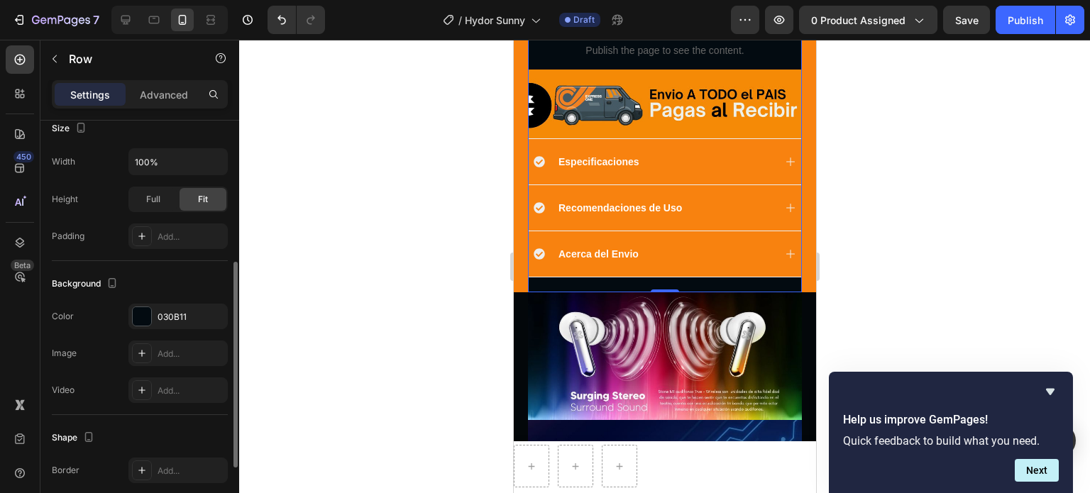
scroll to position [415, 0]
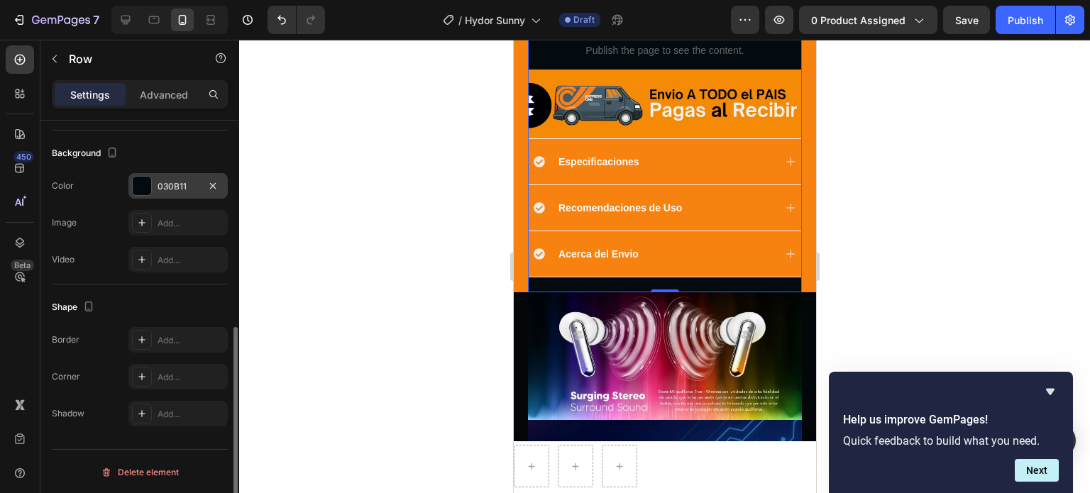
click at [165, 181] on div "030B11" at bounding box center [178, 186] width 41 height 13
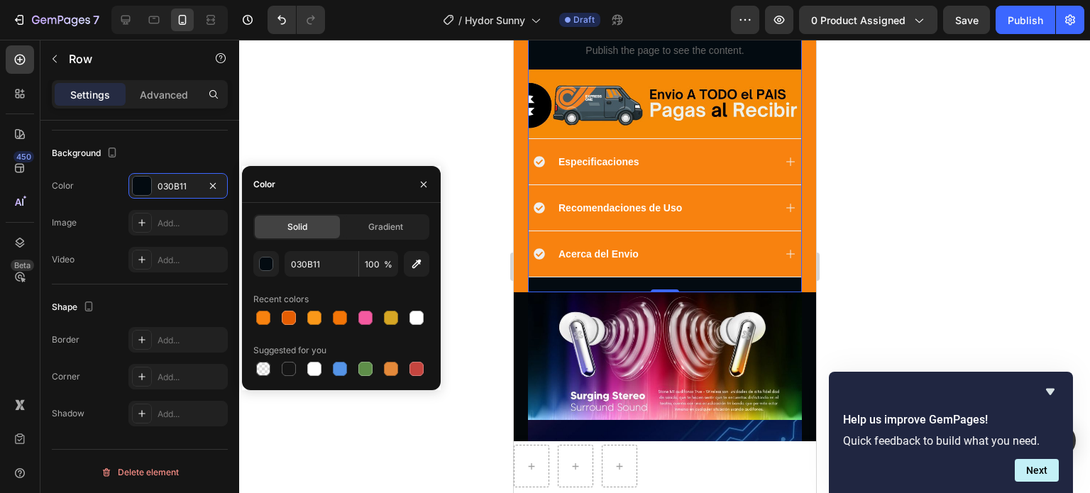
drag, startPoint x: 270, startPoint y: 320, endPoint x: 383, endPoint y: 344, distance: 115.4
click at [269, 320] on div at bounding box center [263, 318] width 14 height 14
type input "F8820F"
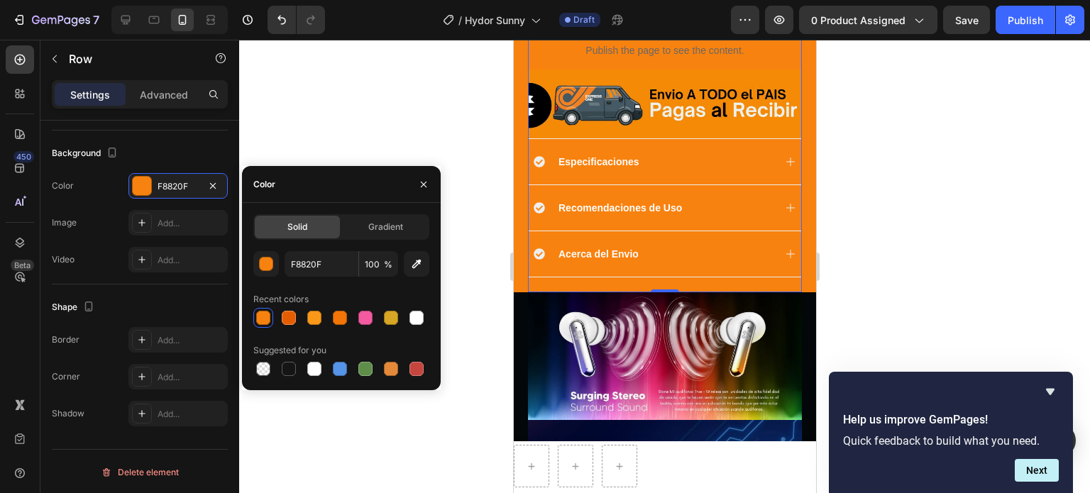
click at [955, 309] on div at bounding box center [664, 267] width 851 height 454
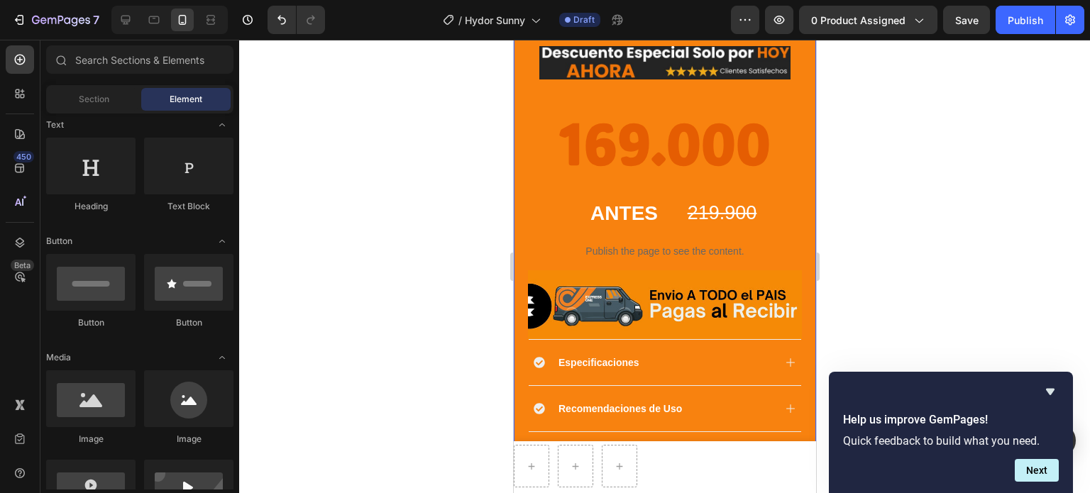
scroll to position [426, 0]
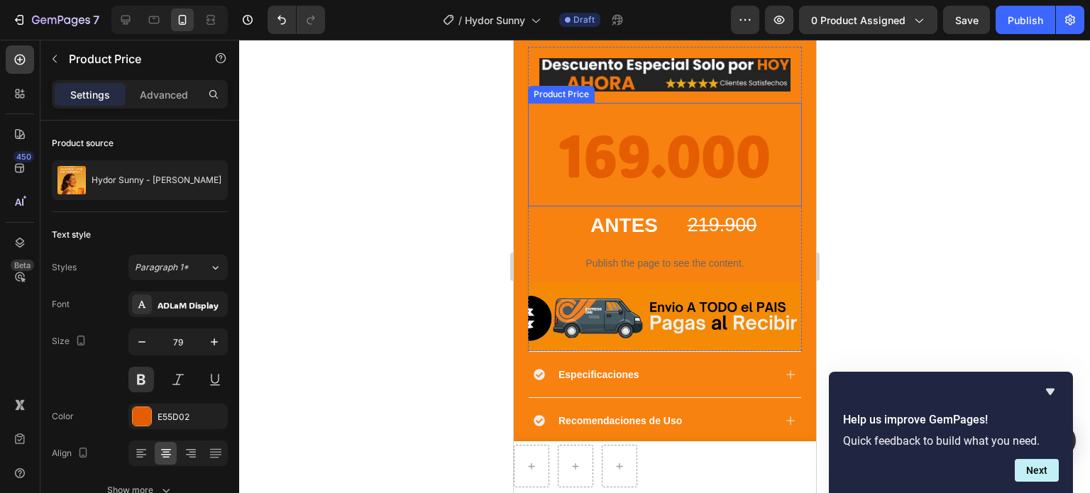
click at [676, 142] on div "169.000" at bounding box center [664, 155] width 274 height 104
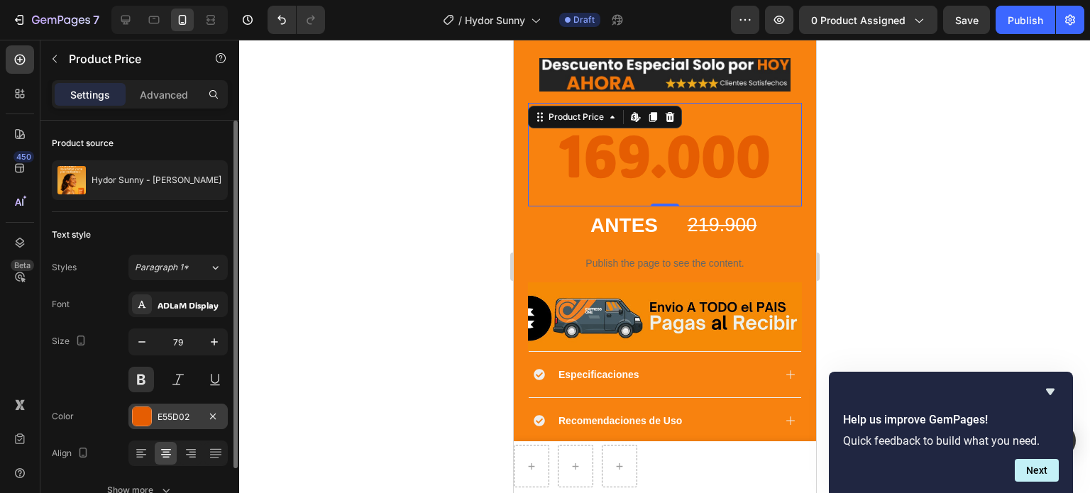
click at [158, 411] on div "E55D02" at bounding box center [178, 417] width 41 height 13
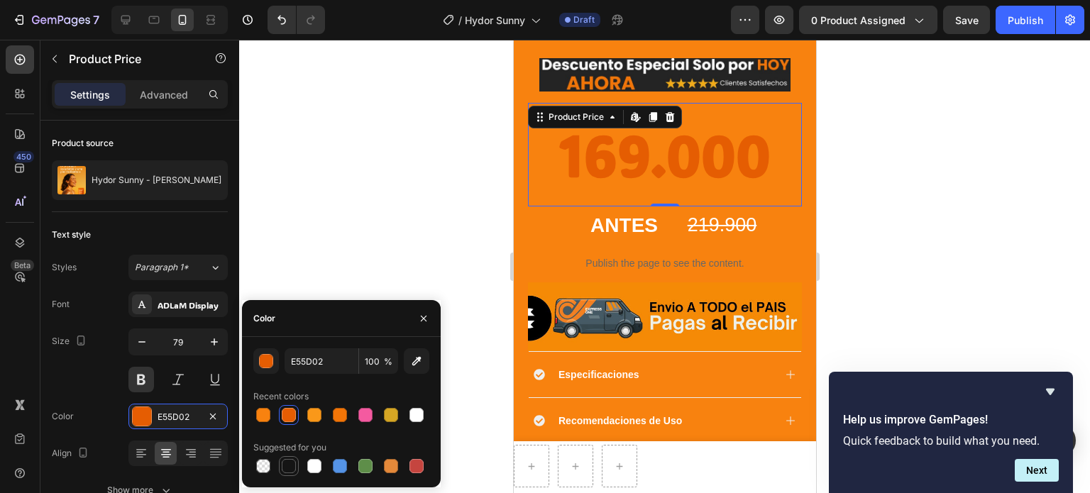
click at [287, 471] on div at bounding box center [289, 466] width 14 height 14
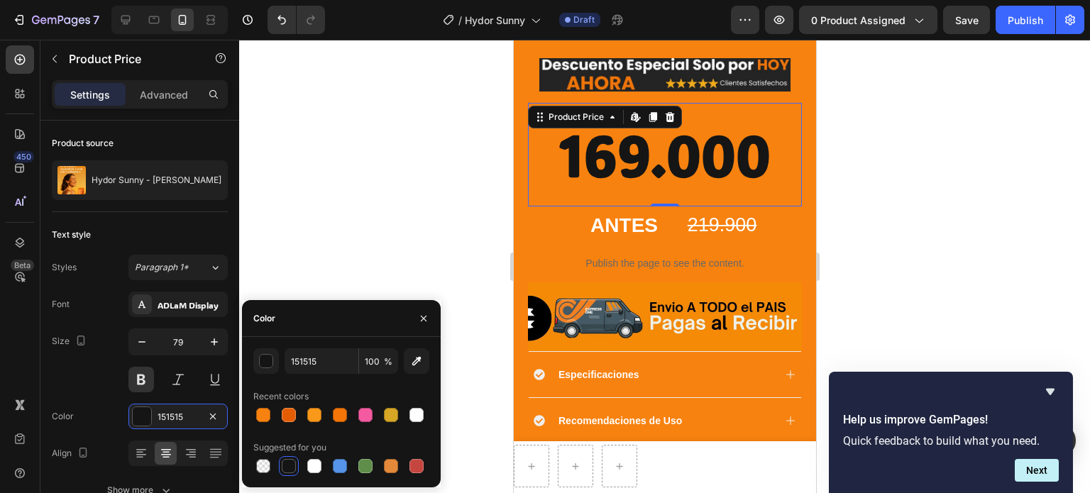
click at [264, 413] on div at bounding box center [263, 415] width 14 height 14
click at [289, 415] on div at bounding box center [289, 415] width 14 height 14
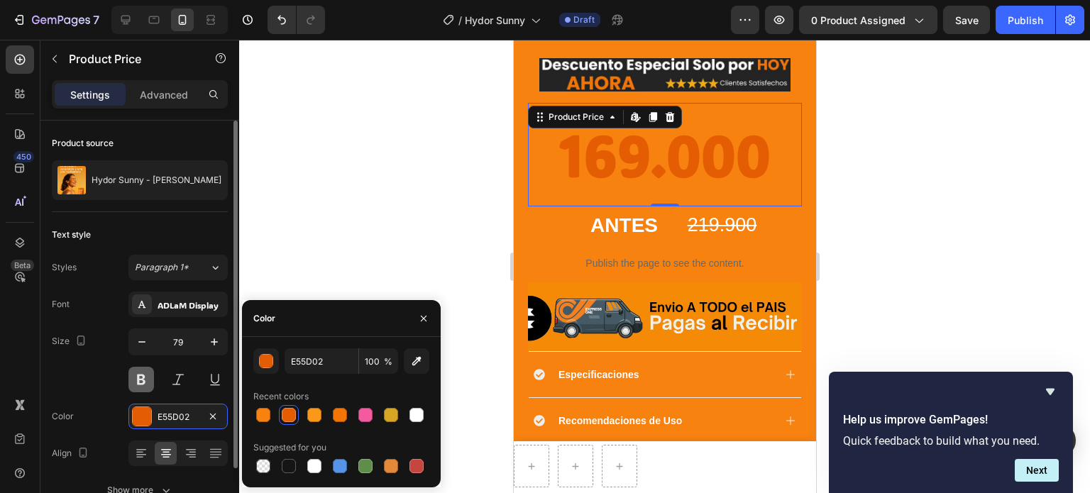
scroll to position [77, 0]
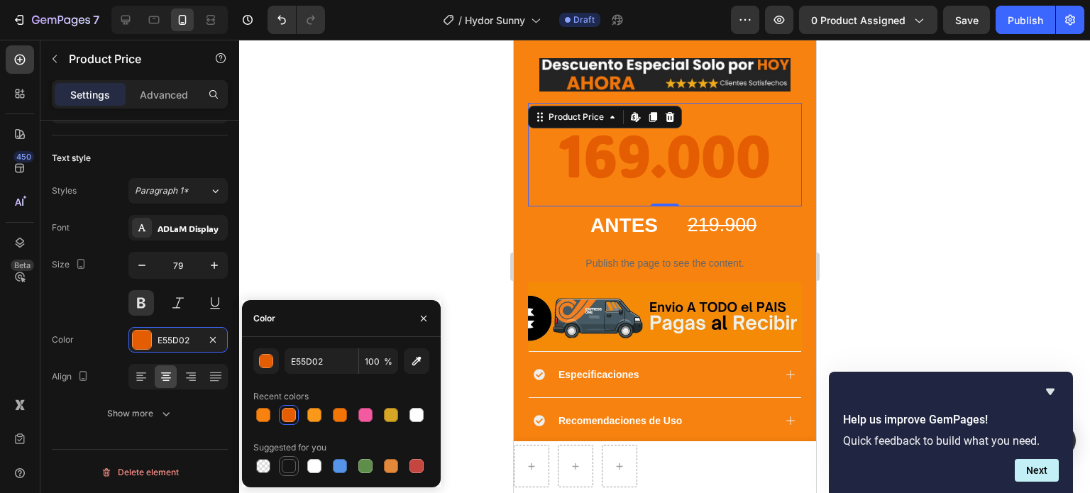
click at [287, 466] on div at bounding box center [289, 466] width 14 height 14
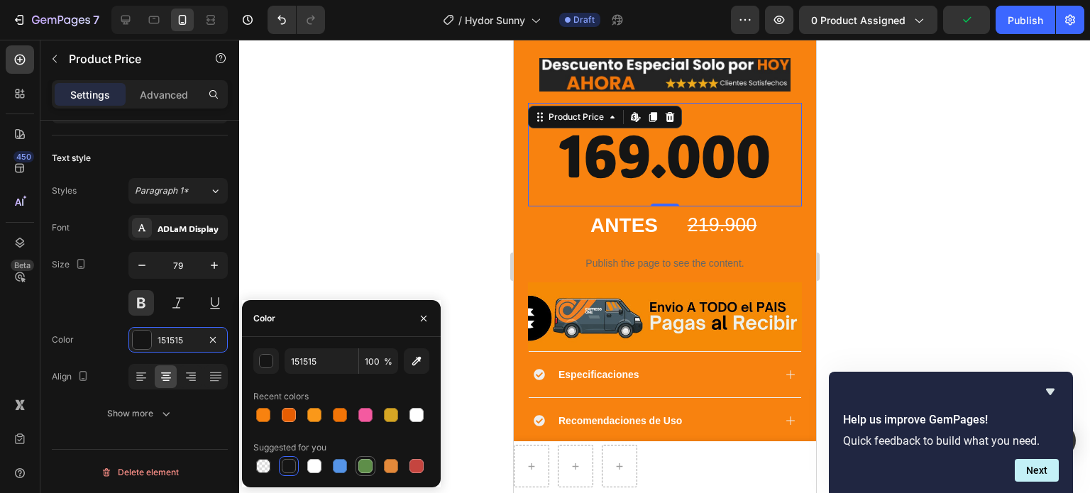
click at [372, 465] on div at bounding box center [365, 466] width 14 height 14
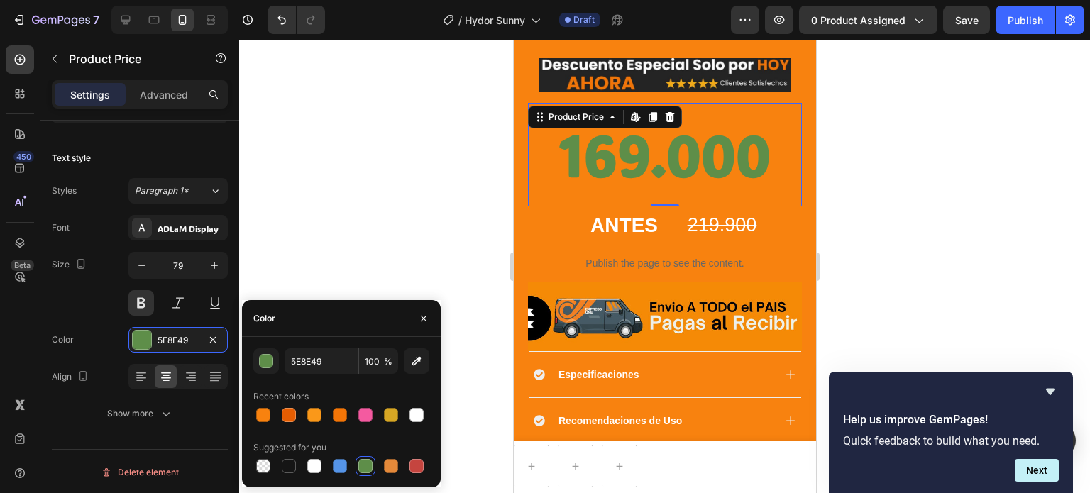
click at [351, 468] on div at bounding box center [341, 466] width 176 height 20
click at [341, 466] on div at bounding box center [340, 466] width 14 height 14
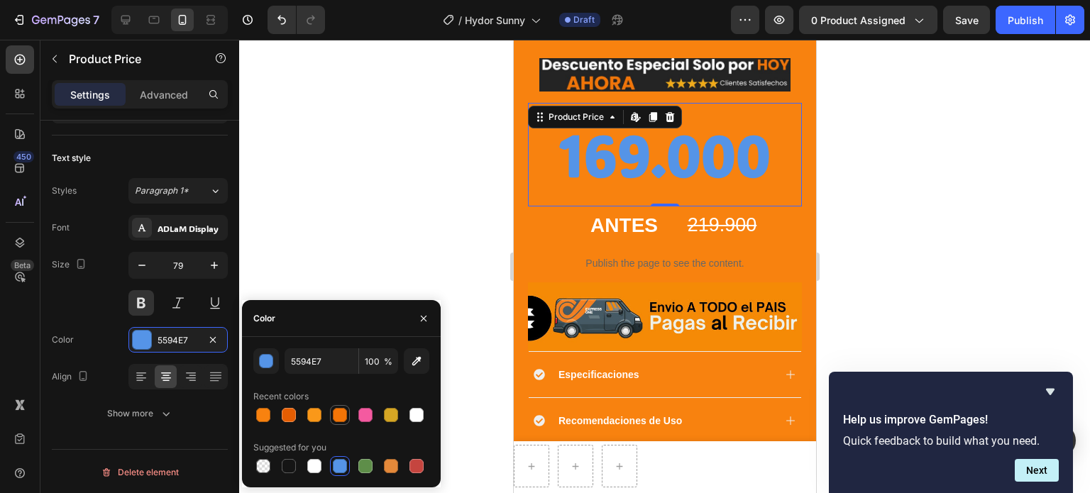
click at [347, 411] on div at bounding box center [340, 415] width 17 height 17
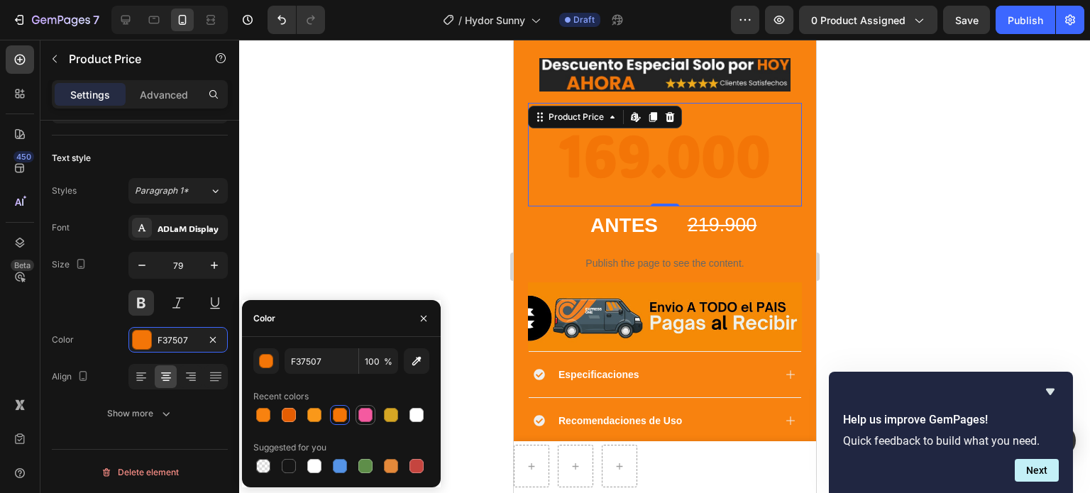
click at [363, 411] on div at bounding box center [365, 415] width 14 height 14
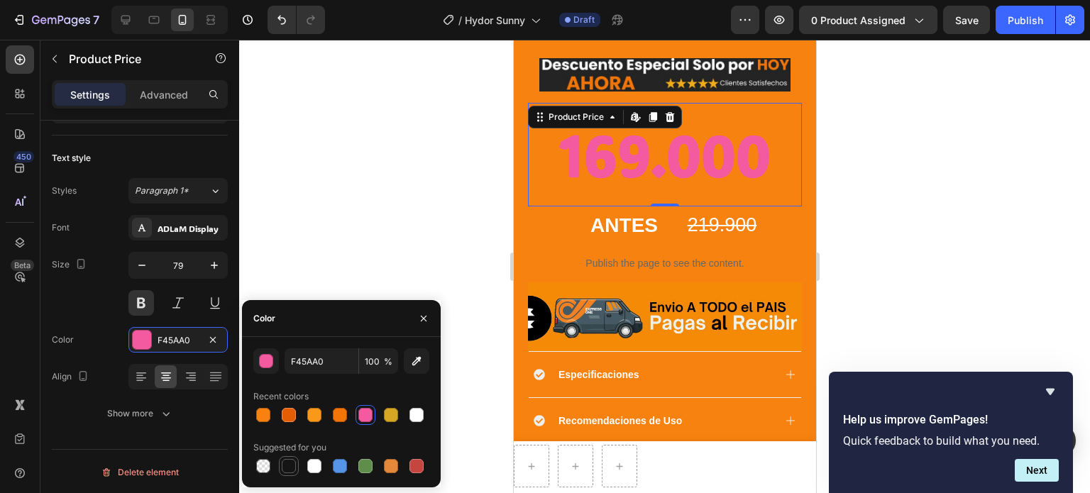
click at [290, 466] on div at bounding box center [289, 466] width 14 height 14
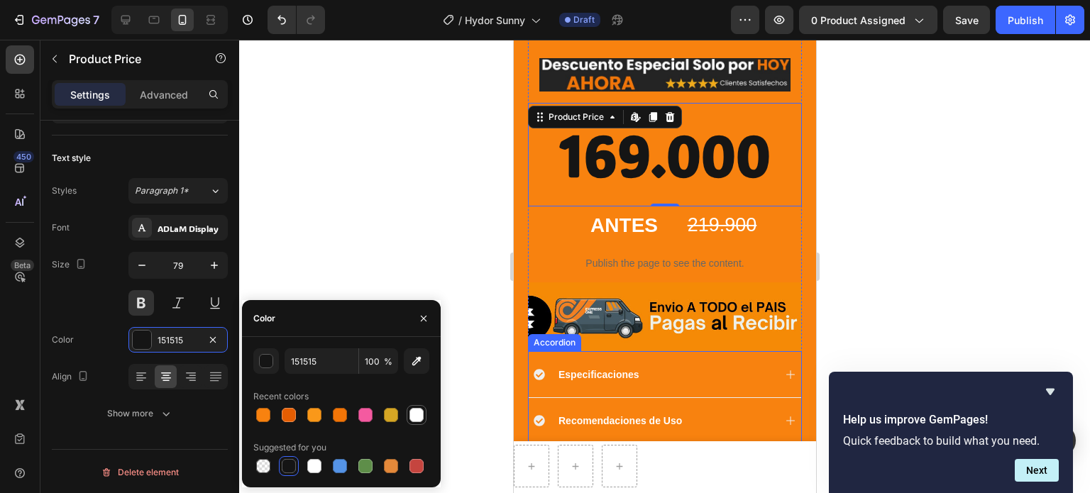
click at [415, 412] on div at bounding box center [417, 415] width 14 height 14
type input "FFFFFF"
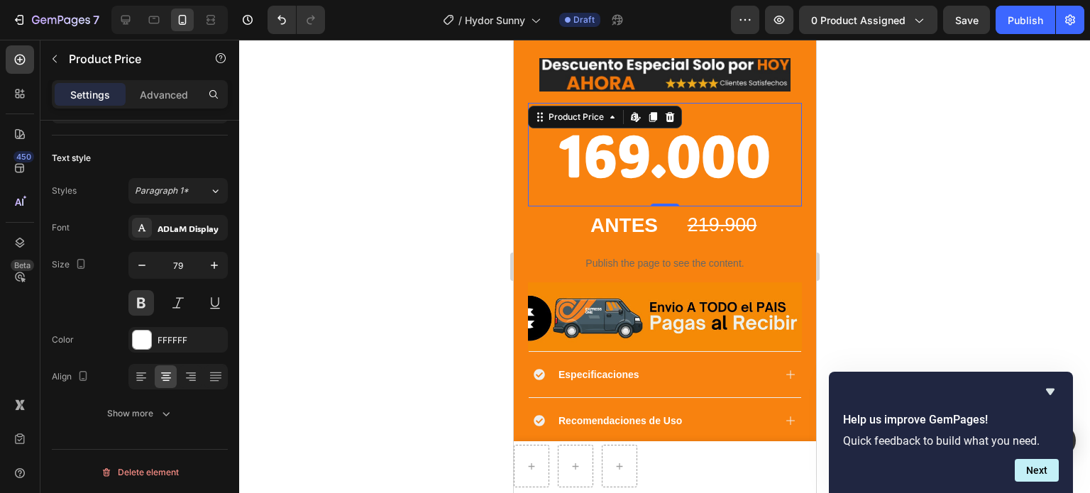
click at [999, 252] on div at bounding box center [664, 267] width 851 height 454
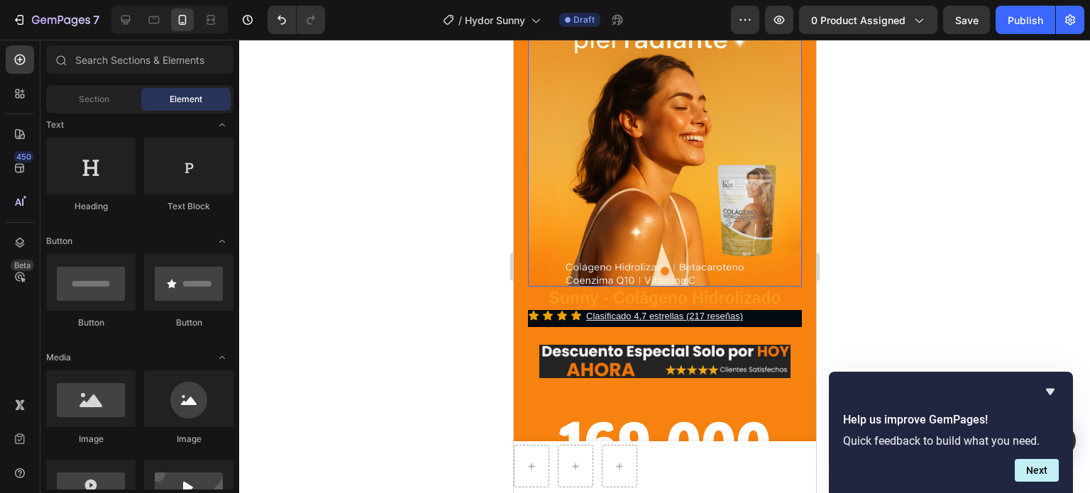
scroll to position [142, 0]
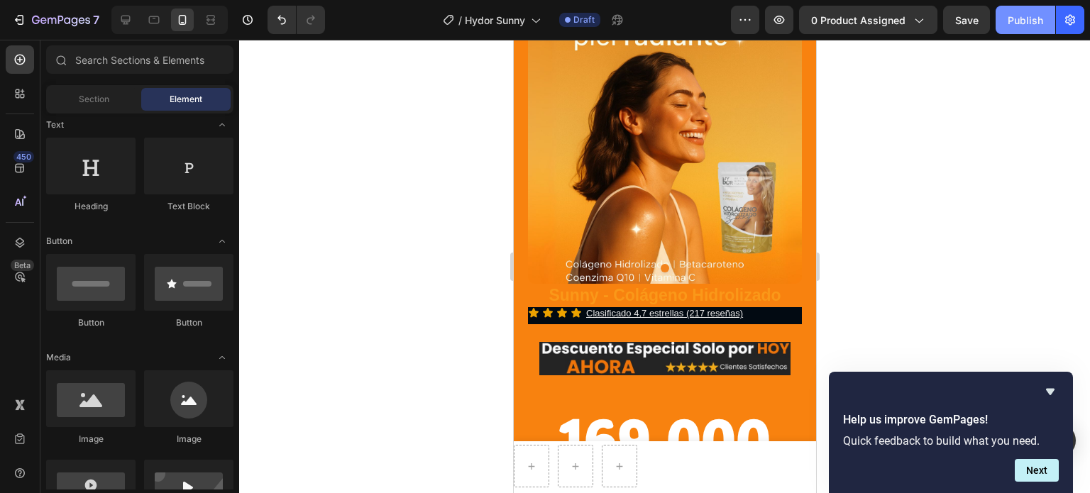
click at [1033, 33] on button "Publish" at bounding box center [1026, 20] width 60 height 28
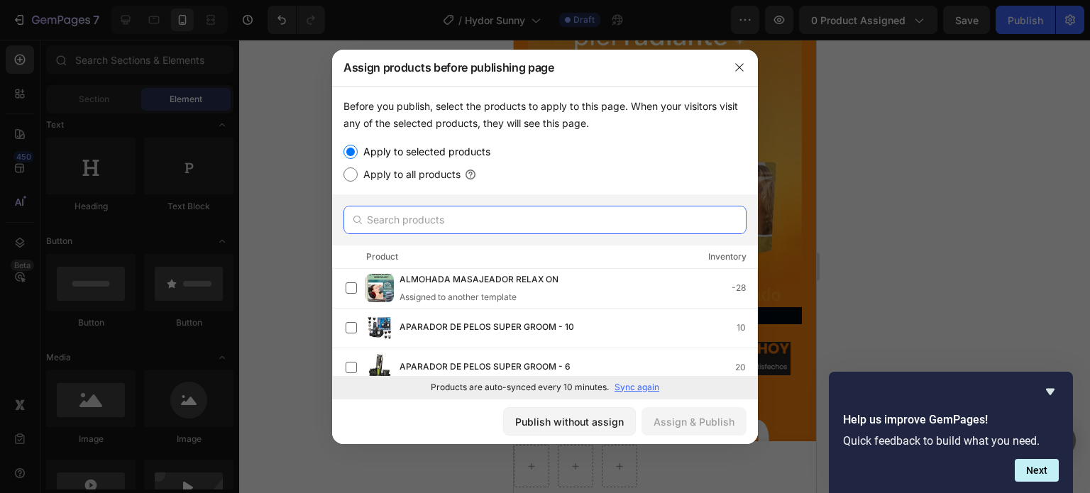
click at [494, 215] on input "text" at bounding box center [545, 220] width 403 height 28
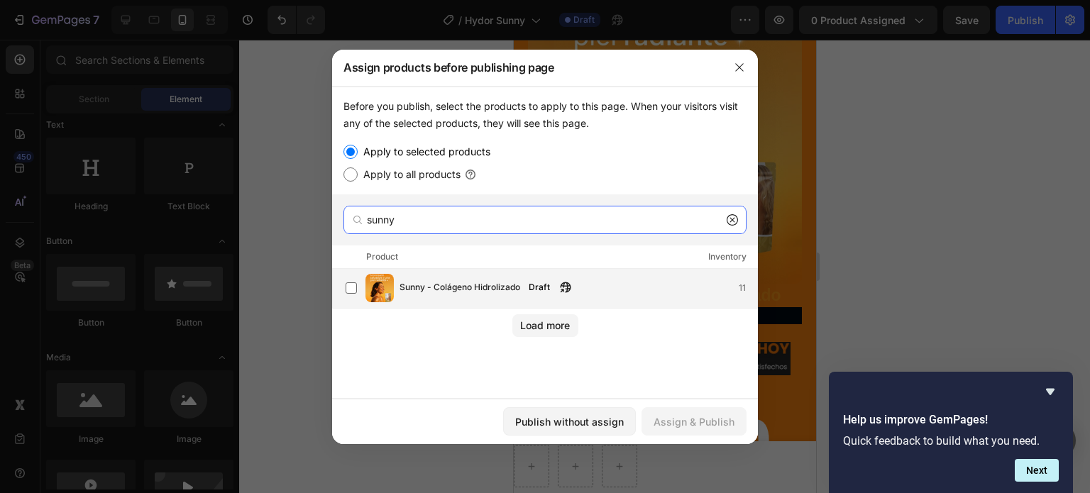
type input "sunny"
click at [404, 283] on span "Sunny - Colágeno Hidrolizado" at bounding box center [460, 288] width 121 height 16
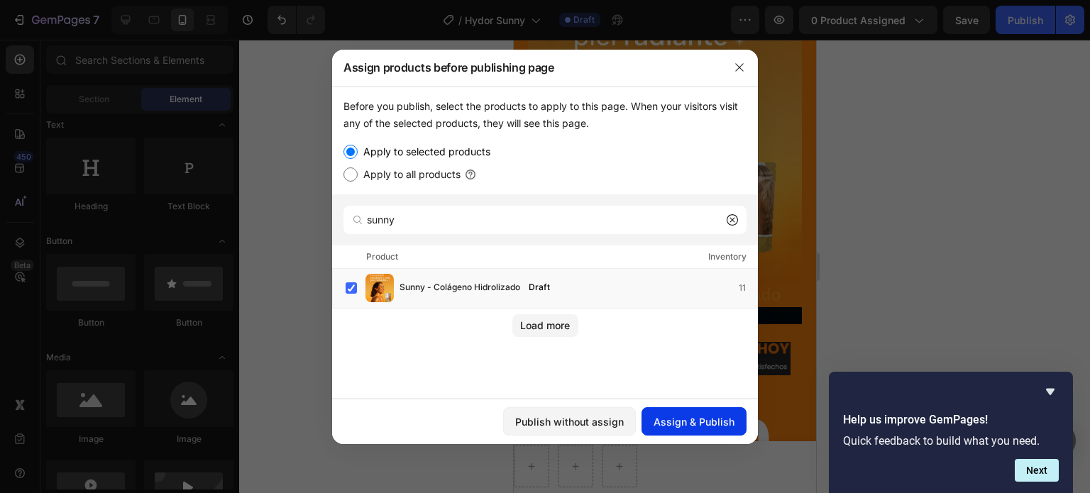
click at [726, 422] on div "Assign & Publish" at bounding box center [694, 422] width 81 height 15
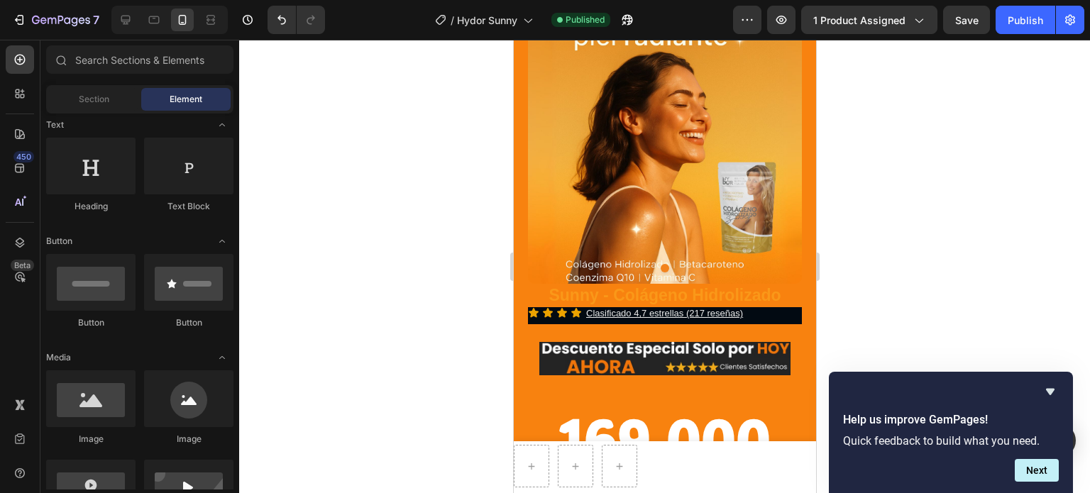
click at [894, 238] on div at bounding box center [664, 267] width 851 height 454
click at [639, 284] on h1 "Sunny - Colágeno Hidrolizado" at bounding box center [664, 296] width 274 height 24
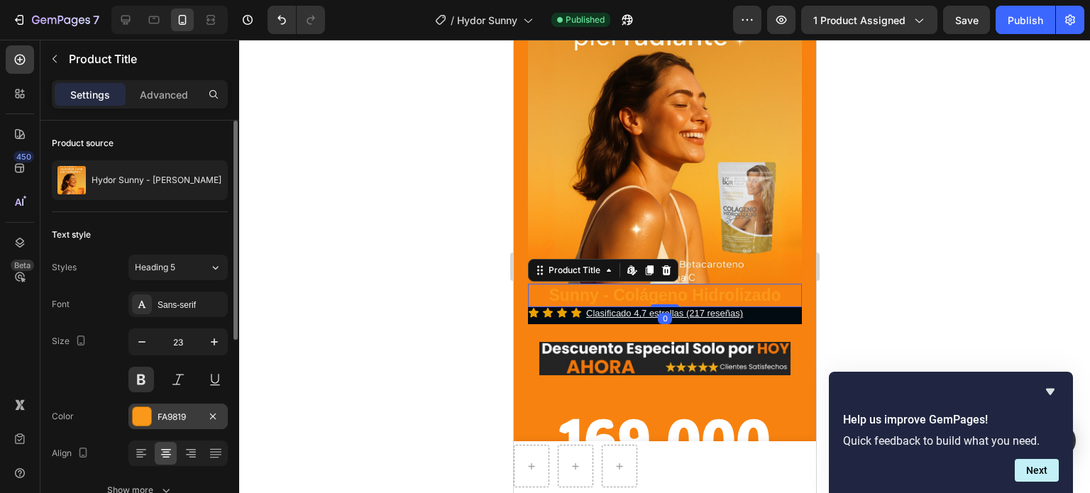
click at [174, 413] on div "FA9819" at bounding box center [178, 417] width 41 height 13
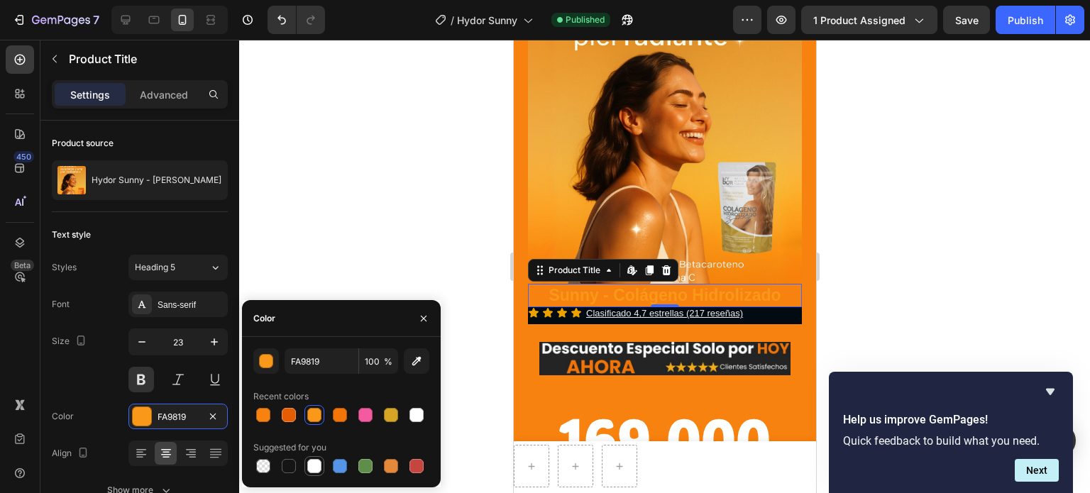
click at [319, 476] on div at bounding box center [315, 466] width 20 height 20
type input "FFFFFF"
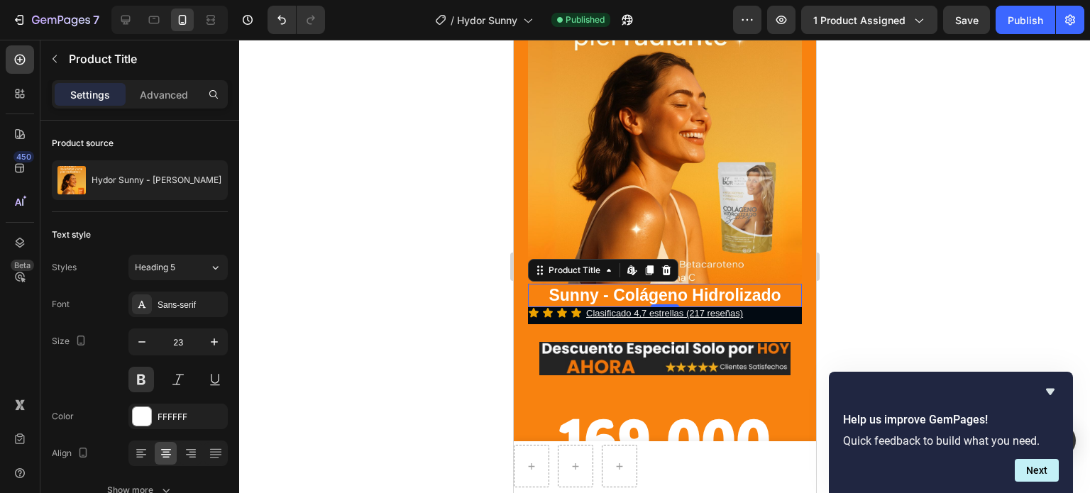
click at [868, 323] on div at bounding box center [664, 267] width 851 height 454
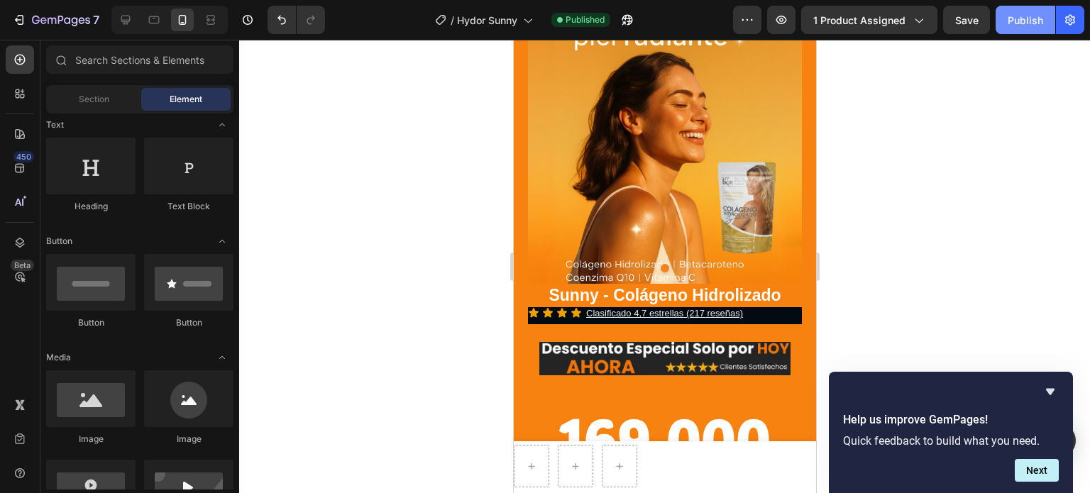
click at [1033, 9] on button "Publish" at bounding box center [1026, 20] width 60 height 28
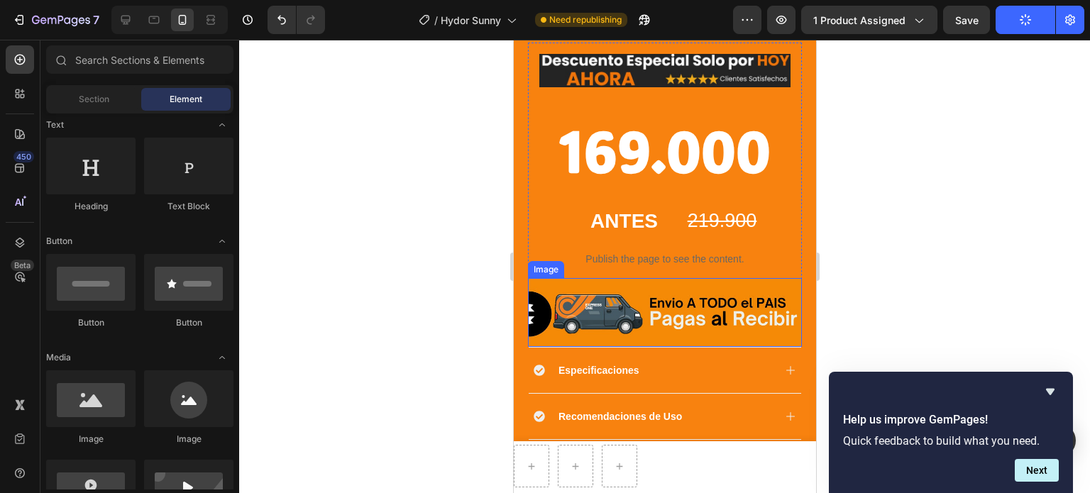
scroll to position [568, 0]
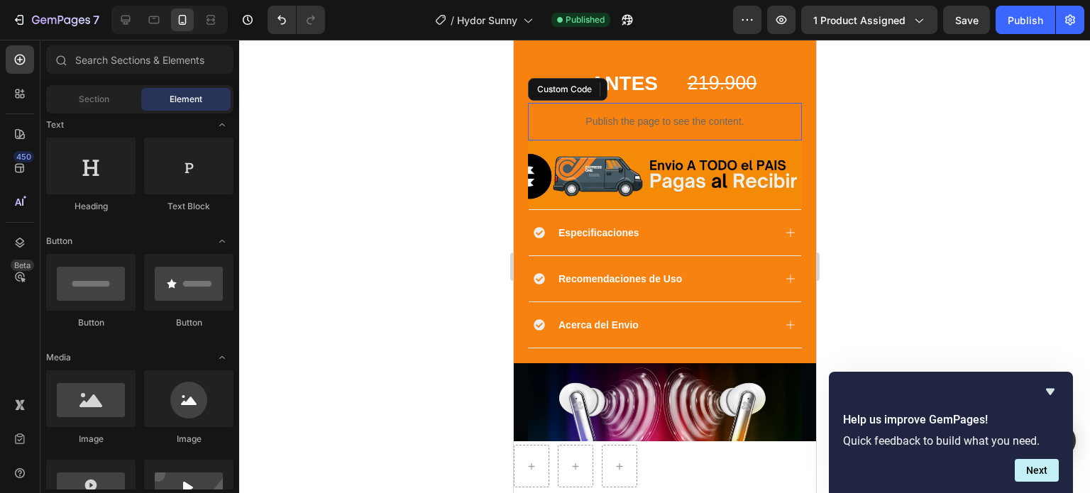
click at [686, 114] on p "Publish the page to see the content." at bounding box center [664, 121] width 274 height 15
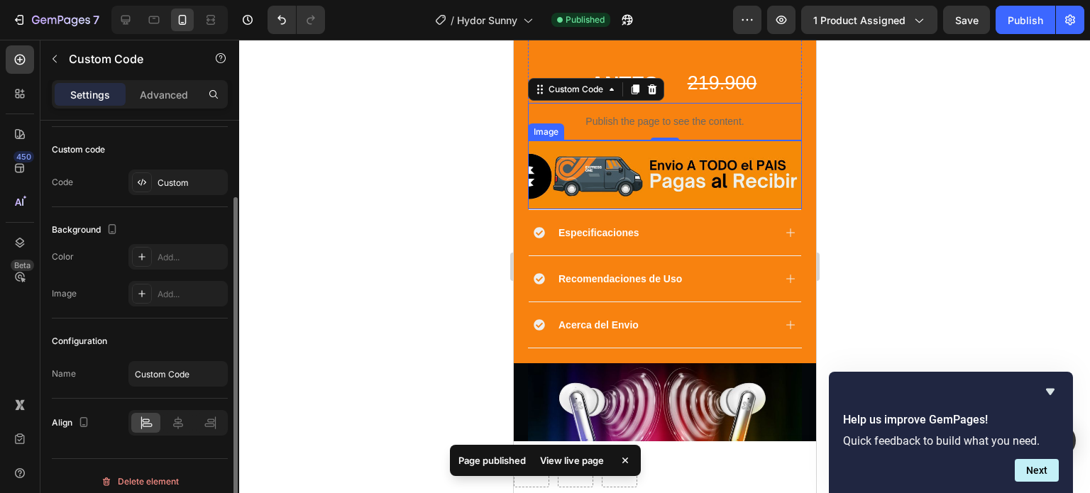
scroll to position [80, 0]
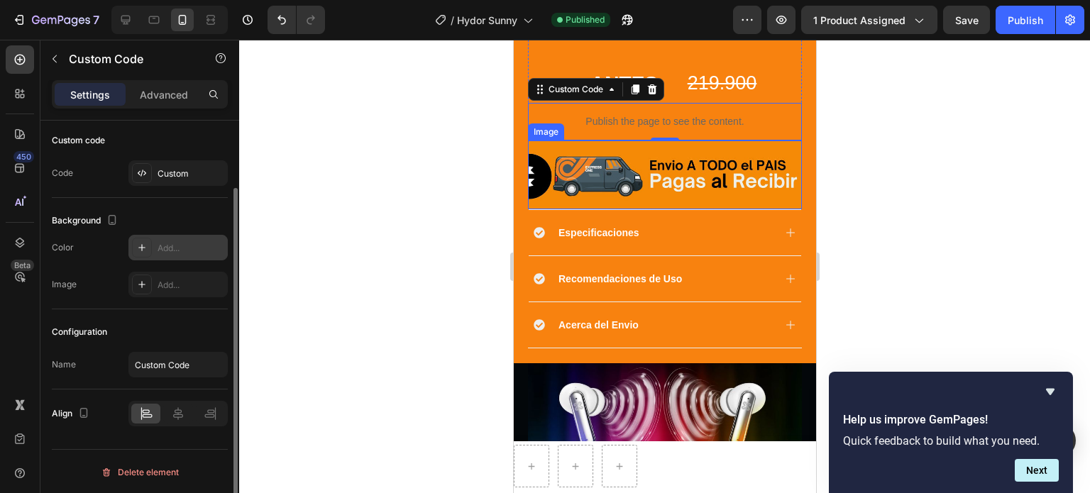
click at [146, 248] on icon at bounding box center [141, 247] width 11 height 11
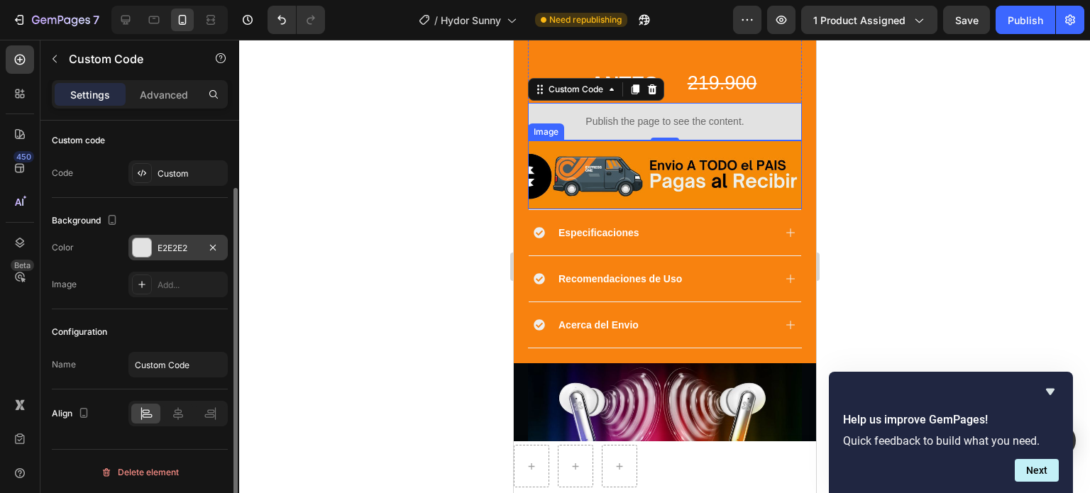
click at [385, 153] on div at bounding box center [664, 267] width 851 height 454
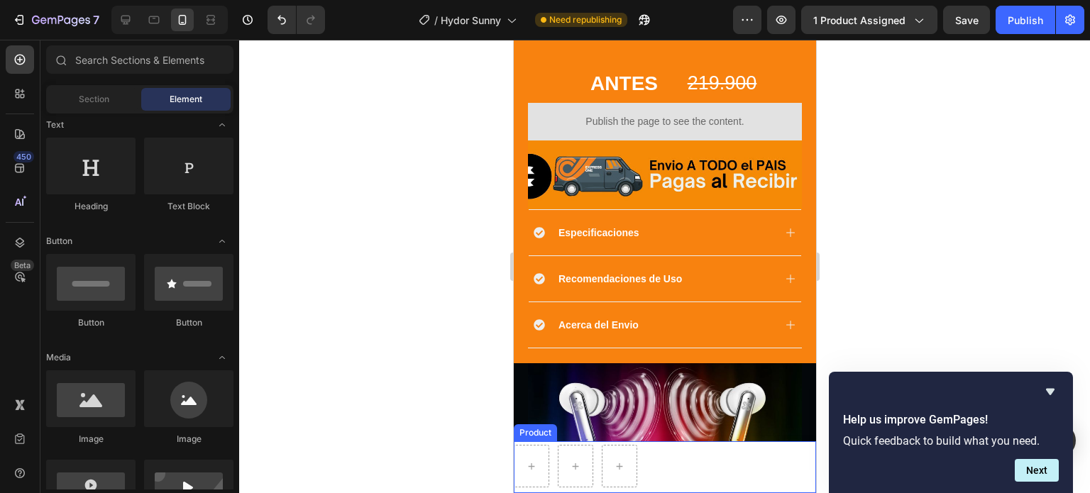
click at [652, 388] on img at bounding box center [664, 427] width 274 height 128
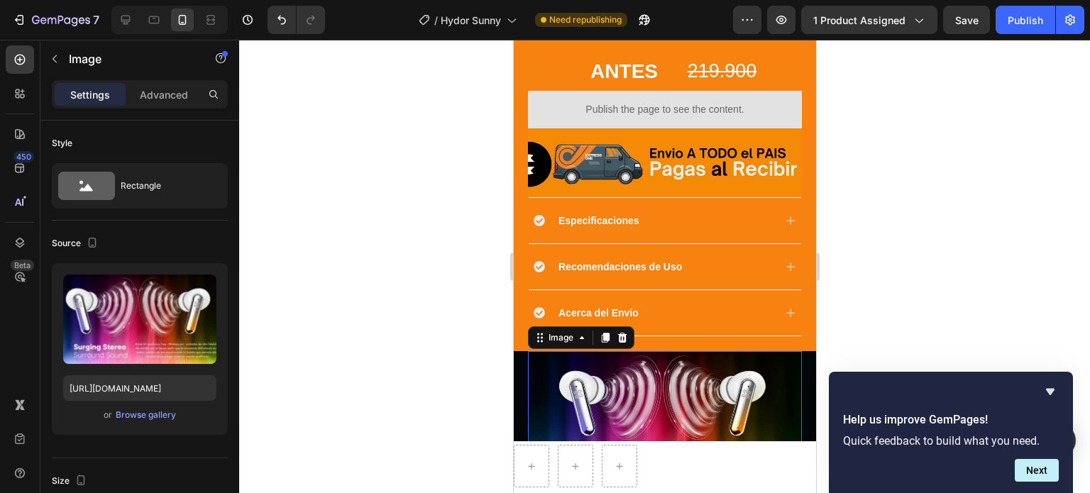
scroll to position [497, 0]
